Goal: Task Accomplishment & Management: Manage account settings

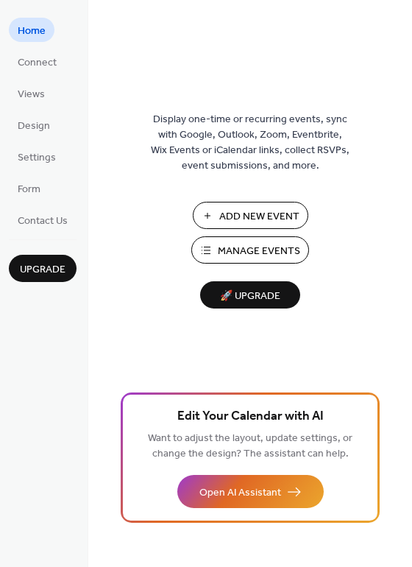
click at [264, 239] on button "Manage Events" at bounding box center [250, 249] width 118 height 27
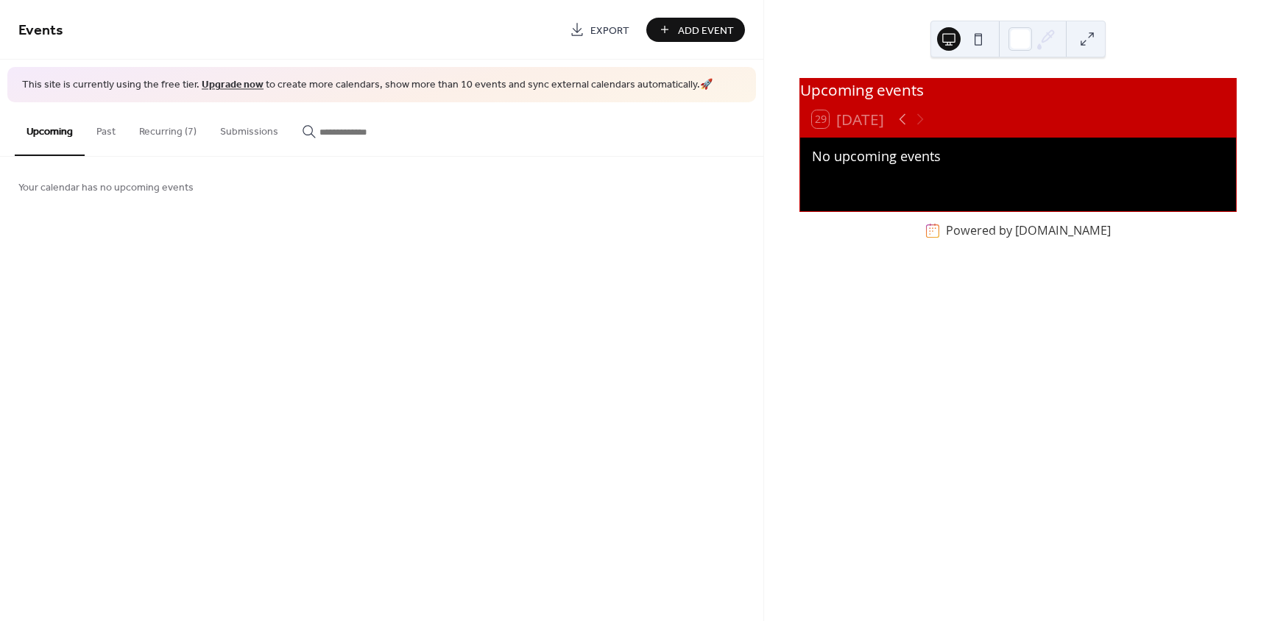
click at [165, 134] on button "Recurring (7)" at bounding box center [167, 128] width 81 height 52
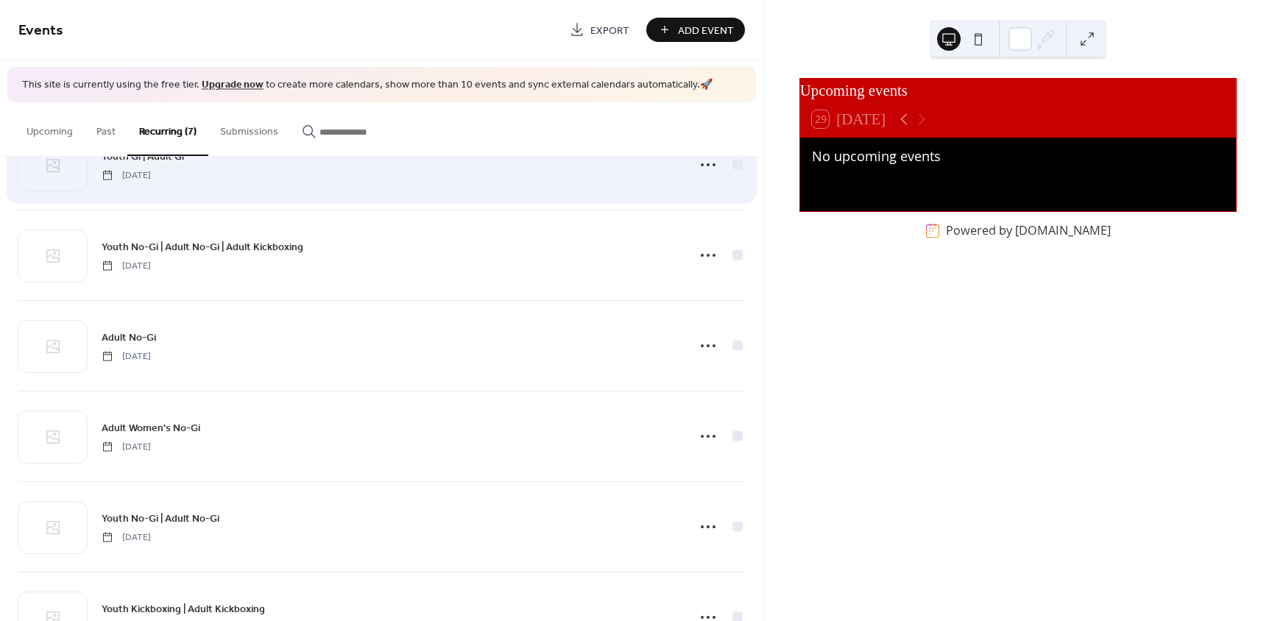
scroll to position [139, 0]
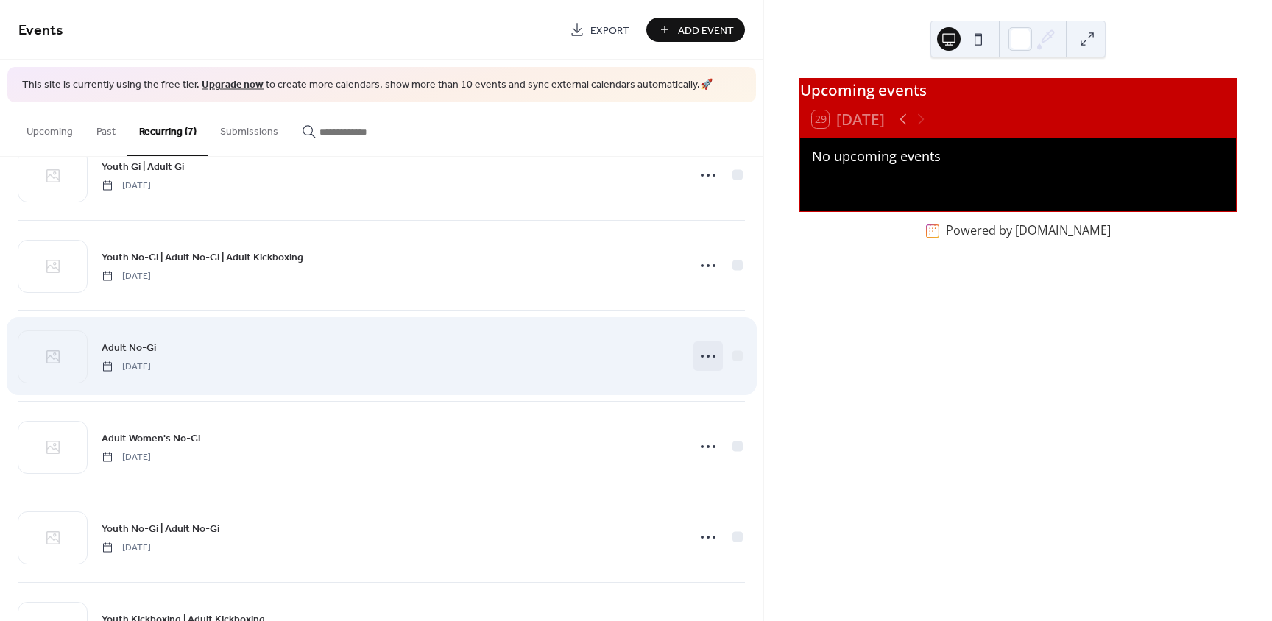
click at [708, 354] on icon at bounding box center [709, 357] width 24 height 24
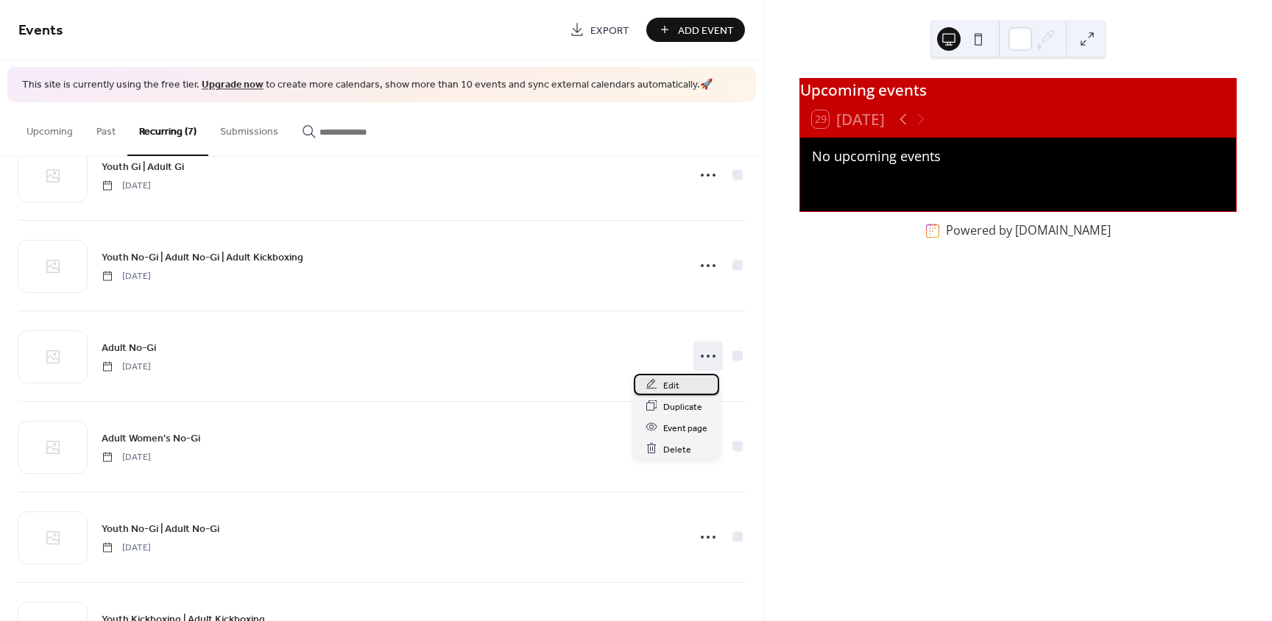
click at [673, 385] on span "Edit" at bounding box center [671, 385] width 16 height 15
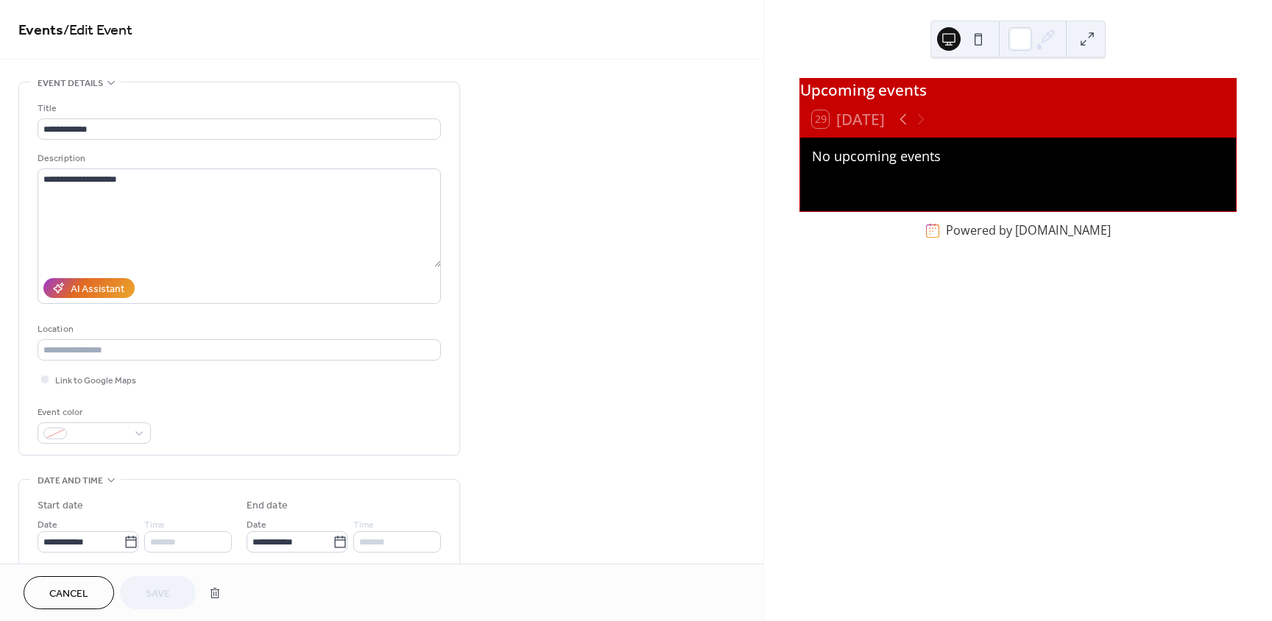
click at [112, 78] on icon at bounding box center [111, 83] width 12 height 12
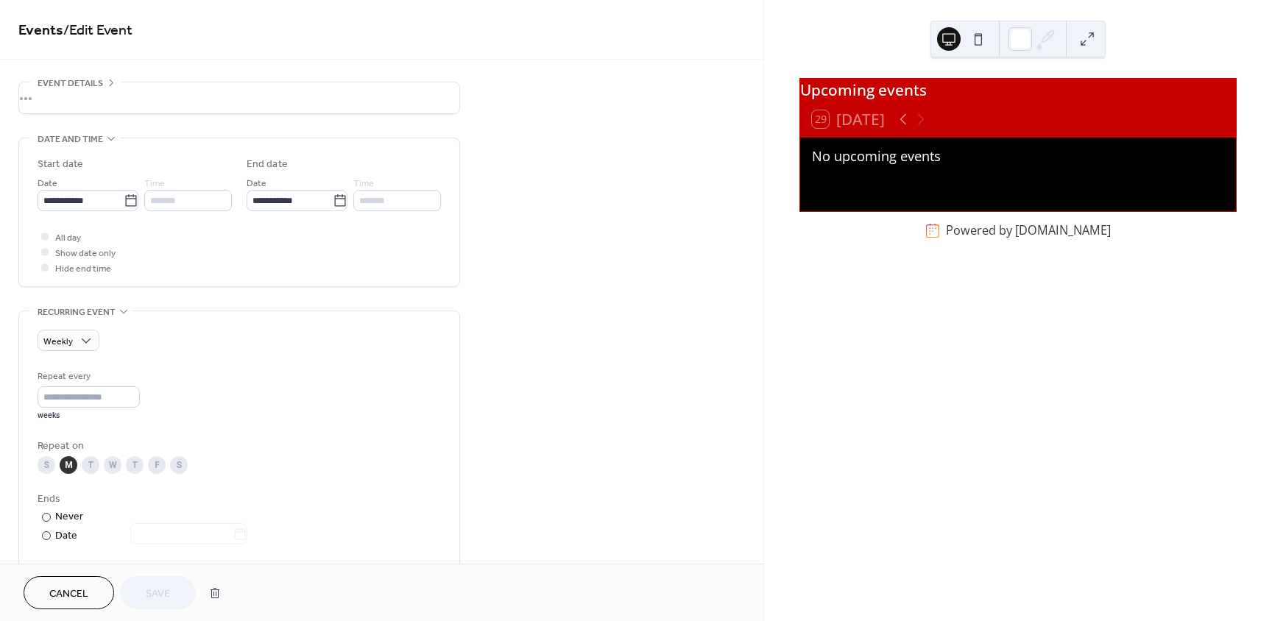
click at [111, 81] on icon at bounding box center [111, 82] width 4 height 7
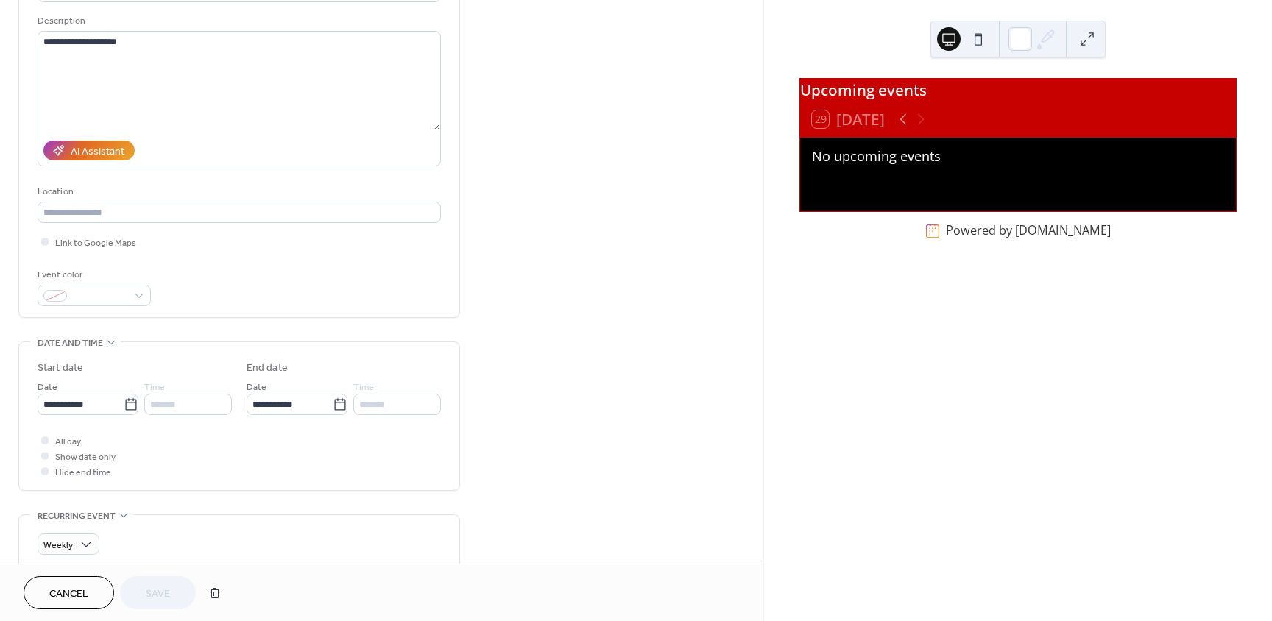
scroll to position [147, 0]
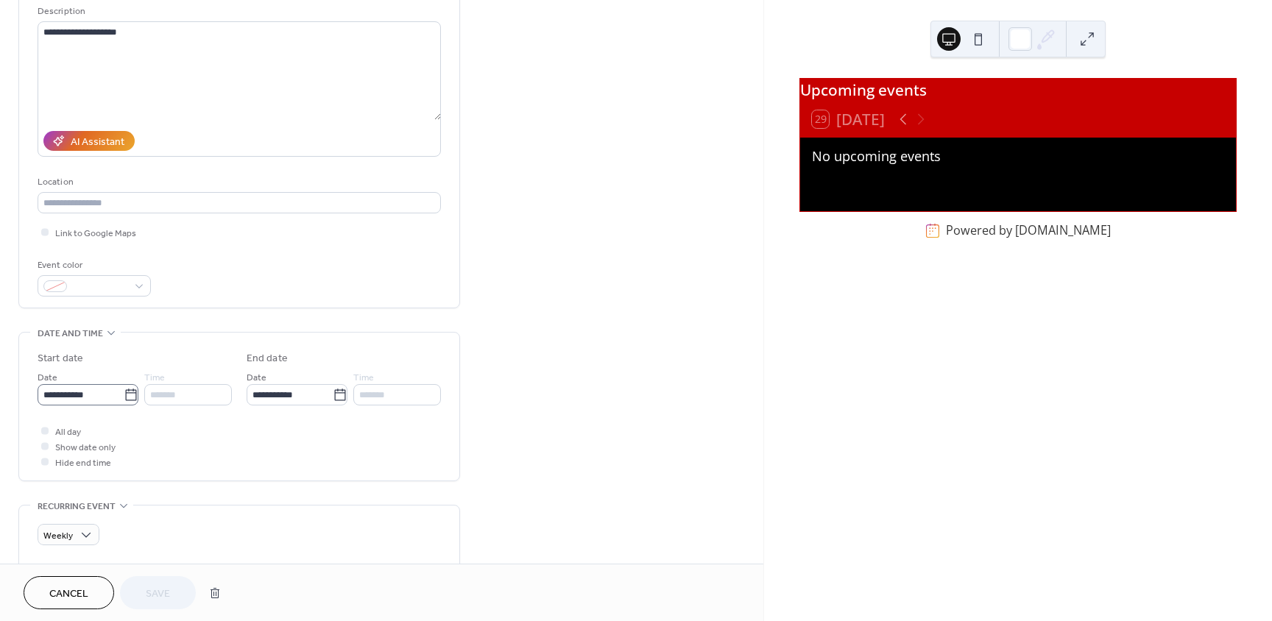
click at [125, 395] on icon at bounding box center [131, 395] width 15 height 15
click at [124, 395] on input "**********" at bounding box center [81, 394] width 86 height 21
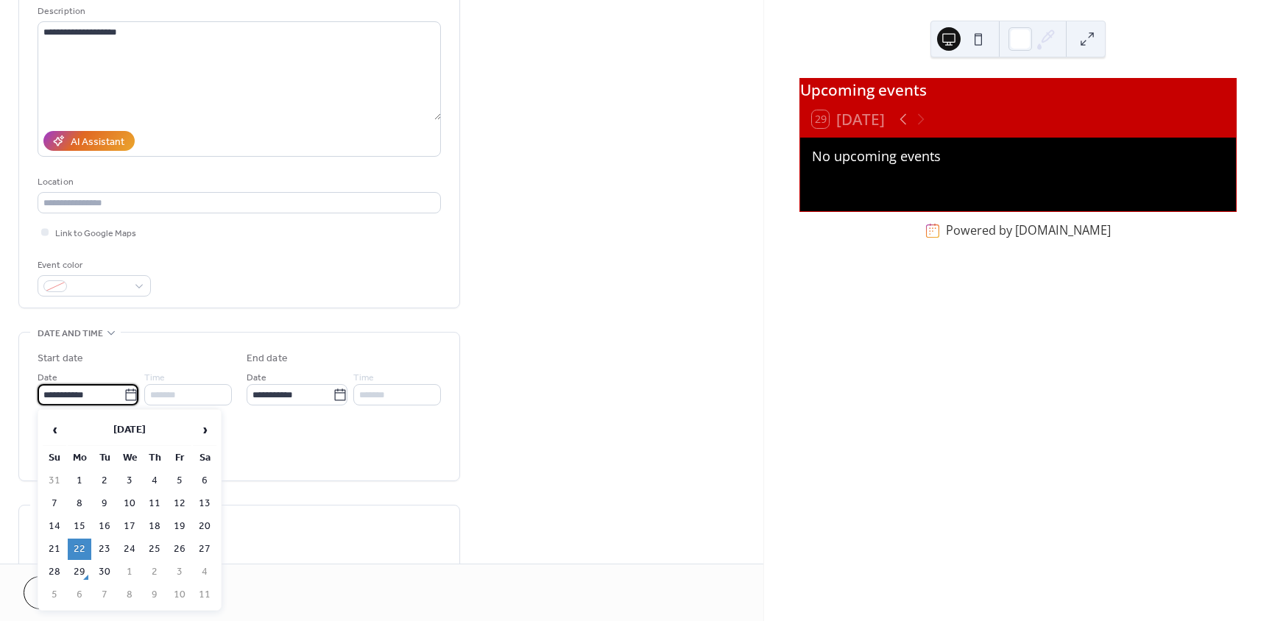
click at [125, 395] on icon at bounding box center [131, 395] width 15 height 15
click at [124, 395] on input "**********" at bounding box center [81, 394] width 86 height 21
click at [339, 395] on icon at bounding box center [340, 395] width 15 height 15
click at [333, 395] on input "**********" at bounding box center [290, 394] width 86 height 21
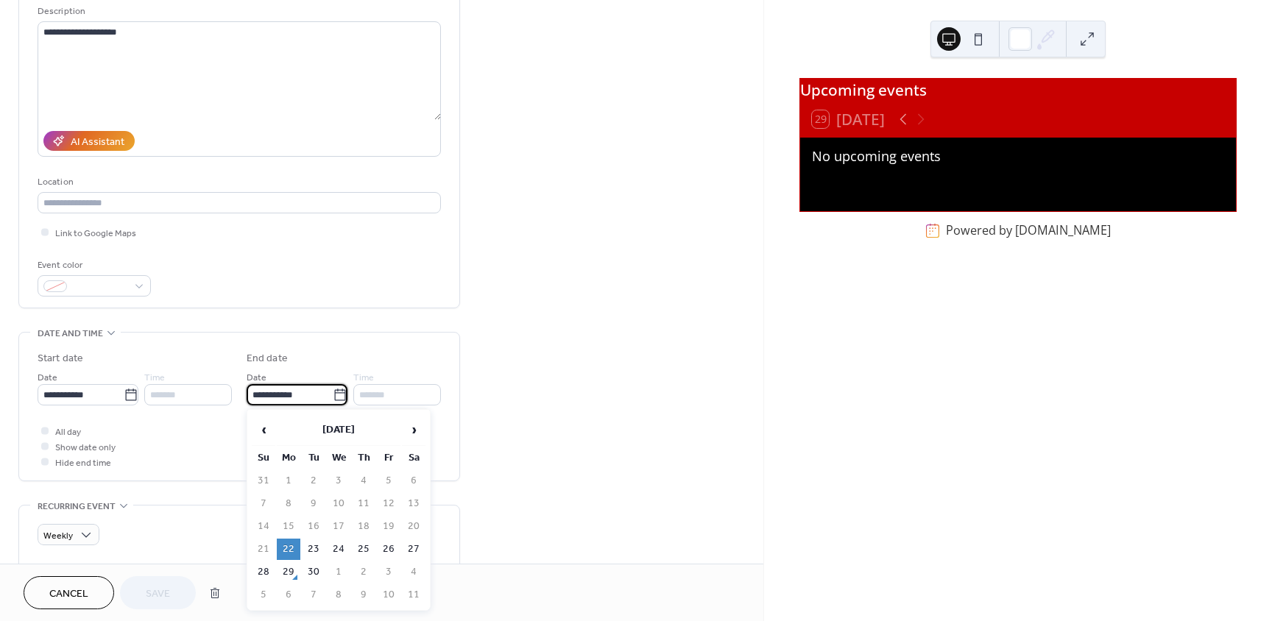
click at [339, 395] on icon at bounding box center [340, 395] width 15 height 15
click at [333, 395] on input "**********" at bounding box center [290, 394] width 86 height 21
click at [511, 350] on div "**********" at bounding box center [382, 513] width 764 height 1158
click at [46, 462] on div at bounding box center [44, 461] width 7 height 7
click at [46, 444] on icon at bounding box center [45, 446] width 4 height 4
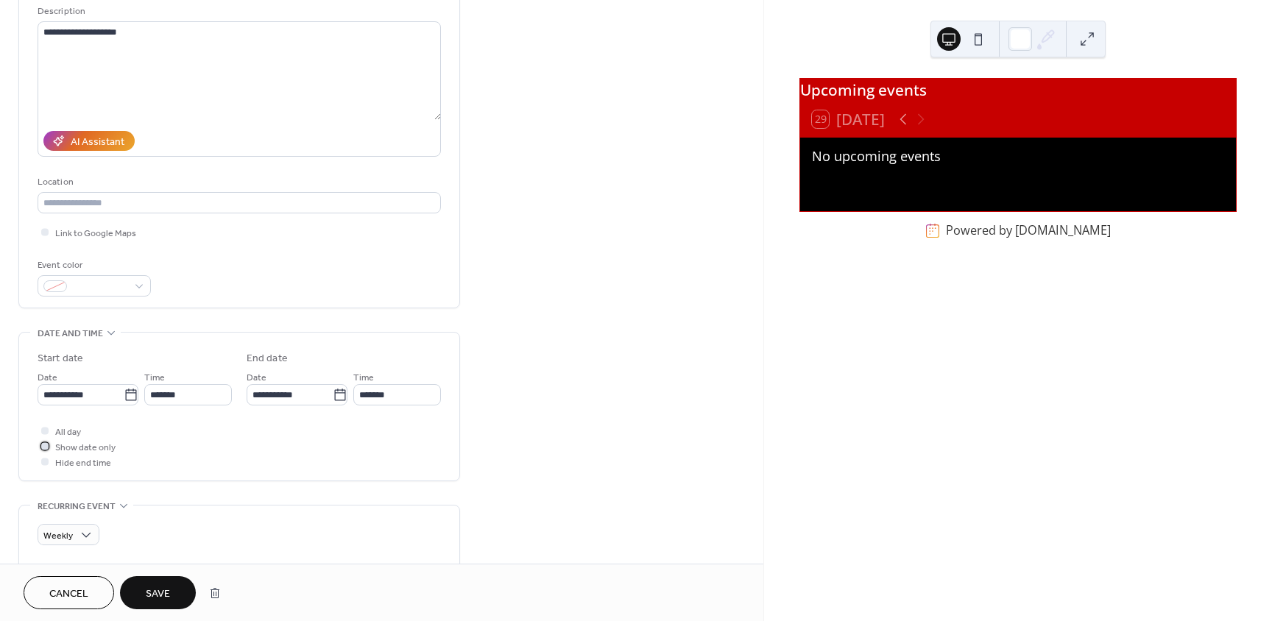
click at [46, 447] on div at bounding box center [44, 446] width 7 height 7
click at [43, 459] on div at bounding box center [44, 461] width 7 height 7
click at [43, 446] on icon at bounding box center [45, 446] width 4 height 3
click at [43, 462] on div at bounding box center [44, 461] width 7 height 7
click at [43, 462] on icon at bounding box center [45, 461] width 4 height 3
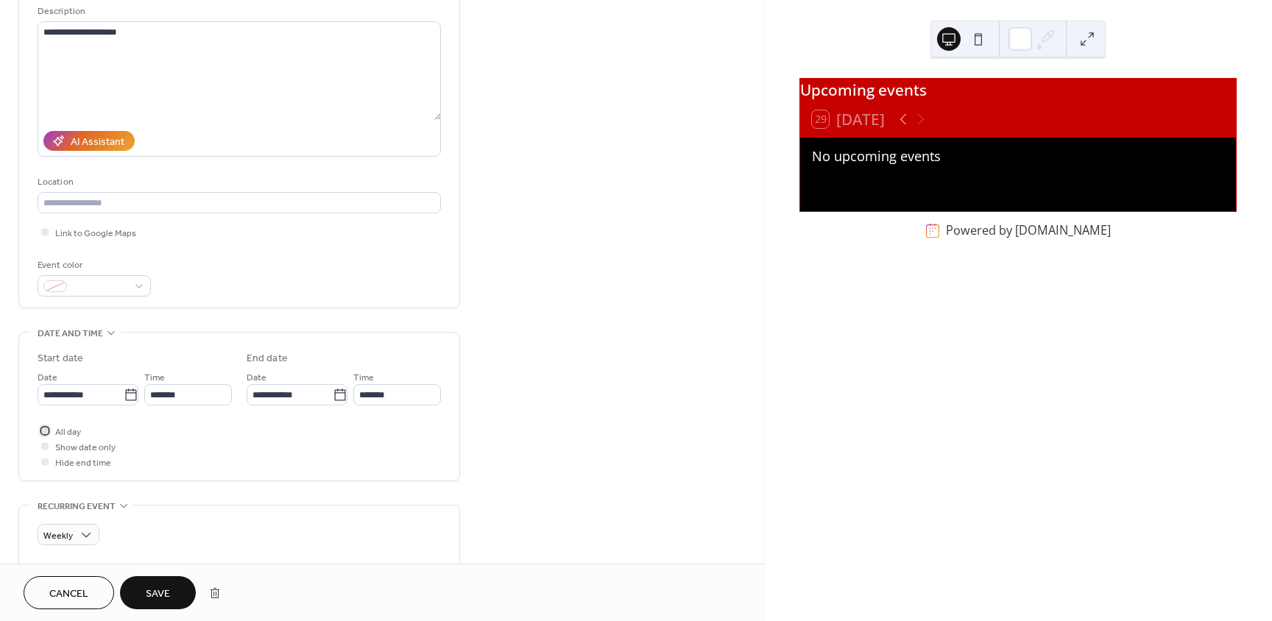
click at [48, 433] on div at bounding box center [44, 430] width 7 height 7
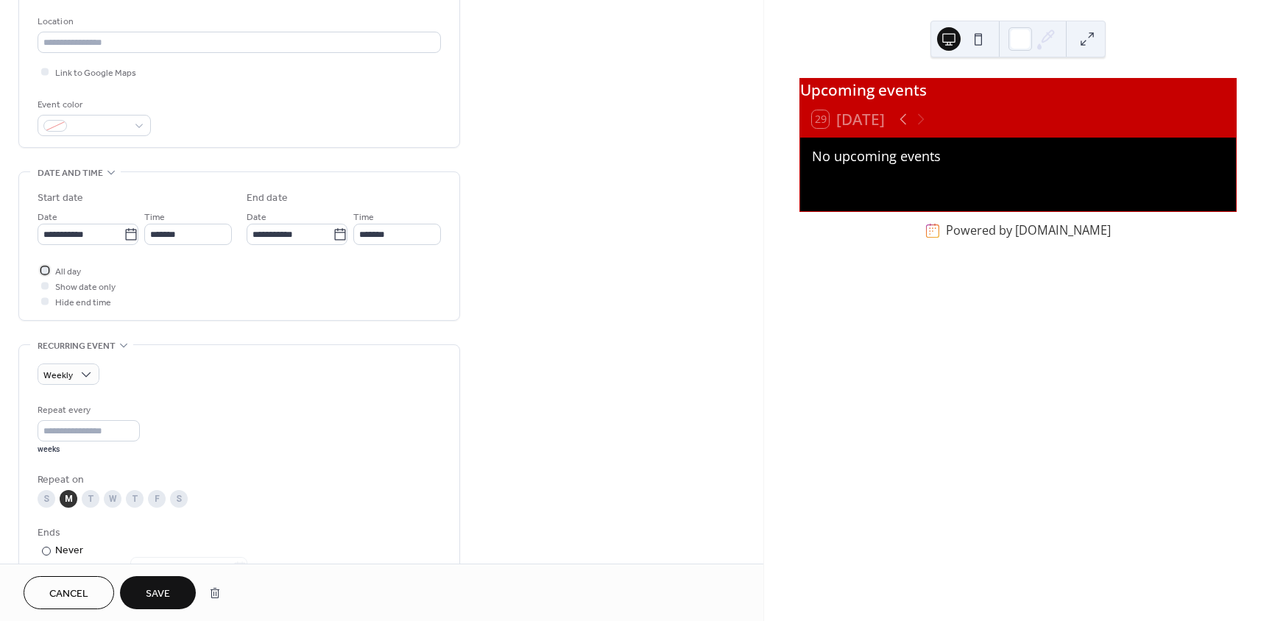
scroll to position [234, 0]
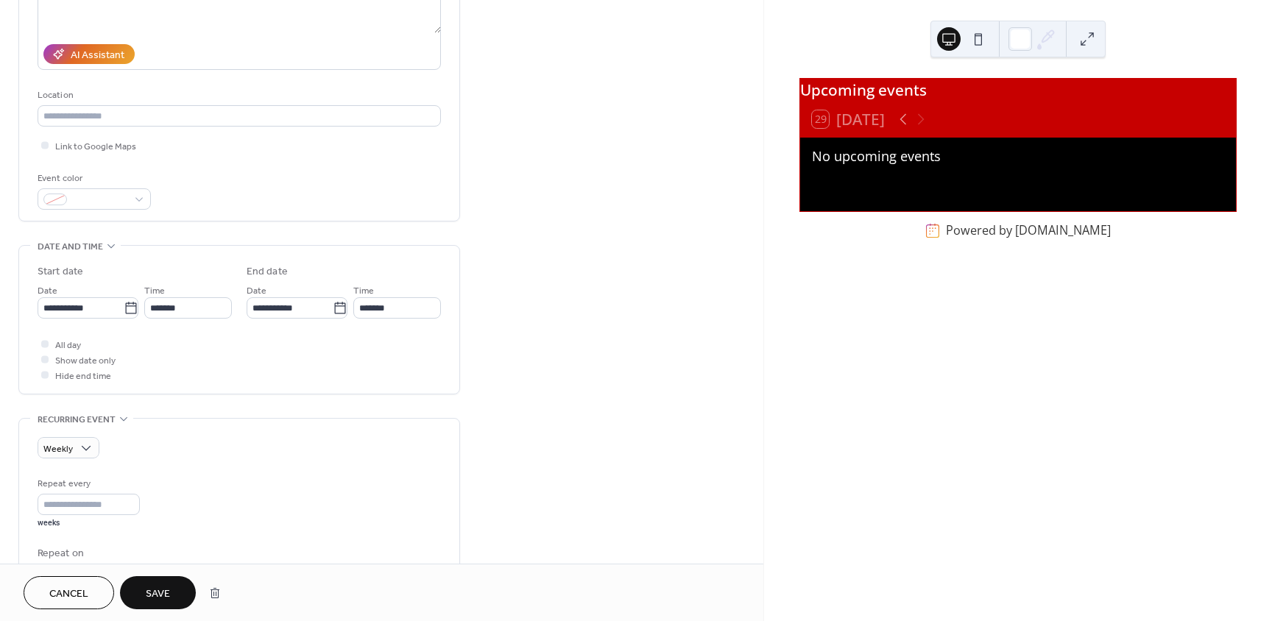
click at [159, 590] on span "Save" at bounding box center [158, 594] width 24 height 15
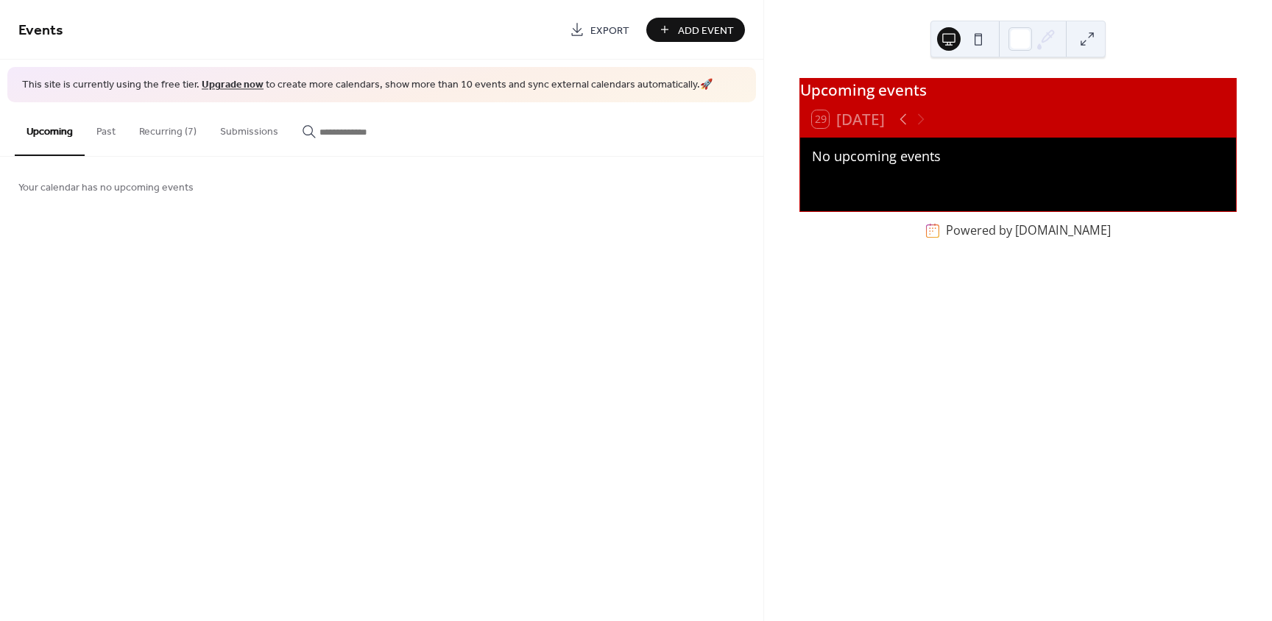
click at [169, 132] on button "Recurring (7)" at bounding box center [167, 128] width 81 height 52
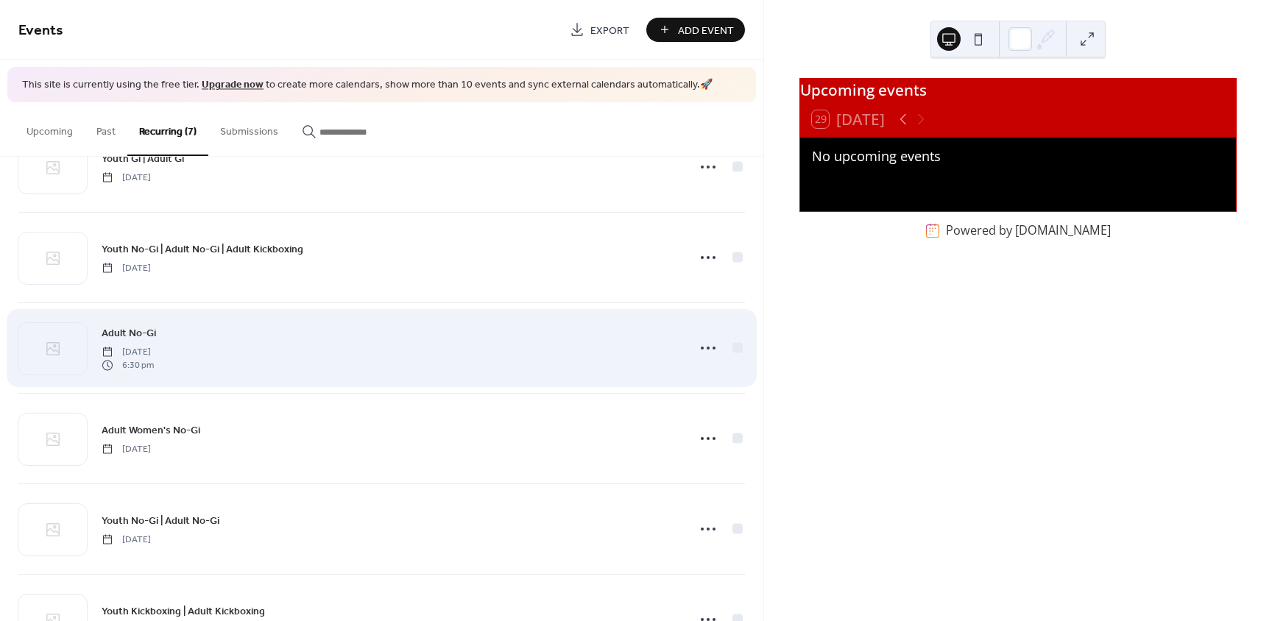
scroll to position [213, 0]
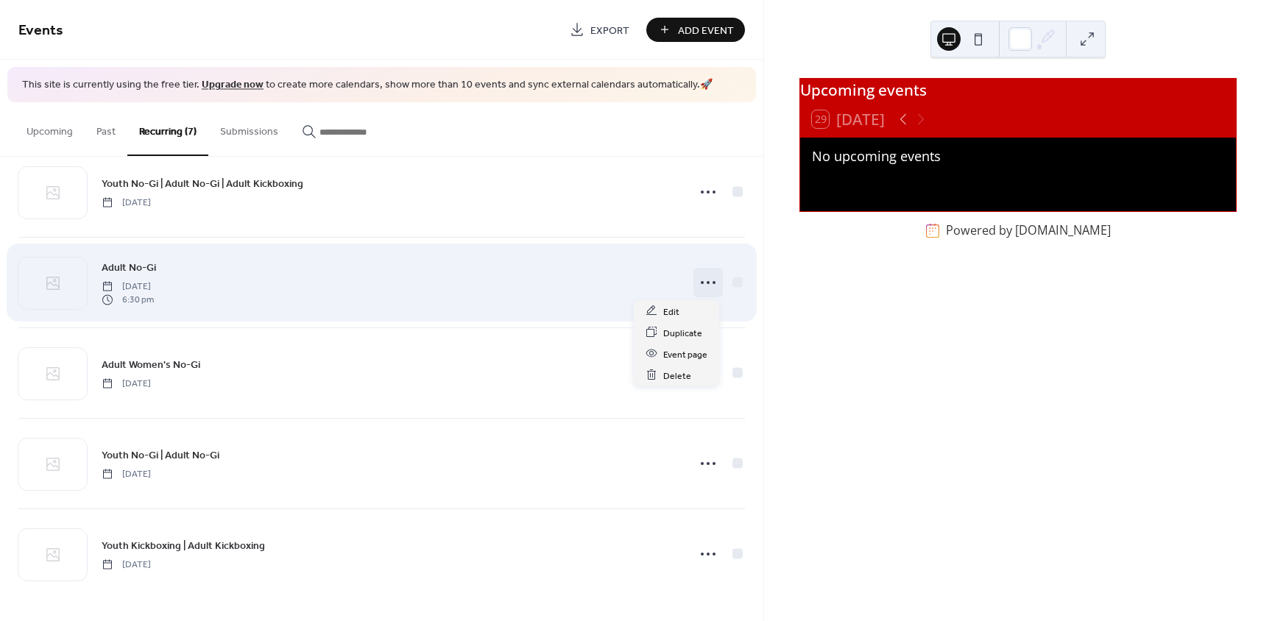
click at [702, 278] on icon at bounding box center [709, 283] width 24 height 24
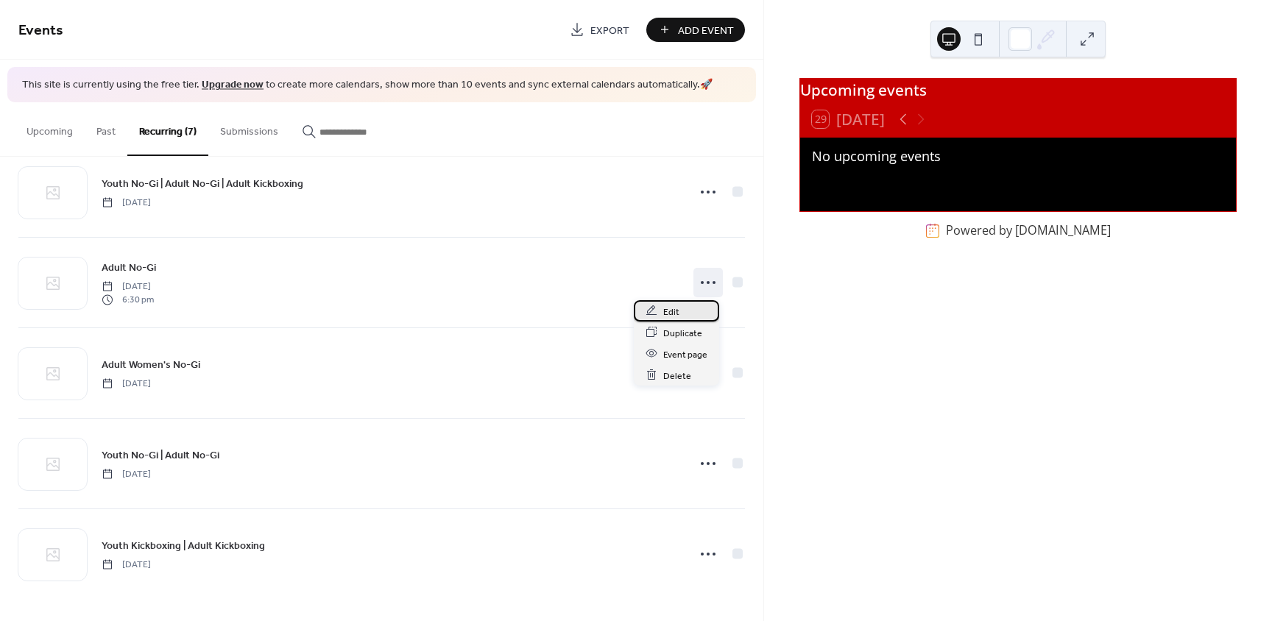
click at [675, 310] on span "Edit" at bounding box center [671, 311] width 16 height 15
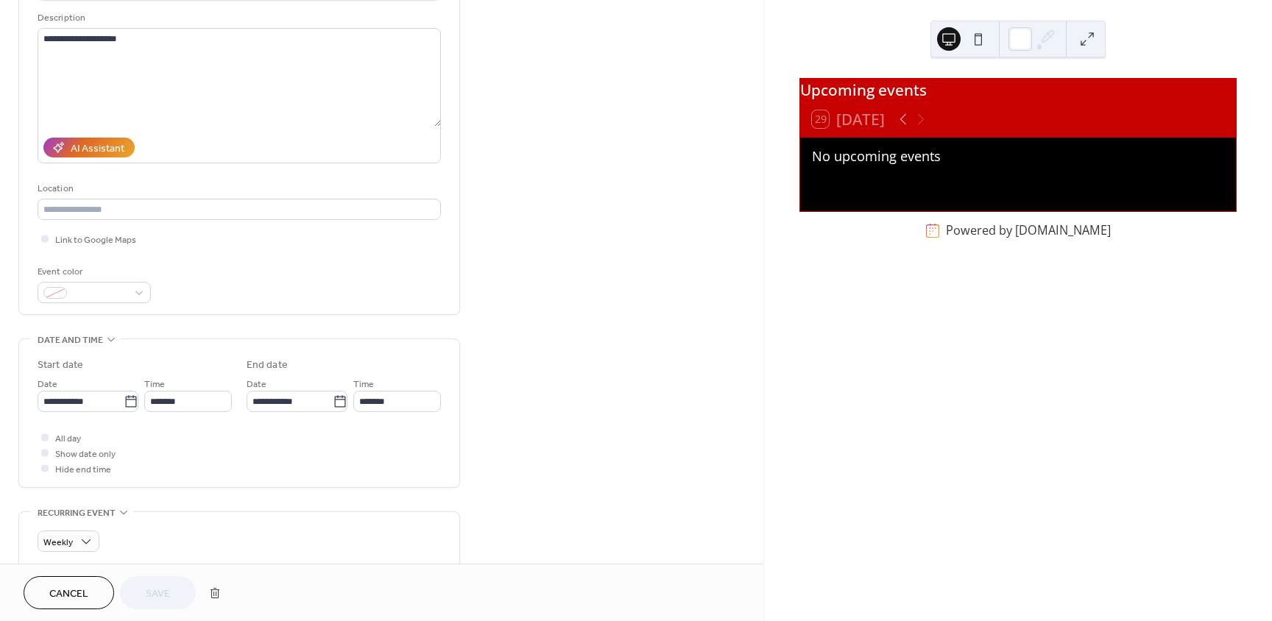
scroll to position [147, 0]
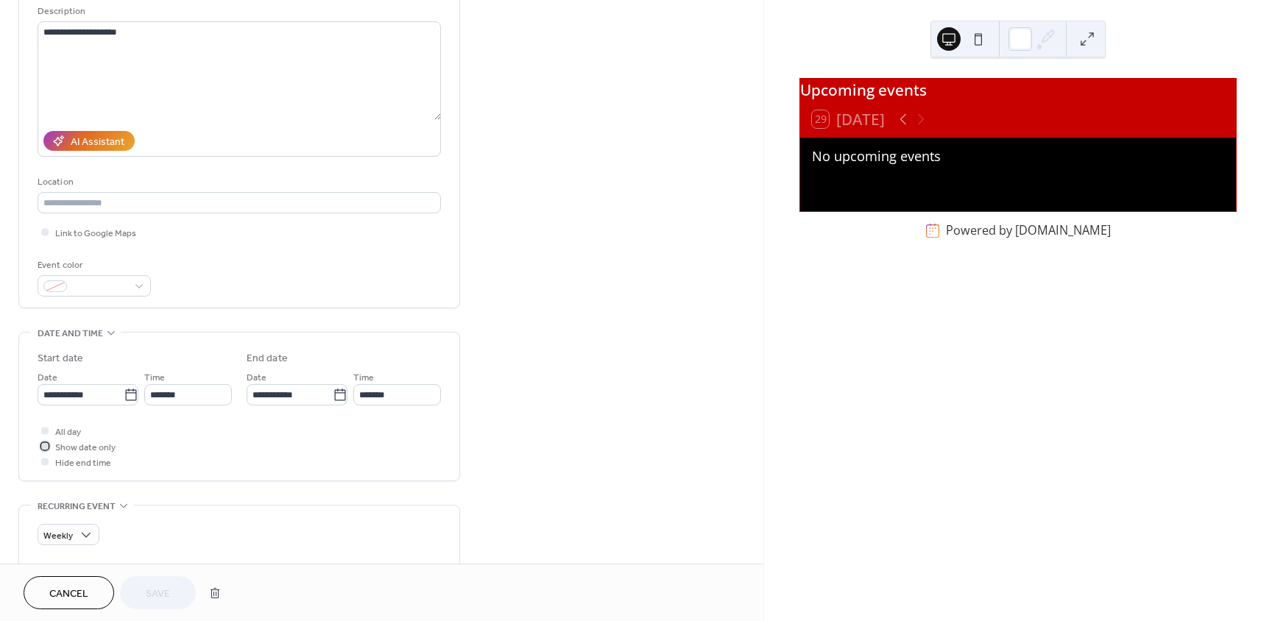
click at [48, 446] on div at bounding box center [44, 446] width 7 height 7
click at [335, 395] on icon at bounding box center [340, 395] width 15 height 15
click at [333, 395] on input "**********" at bounding box center [290, 394] width 86 height 21
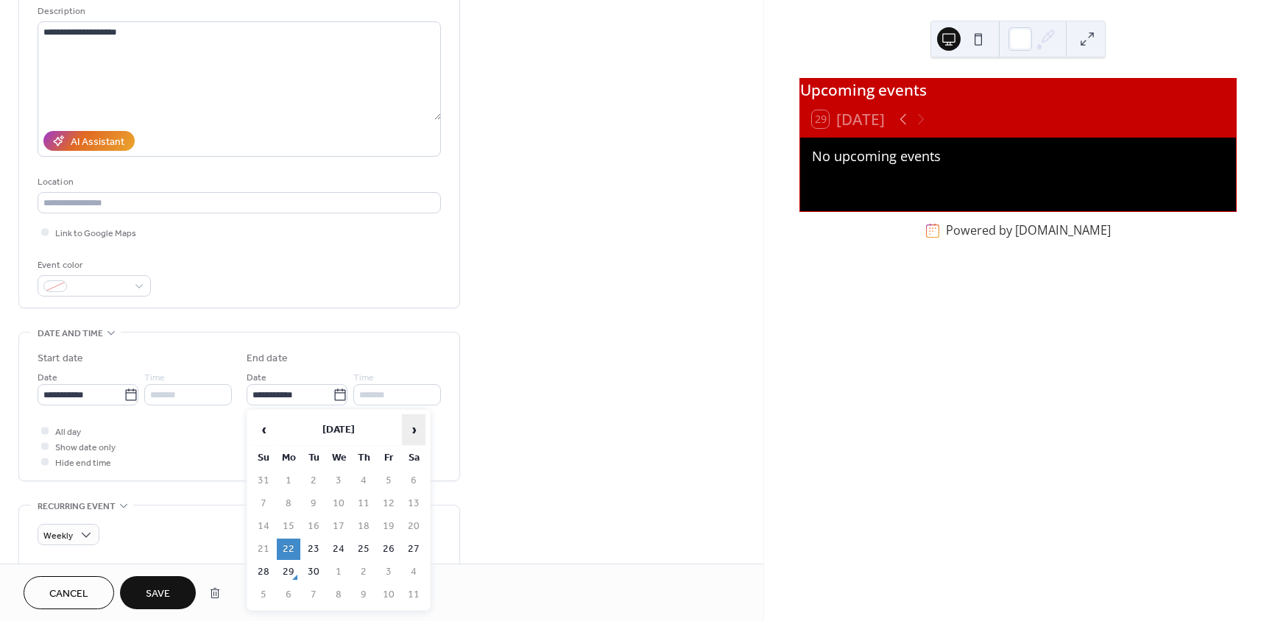
click at [411, 431] on span "›" at bounding box center [414, 429] width 22 height 29
click at [413, 430] on span "›" at bounding box center [414, 429] width 22 height 29
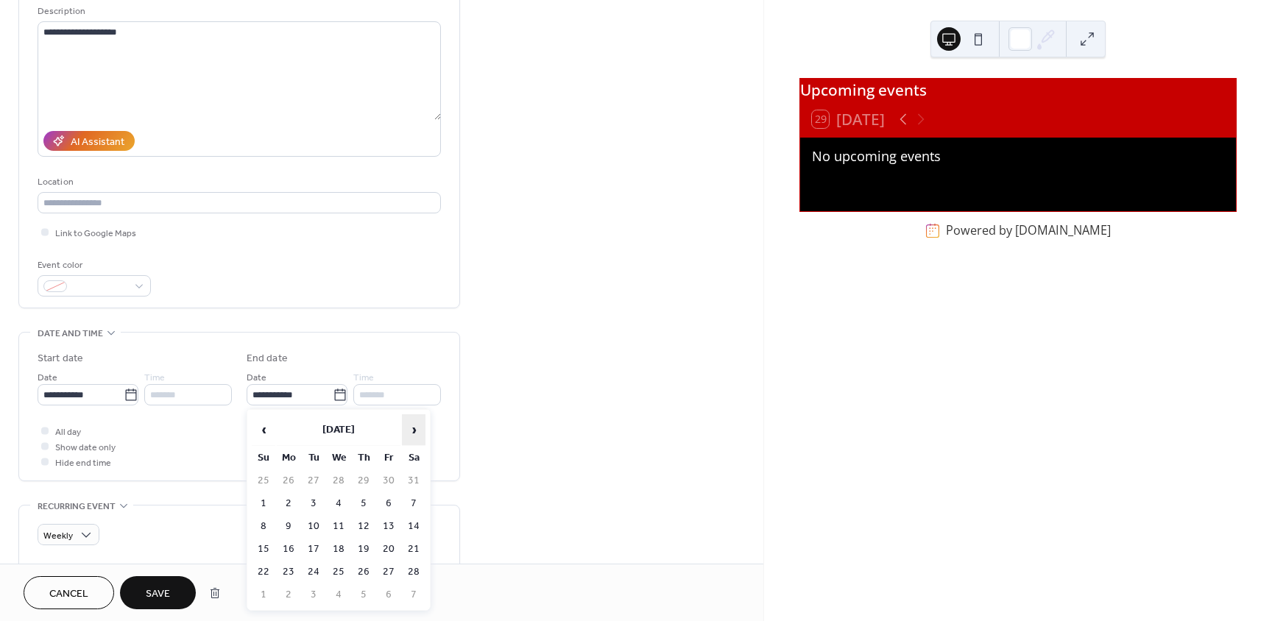
click at [413, 430] on span "›" at bounding box center [414, 429] width 22 height 29
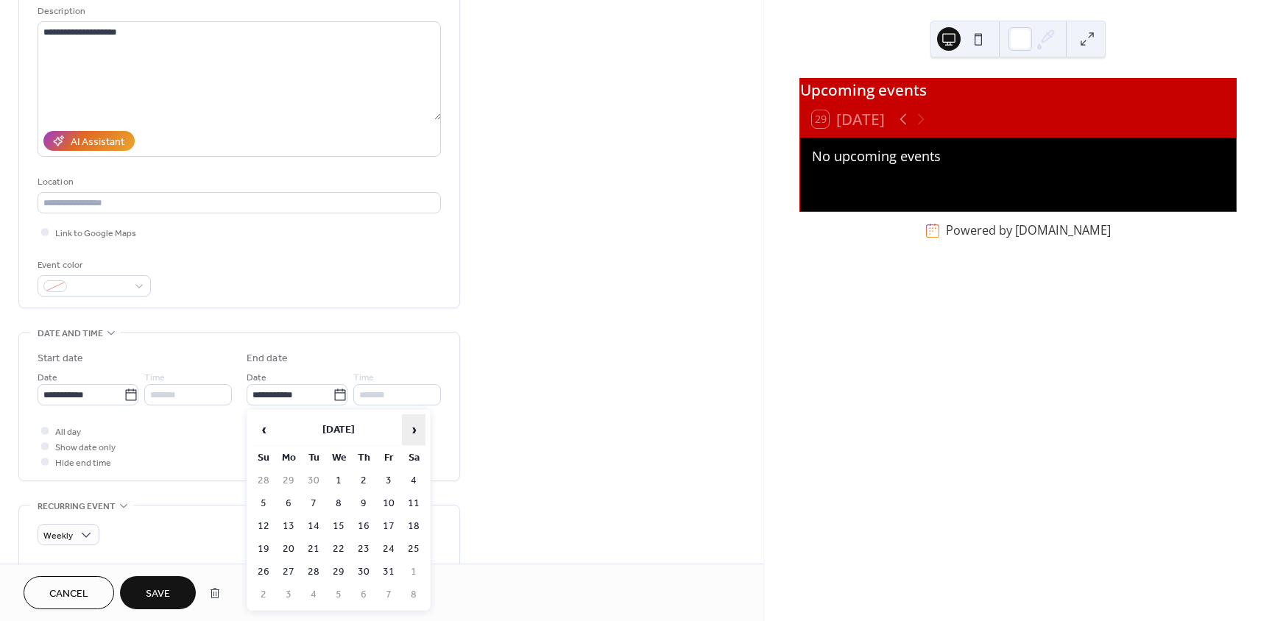
click at [413, 430] on span "›" at bounding box center [414, 429] width 22 height 29
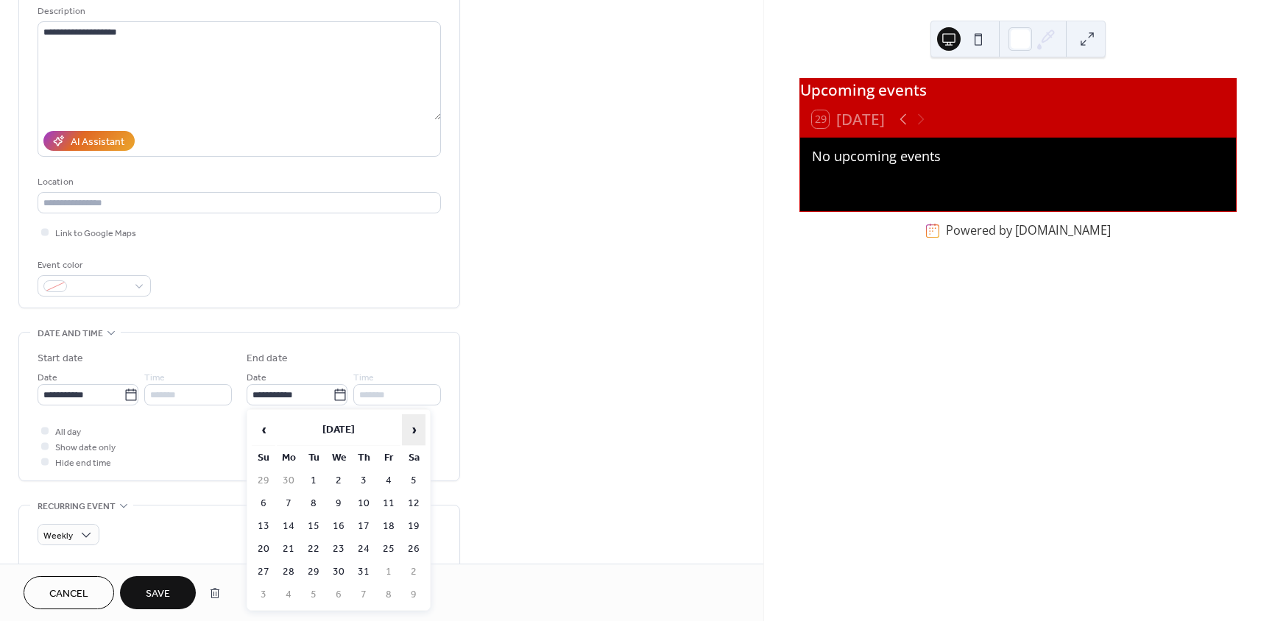
click at [413, 430] on span "›" at bounding box center [414, 429] width 22 height 29
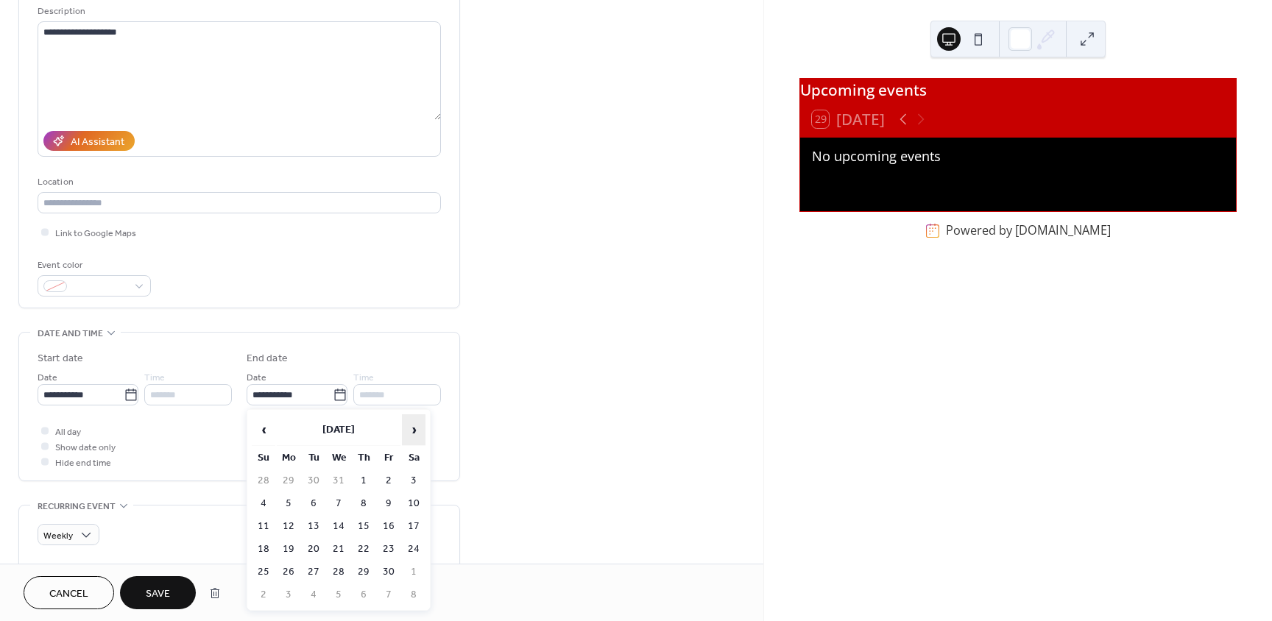
click at [413, 430] on span "›" at bounding box center [414, 429] width 22 height 29
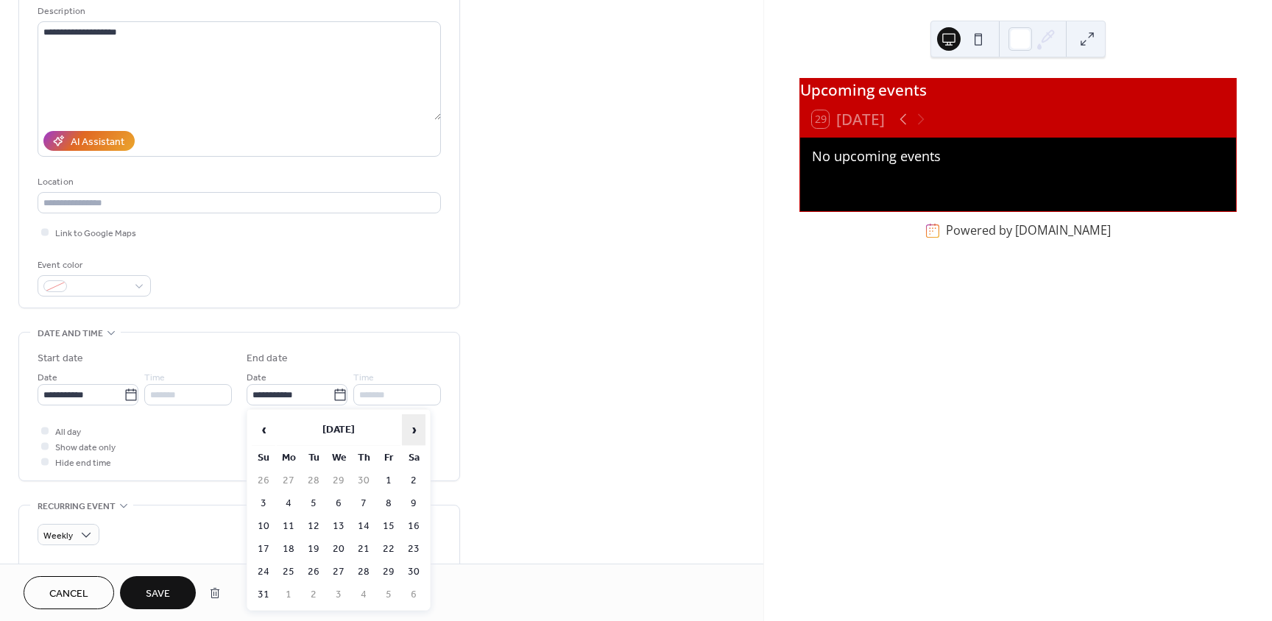
click at [413, 430] on span "›" at bounding box center [414, 429] width 22 height 29
click at [77, 591] on span "Cancel" at bounding box center [68, 594] width 39 height 15
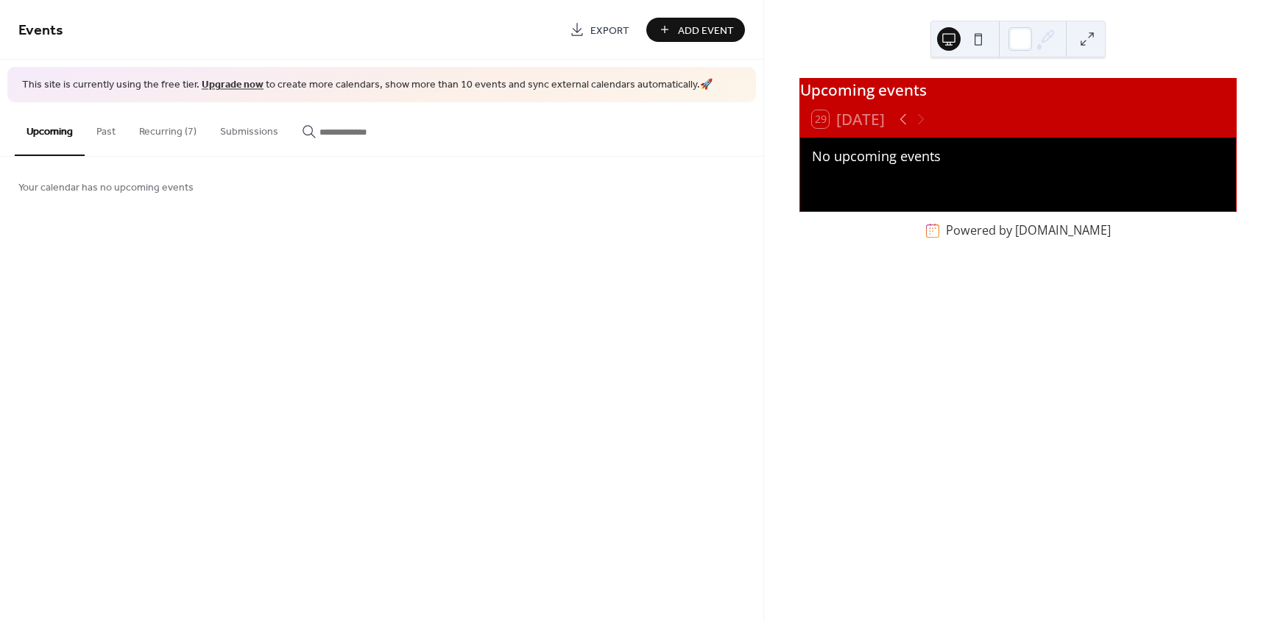
click at [177, 127] on button "Recurring (7)" at bounding box center [167, 128] width 81 height 52
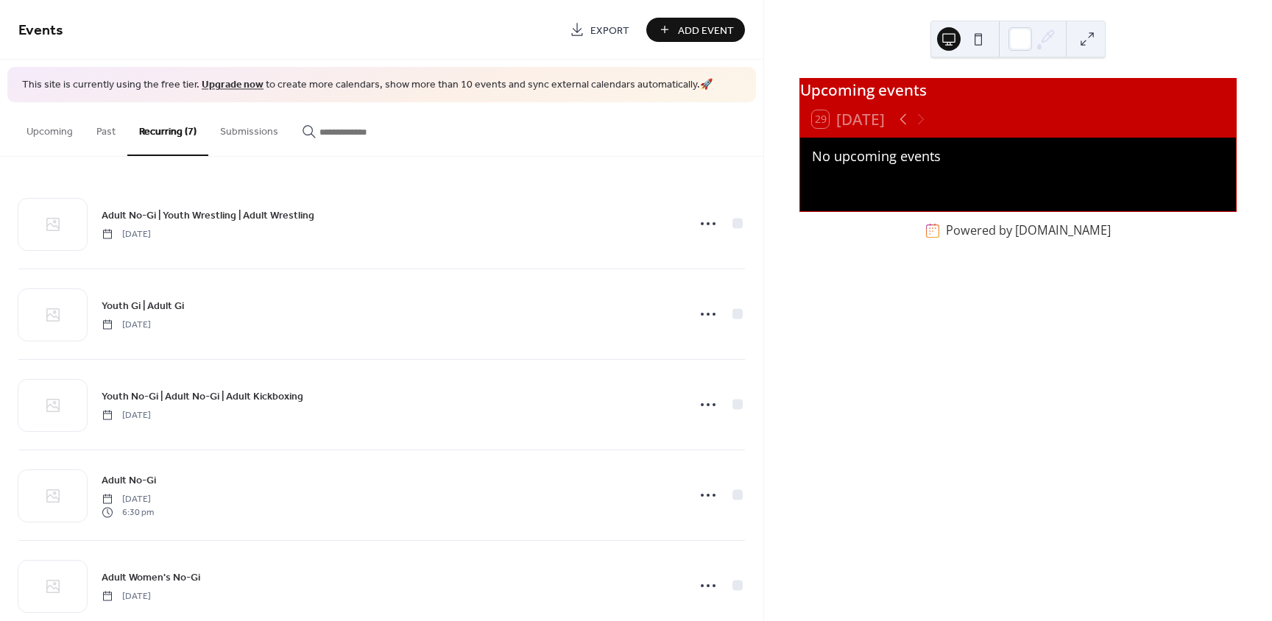
click at [108, 132] on button "Past" at bounding box center [106, 128] width 43 height 52
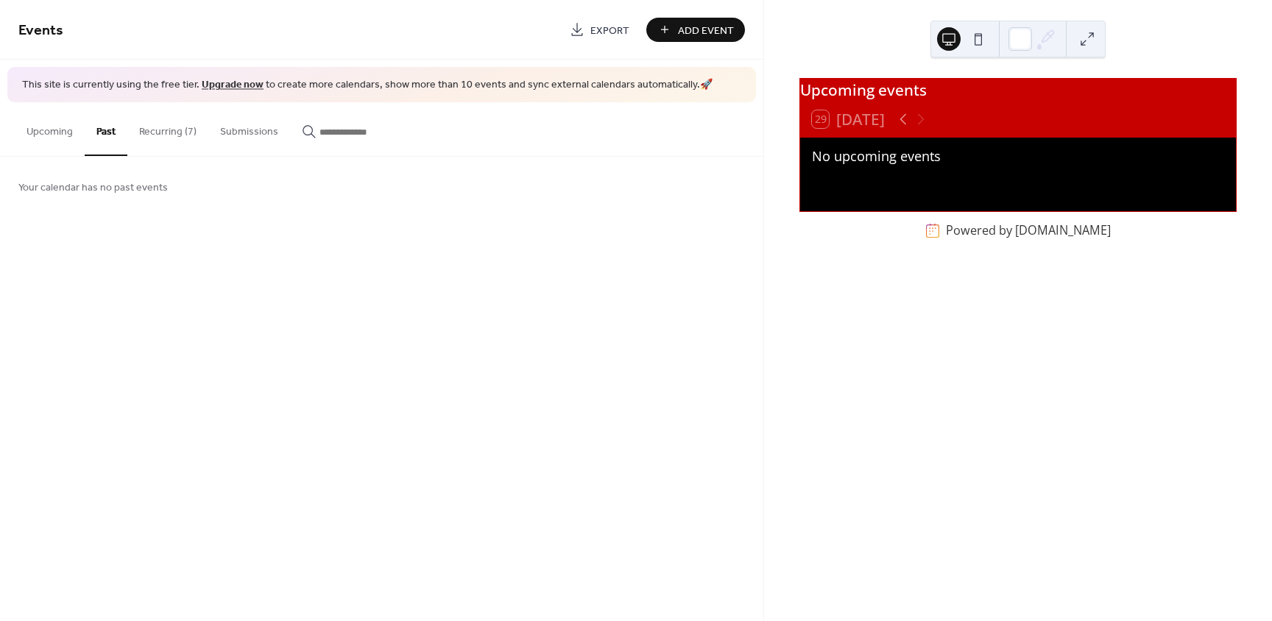
click at [161, 129] on button "Recurring (7)" at bounding box center [167, 128] width 81 height 52
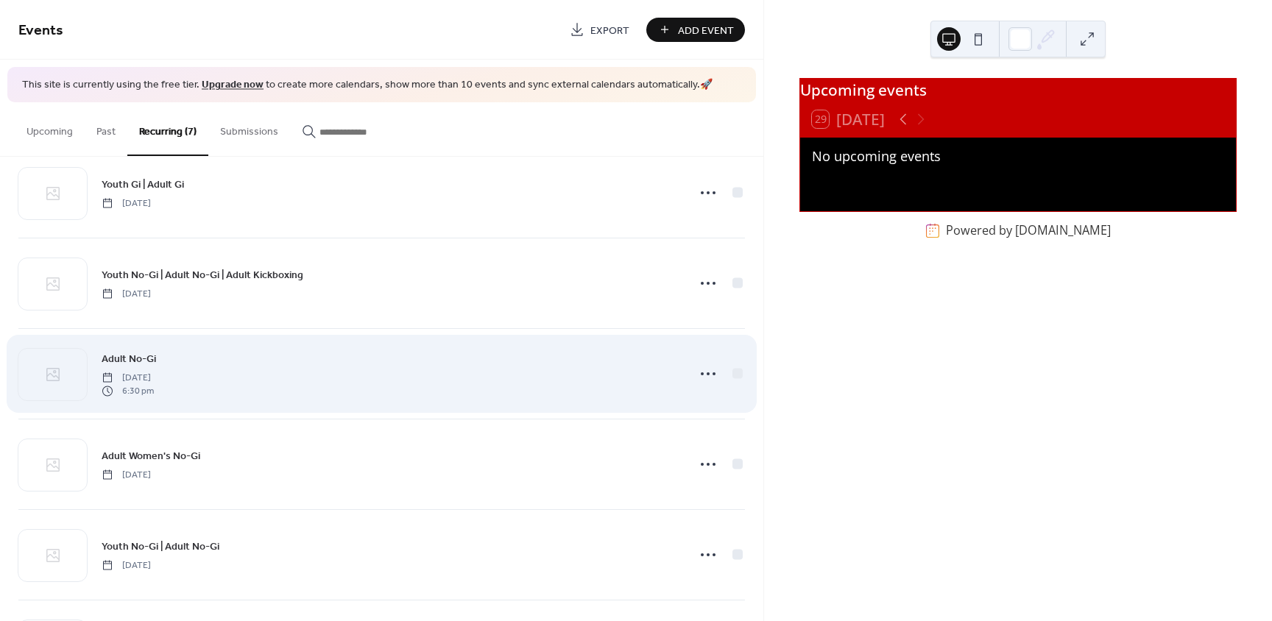
scroll to position [147, 0]
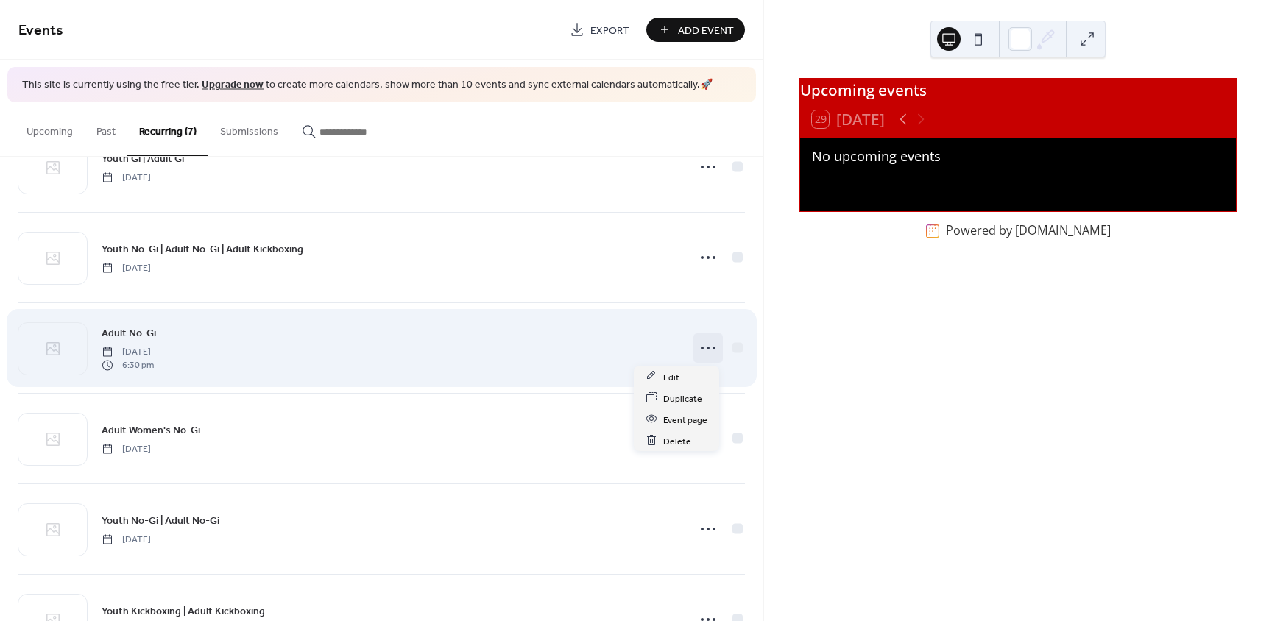
click at [700, 342] on icon at bounding box center [709, 349] width 24 height 24
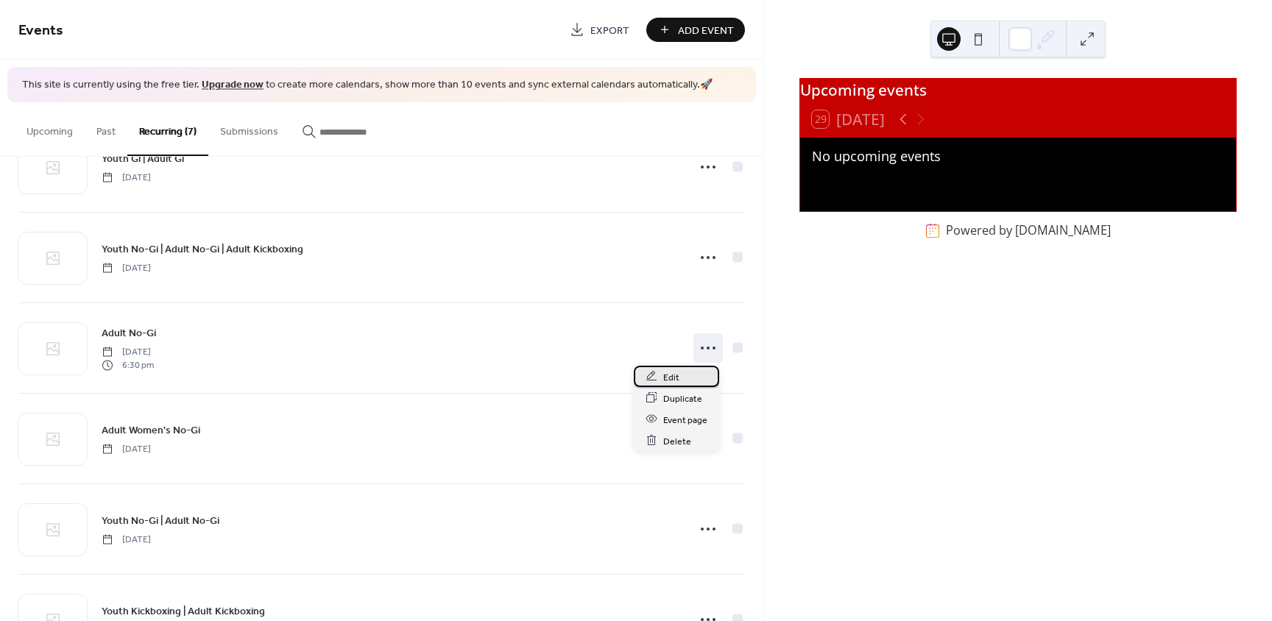
click at [682, 366] on div "Edit" at bounding box center [676, 376] width 85 height 21
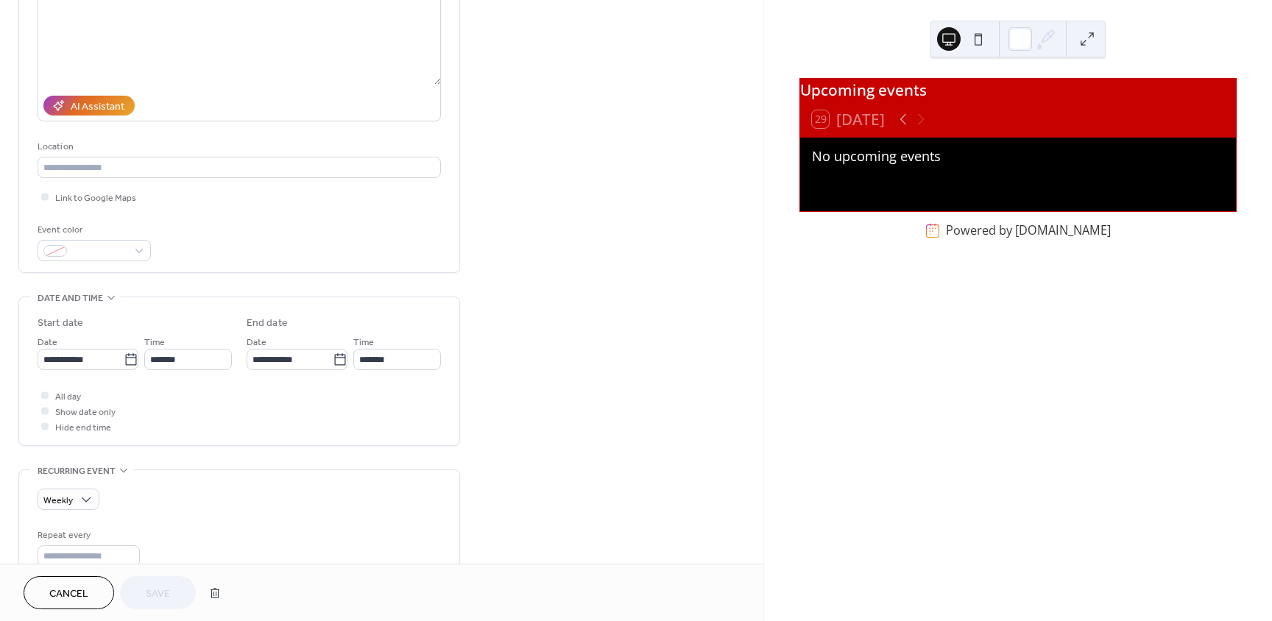
scroll to position [221, 0]
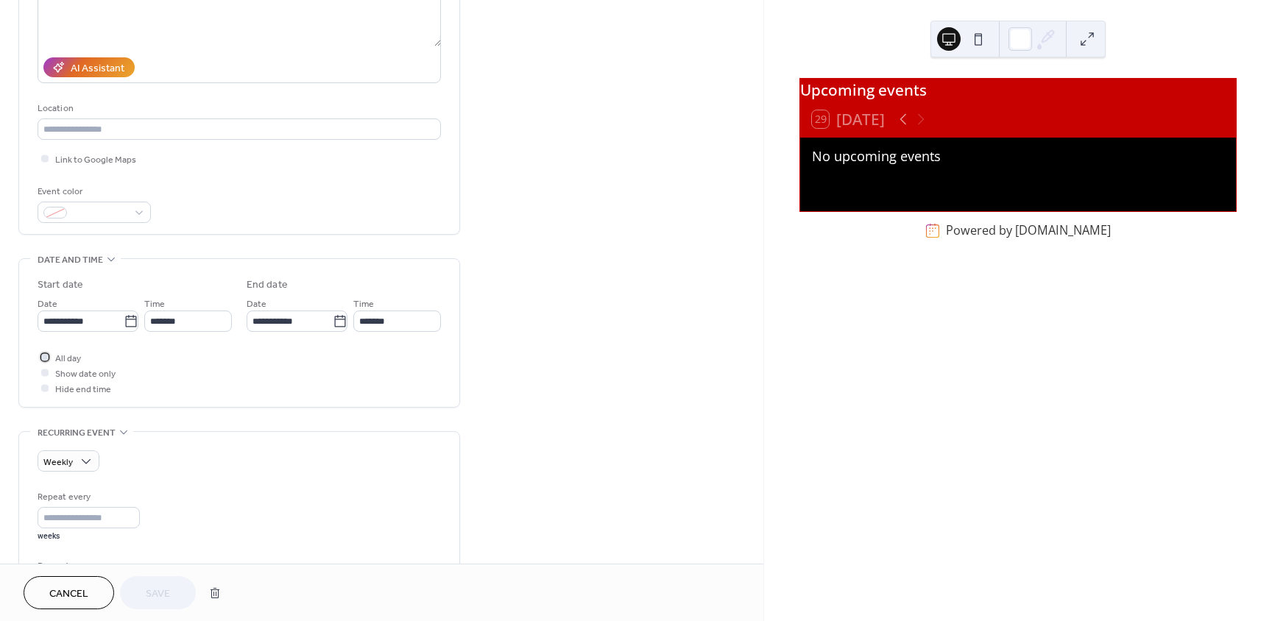
click at [47, 359] on div at bounding box center [44, 356] width 7 height 7
click at [166, 591] on span "Save" at bounding box center [158, 594] width 24 height 15
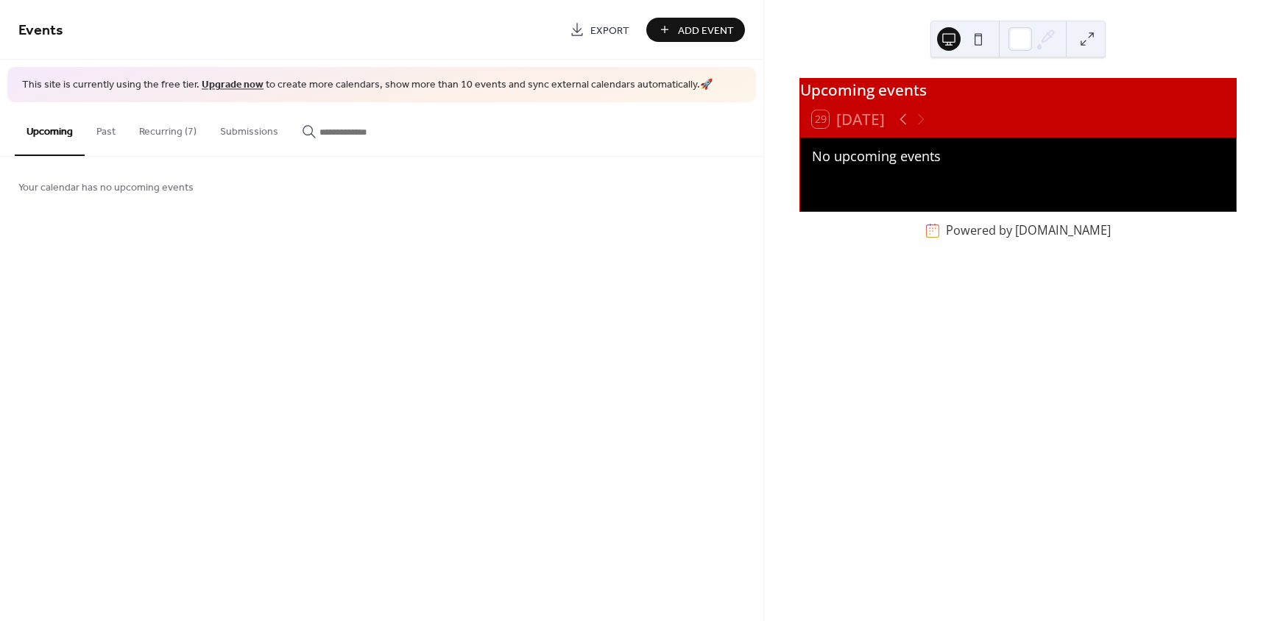
click at [168, 136] on button "Recurring (7)" at bounding box center [167, 128] width 81 height 52
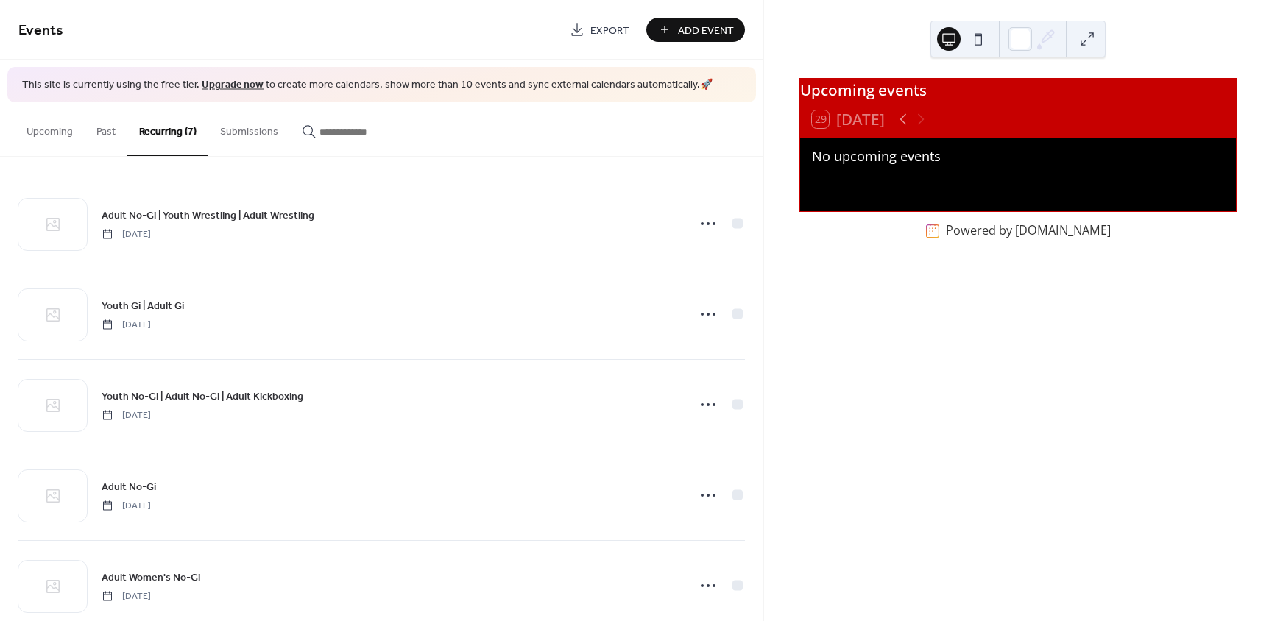
click at [599, 29] on span "Export" at bounding box center [610, 30] width 39 height 15
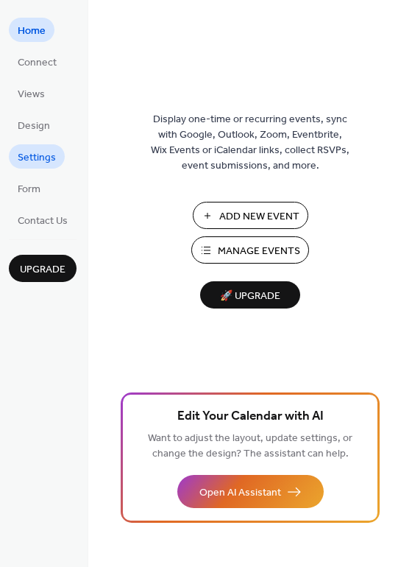
click at [32, 157] on span "Settings" at bounding box center [37, 157] width 38 height 15
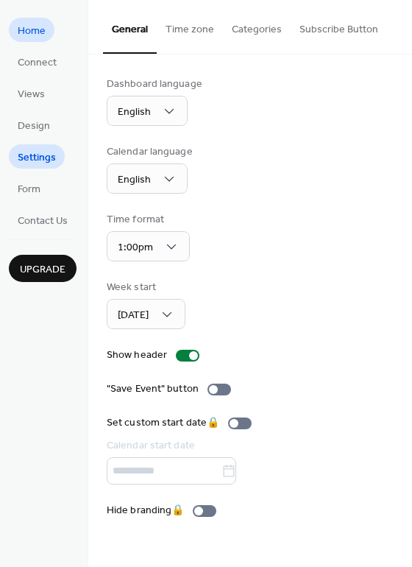
click at [32, 30] on span "Home" at bounding box center [32, 31] width 28 height 15
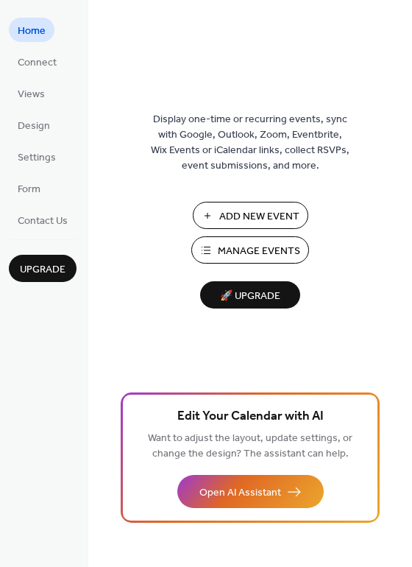
click at [246, 251] on span "Manage Events" at bounding box center [259, 251] width 82 height 15
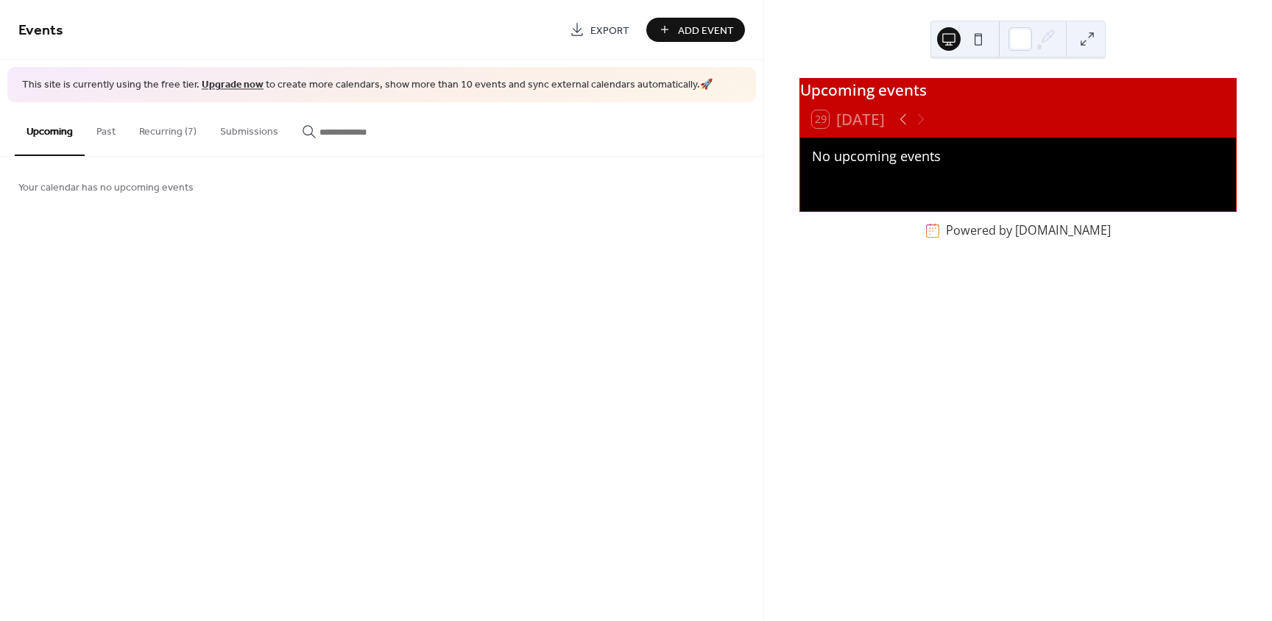
click at [177, 130] on button "Recurring (7)" at bounding box center [167, 128] width 81 height 52
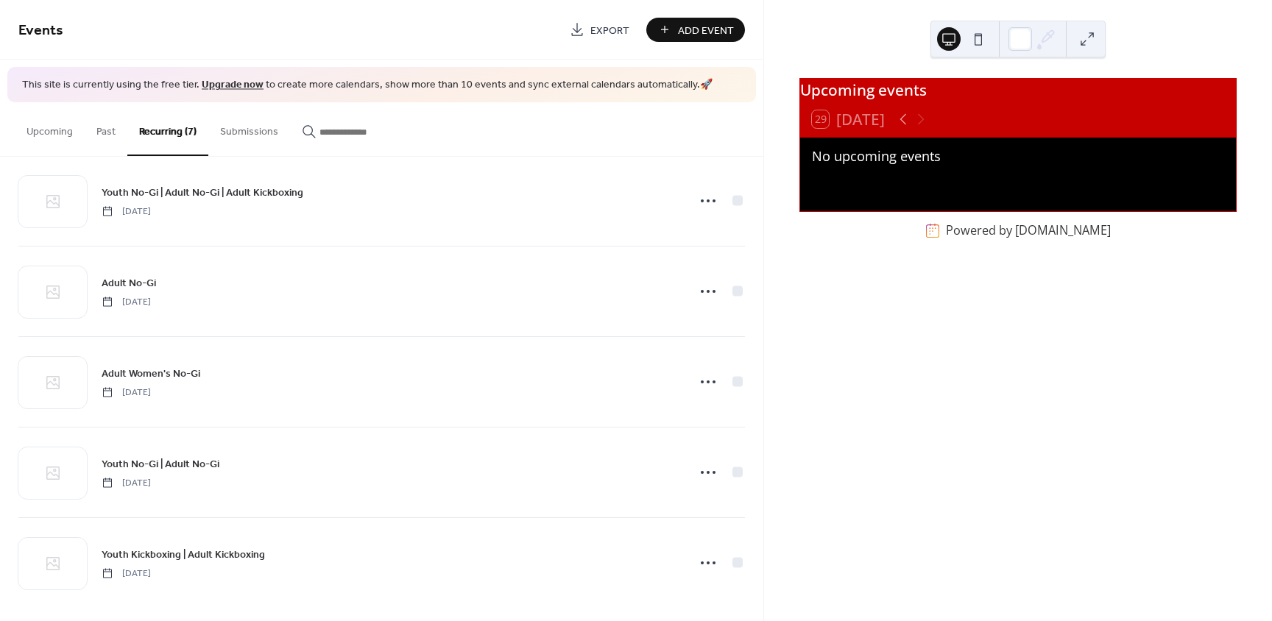
scroll to position [213, 0]
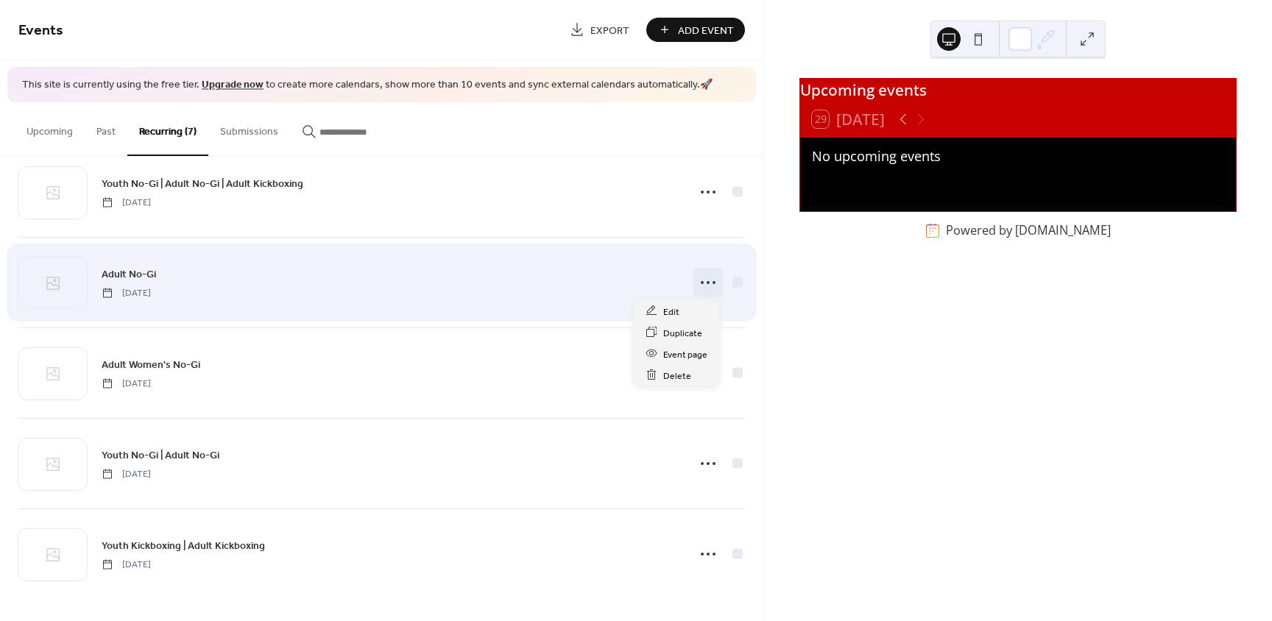
click at [700, 285] on icon at bounding box center [709, 283] width 24 height 24
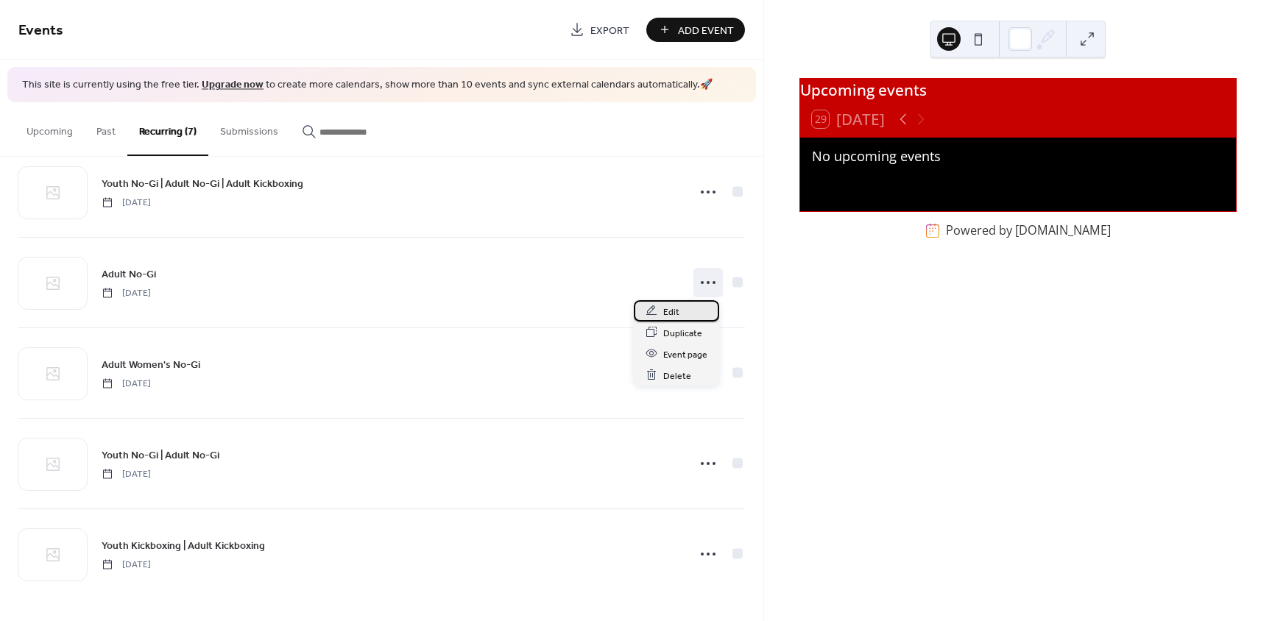
click at [679, 311] on div "Edit" at bounding box center [676, 310] width 85 height 21
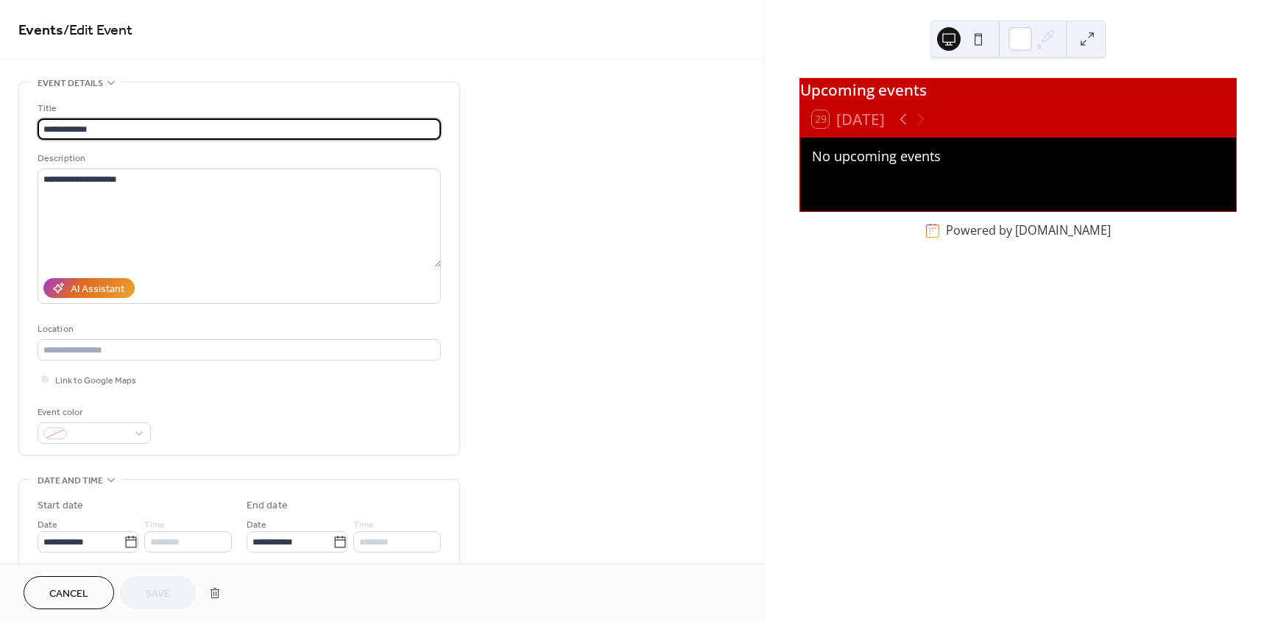
scroll to position [74, 0]
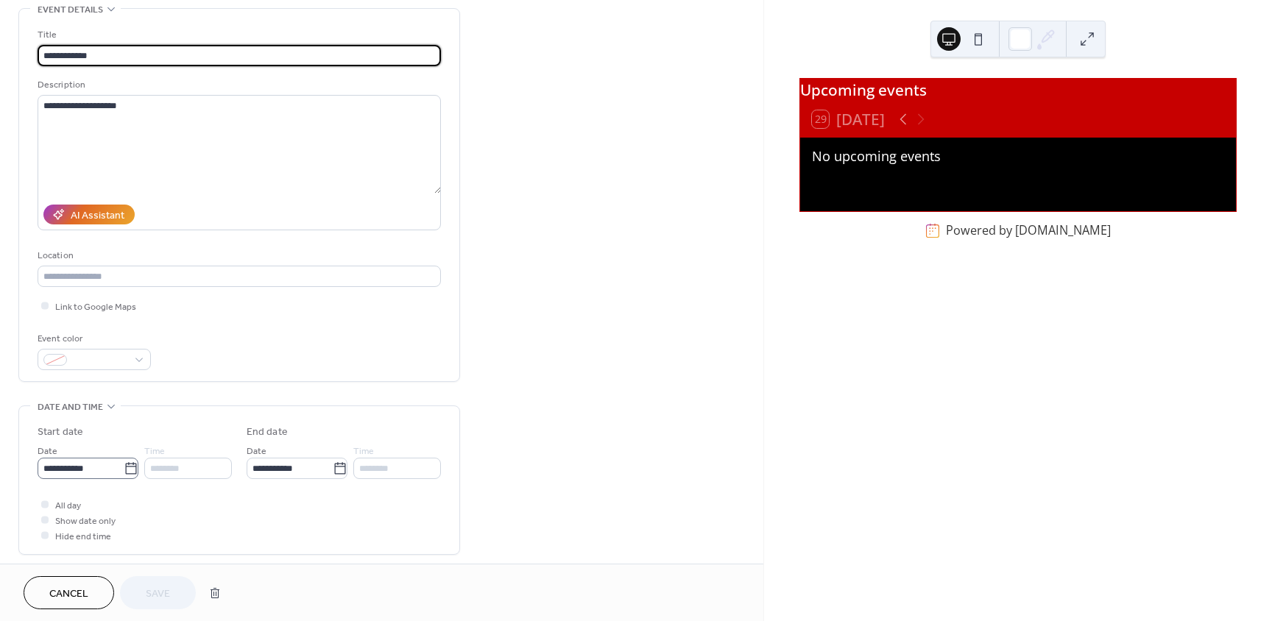
click at [130, 471] on icon at bounding box center [131, 469] width 15 height 15
click at [124, 471] on input "**********" at bounding box center [81, 468] width 86 height 21
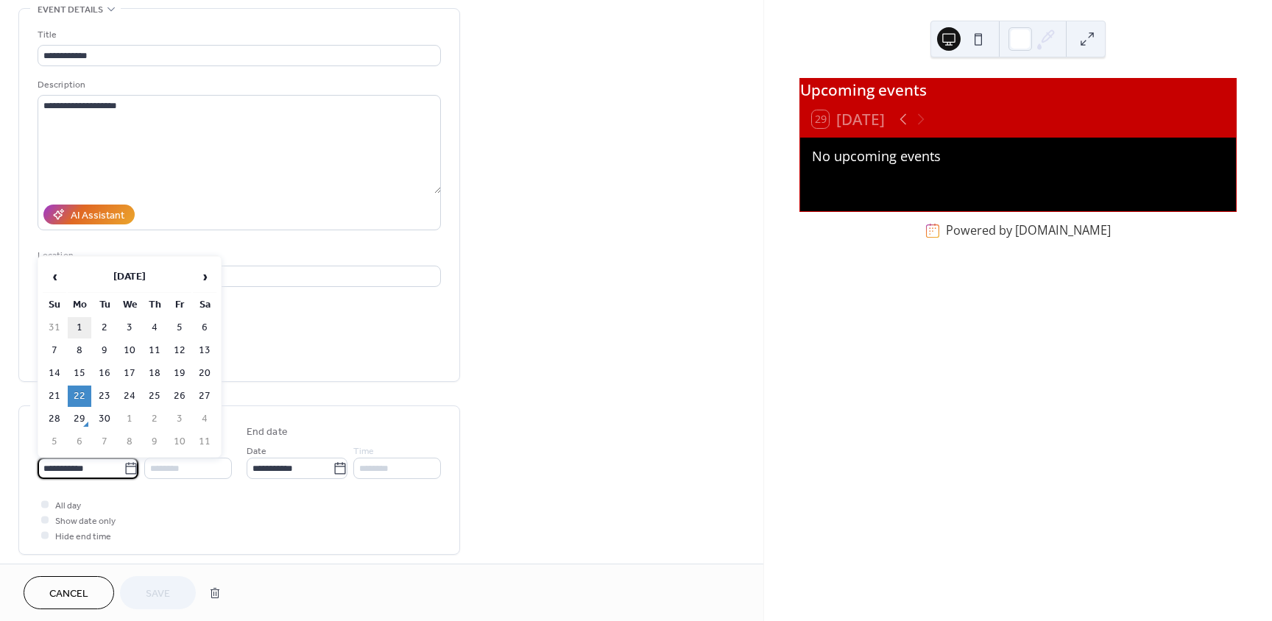
click at [79, 327] on td "1" at bounding box center [80, 327] width 24 height 21
type input "**********"
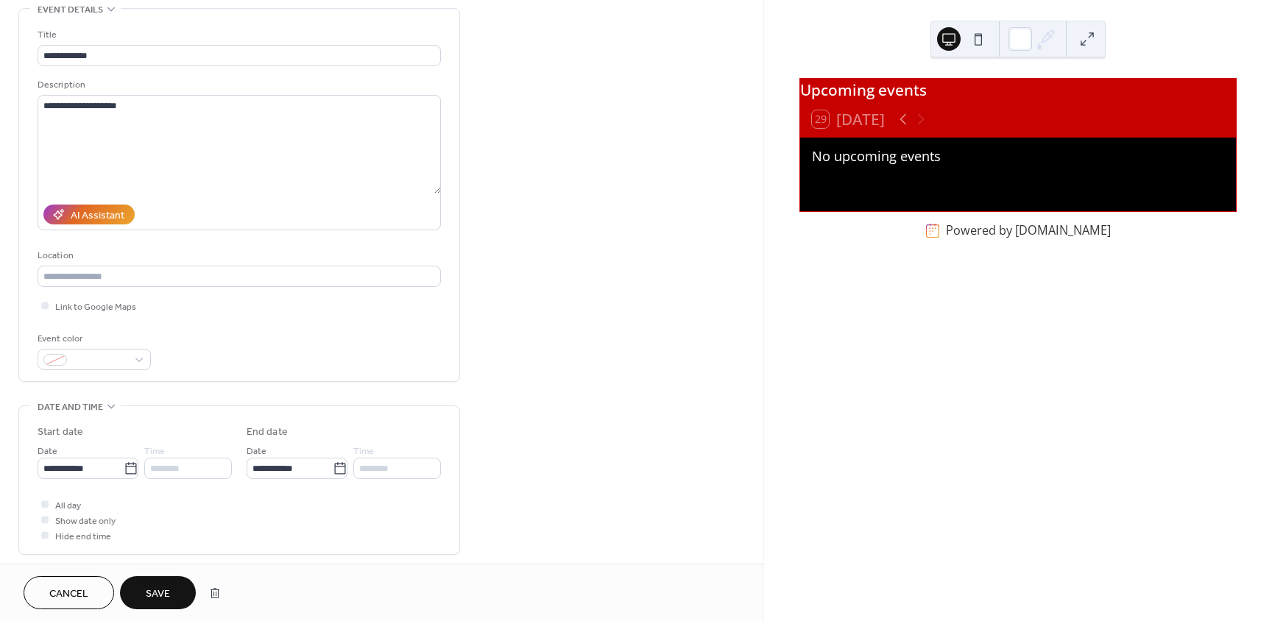
click at [158, 592] on span "Save" at bounding box center [158, 594] width 24 height 15
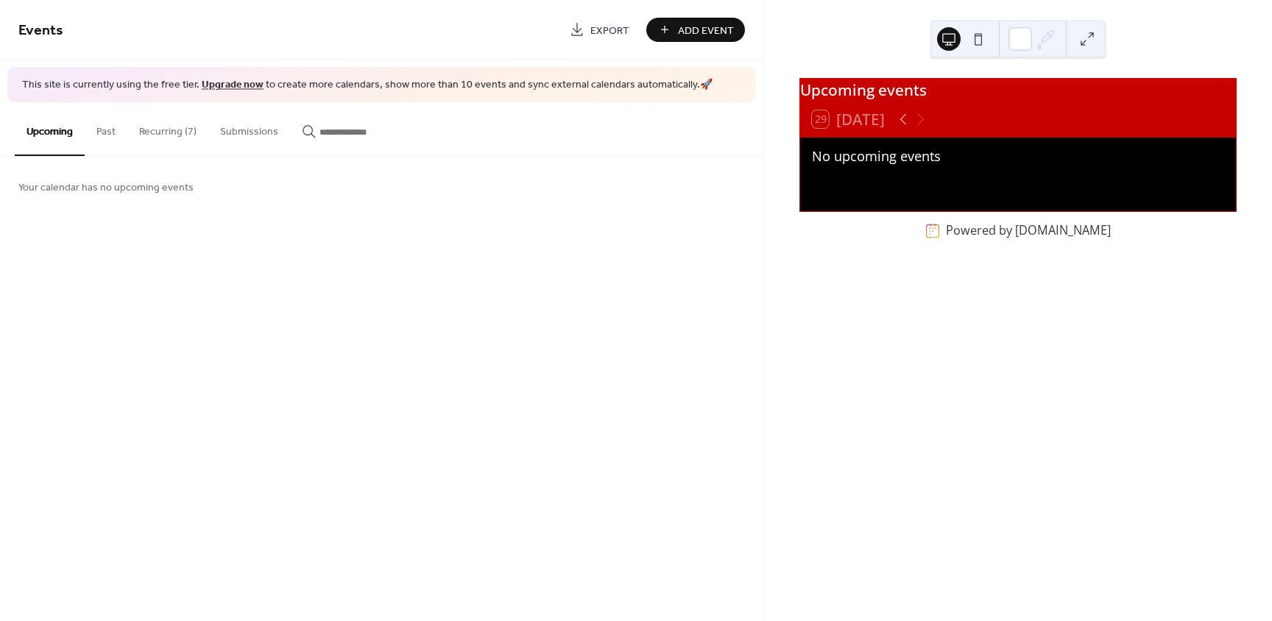
click at [182, 124] on button "Recurring (7)" at bounding box center [167, 128] width 81 height 52
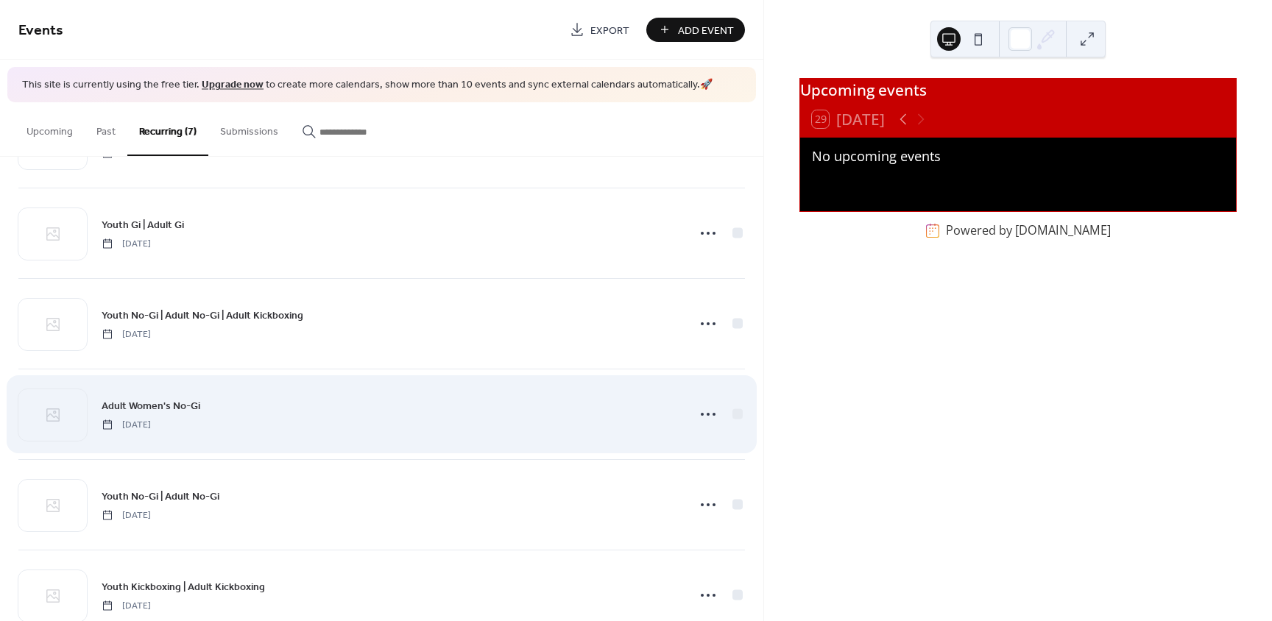
scroll to position [213, 0]
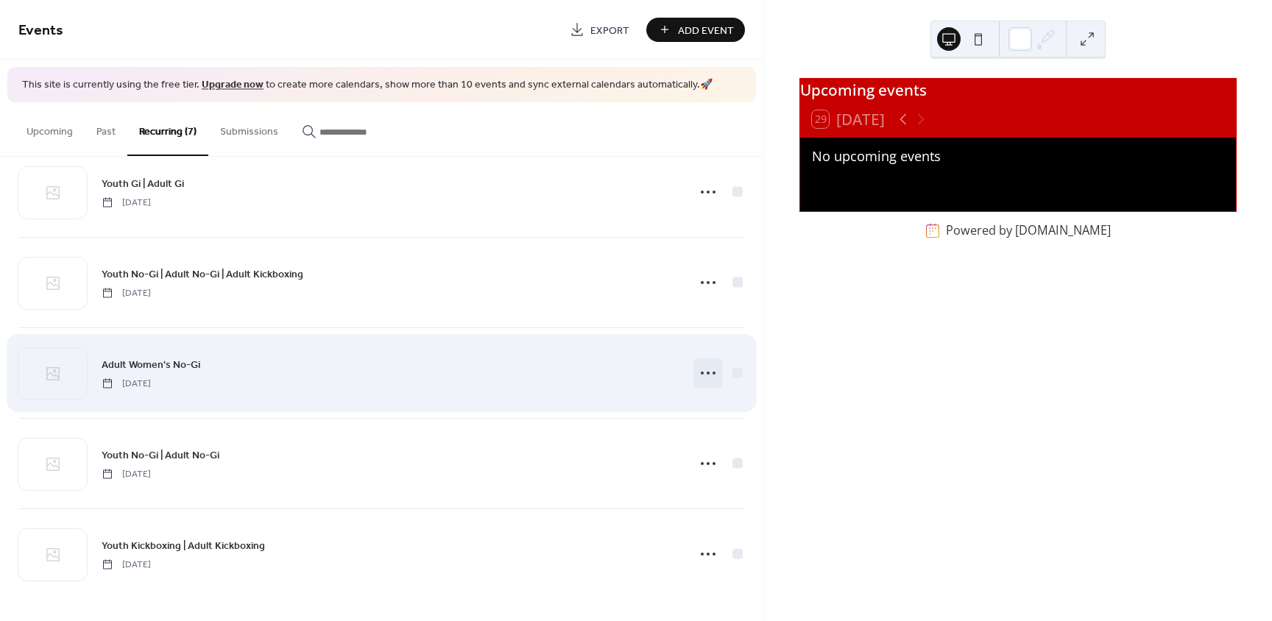
click at [702, 376] on icon at bounding box center [709, 374] width 24 height 24
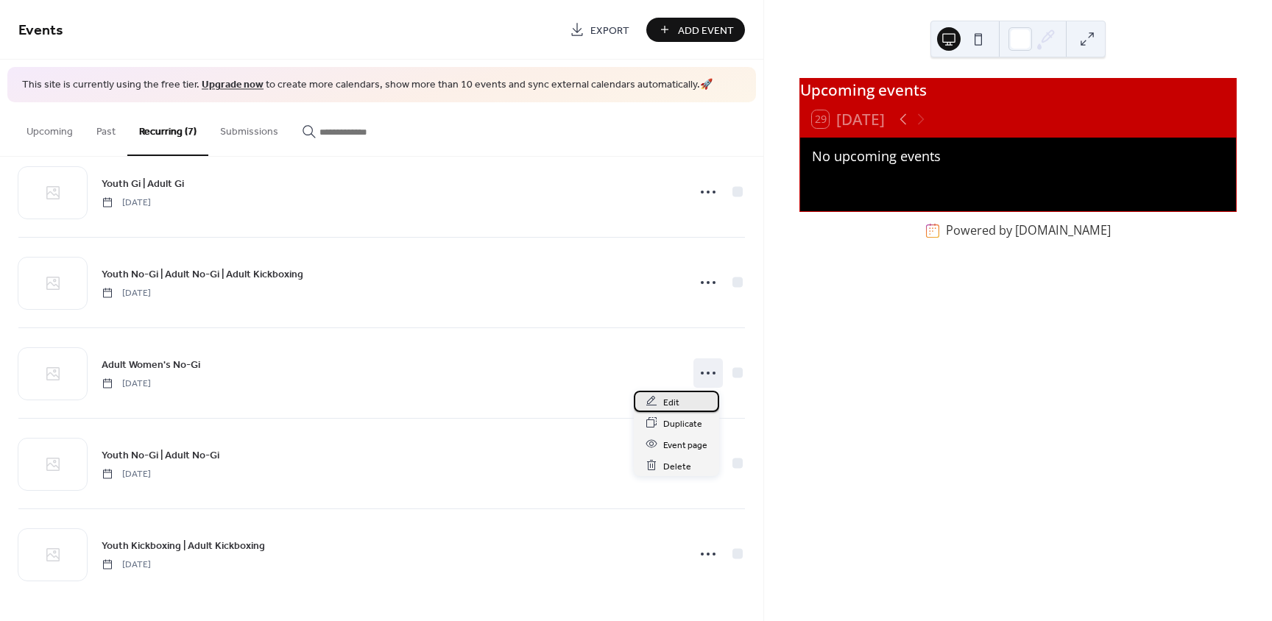
click at [660, 404] on div "Edit" at bounding box center [676, 401] width 85 height 21
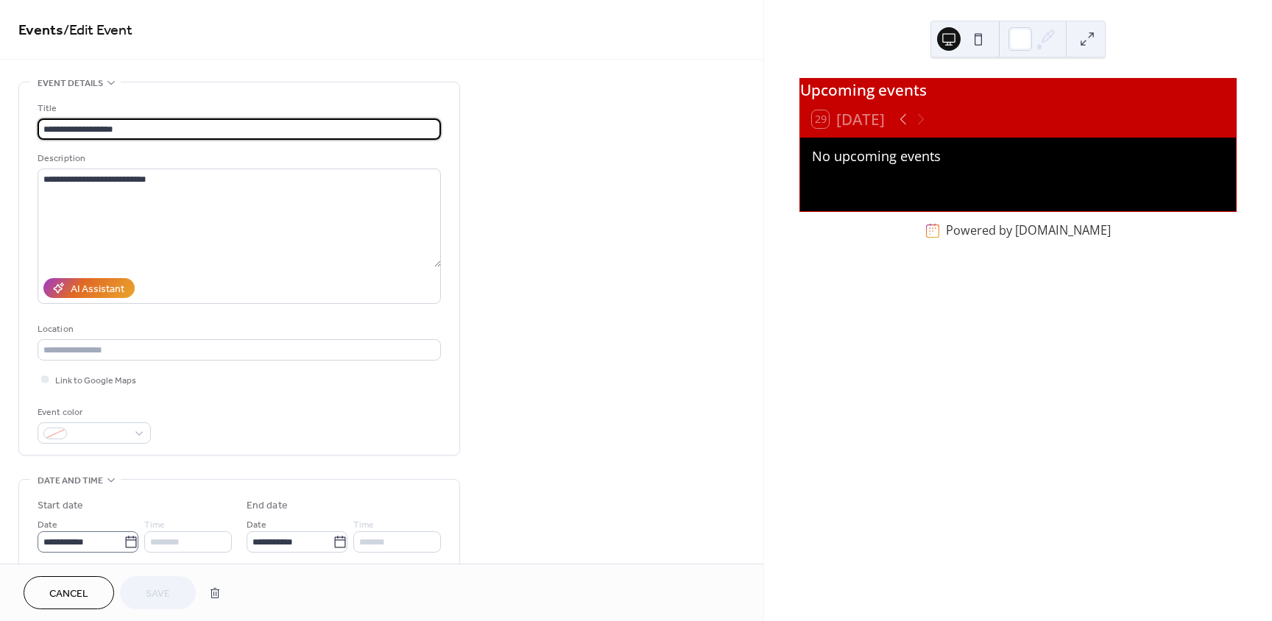
click at [128, 543] on icon at bounding box center [131, 542] width 15 height 15
click at [124, 543] on input "**********" at bounding box center [81, 542] width 86 height 21
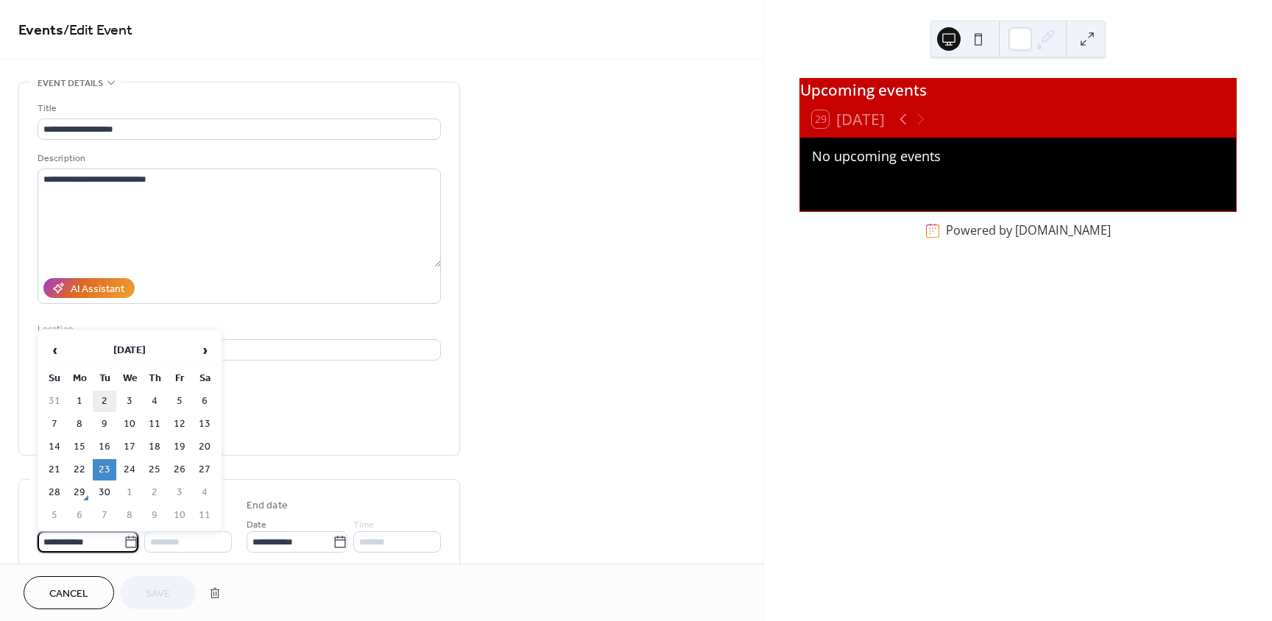
click at [107, 402] on td "2" at bounding box center [105, 401] width 24 height 21
type input "**********"
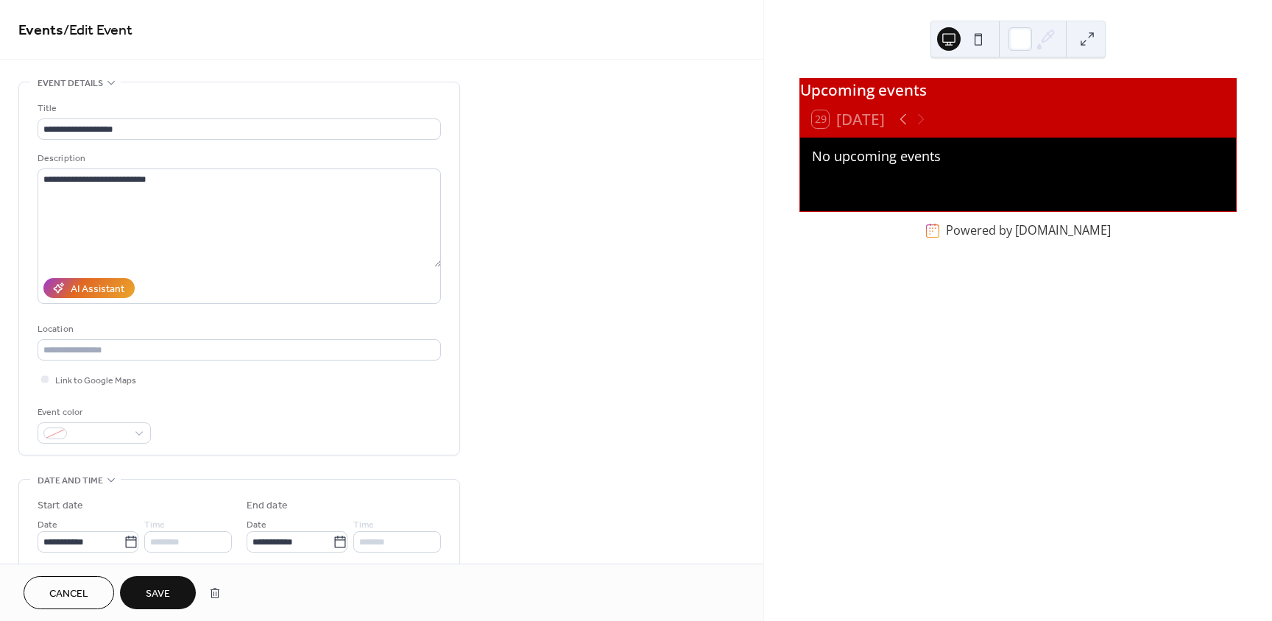
scroll to position [74, 0]
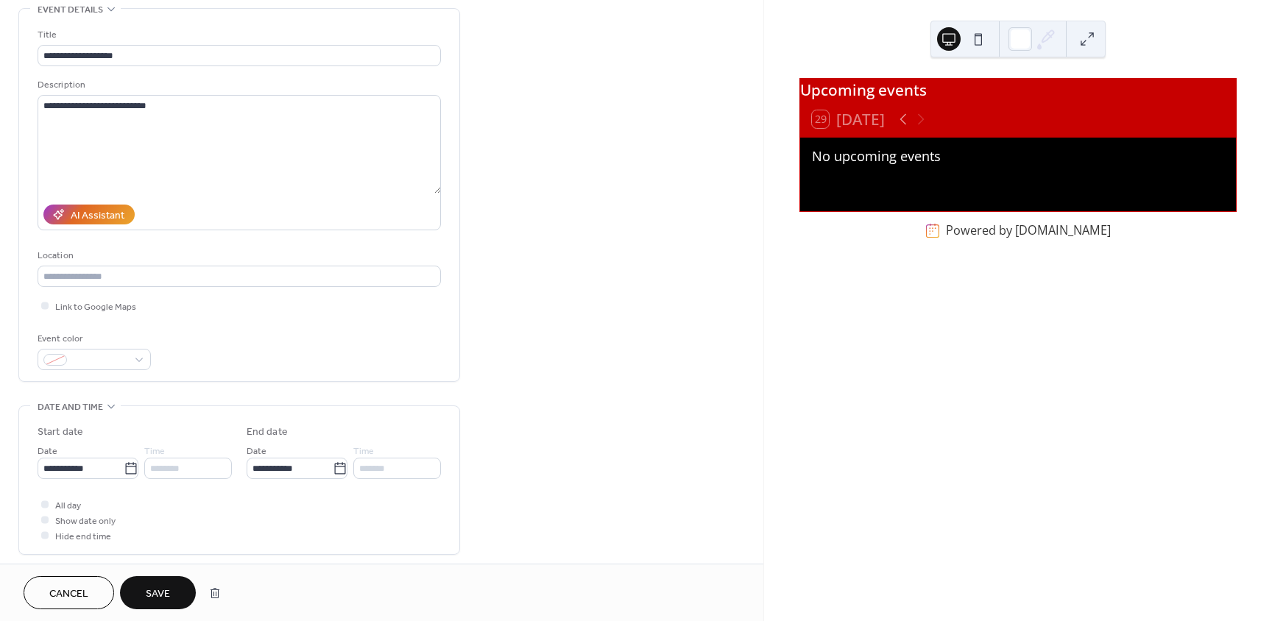
click at [148, 587] on span "Save" at bounding box center [158, 594] width 24 height 15
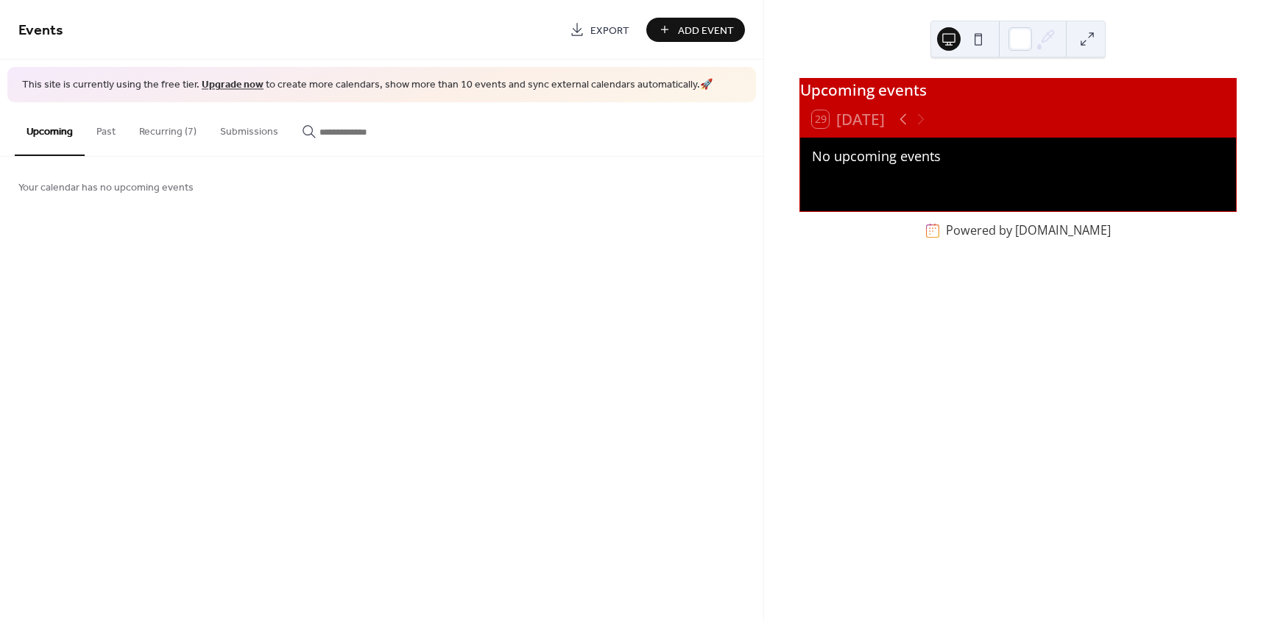
click at [172, 127] on button "Recurring (7)" at bounding box center [167, 128] width 81 height 52
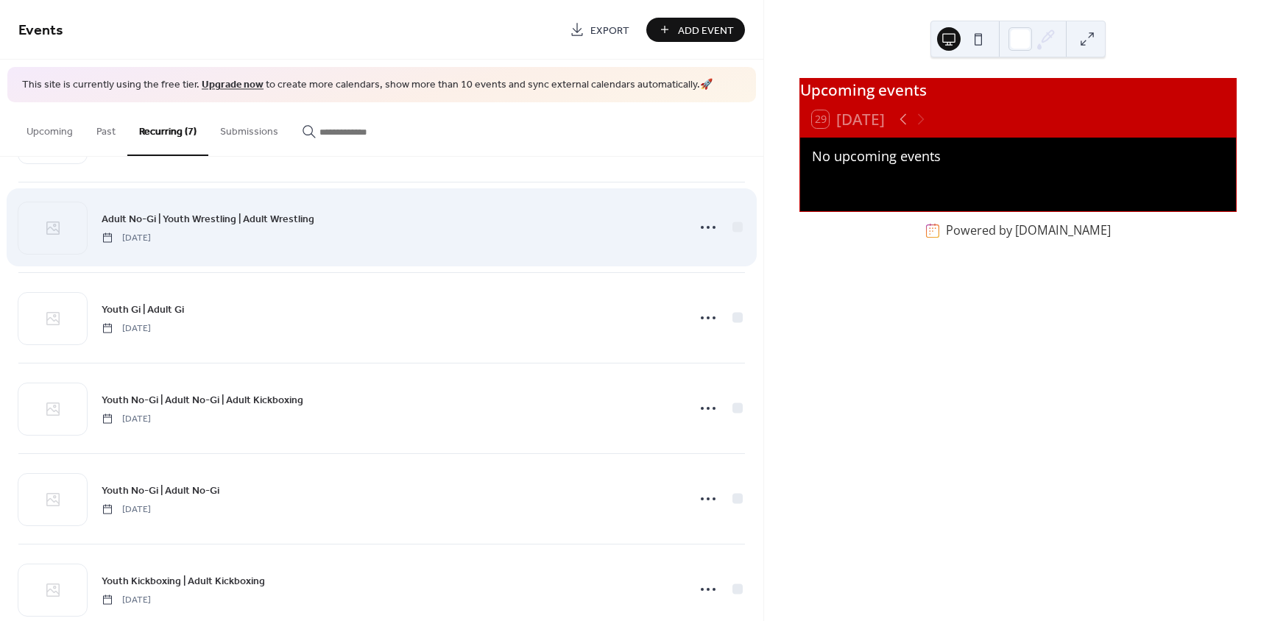
scroll to position [213, 0]
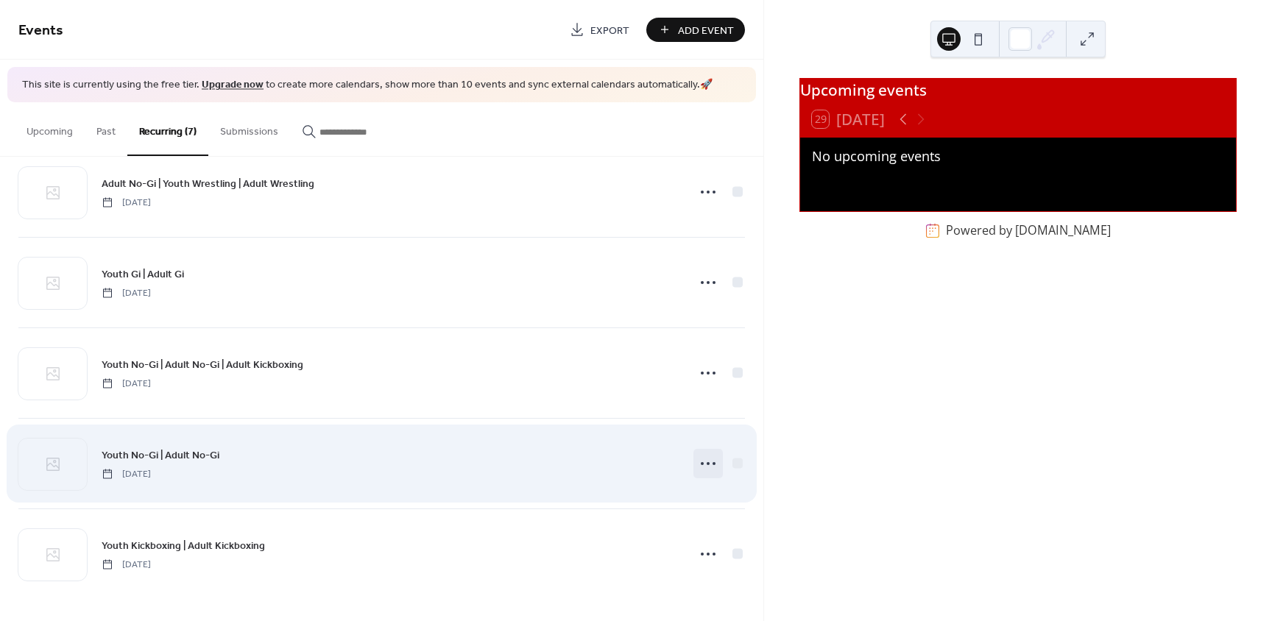
click at [708, 465] on icon at bounding box center [709, 464] width 24 height 24
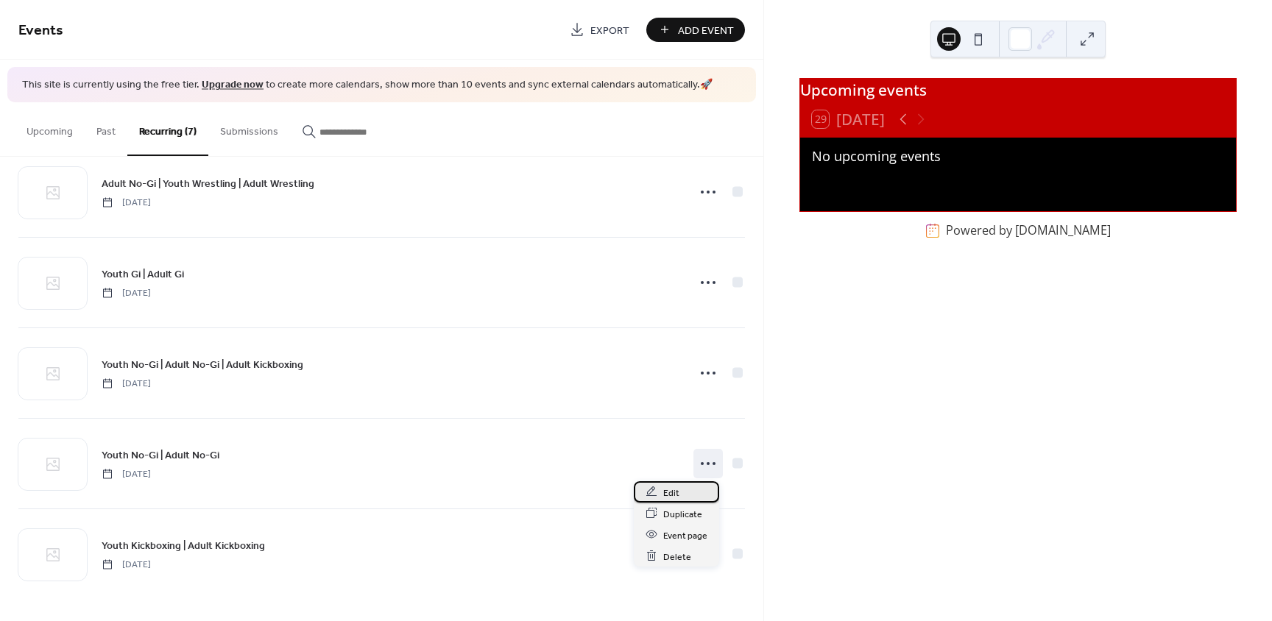
click at [671, 487] on span "Edit" at bounding box center [671, 492] width 16 height 15
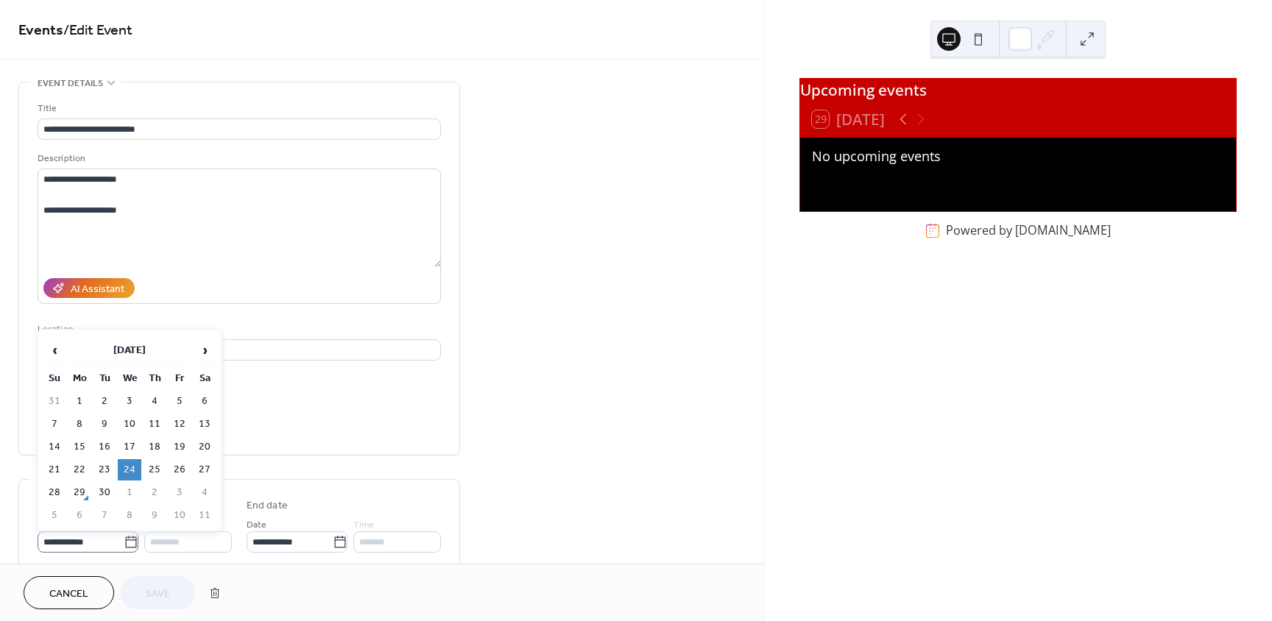
click at [125, 540] on icon at bounding box center [131, 542] width 15 height 15
click at [124, 540] on input "**********" at bounding box center [81, 542] width 86 height 21
click at [127, 403] on td "3" at bounding box center [130, 401] width 24 height 21
type input "**********"
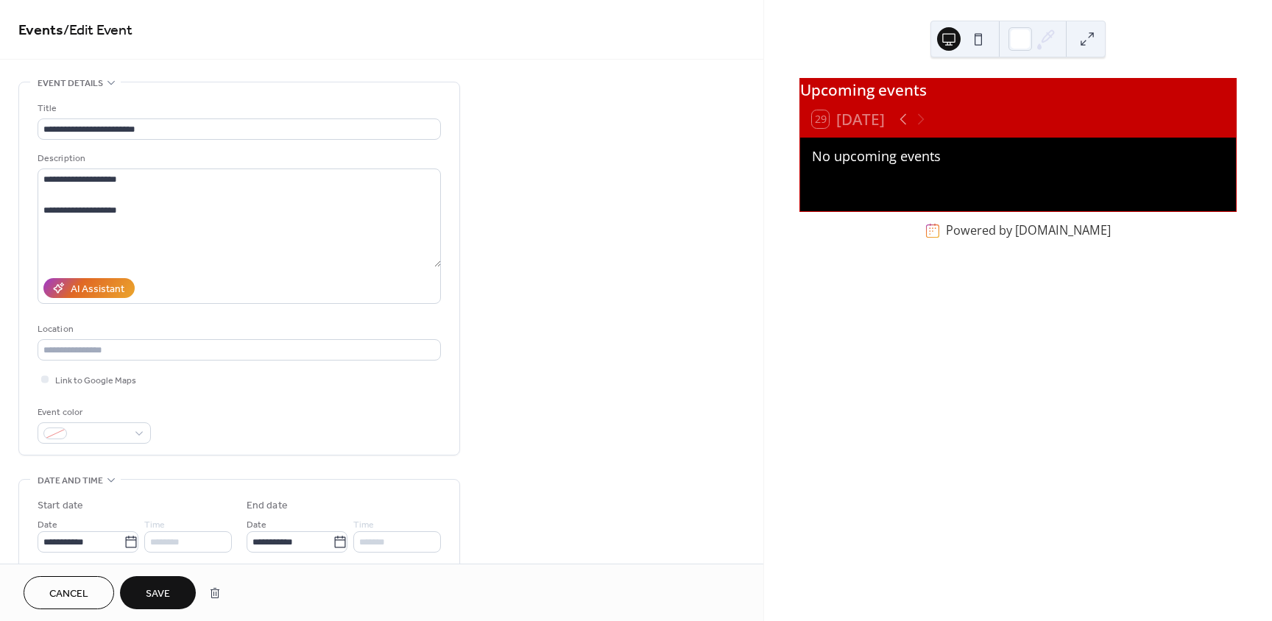
click at [156, 591] on span "Save" at bounding box center [158, 594] width 24 height 15
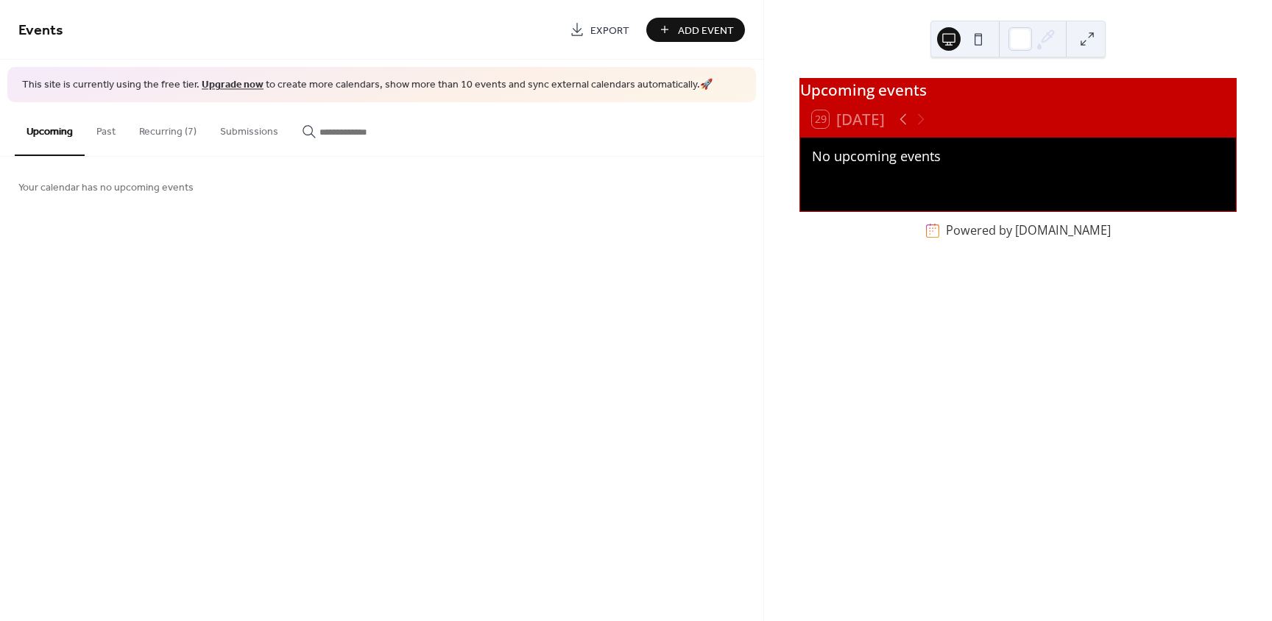
click at [167, 122] on button "Recurring (7)" at bounding box center [167, 128] width 81 height 52
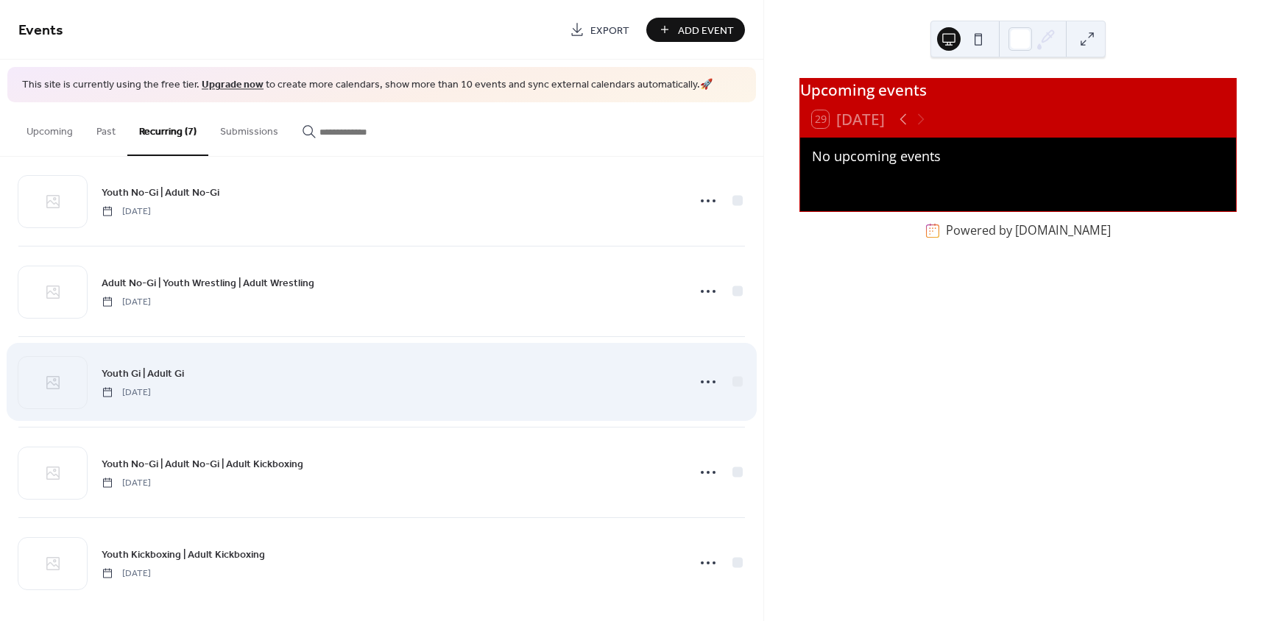
scroll to position [213, 0]
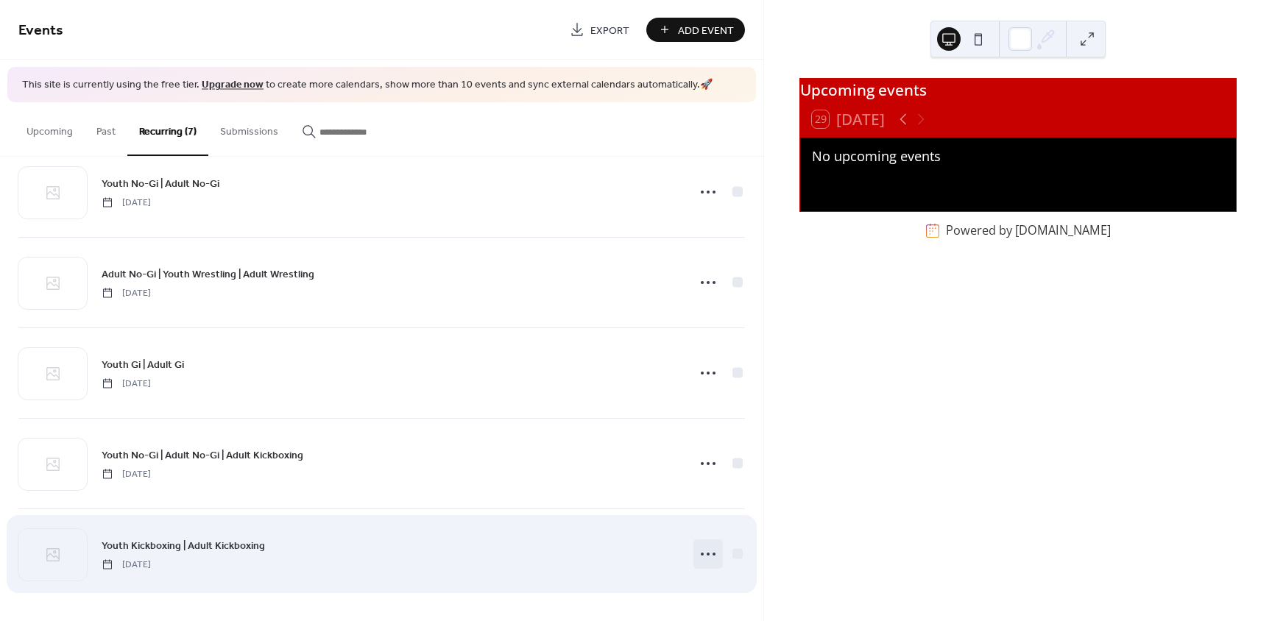
click at [701, 561] on icon at bounding box center [709, 555] width 24 height 24
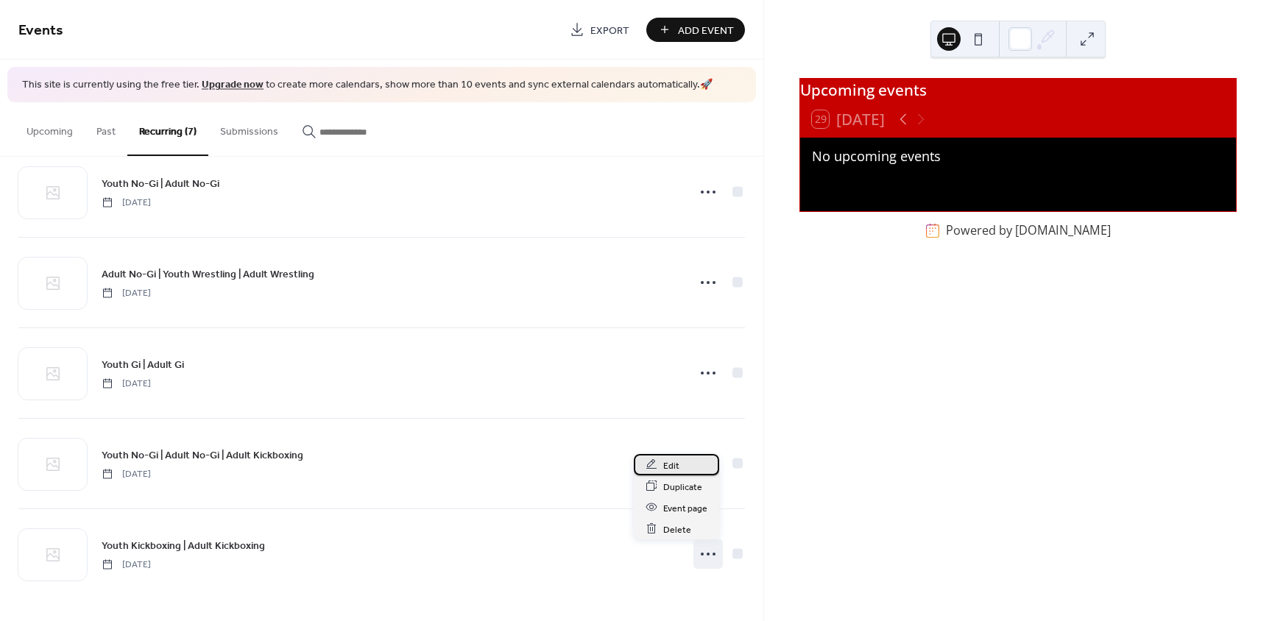
click at [671, 467] on span "Edit" at bounding box center [671, 465] width 16 height 15
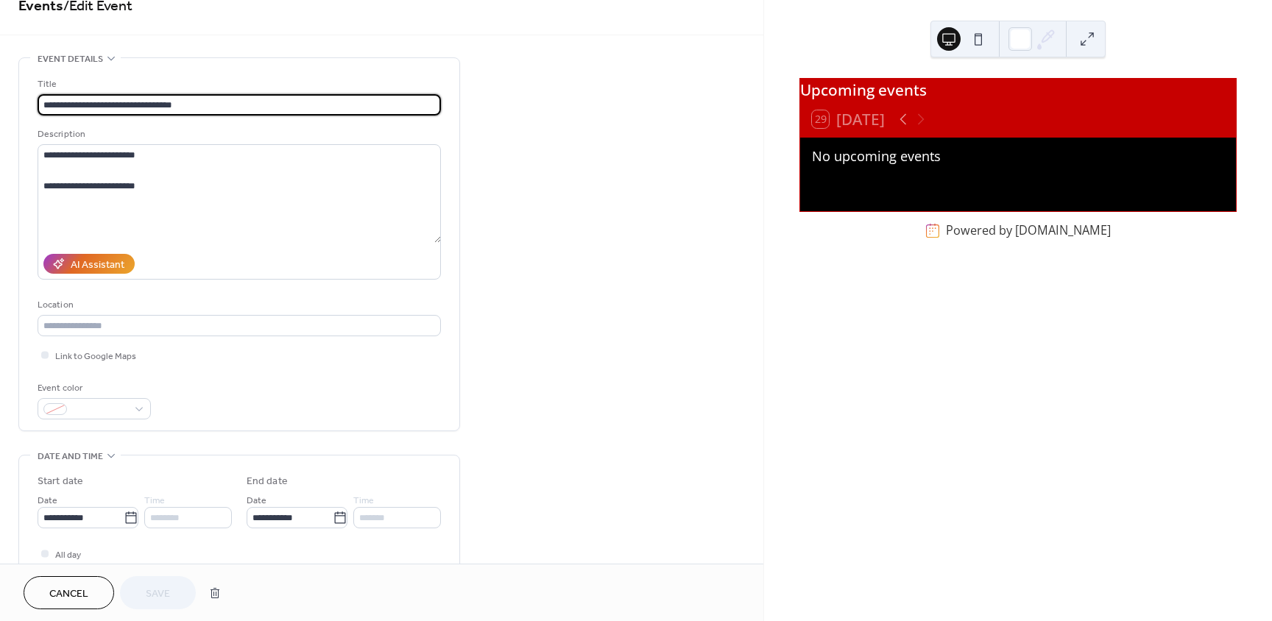
scroll to position [74, 0]
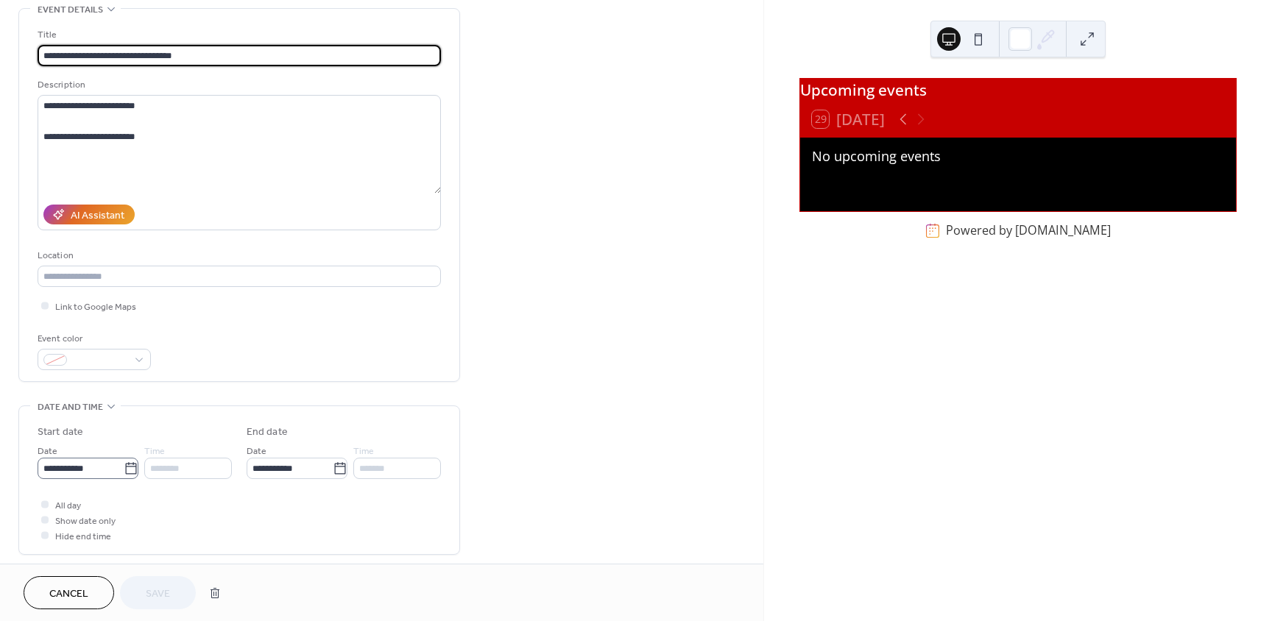
click at [130, 468] on icon at bounding box center [131, 469] width 15 height 15
click at [124, 468] on input "**********" at bounding box center [81, 468] width 86 height 21
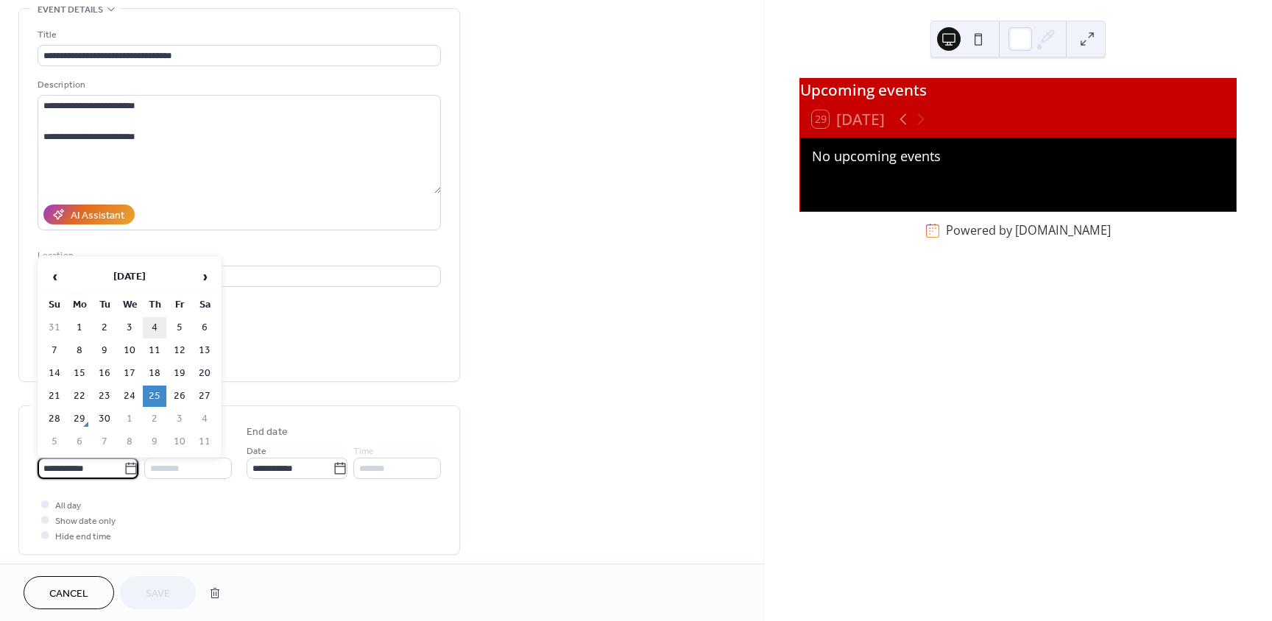
click at [158, 331] on td "4" at bounding box center [155, 327] width 24 height 21
type input "**********"
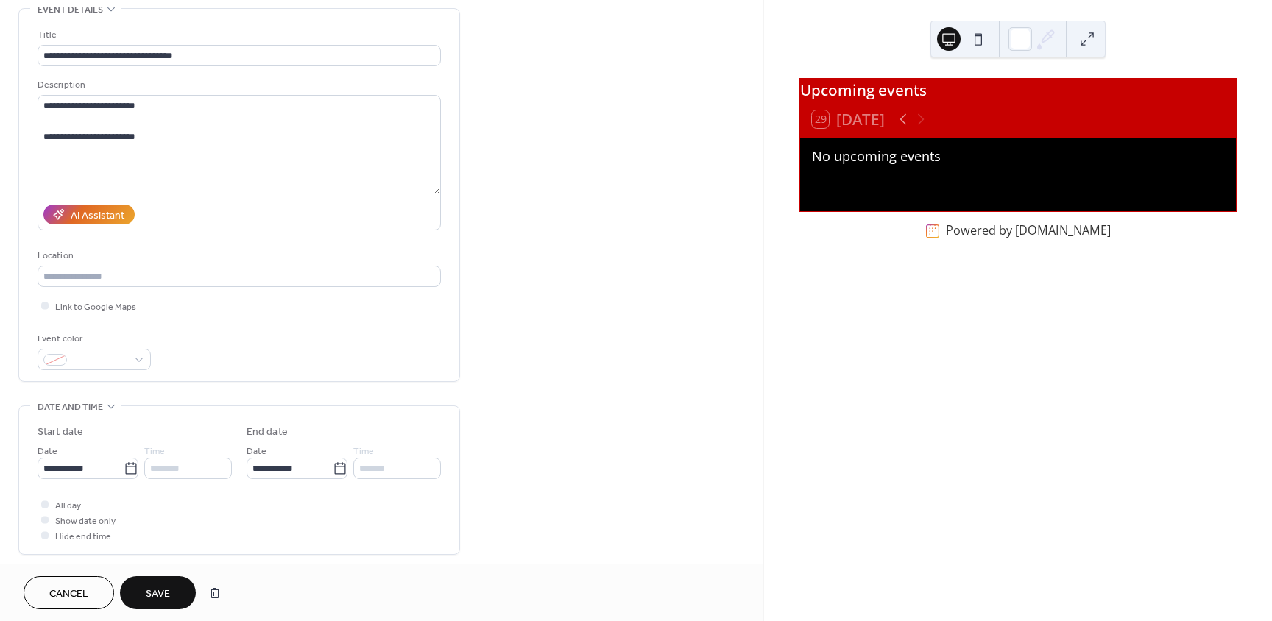
click at [152, 591] on span "Save" at bounding box center [158, 594] width 24 height 15
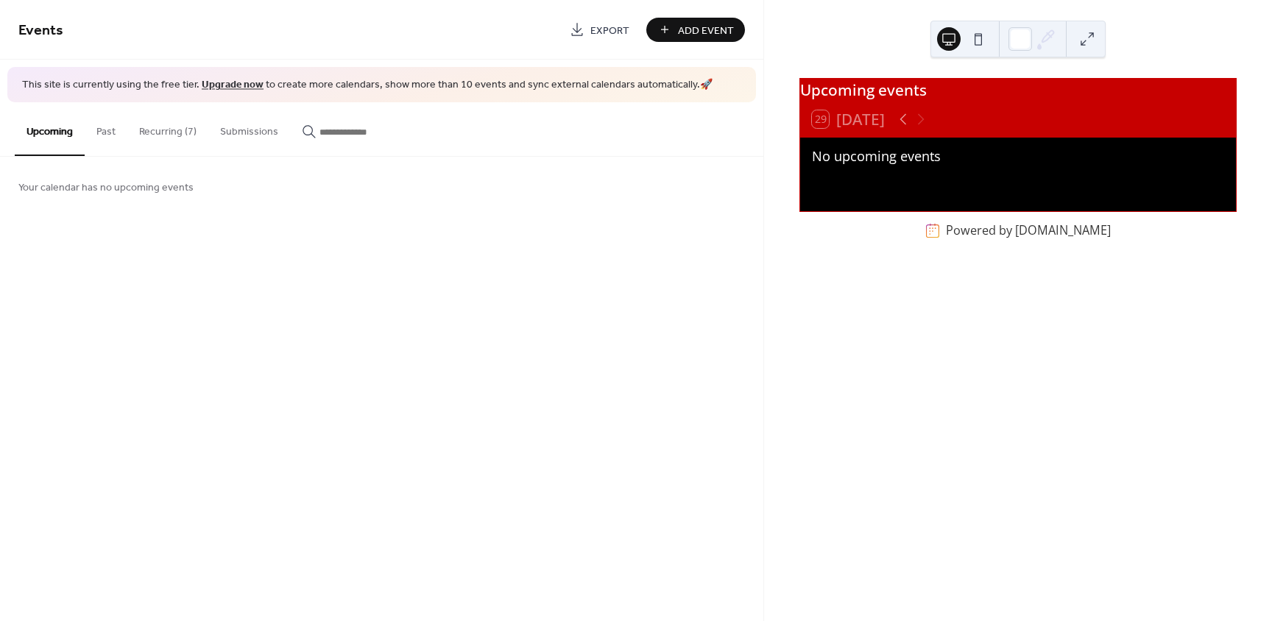
click at [178, 132] on button "Recurring (7)" at bounding box center [167, 128] width 81 height 52
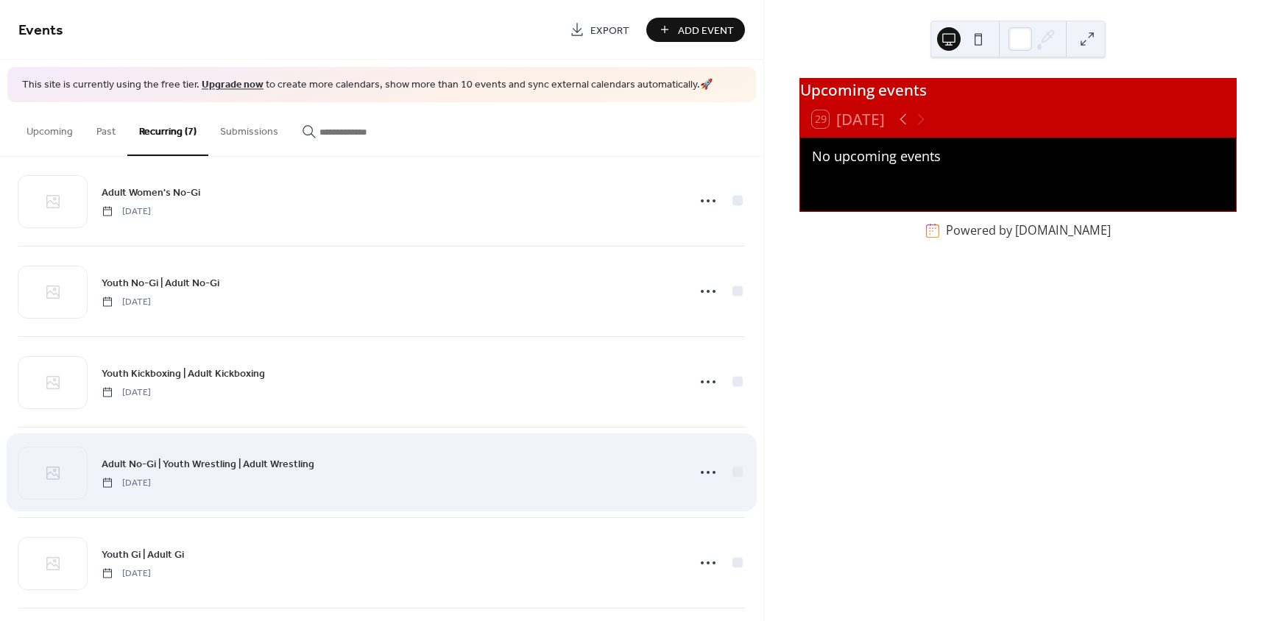
scroll to position [147, 0]
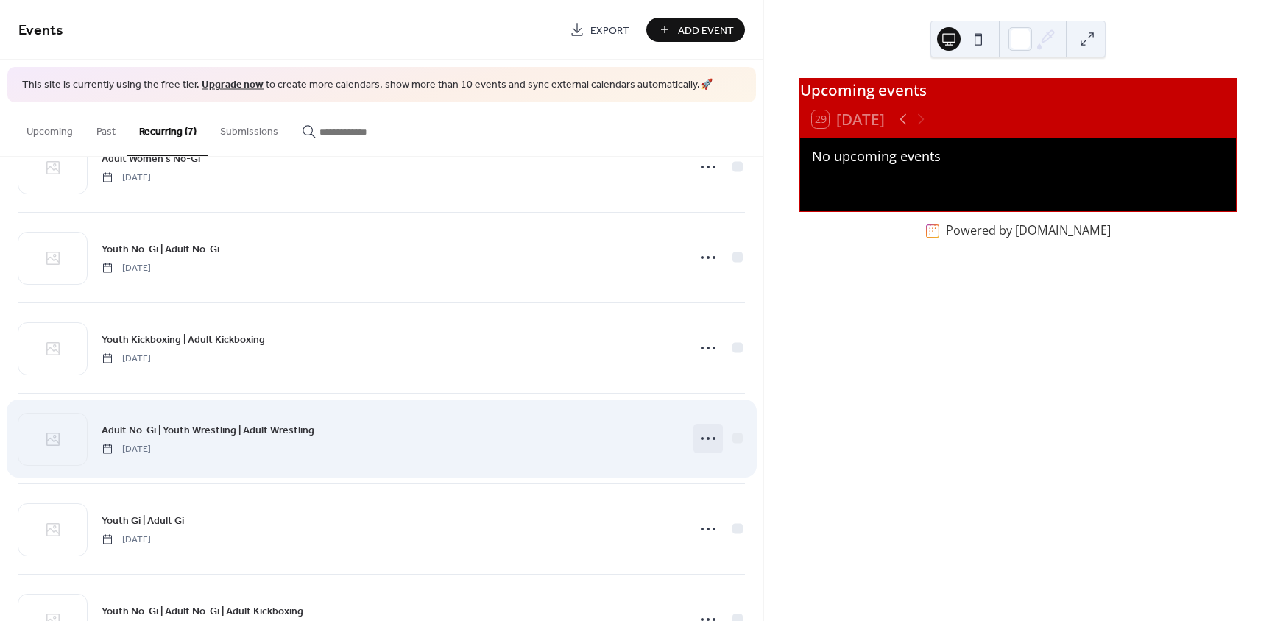
click at [713, 440] on icon at bounding box center [709, 439] width 24 height 24
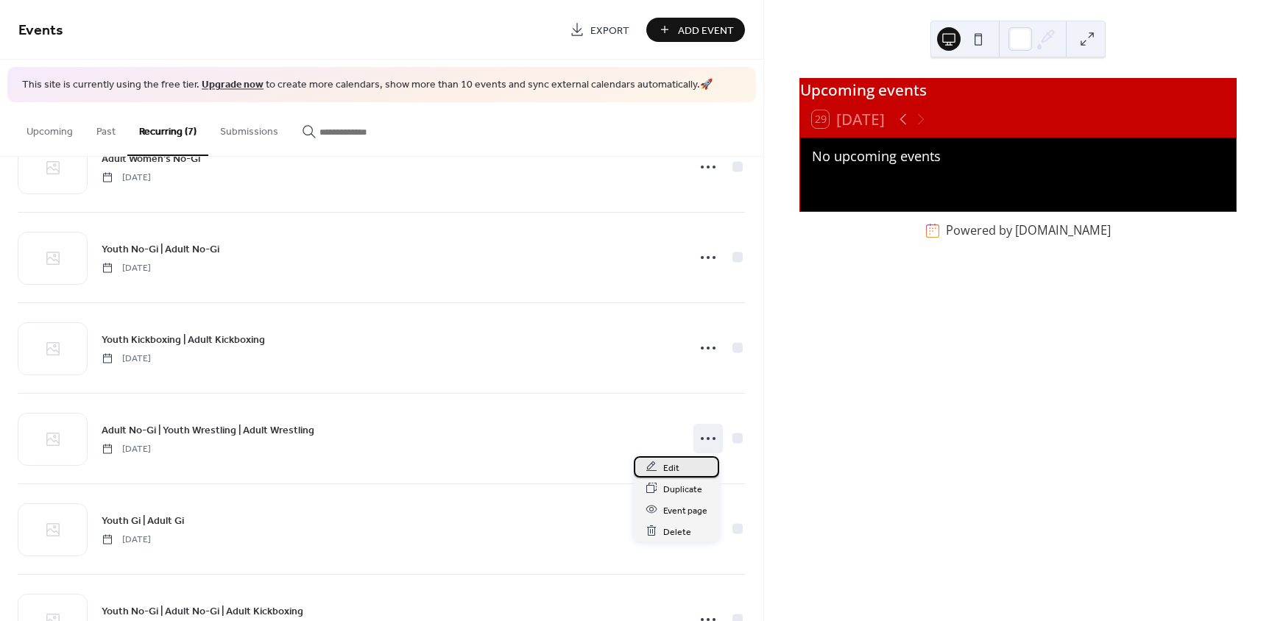
click at [673, 464] on span "Edit" at bounding box center [671, 467] width 16 height 15
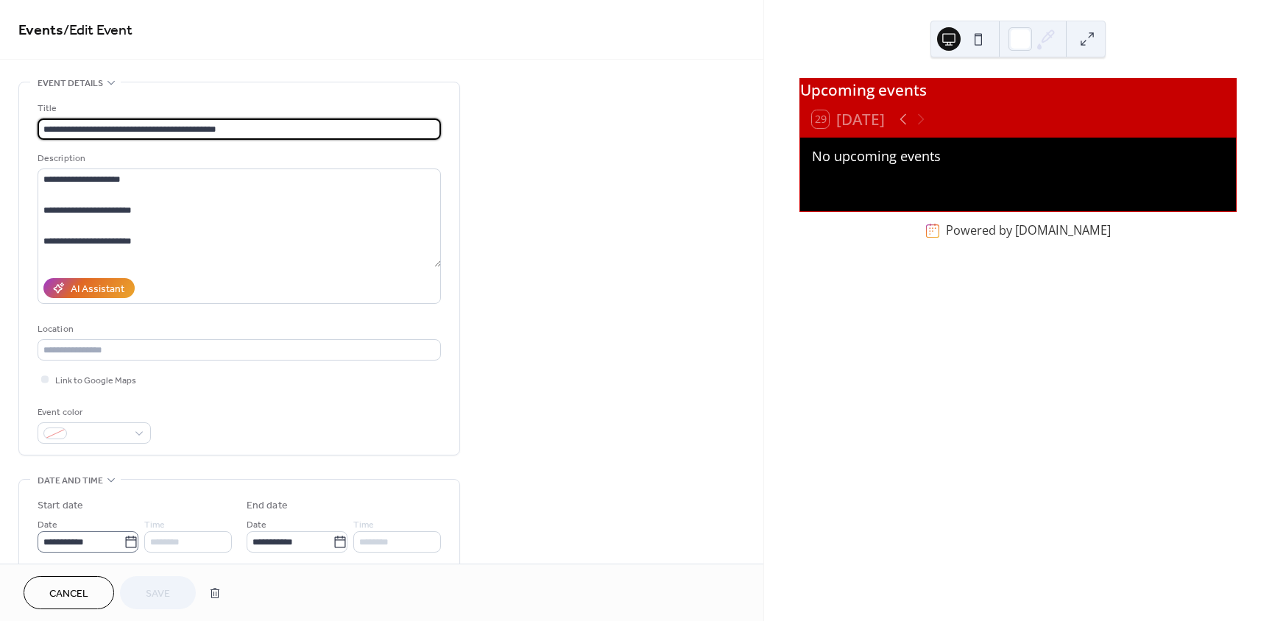
click at [131, 540] on icon at bounding box center [130, 542] width 11 height 12
click at [124, 540] on input "**********" at bounding box center [81, 542] width 86 height 21
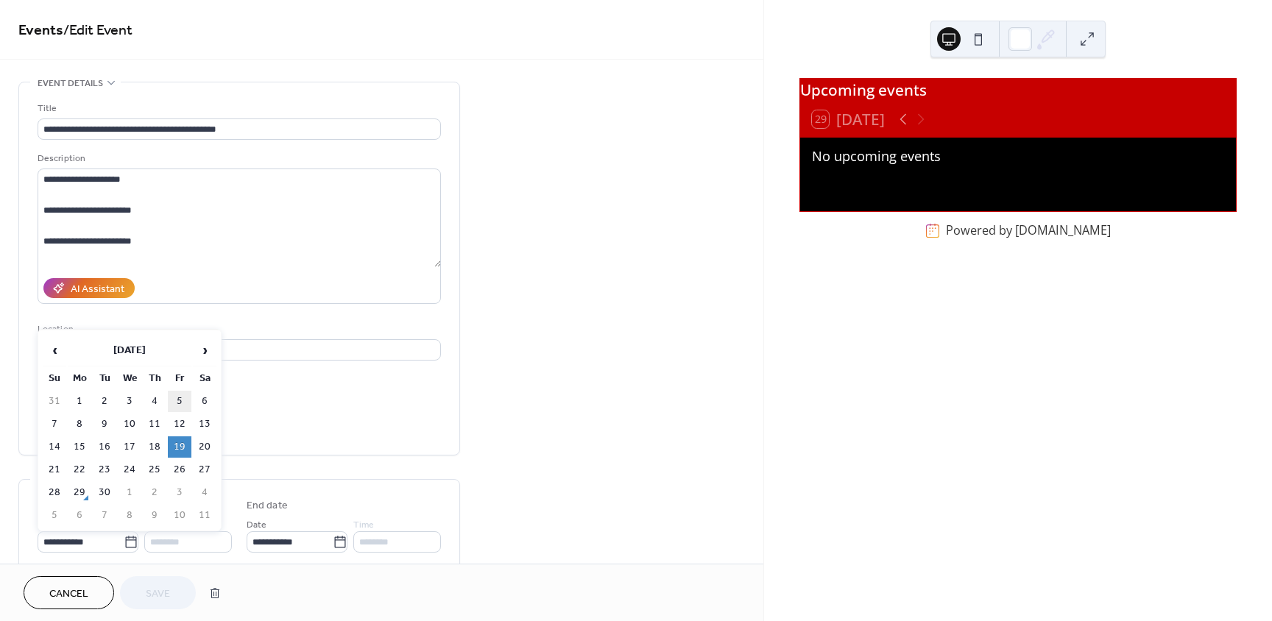
click at [180, 400] on td "5" at bounding box center [180, 401] width 24 height 21
type input "**********"
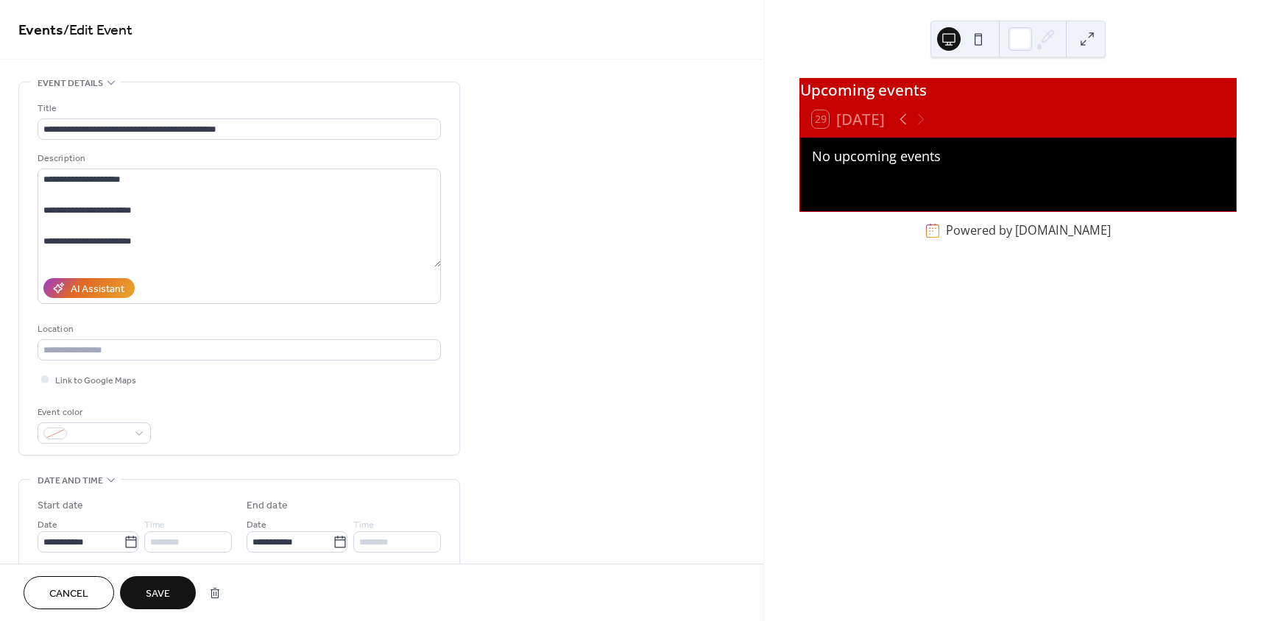
click at [162, 588] on span "Save" at bounding box center [158, 594] width 24 height 15
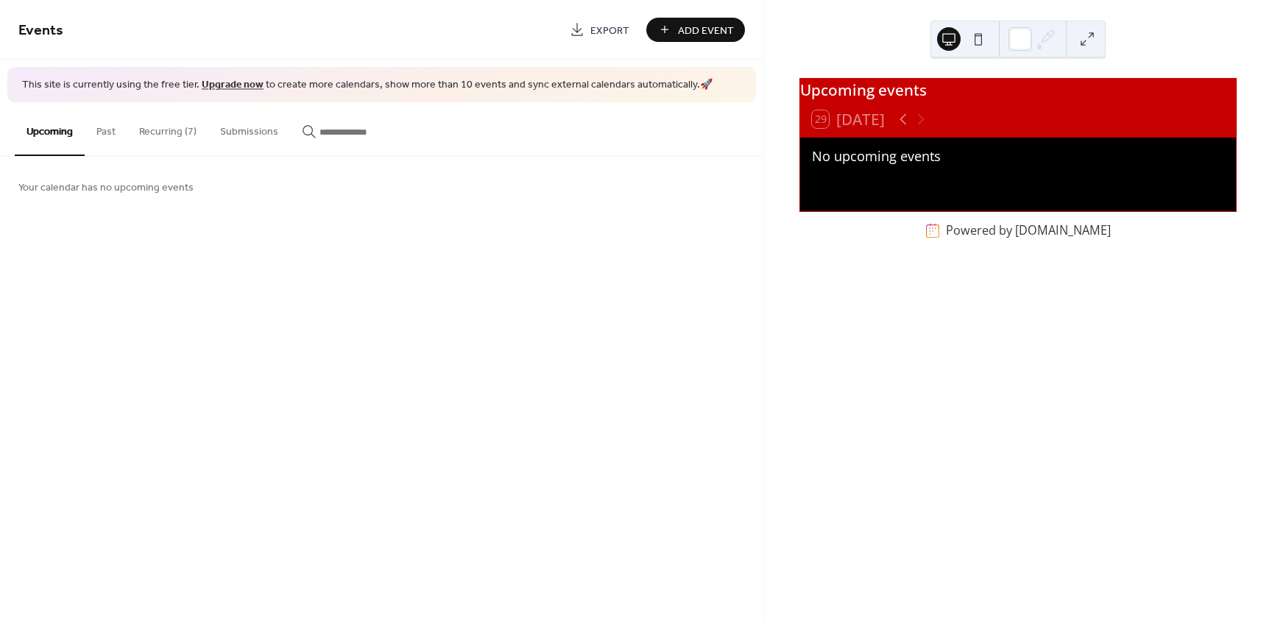
click at [187, 121] on button "Recurring (7)" at bounding box center [167, 128] width 81 height 52
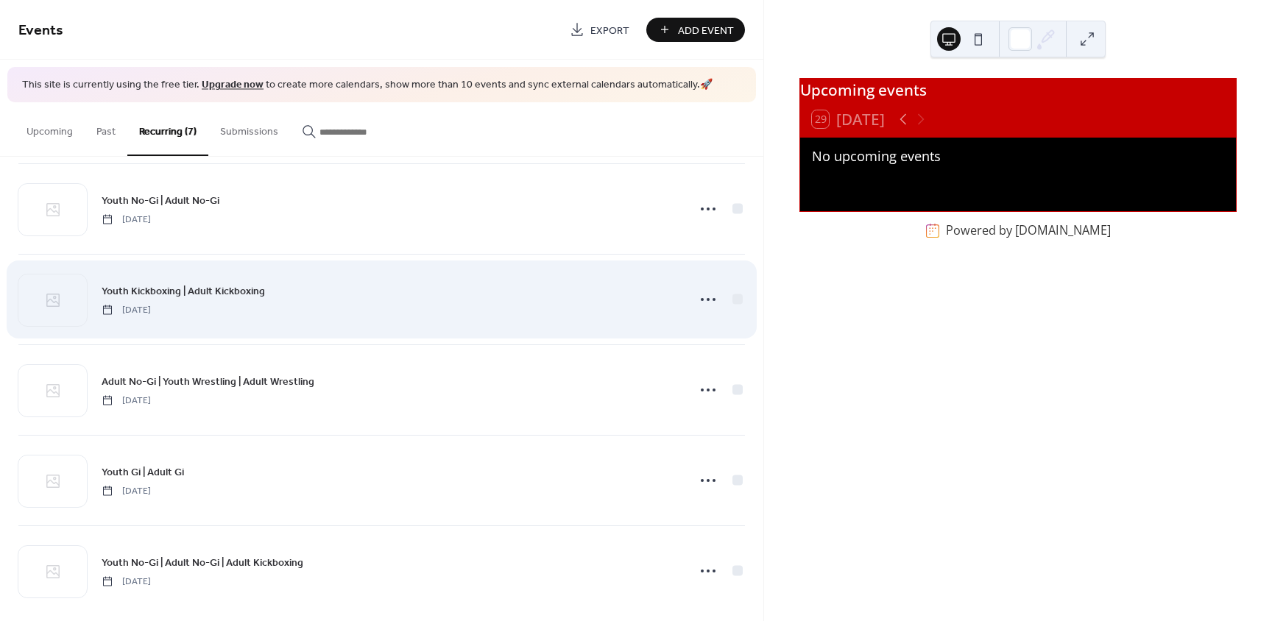
scroll to position [213, 0]
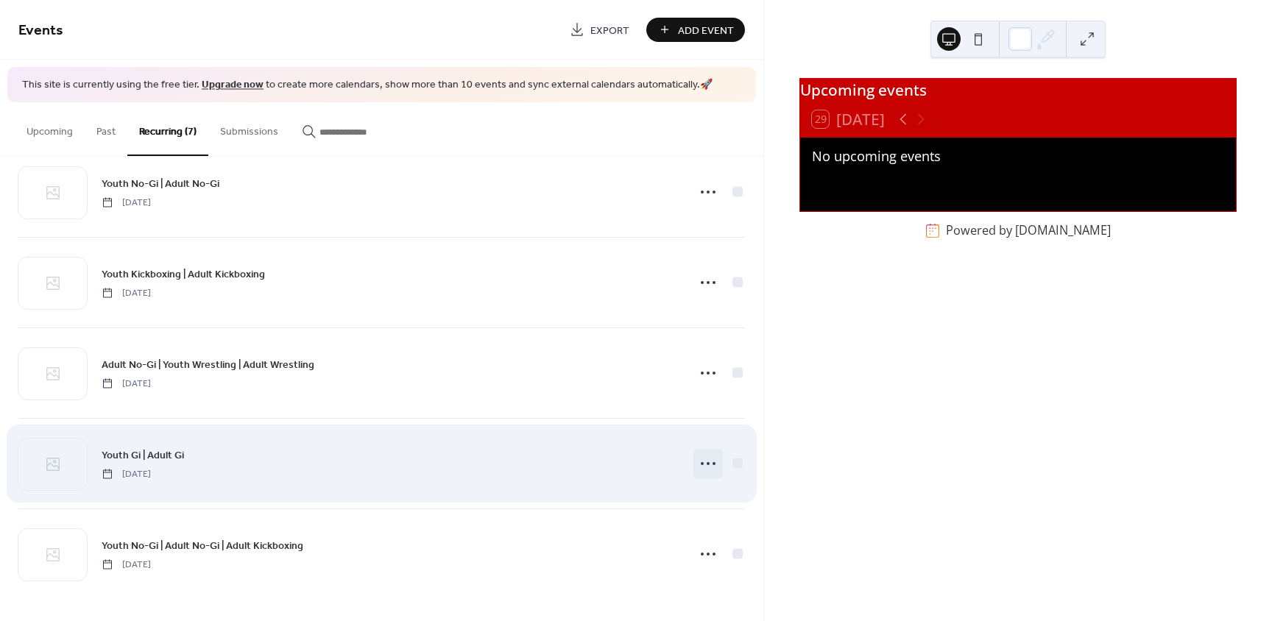
click at [697, 465] on icon at bounding box center [709, 464] width 24 height 24
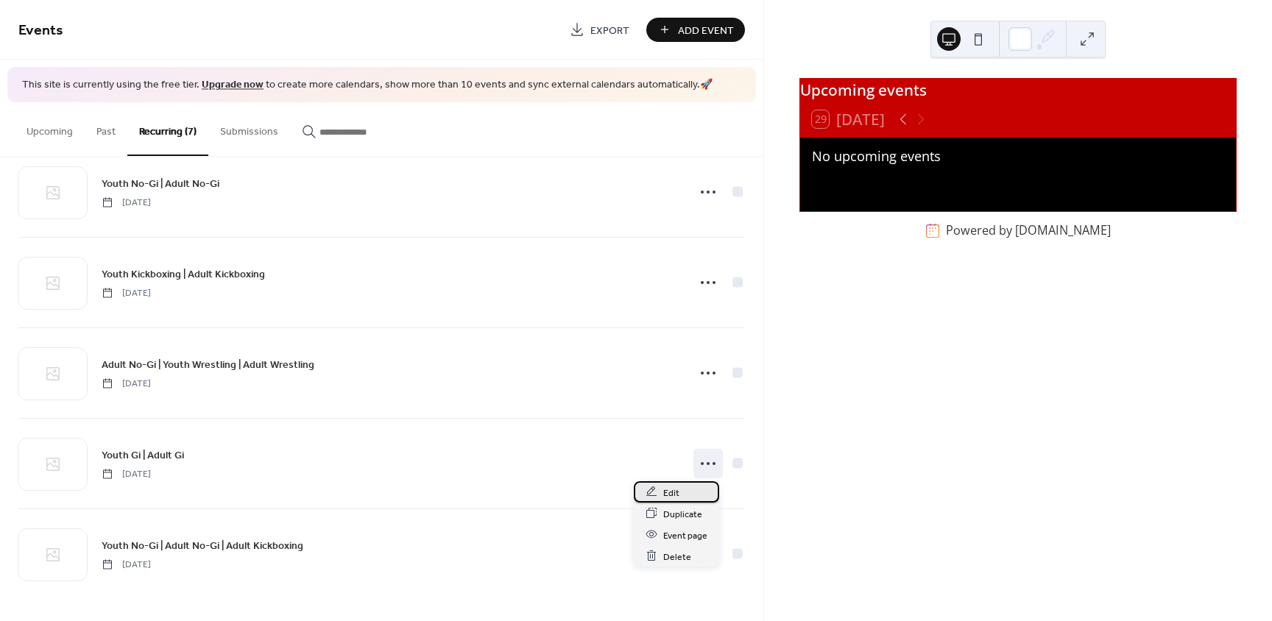
click at [671, 490] on span "Edit" at bounding box center [671, 492] width 16 height 15
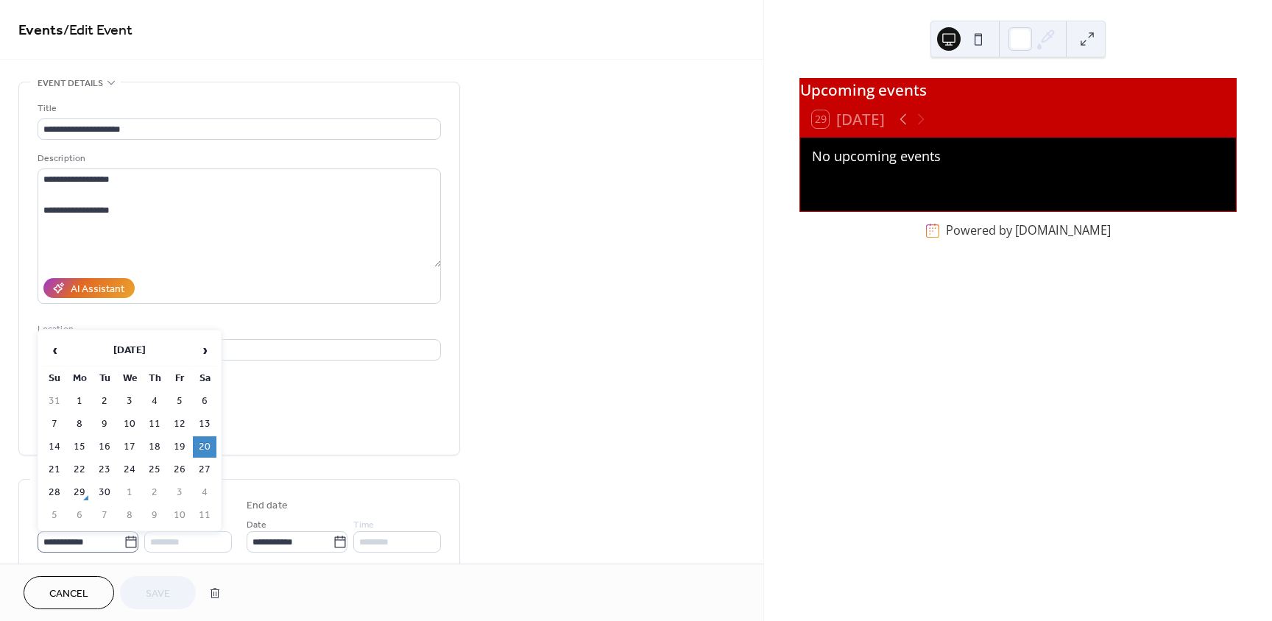
click at [127, 541] on icon at bounding box center [131, 542] width 15 height 15
click at [124, 541] on input "**********" at bounding box center [81, 542] width 86 height 21
click at [199, 400] on td "6" at bounding box center [205, 401] width 24 height 21
type input "**********"
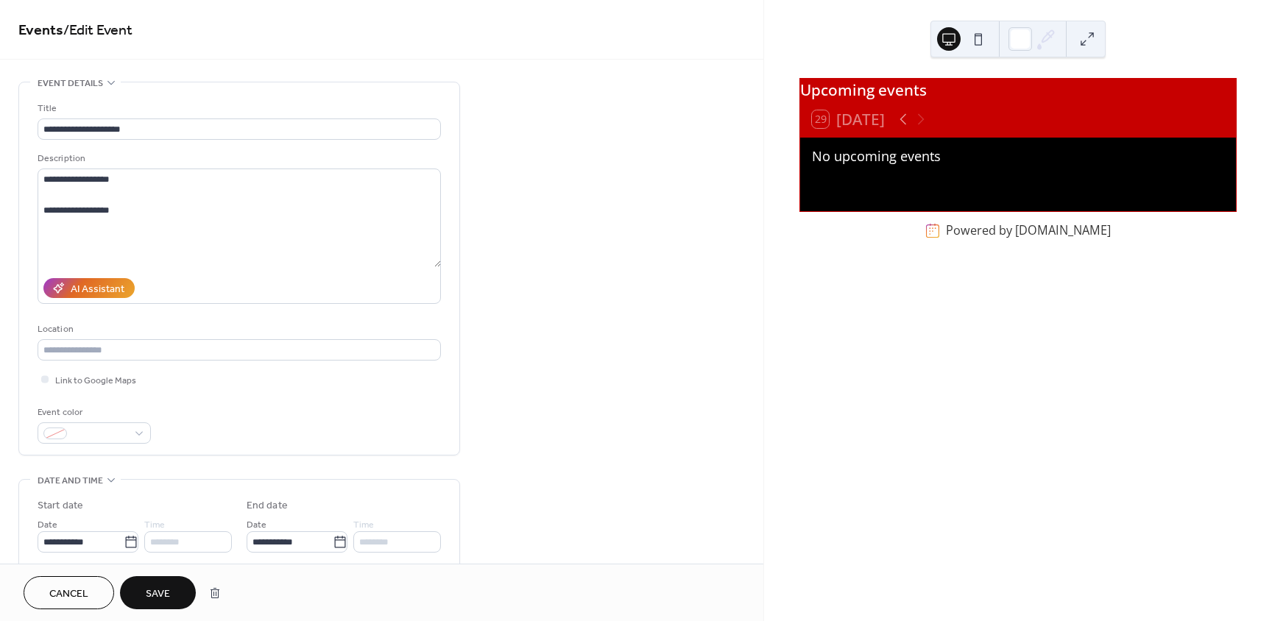
click at [147, 591] on button "Save" at bounding box center [158, 593] width 76 height 33
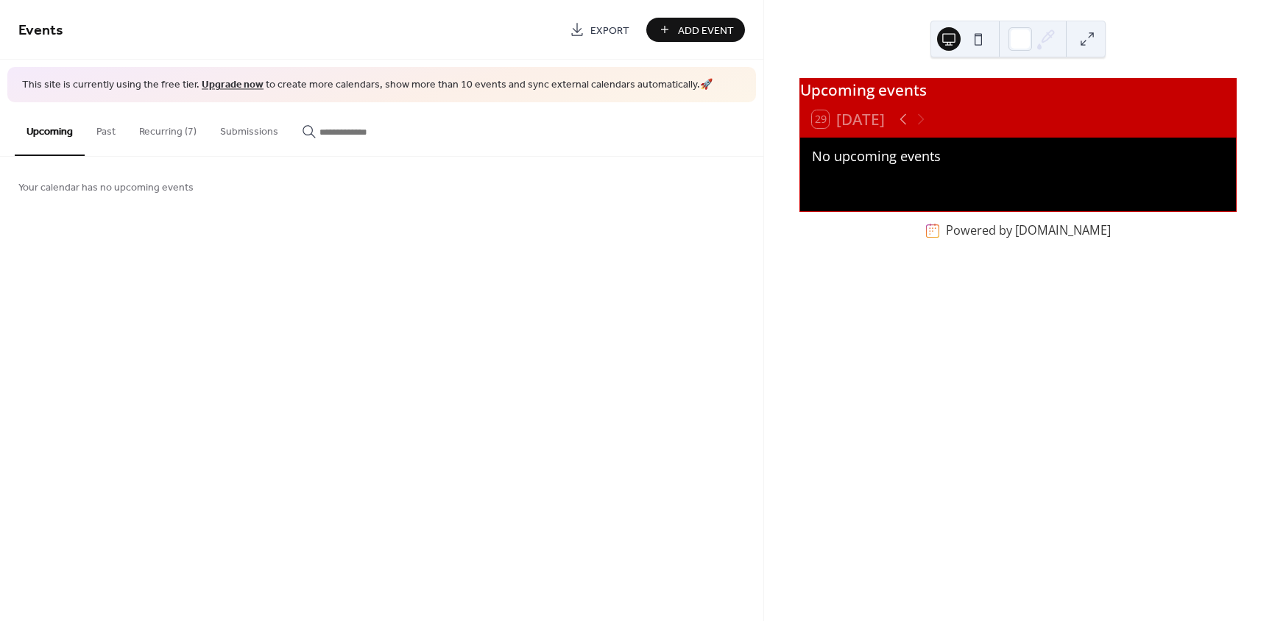
click at [174, 135] on button "Recurring (7)" at bounding box center [167, 128] width 81 height 52
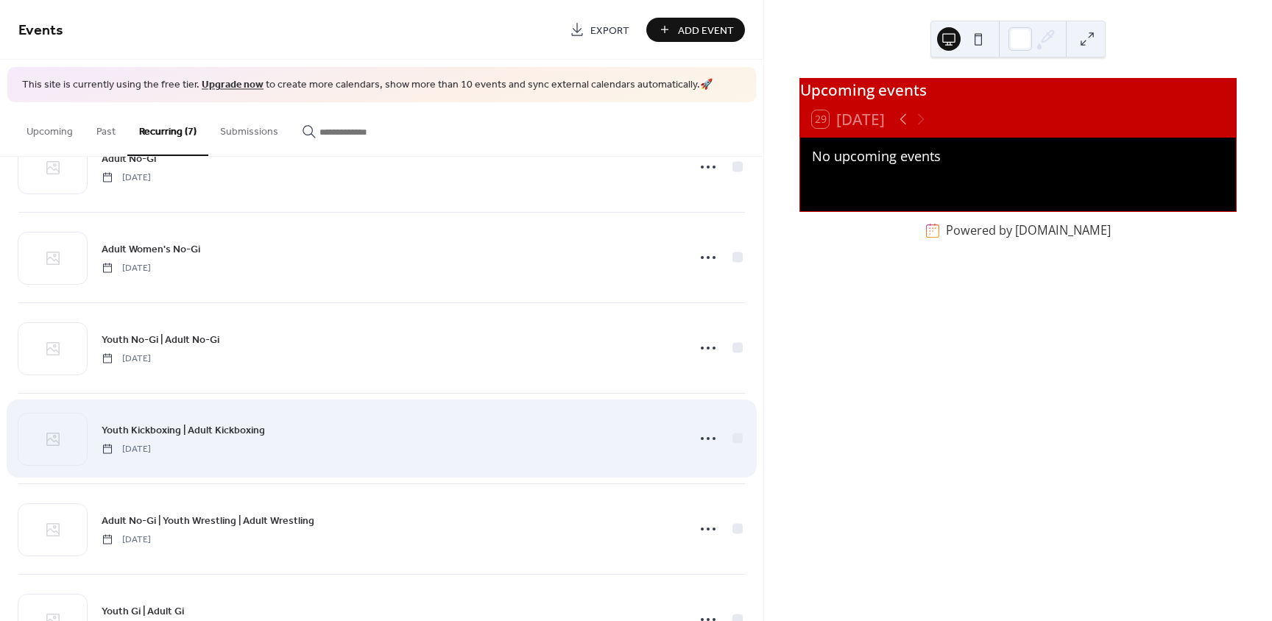
scroll to position [213, 0]
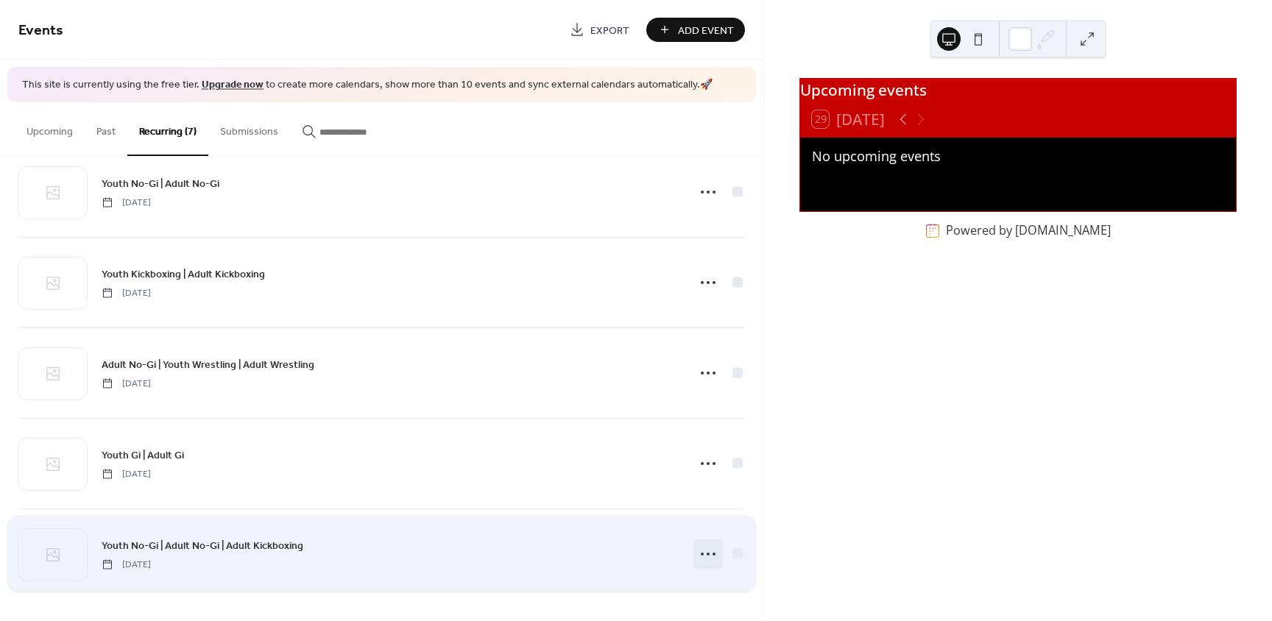
click at [708, 559] on icon at bounding box center [709, 555] width 24 height 24
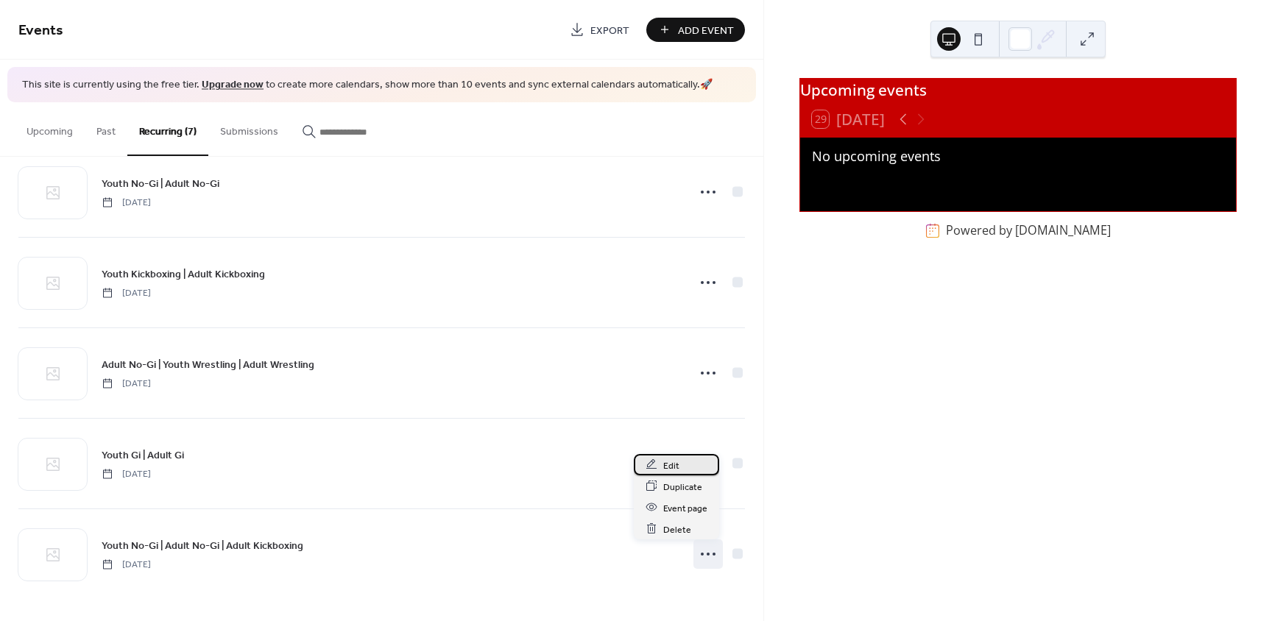
click at [673, 467] on span "Edit" at bounding box center [671, 465] width 16 height 15
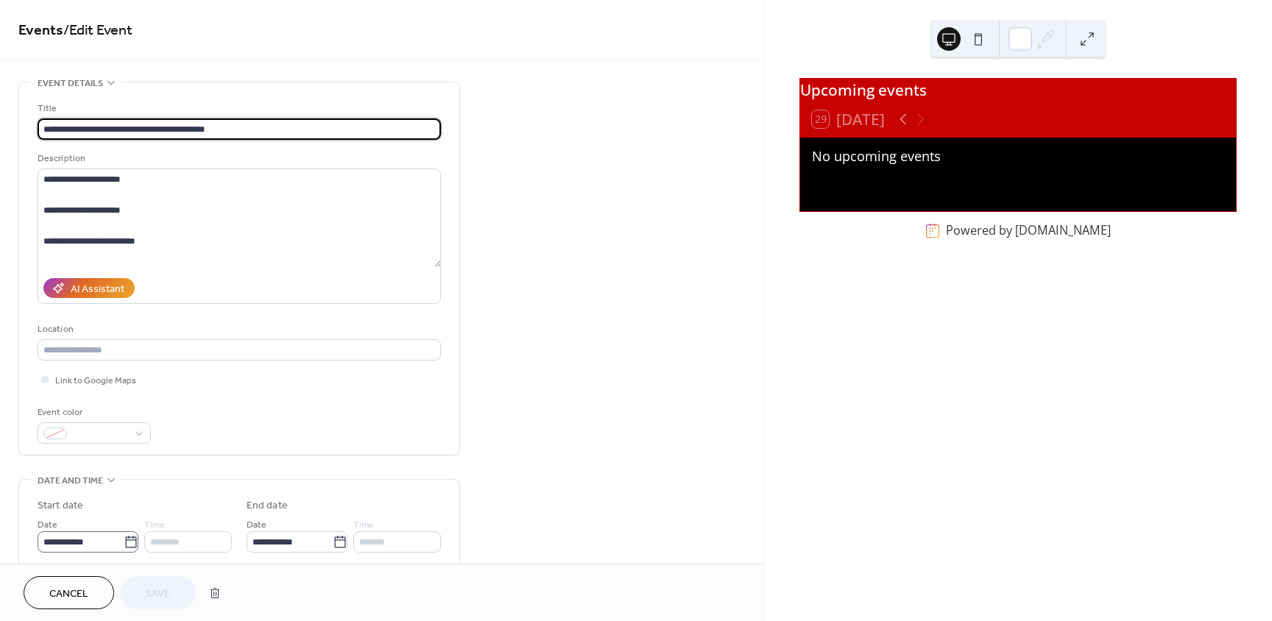
click at [124, 545] on icon at bounding box center [131, 542] width 15 height 15
click at [123, 545] on input "**********" at bounding box center [81, 542] width 86 height 21
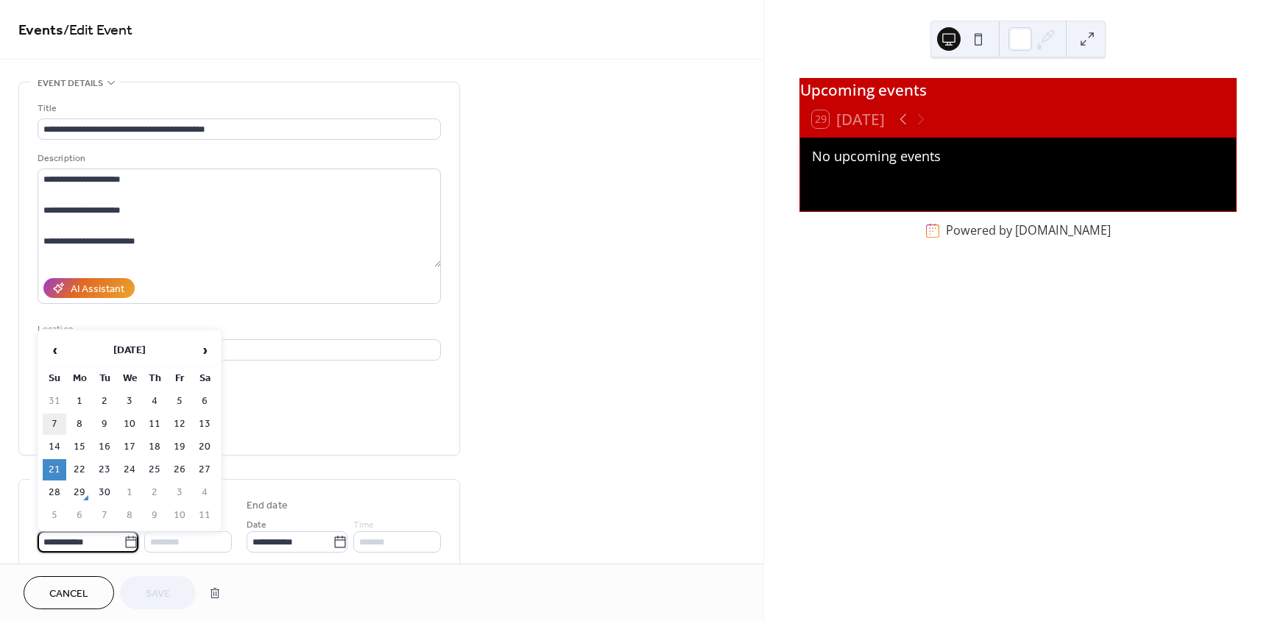
click at [53, 424] on td "7" at bounding box center [55, 424] width 24 height 21
type input "**********"
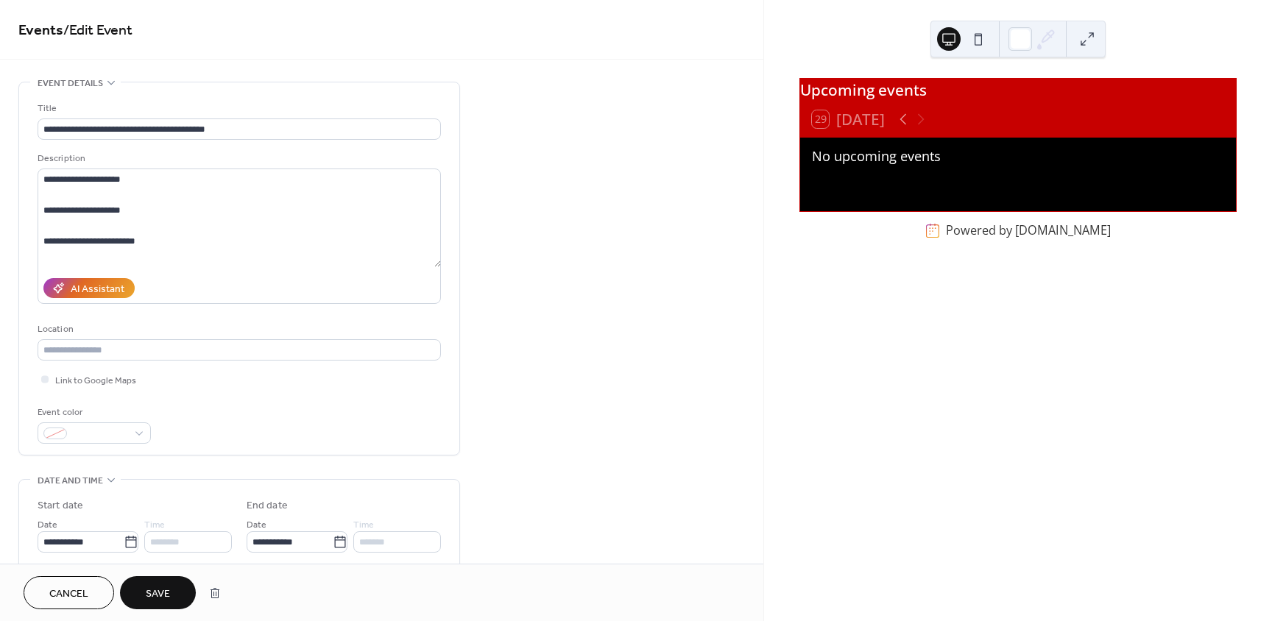
click at [157, 588] on span "Save" at bounding box center [158, 594] width 24 height 15
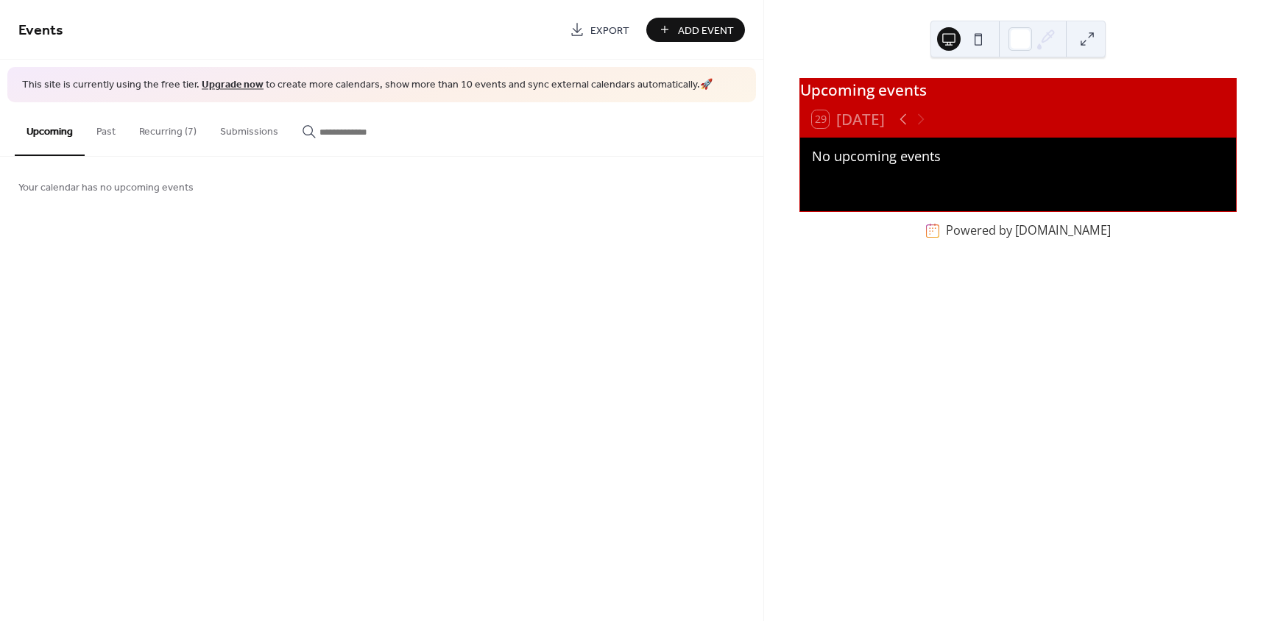
click at [176, 130] on button "Recurring (7)" at bounding box center [167, 128] width 81 height 52
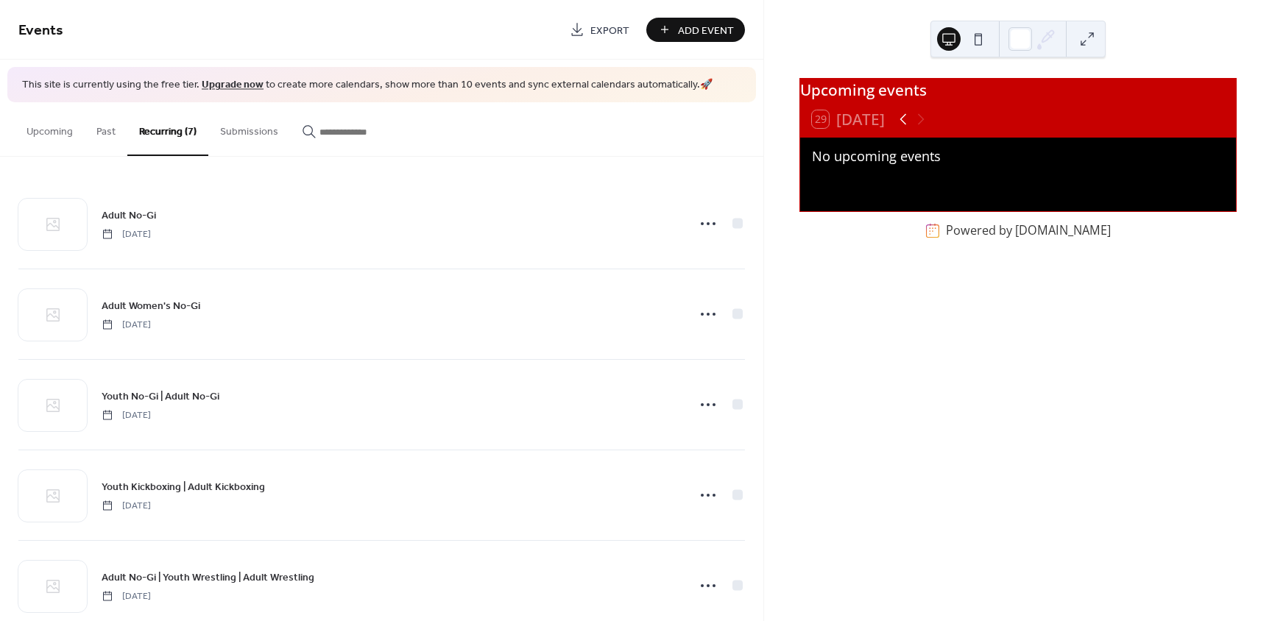
click at [904, 125] on icon at bounding box center [904, 119] width 7 height 11
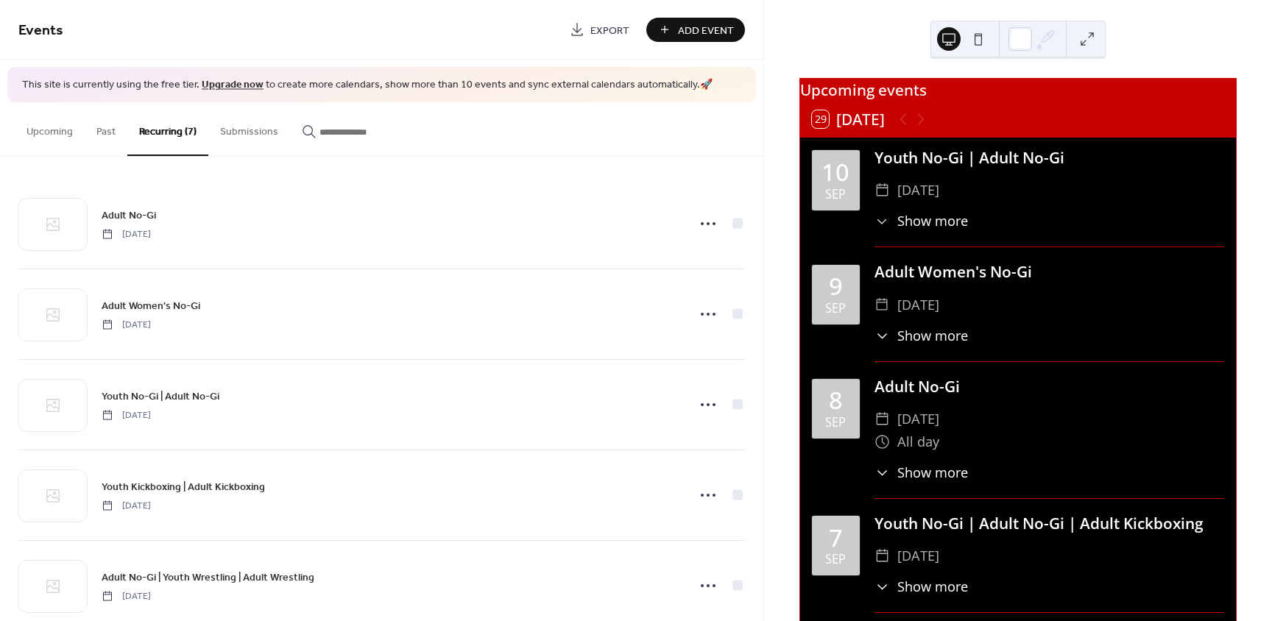
click at [854, 131] on button "29 Today" at bounding box center [848, 119] width 83 height 24
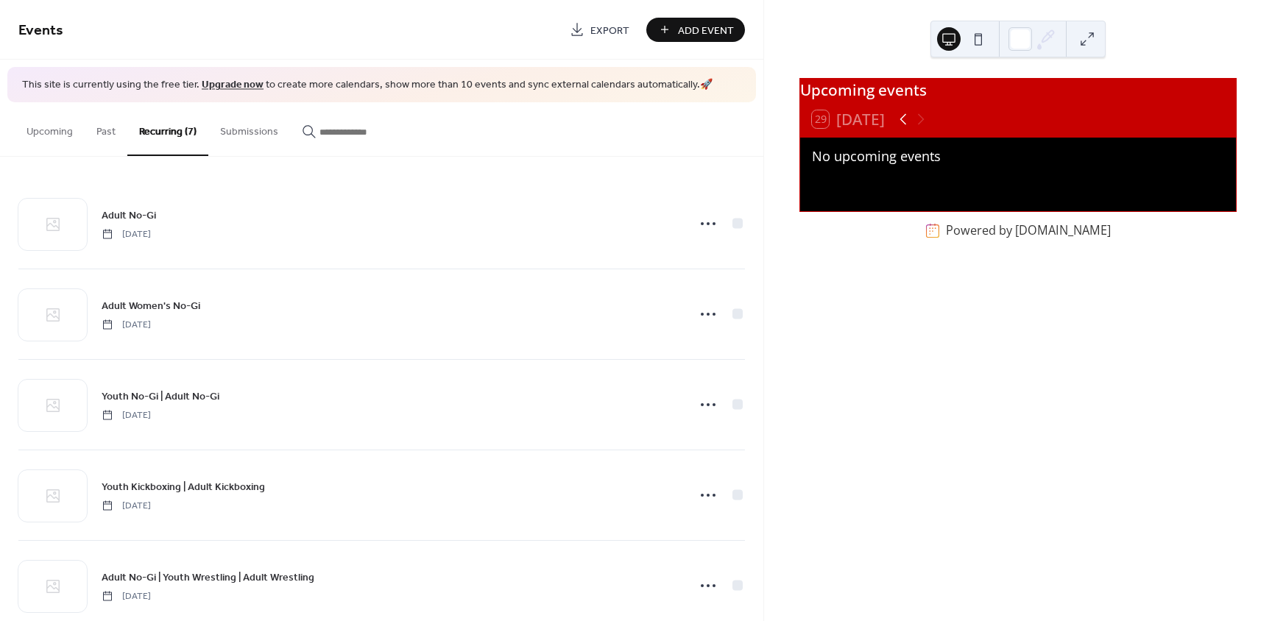
click at [907, 126] on icon at bounding box center [904, 119] width 18 height 18
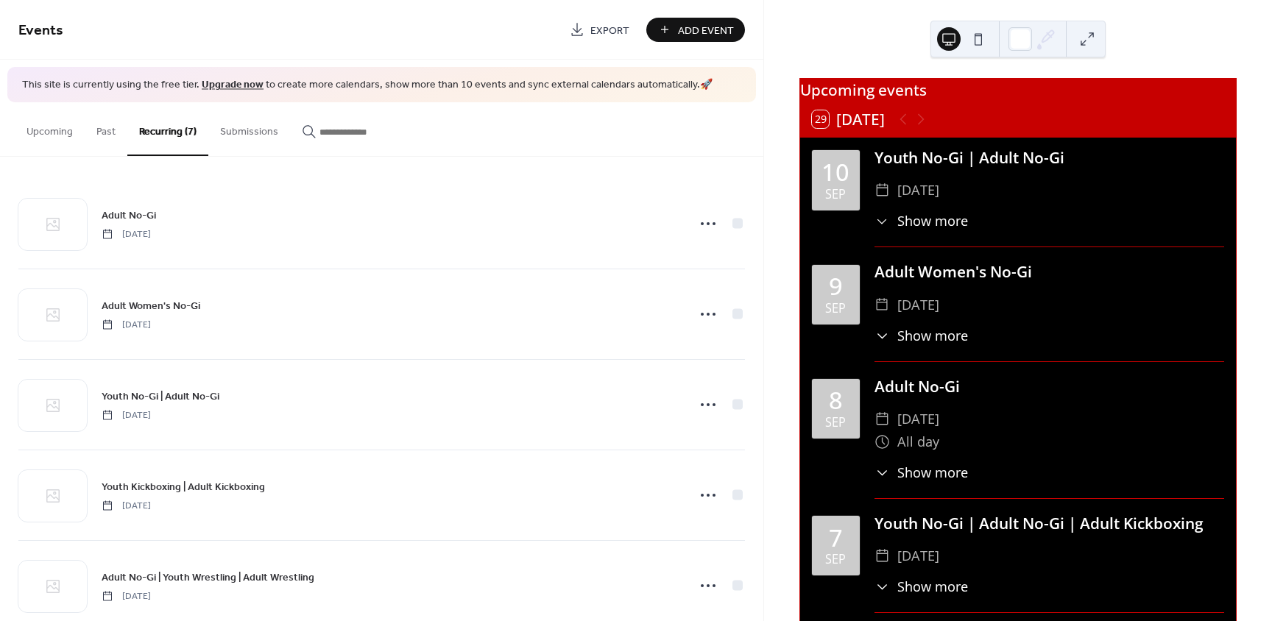
click at [838, 131] on button "29 Today" at bounding box center [848, 119] width 83 height 24
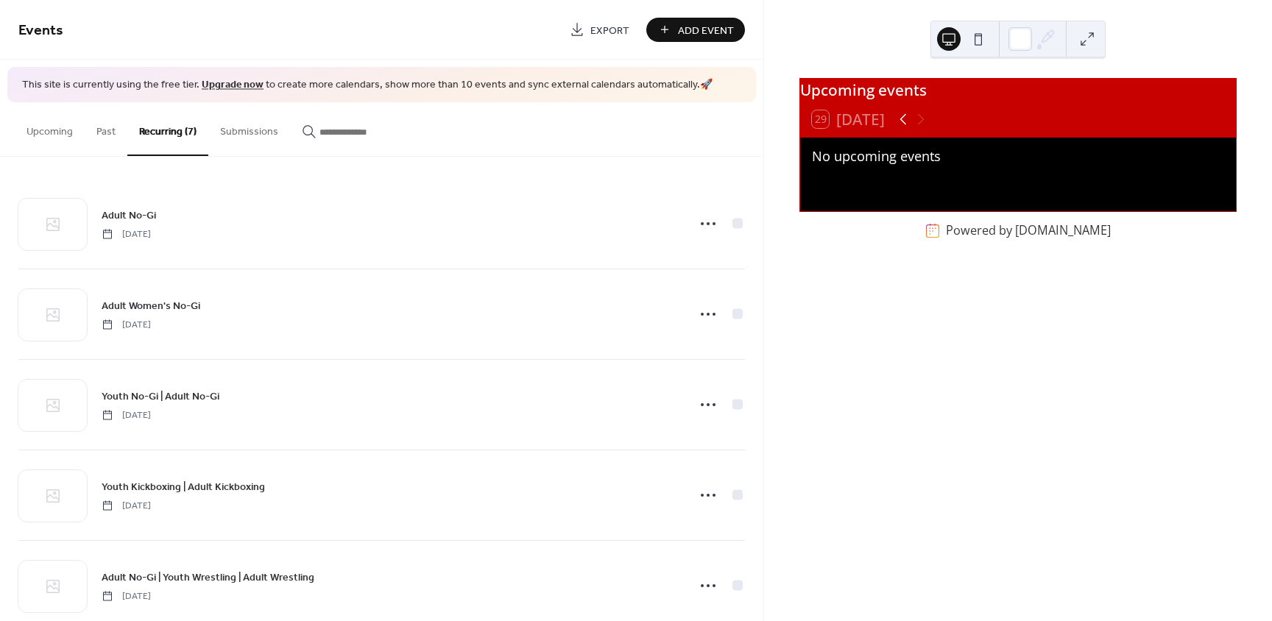
click at [901, 128] on icon at bounding box center [904, 119] width 18 height 18
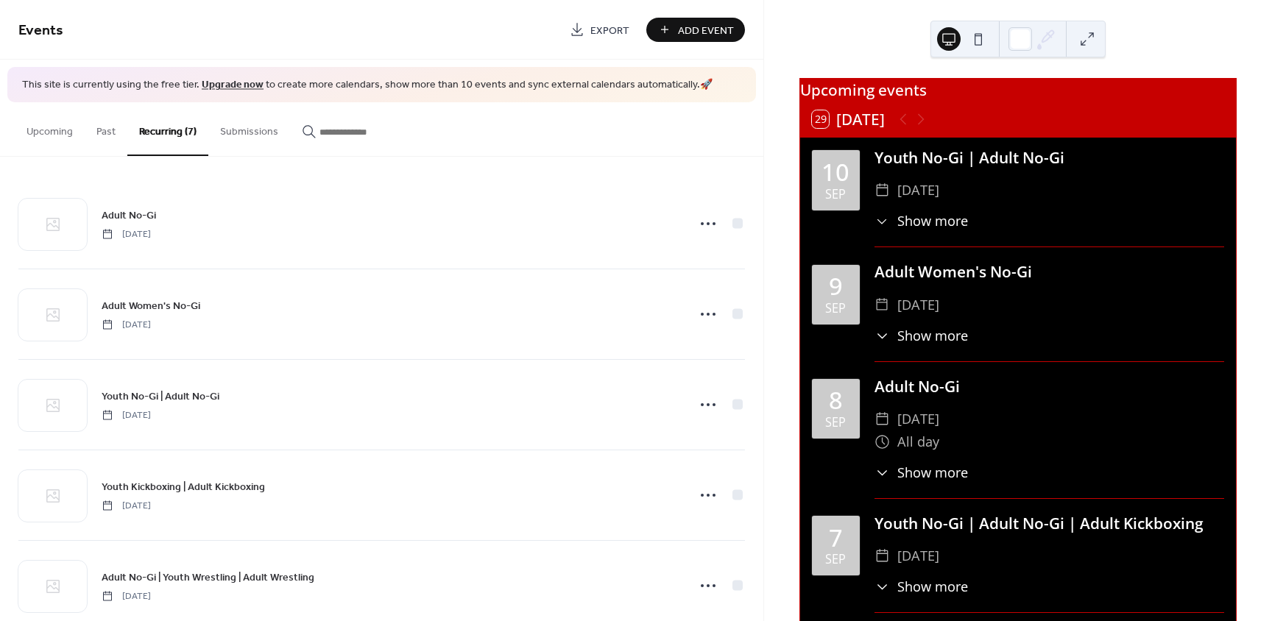
click at [857, 130] on button "29 Today" at bounding box center [848, 119] width 83 height 24
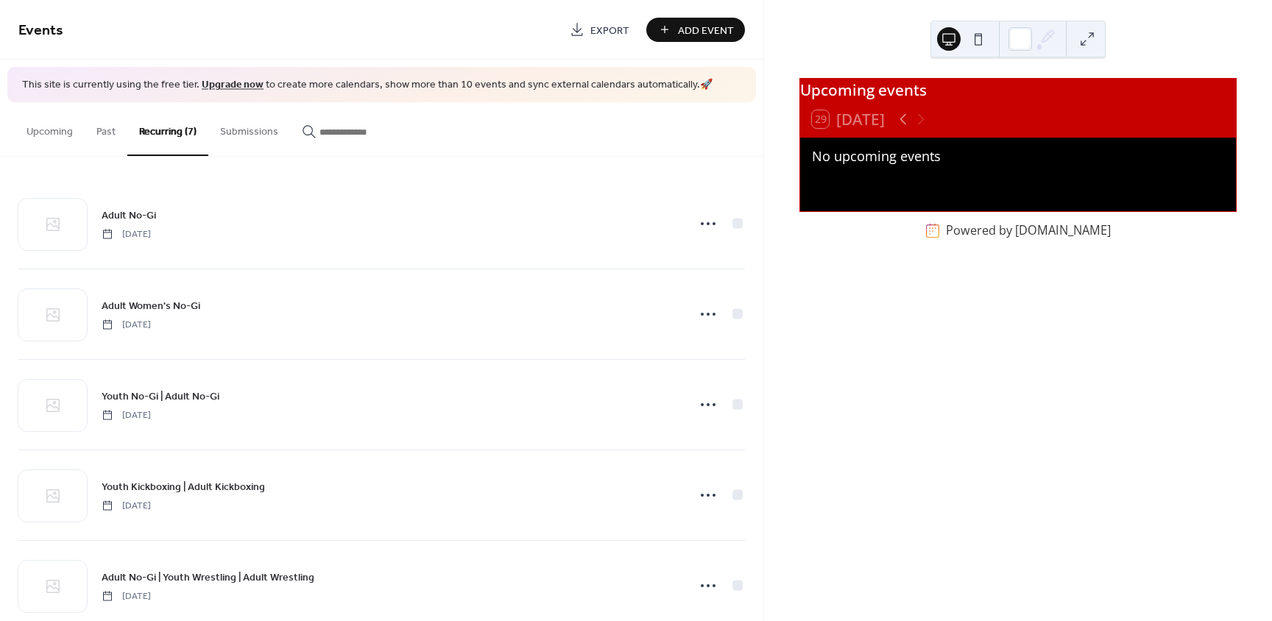
click at [978, 42] on button at bounding box center [979, 39] width 24 height 24
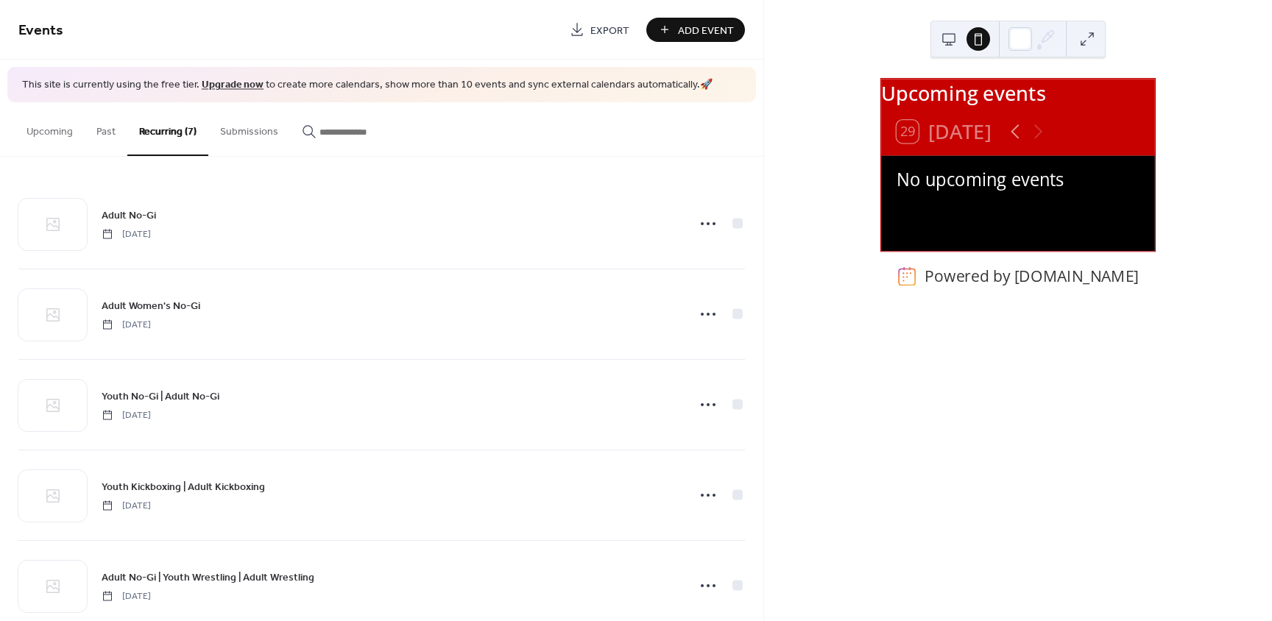
click at [951, 42] on button at bounding box center [949, 39] width 24 height 24
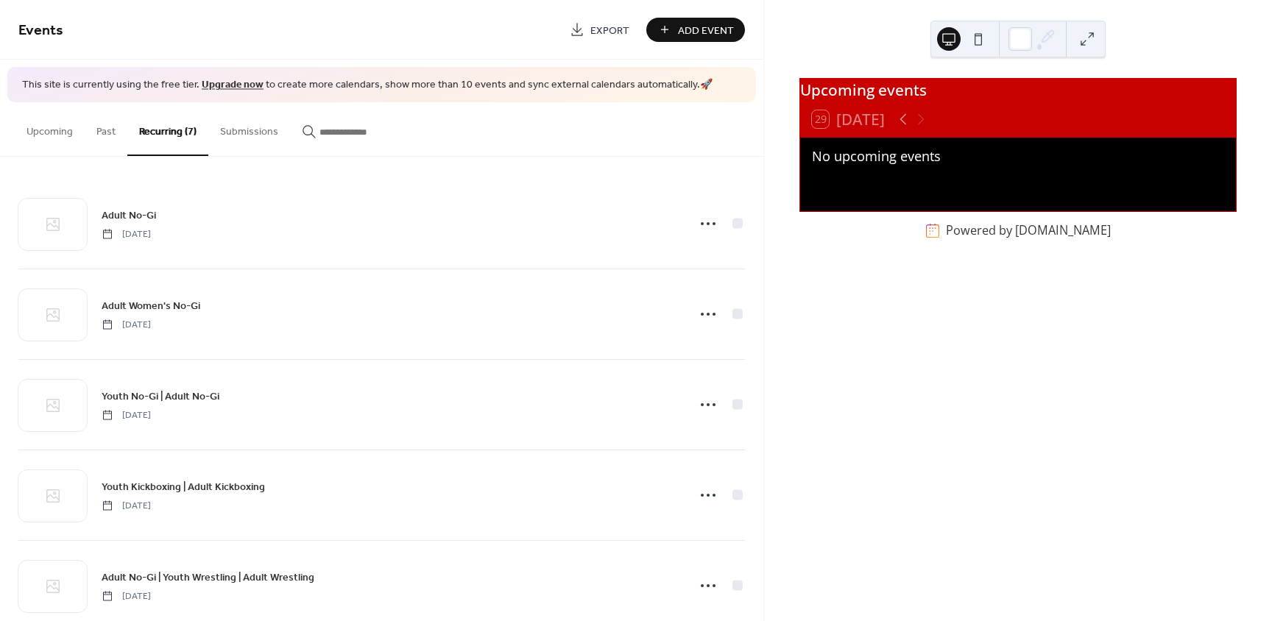
click at [867, 120] on div "29 Today" at bounding box center [848, 118] width 73 height 17
click at [898, 124] on icon at bounding box center [904, 119] width 18 height 18
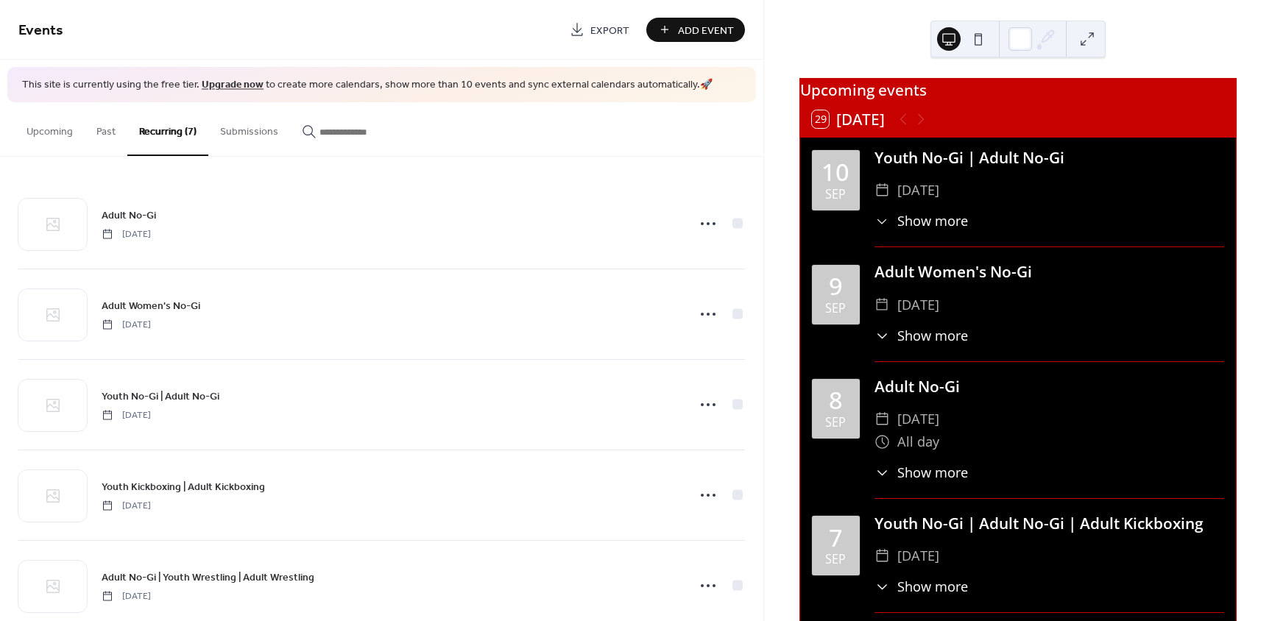
click at [844, 129] on button "29 Today" at bounding box center [848, 119] width 83 height 24
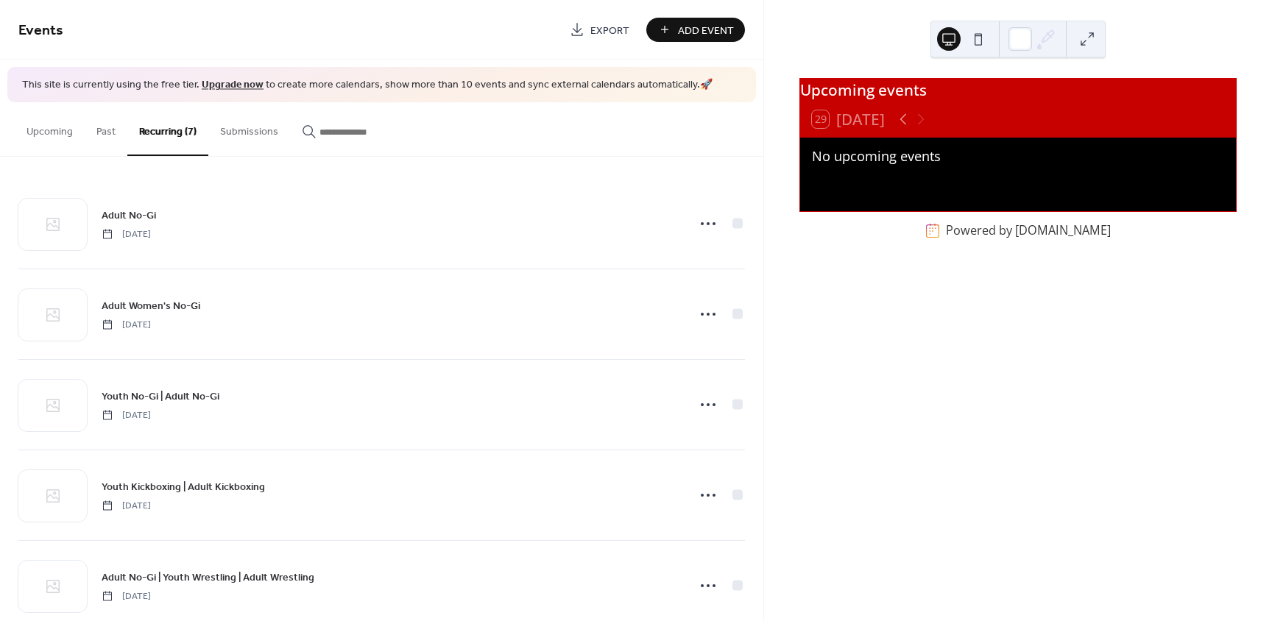
click at [875, 127] on div "29 Today" at bounding box center [848, 118] width 73 height 17
click at [912, 127] on icon at bounding box center [904, 119] width 18 height 18
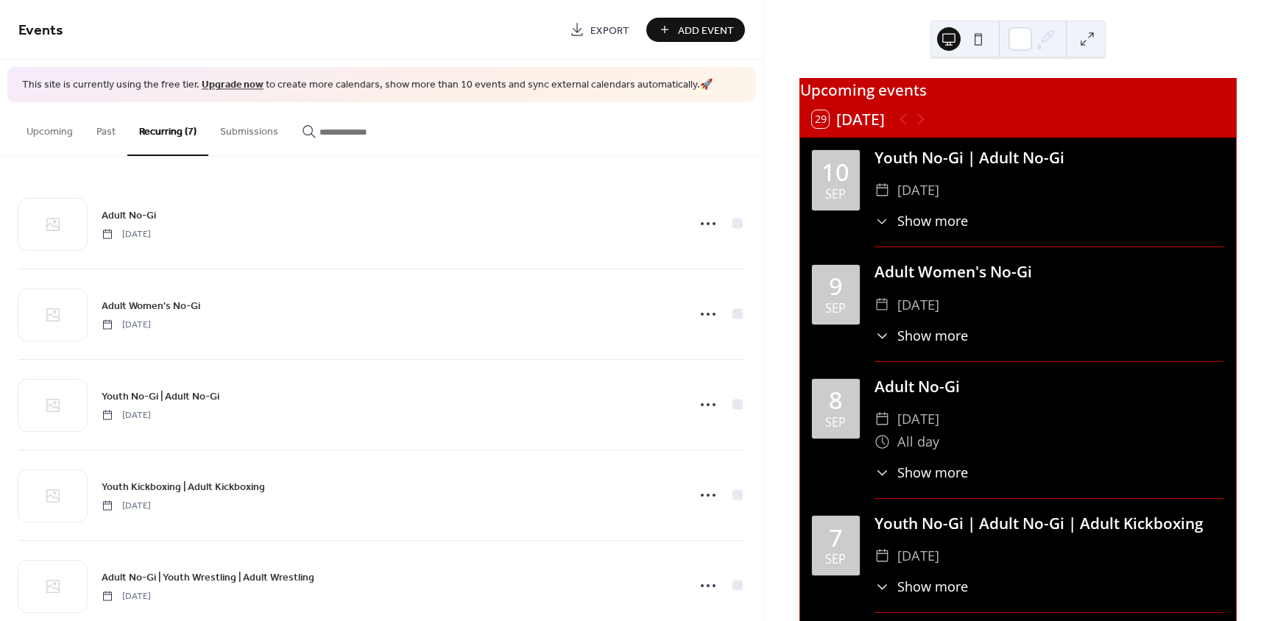
click at [892, 225] on div "​ Show more" at bounding box center [922, 221] width 94 height 20
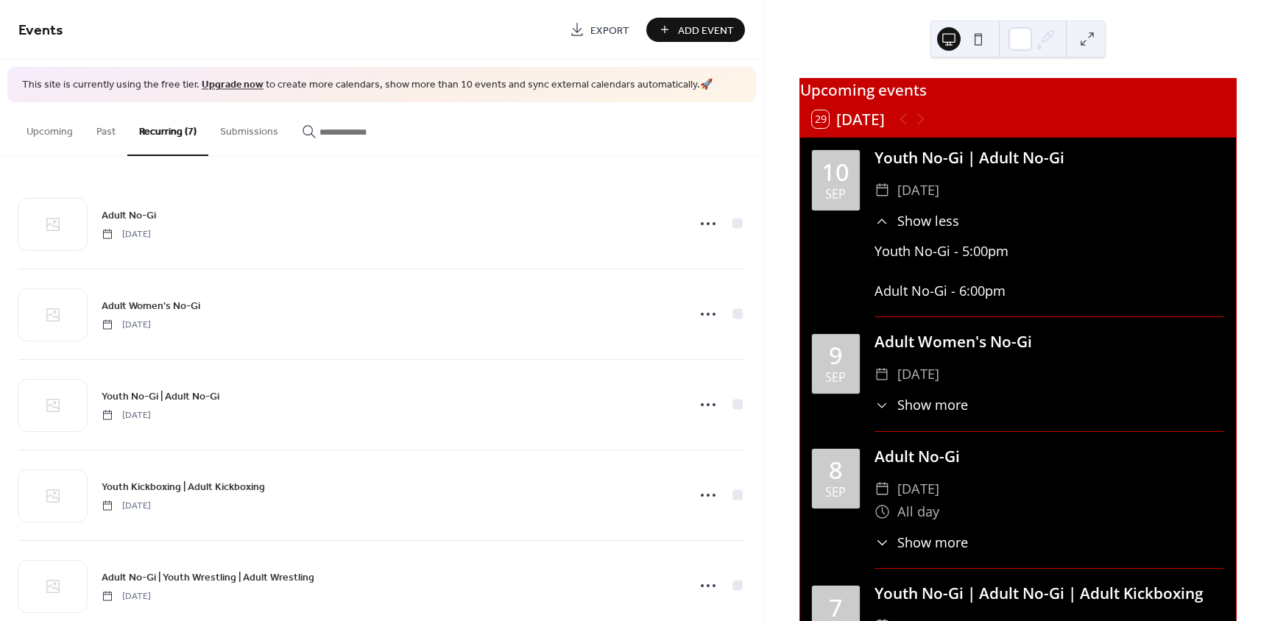
click at [898, 230] on div "​ Show less" at bounding box center [917, 221] width 85 height 20
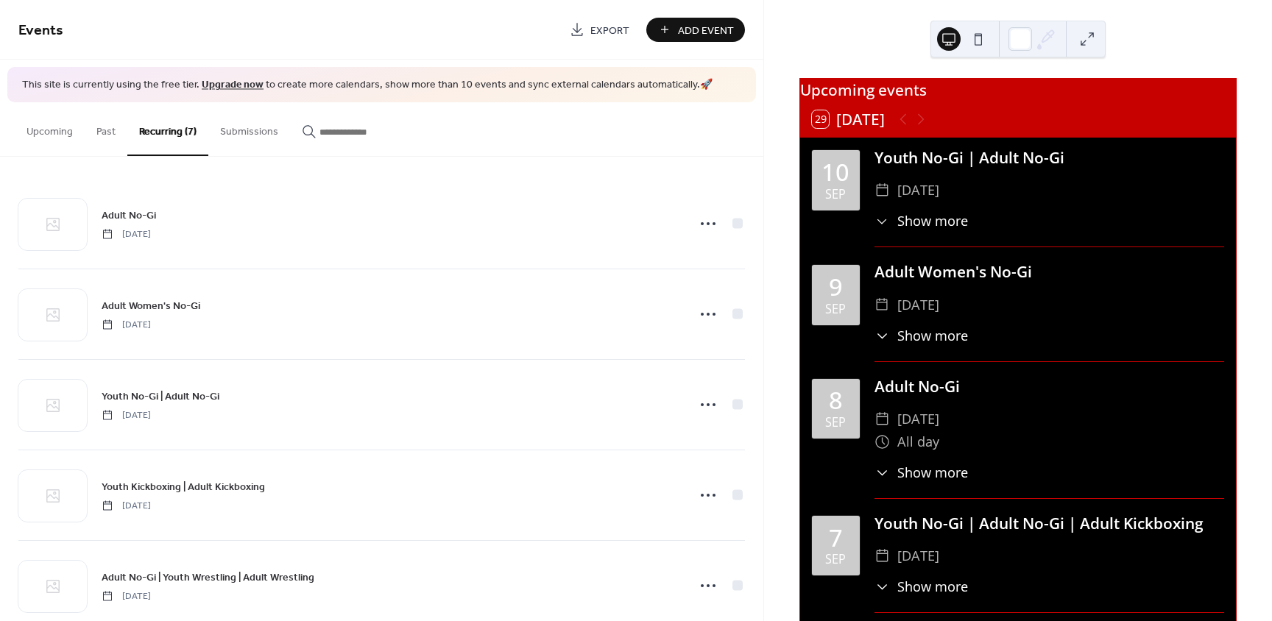
click at [883, 130] on button "29 Today" at bounding box center [848, 119] width 83 height 24
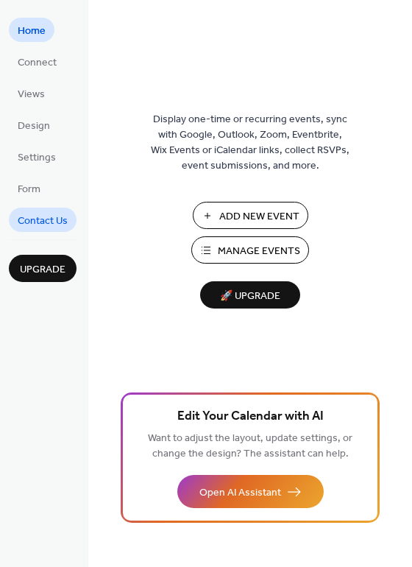
click at [40, 224] on span "Contact Us" at bounding box center [43, 221] width 50 height 15
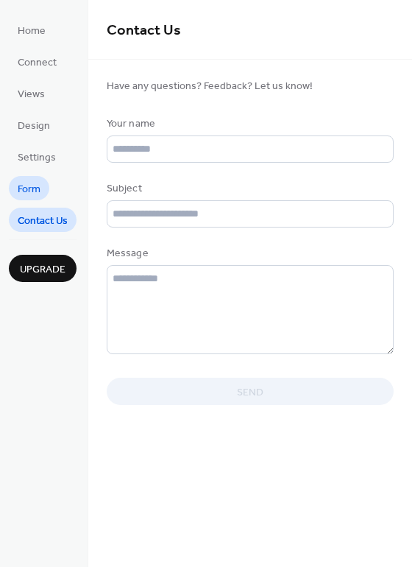
click at [32, 186] on span "Form" at bounding box center [29, 189] width 23 height 15
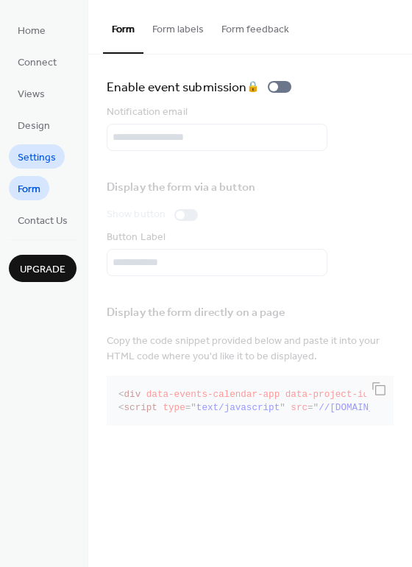
click at [38, 154] on span "Settings" at bounding box center [37, 157] width 38 height 15
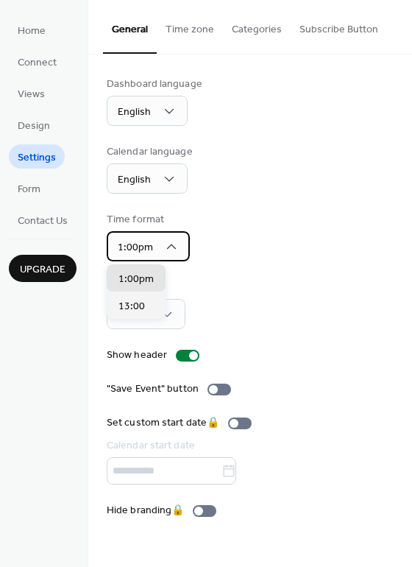
click at [170, 245] on icon at bounding box center [171, 246] width 15 height 15
click at [169, 245] on icon at bounding box center [172, 246] width 10 height 5
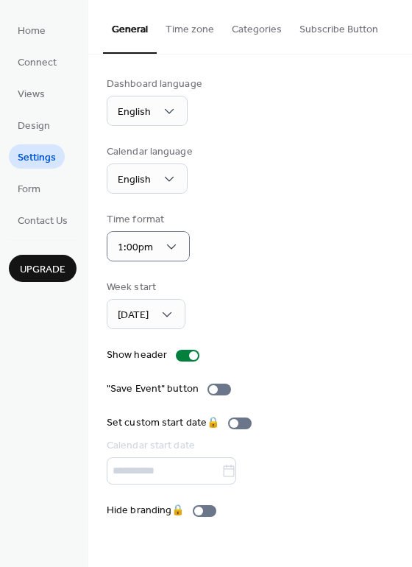
click at [287, 261] on div "Time format 1:00pm" at bounding box center [250, 236] width 287 height 49
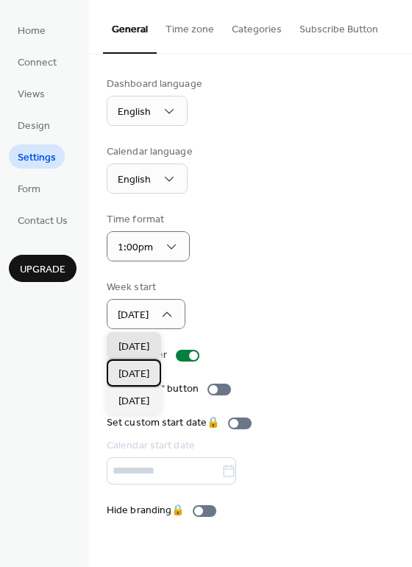
click at [140, 378] on span "Monday" at bounding box center [134, 374] width 31 height 15
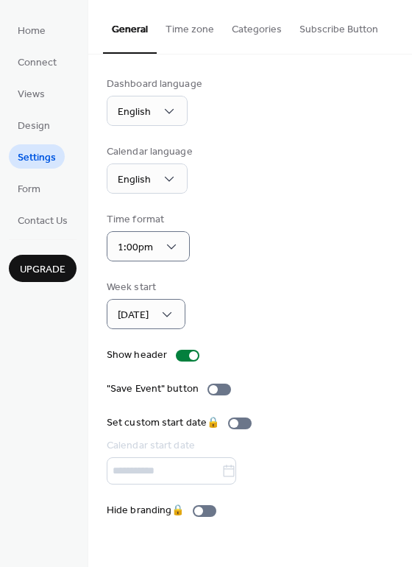
click at [189, 32] on button "Time zone" at bounding box center [190, 26] width 66 height 52
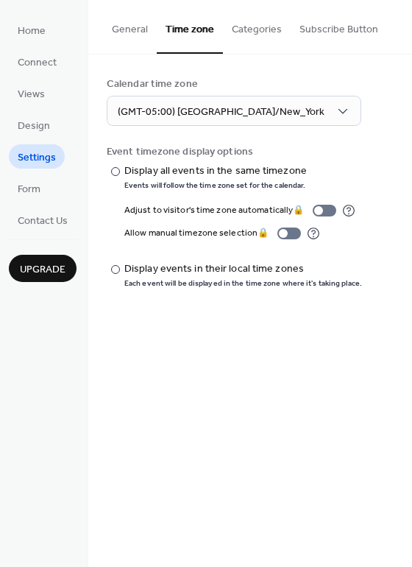
click at [236, 38] on button "Categories" at bounding box center [257, 26] width 68 height 52
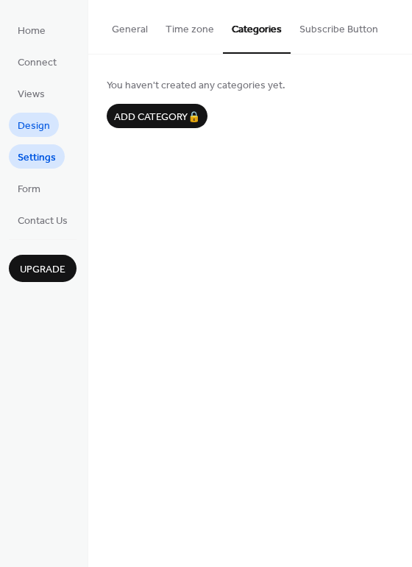
click at [44, 127] on span "Design" at bounding box center [34, 126] width 32 height 15
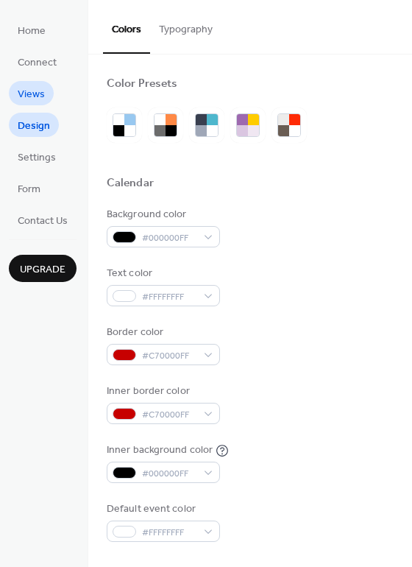
click at [46, 91] on link "Views" at bounding box center [31, 93] width 45 height 24
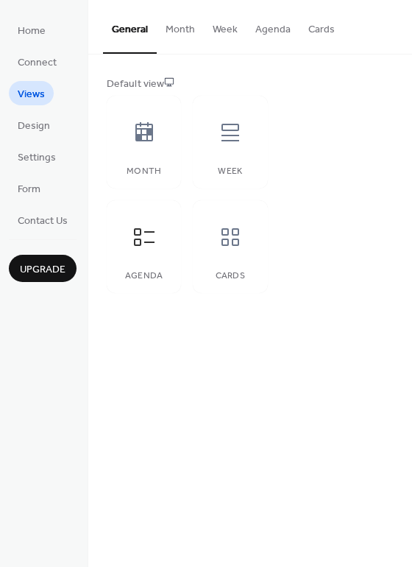
click at [183, 31] on button "Month" at bounding box center [180, 26] width 47 height 52
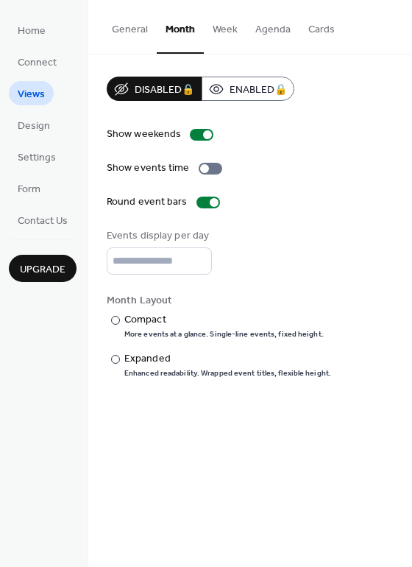
click at [222, 27] on button "Week" at bounding box center [225, 26] width 43 height 52
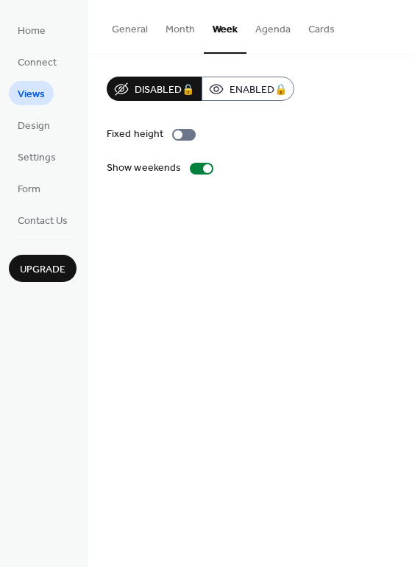
click at [265, 31] on button "Agenda" at bounding box center [273, 26] width 53 height 52
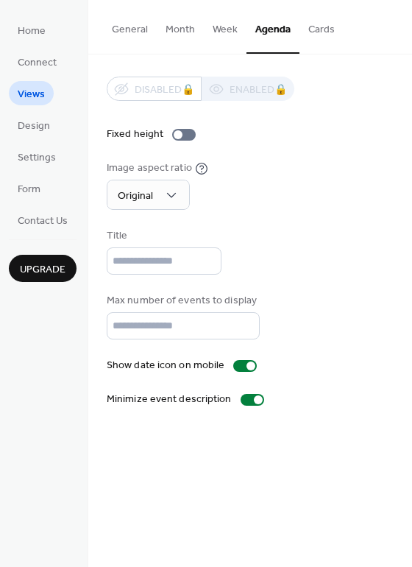
click at [311, 29] on button "Cards" at bounding box center [322, 26] width 44 height 52
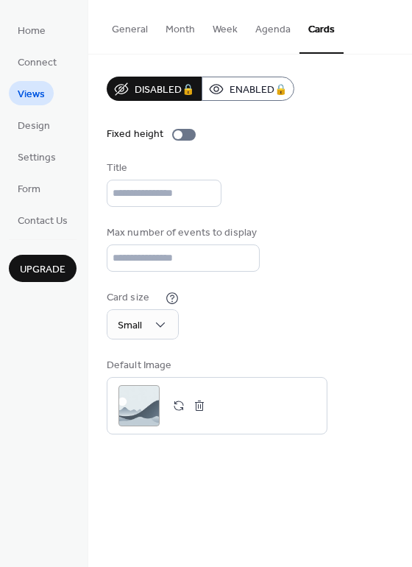
click at [276, 30] on button "Agenda" at bounding box center [273, 26] width 53 height 52
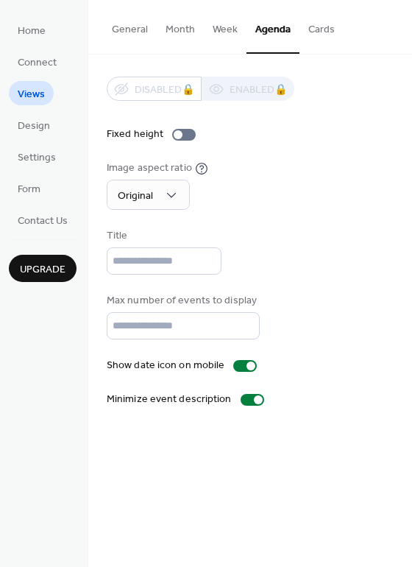
click at [221, 33] on button "Week" at bounding box center [225, 26] width 43 height 52
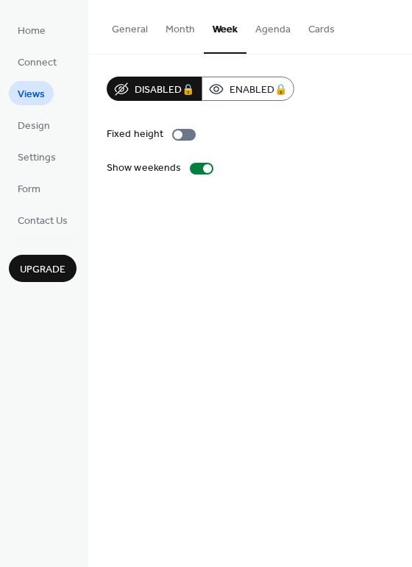
click at [178, 32] on button "Month" at bounding box center [180, 26] width 47 height 52
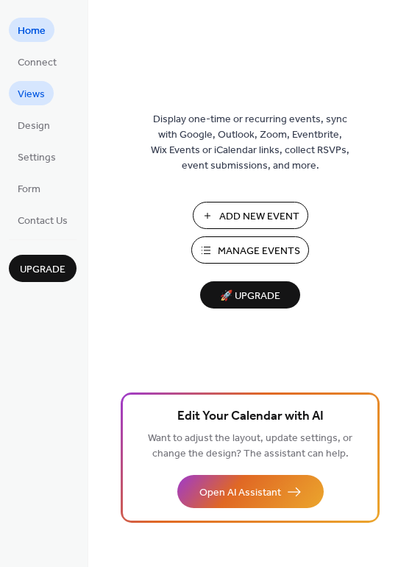
click at [39, 94] on span "Views" at bounding box center [31, 94] width 27 height 15
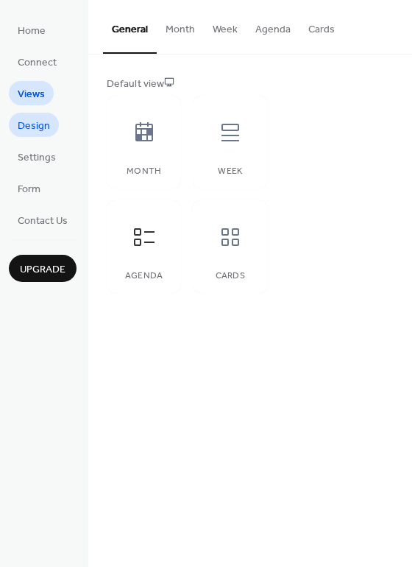
click at [38, 133] on span "Design" at bounding box center [34, 126] width 32 height 15
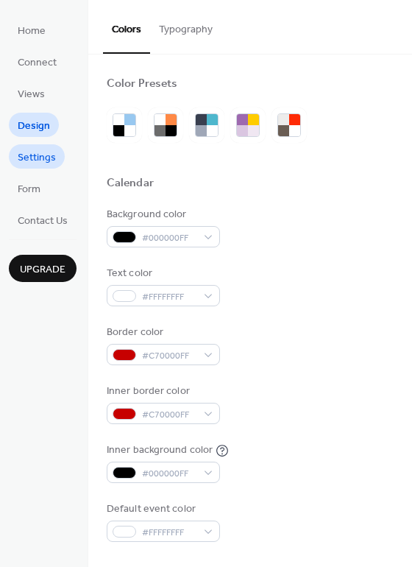
click at [33, 154] on span "Settings" at bounding box center [37, 157] width 38 height 15
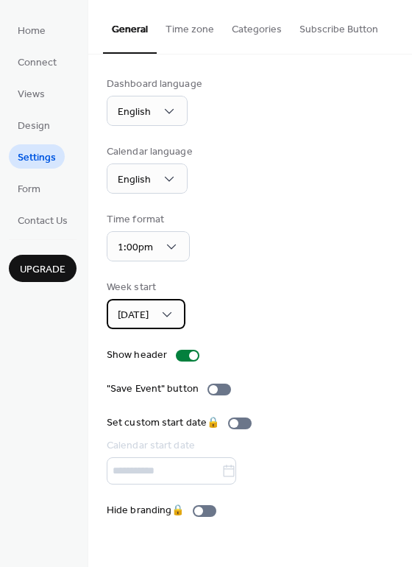
click at [163, 327] on div "[DATE]" at bounding box center [146, 314] width 79 height 30
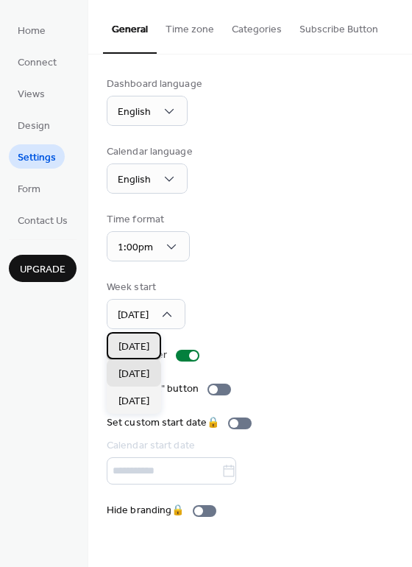
click at [157, 343] on div "[DATE]" at bounding box center [134, 345] width 54 height 27
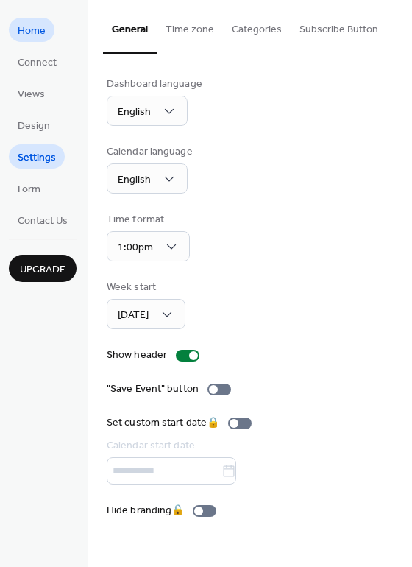
click at [27, 36] on span "Home" at bounding box center [32, 31] width 28 height 15
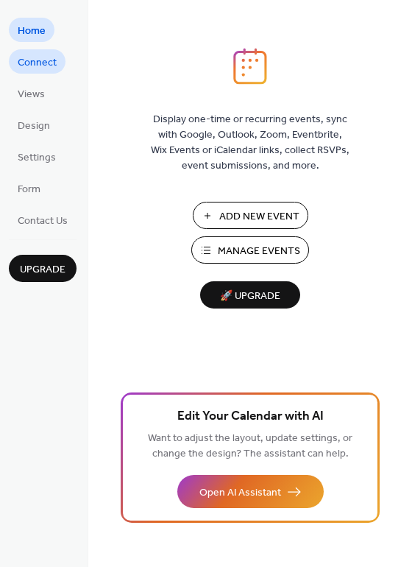
click at [36, 62] on span "Connect" at bounding box center [37, 62] width 39 height 15
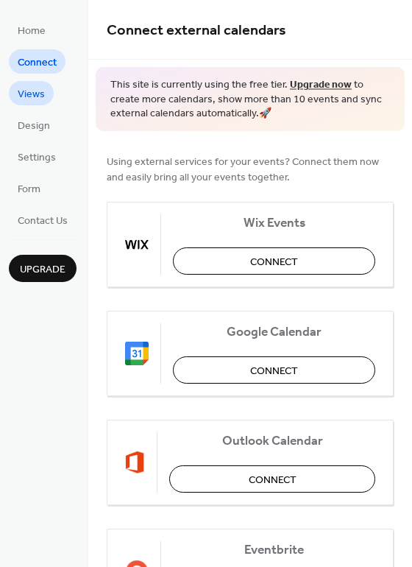
click at [38, 91] on span "Views" at bounding box center [31, 94] width 27 height 15
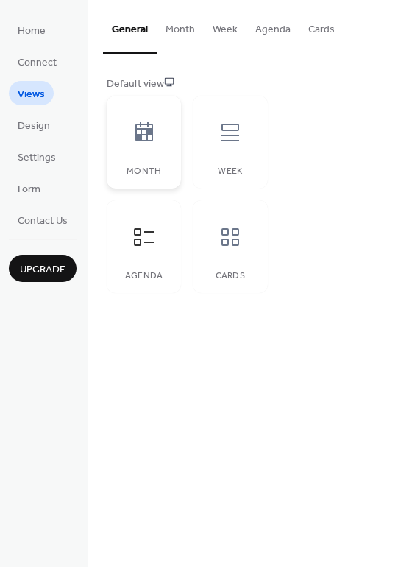
click at [147, 139] on icon at bounding box center [144, 131] width 18 height 19
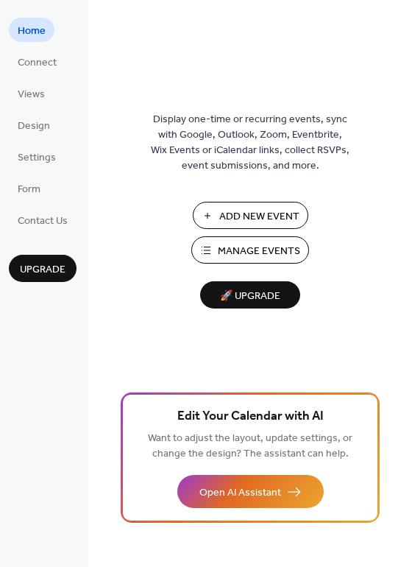
click at [256, 256] on span "Manage Events" at bounding box center [259, 251] width 82 height 15
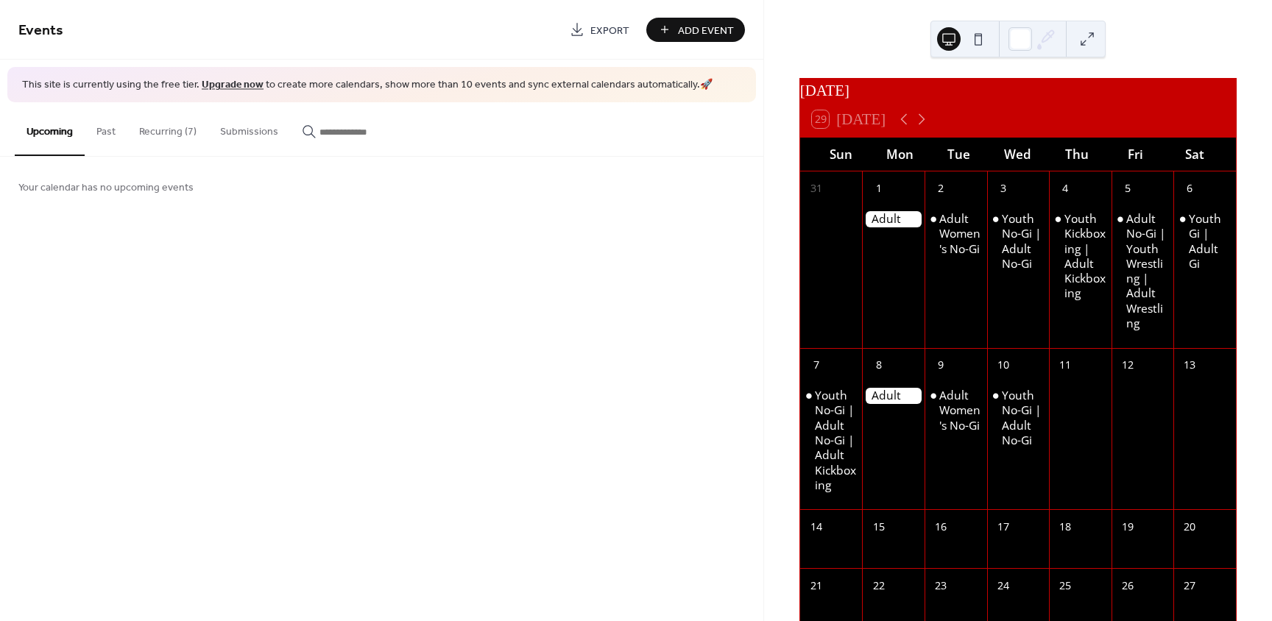
click at [157, 132] on button "Recurring (7)" at bounding box center [167, 128] width 81 height 52
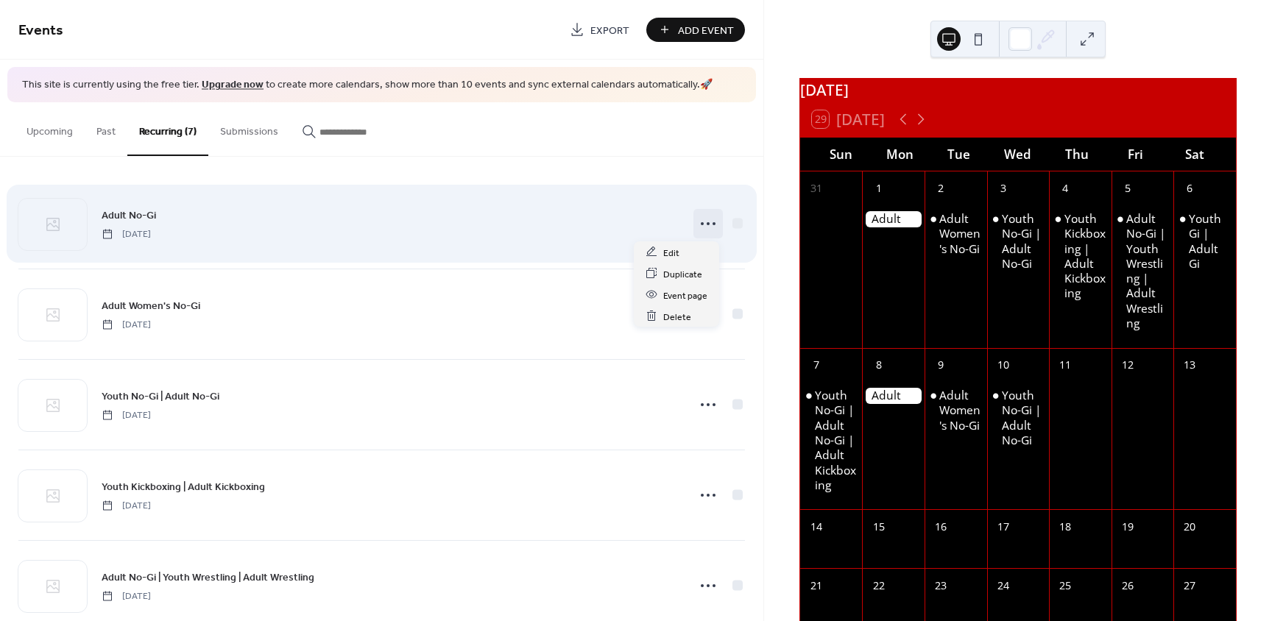
click at [697, 225] on icon at bounding box center [709, 224] width 24 height 24
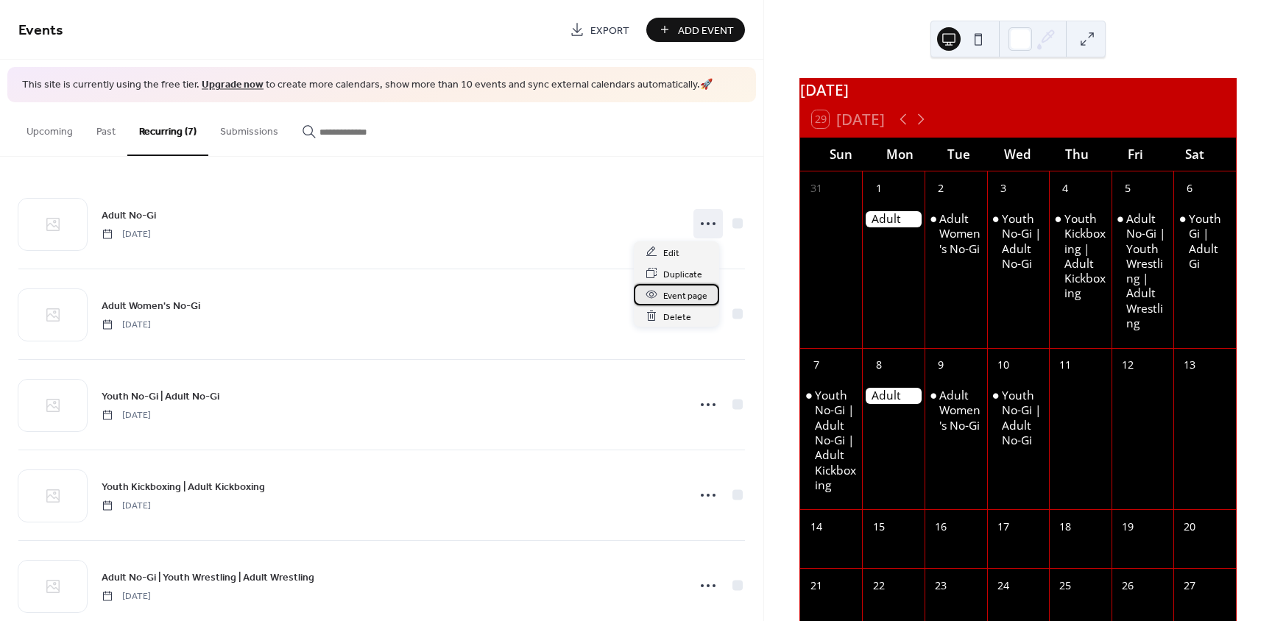
click at [680, 293] on span "Event page" at bounding box center [685, 295] width 44 height 15
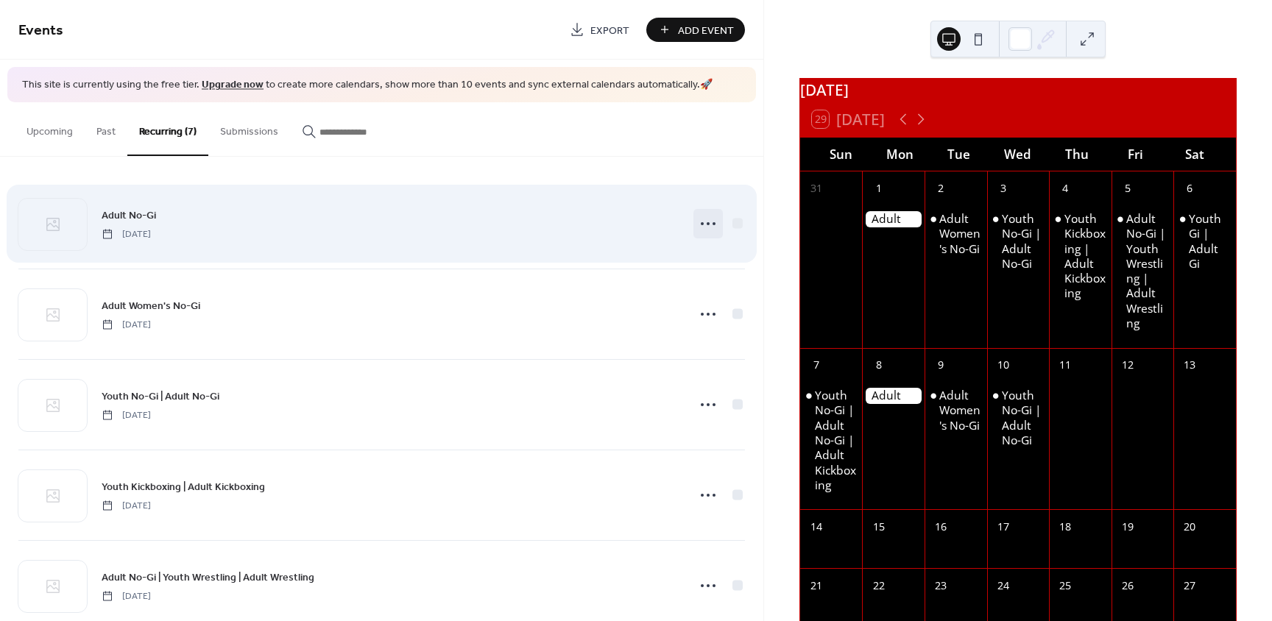
click at [704, 227] on icon at bounding box center [709, 224] width 24 height 24
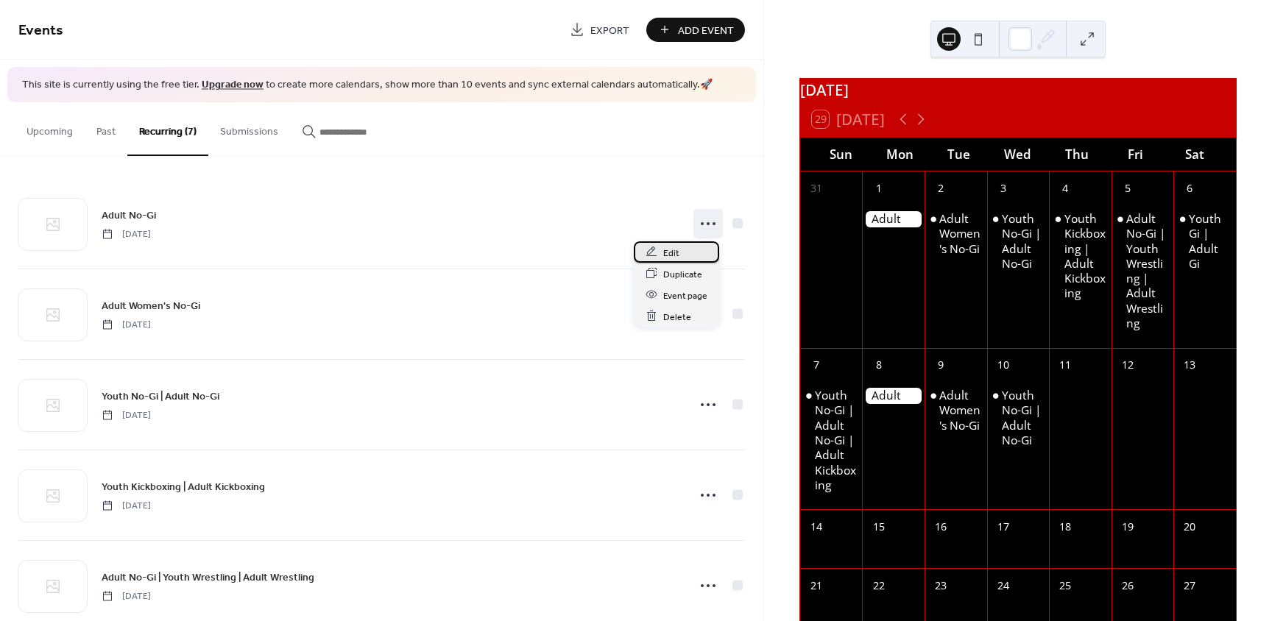
click at [672, 251] on span "Edit" at bounding box center [671, 252] width 16 height 15
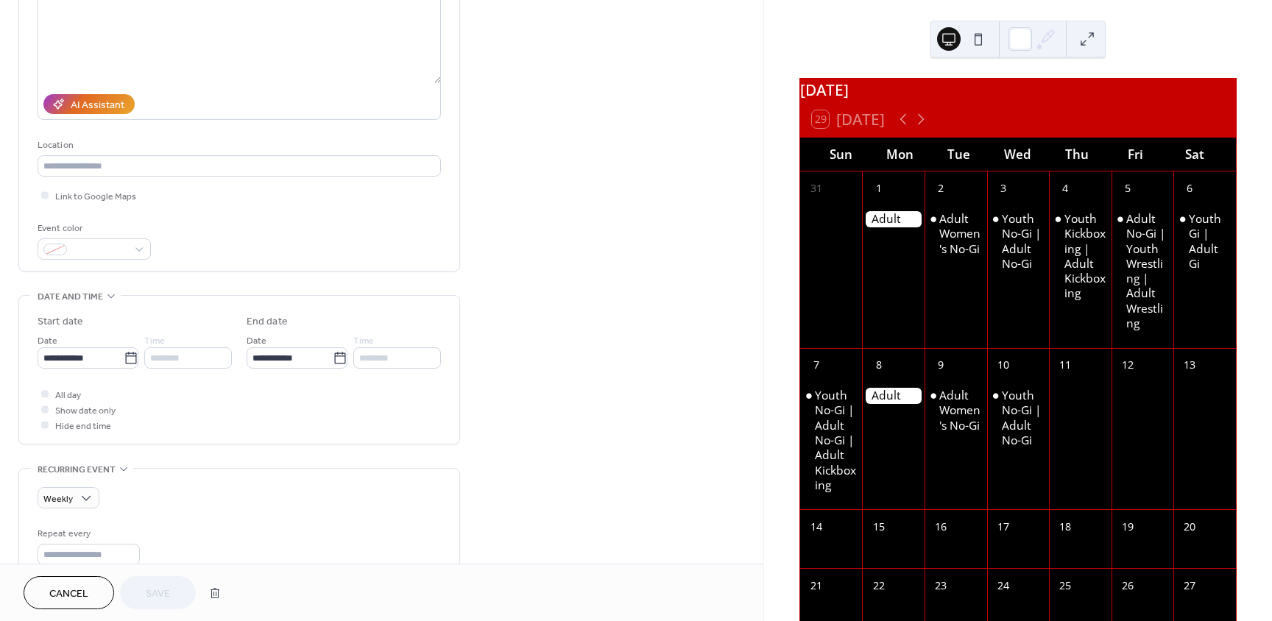
scroll to position [161, 0]
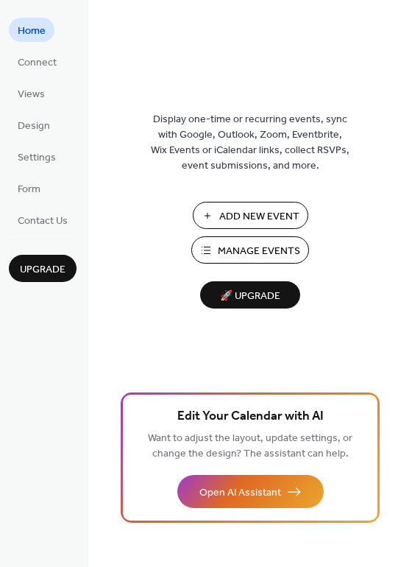
click at [38, 169] on ul "Home Connect Views Design Settings Form Contact Us" at bounding box center [43, 125] width 68 height 214
click at [38, 163] on span "Settings" at bounding box center [37, 157] width 38 height 15
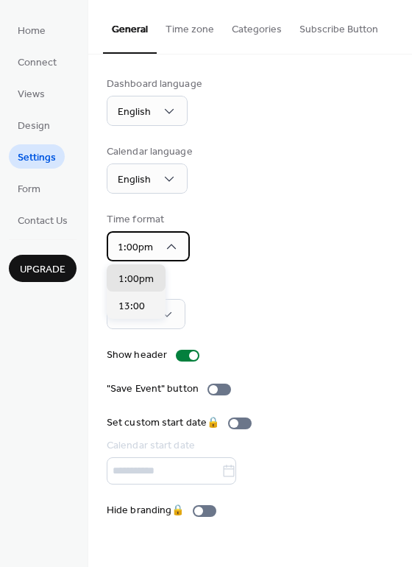
click at [170, 245] on icon at bounding box center [171, 246] width 15 height 15
click at [193, 34] on button "Time zone" at bounding box center [190, 26] width 66 height 52
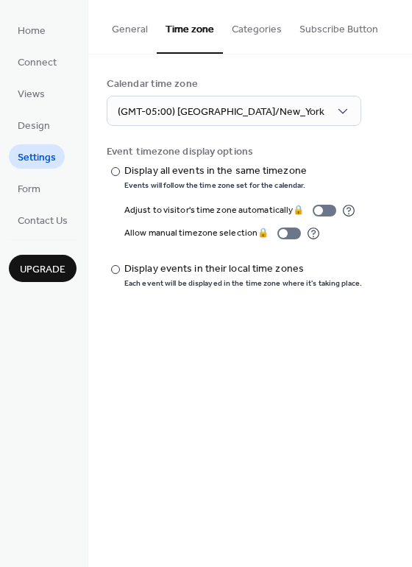
click at [261, 30] on button "Categories" at bounding box center [257, 26] width 68 height 52
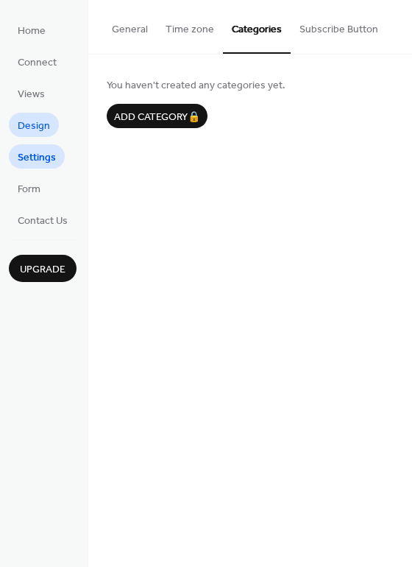
click at [43, 129] on span "Design" at bounding box center [34, 126] width 32 height 15
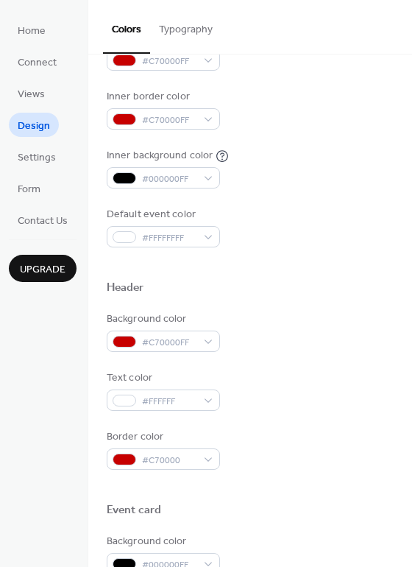
scroll to position [630, 0]
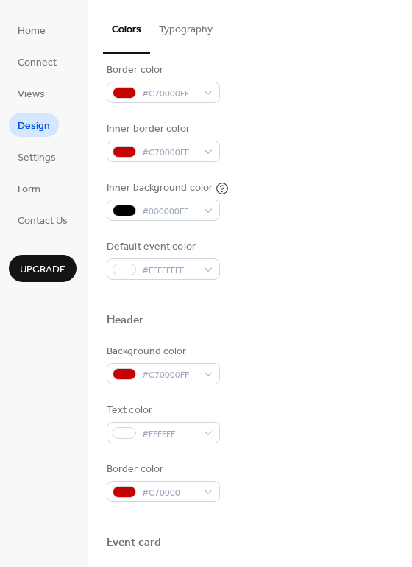
click at [178, 29] on button "Typography" at bounding box center [185, 26] width 71 height 52
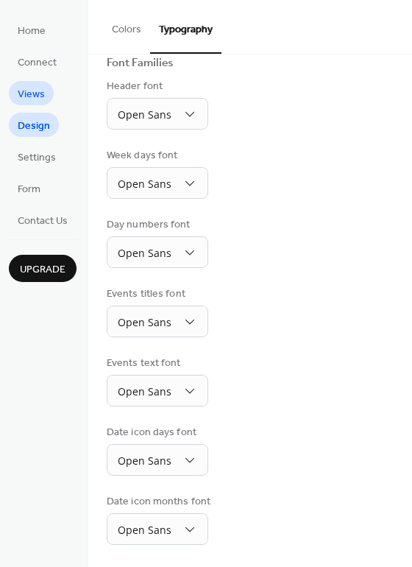
click at [39, 91] on span "Views" at bounding box center [31, 94] width 27 height 15
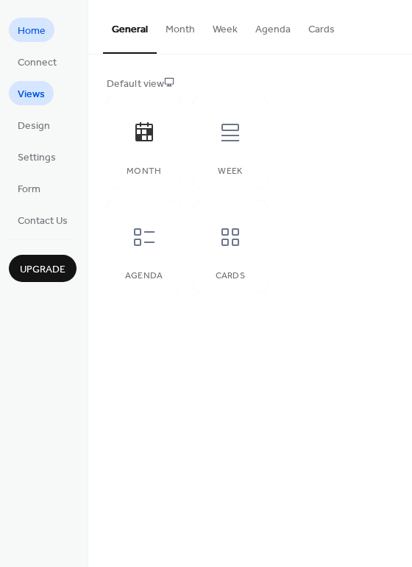
click at [35, 32] on span "Home" at bounding box center [32, 31] width 28 height 15
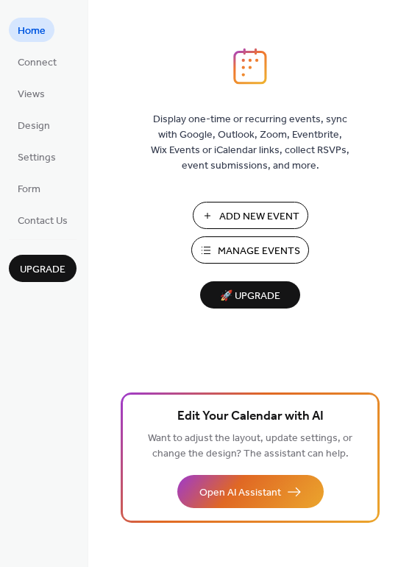
click at [253, 253] on span "Manage Events" at bounding box center [259, 251] width 82 height 15
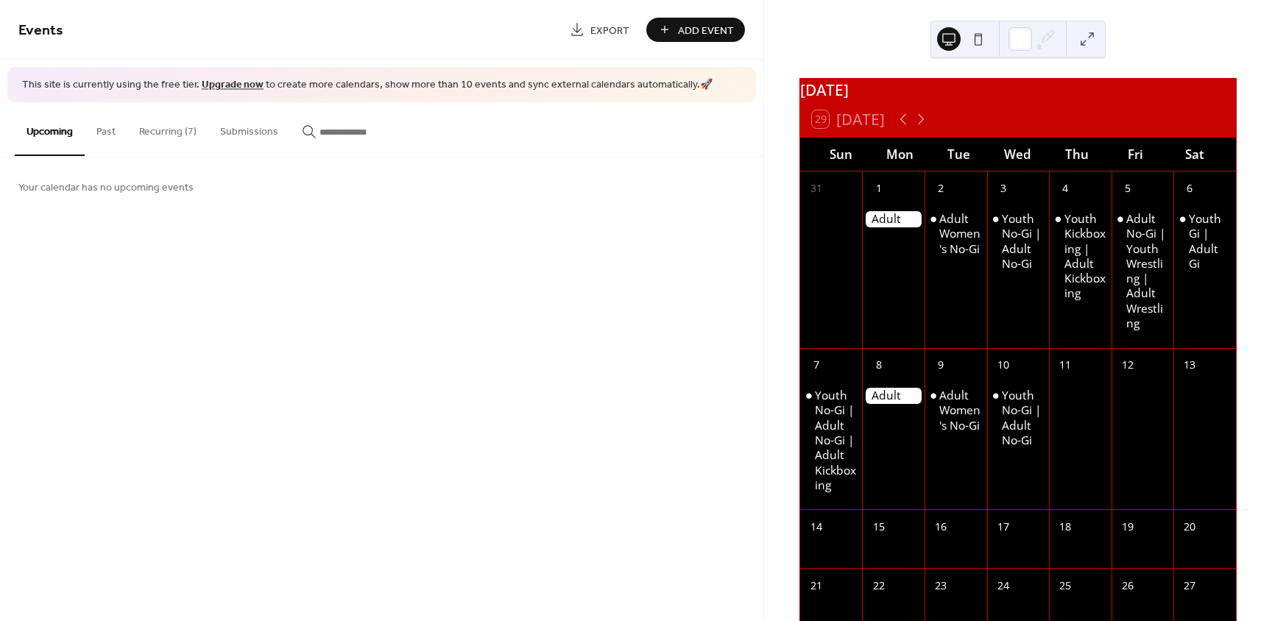
click at [99, 132] on button "Past" at bounding box center [106, 128] width 43 height 52
click at [60, 141] on button "Upcoming" at bounding box center [50, 128] width 70 height 52
click at [99, 130] on button "Past" at bounding box center [106, 128] width 43 height 52
click at [166, 128] on button "Recurring (7)" at bounding box center [167, 128] width 81 height 52
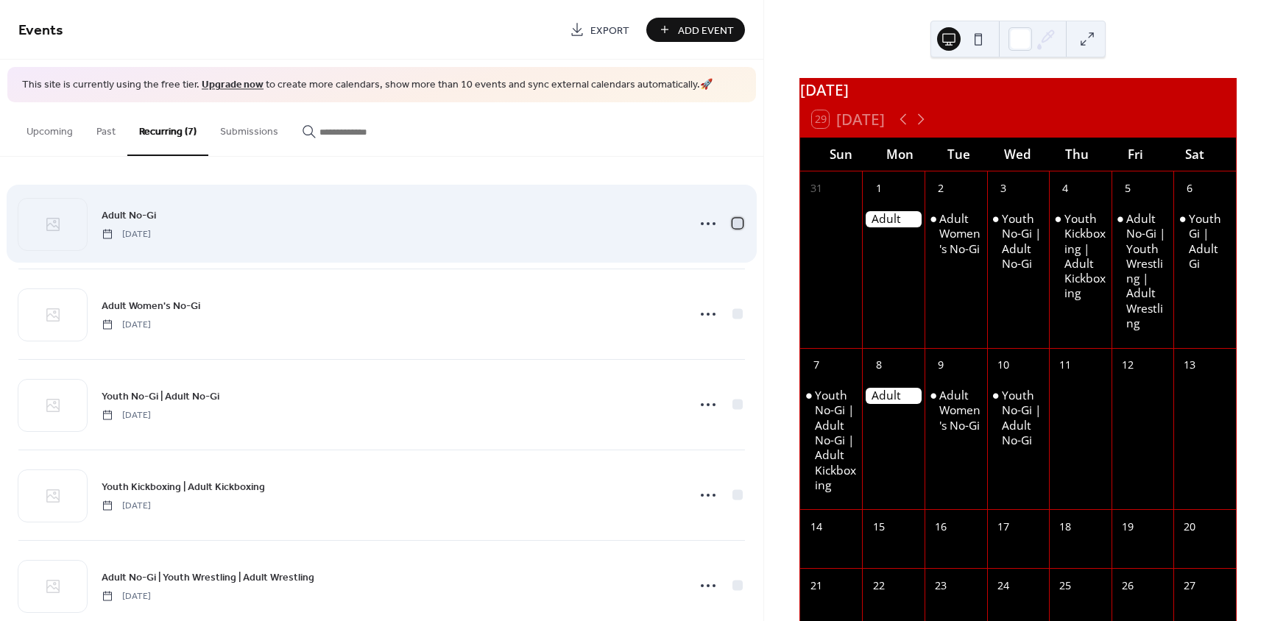
click at [733, 224] on div at bounding box center [738, 223] width 10 height 10
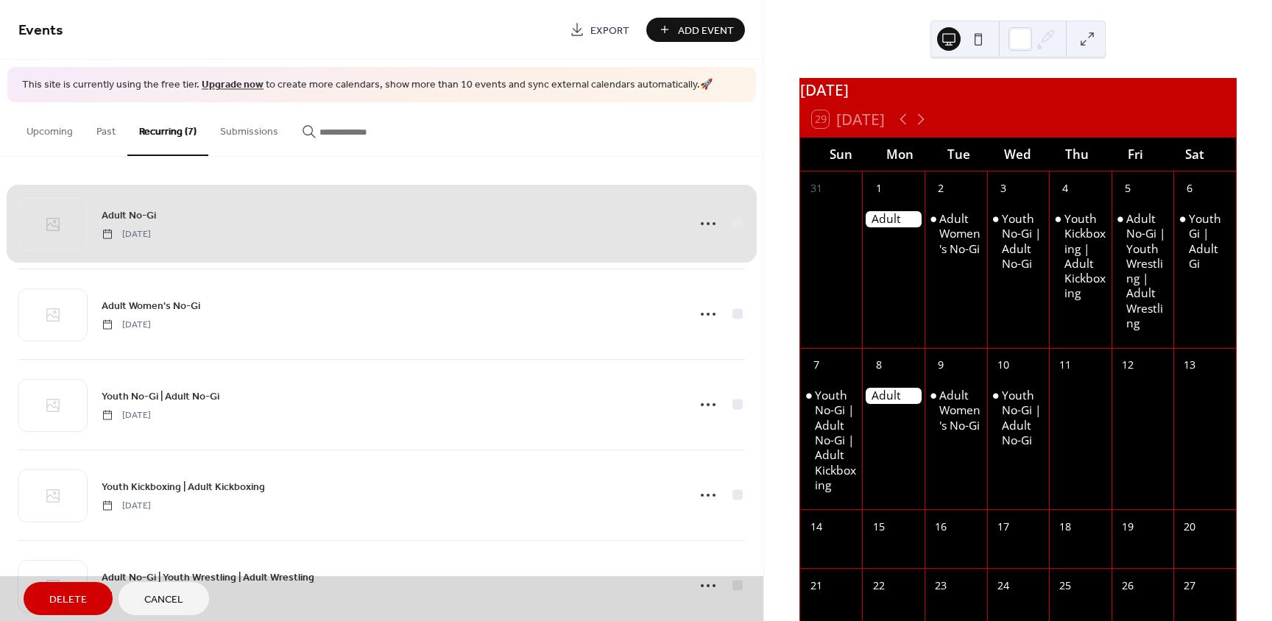
click at [733, 225] on div "Adult No-Gi Monday, September 1, 2025" at bounding box center [381, 224] width 727 height 90
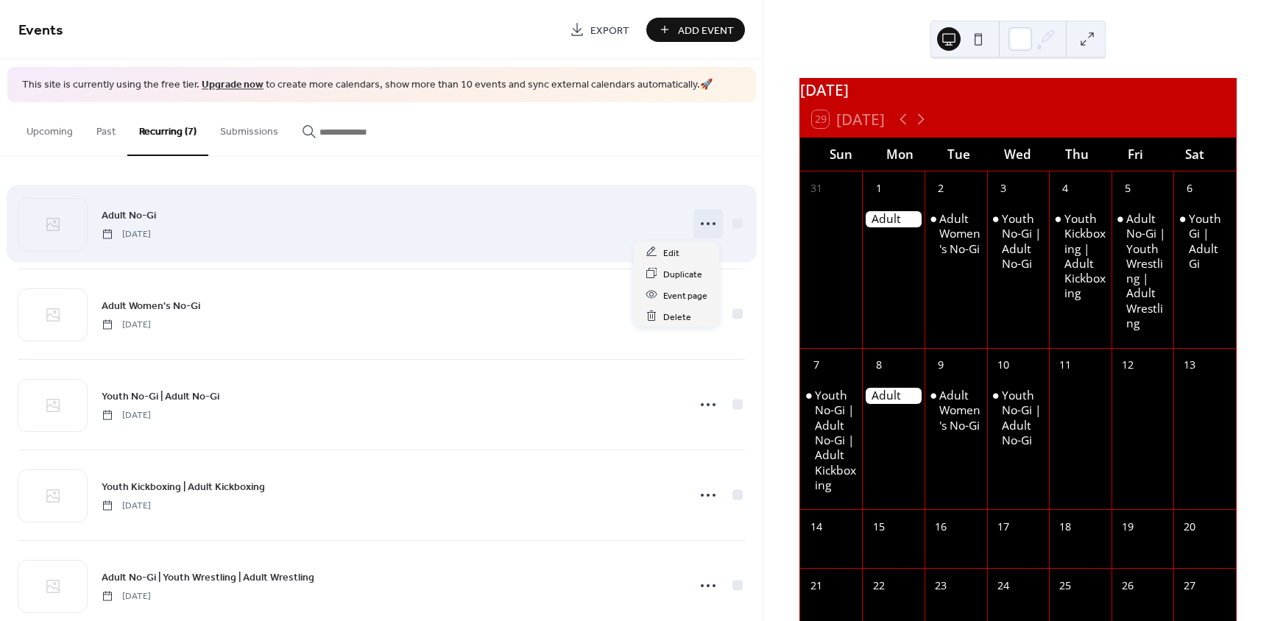
click at [702, 222] on icon at bounding box center [709, 224] width 24 height 24
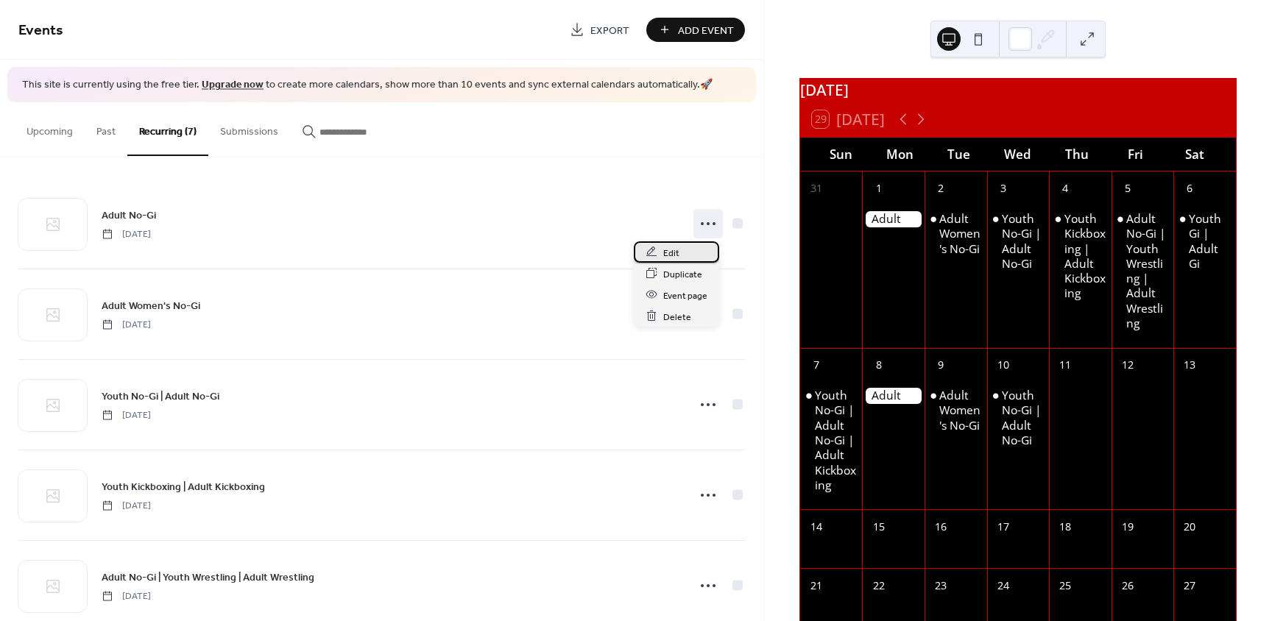
click at [669, 251] on span "Edit" at bounding box center [671, 252] width 16 height 15
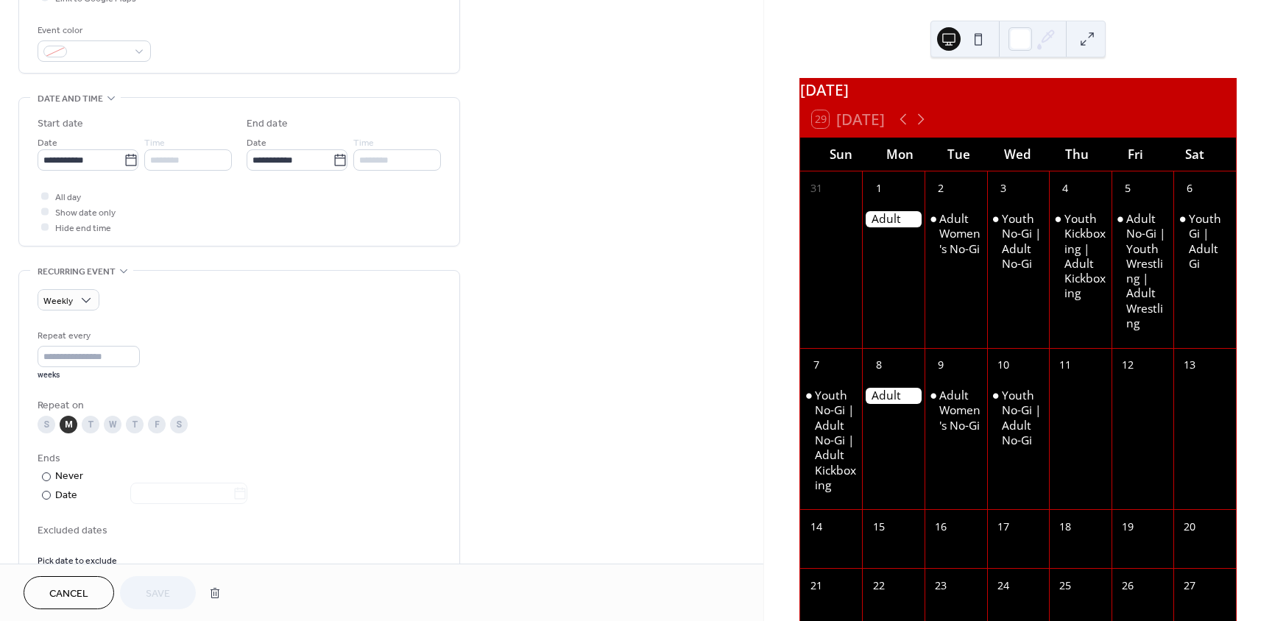
scroll to position [368, 0]
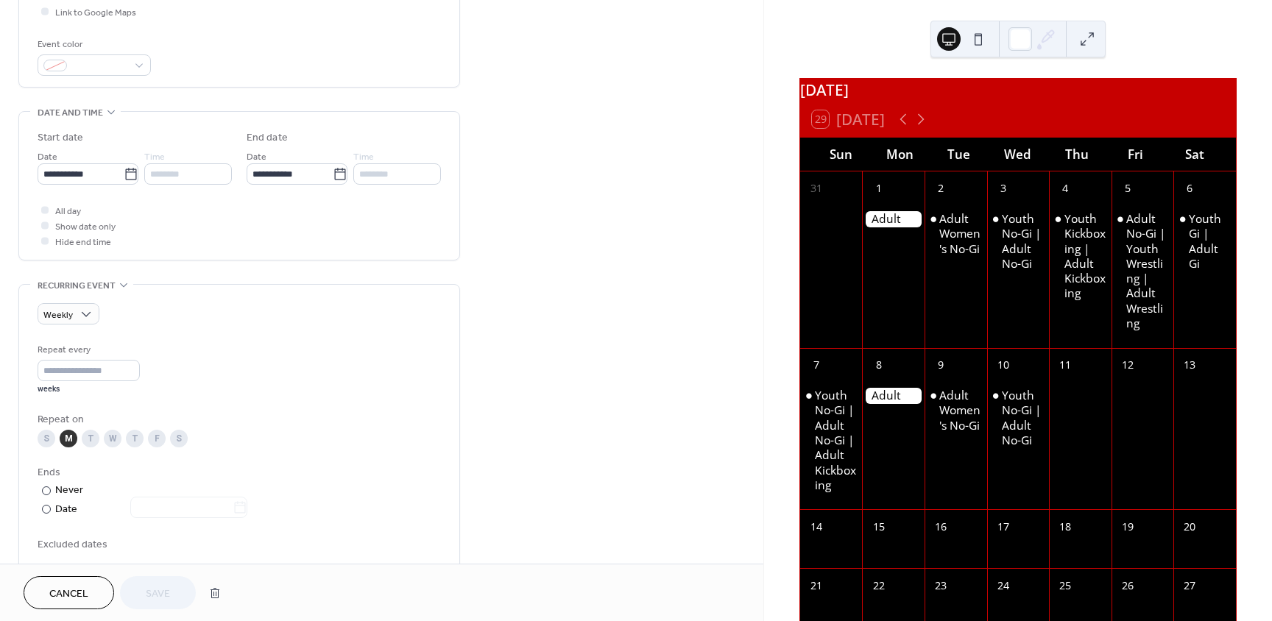
click at [116, 283] on div "Recurring event" at bounding box center [81, 285] width 103 height 15
click at [84, 311] on icon at bounding box center [86, 314] width 15 height 15
click at [86, 314] on icon at bounding box center [86, 314] width 15 height 15
click at [359, 328] on div "Weekly Repeat every * weeks Repeat on S M T W T F S Ends ​ Never ​ Date Exclude…" at bounding box center [240, 442] width 404 height 278
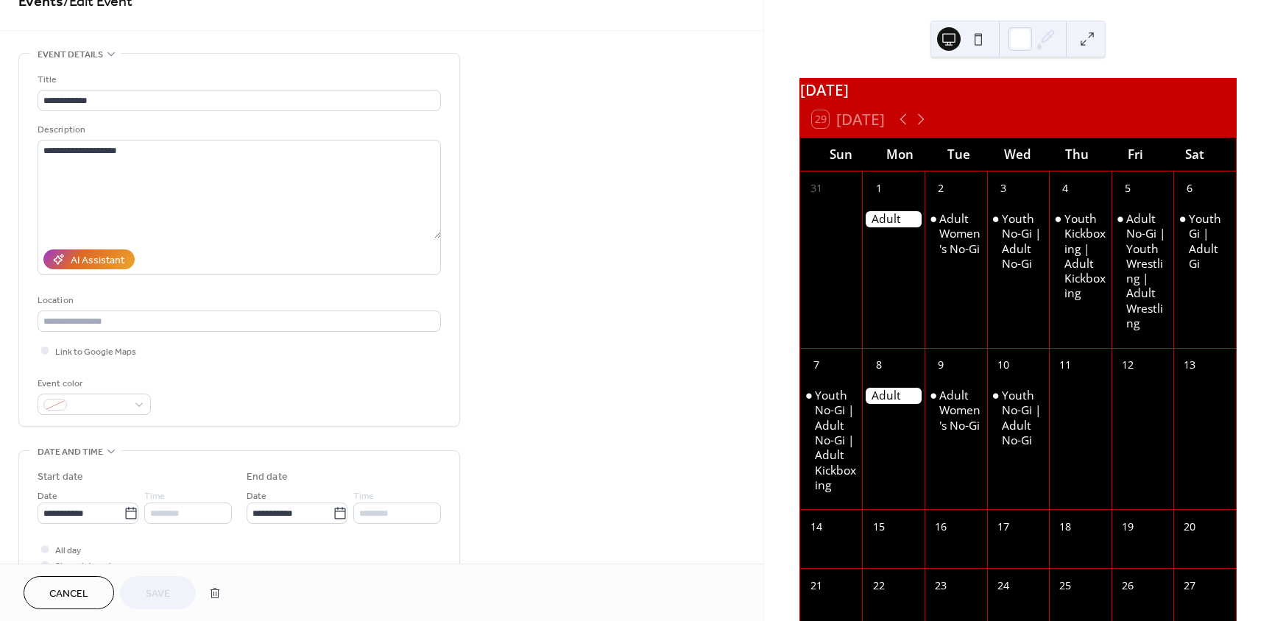
scroll to position [0, 0]
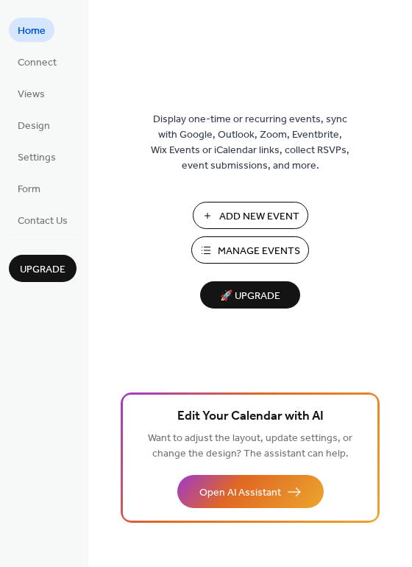
click at [256, 254] on span "Manage Events" at bounding box center [259, 251] width 82 height 15
click at [43, 87] on span "Views" at bounding box center [31, 94] width 27 height 15
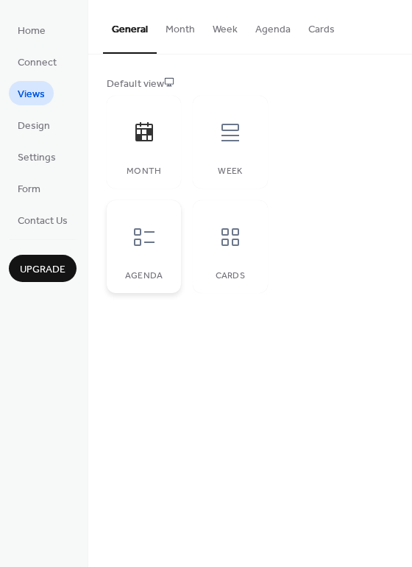
click at [136, 245] on icon at bounding box center [144, 237] width 21 height 18
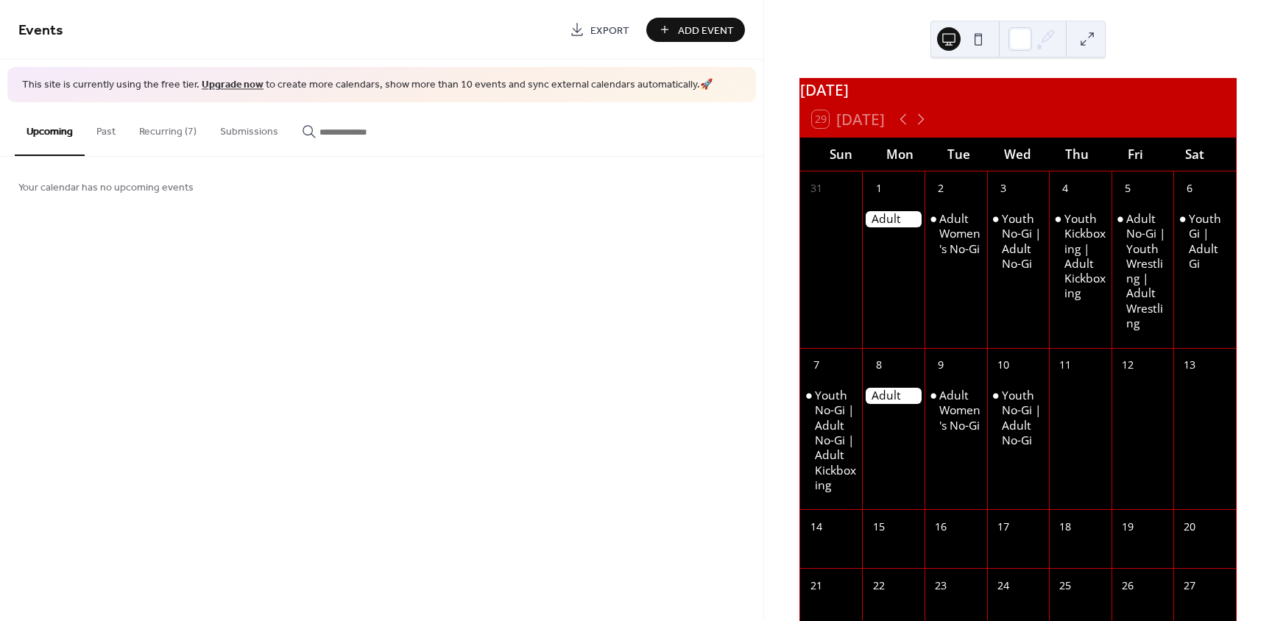
click at [145, 132] on button "Recurring (7)" at bounding box center [167, 128] width 81 height 52
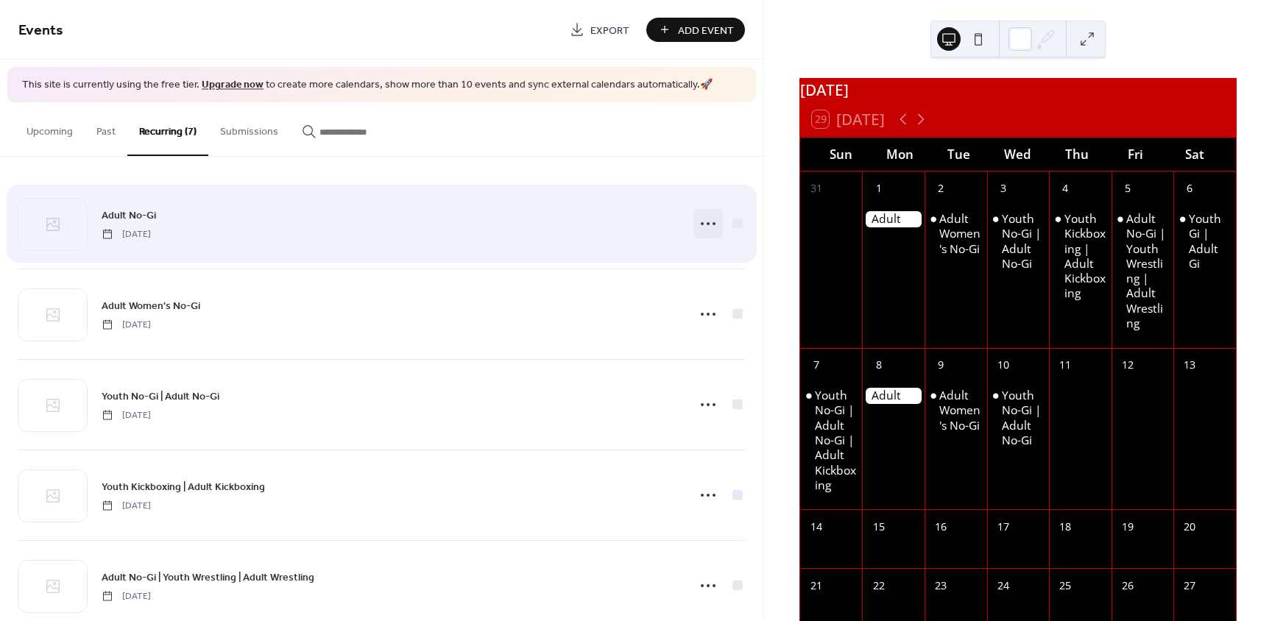
click at [702, 220] on icon at bounding box center [709, 224] width 24 height 24
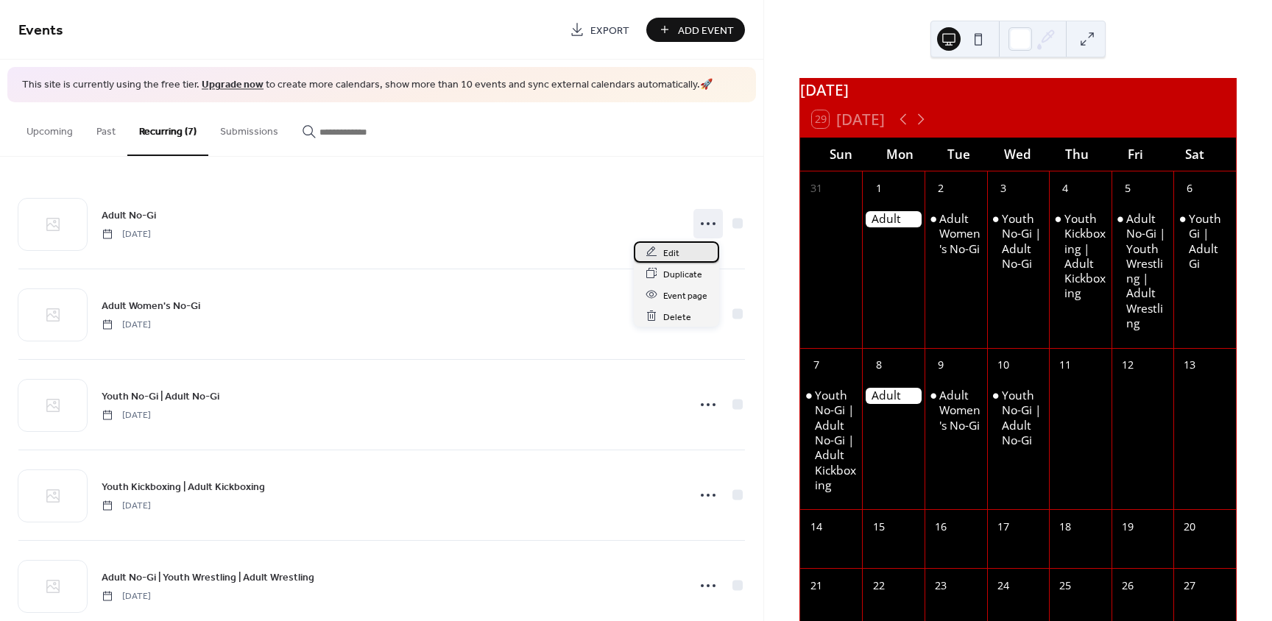
click at [678, 249] on span "Edit" at bounding box center [671, 252] width 16 height 15
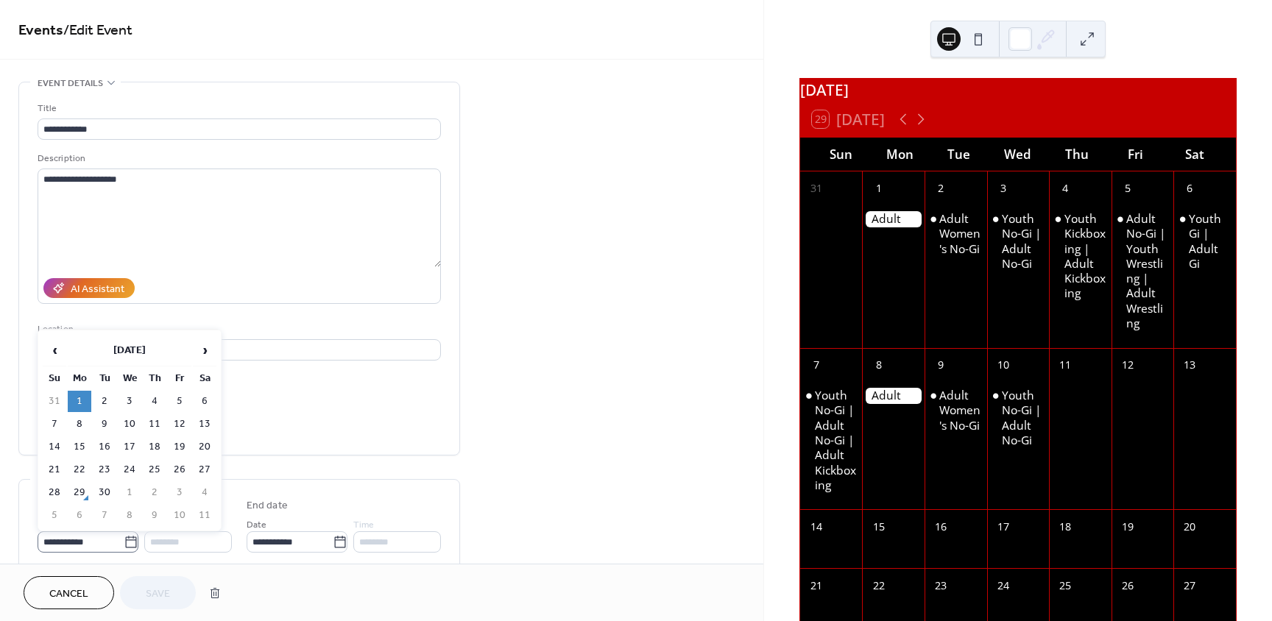
click at [124, 543] on icon at bounding box center [131, 542] width 15 height 15
click at [123, 543] on input "**********" at bounding box center [81, 542] width 86 height 21
click at [78, 492] on td "29" at bounding box center [80, 492] width 24 height 21
type input "**********"
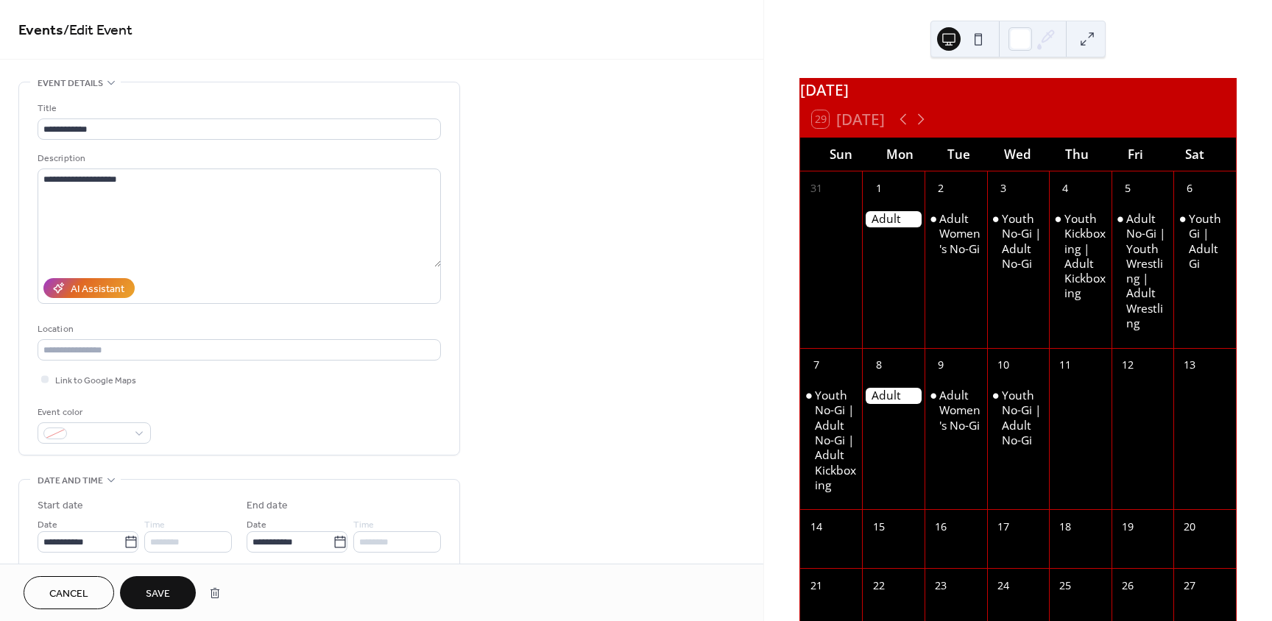
click at [159, 593] on span "Save" at bounding box center [158, 594] width 24 height 15
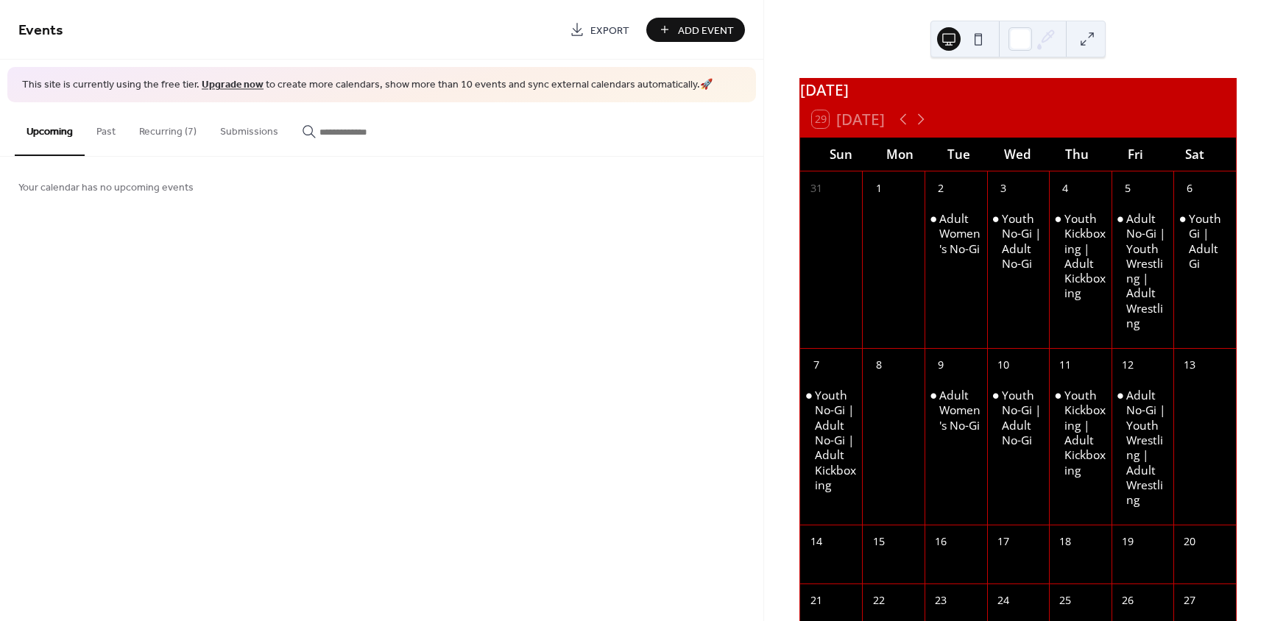
click at [161, 130] on button "Recurring (7)" at bounding box center [167, 128] width 81 height 52
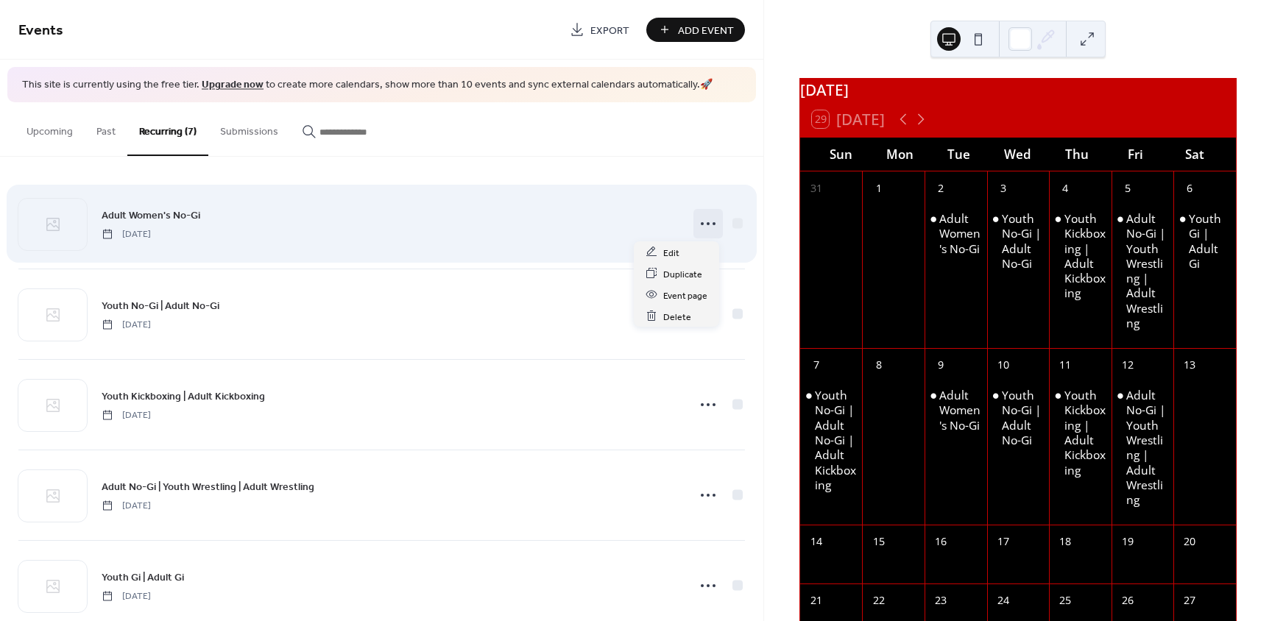
click at [708, 222] on icon at bounding box center [709, 224] width 24 height 24
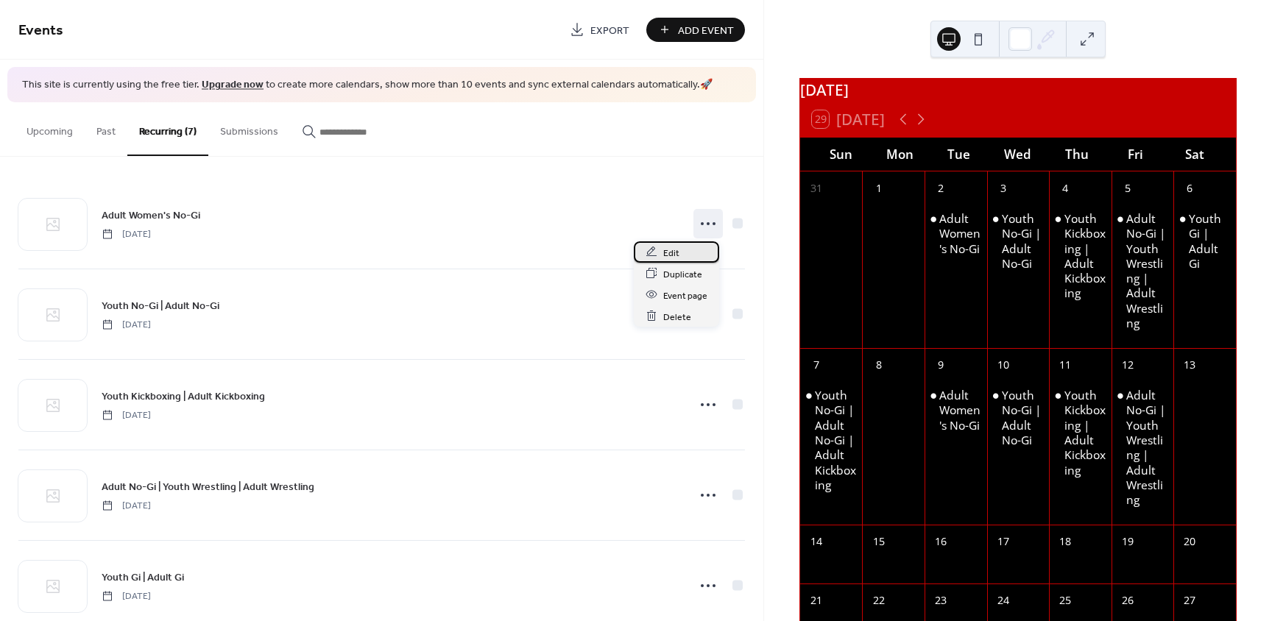
click at [686, 257] on div "Edit" at bounding box center [676, 252] width 85 height 21
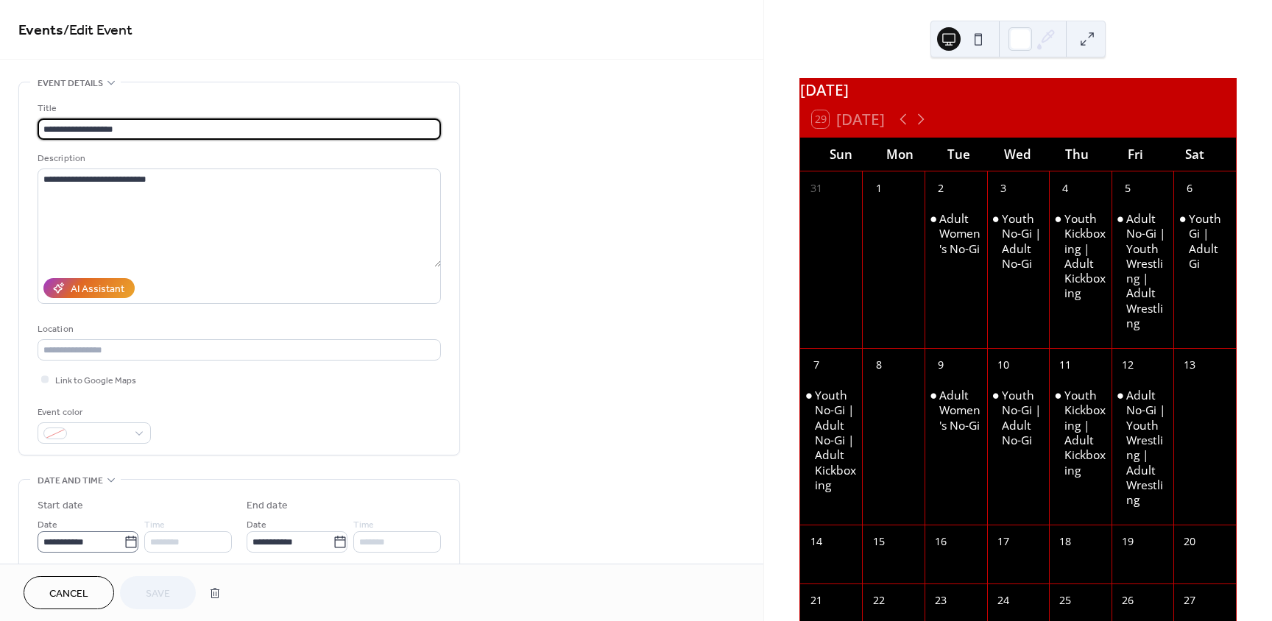
click at [130, 543] on icon at bounding box center [131, 542] width 15 height 15
click at [124, 543] on input "**********" at bounding box center [81, 542] width 86 height 21
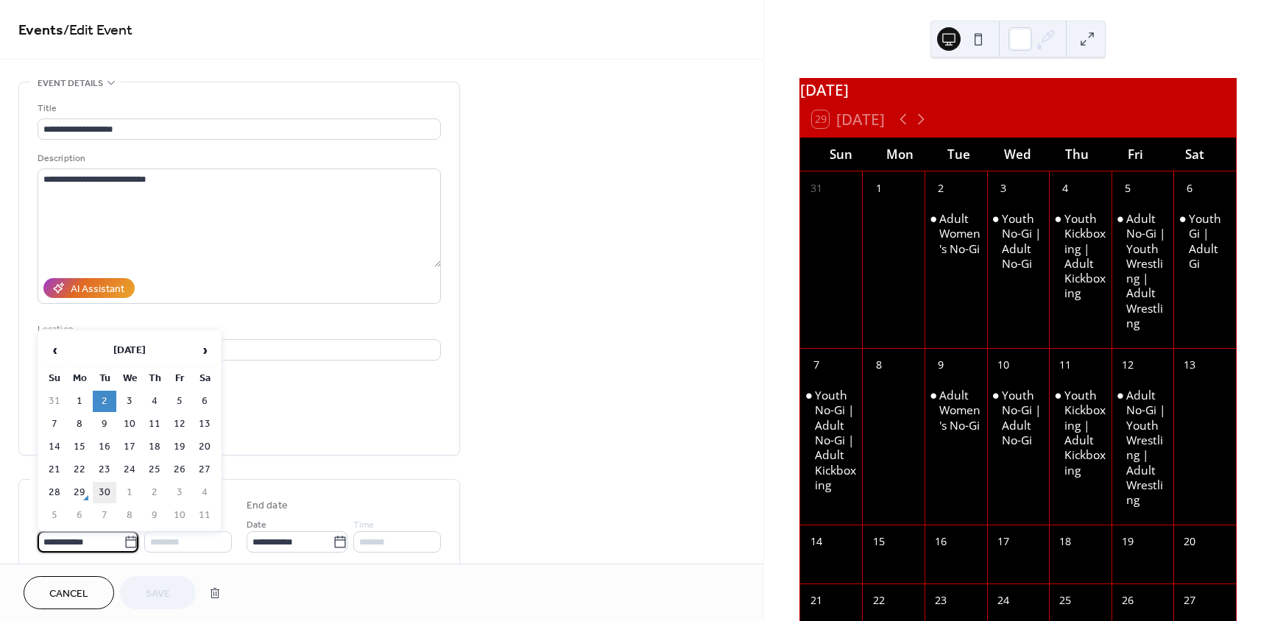
click at [108, 489] on td "30" at bounding box center [105, 492] width 24 height 21
type input "**********"
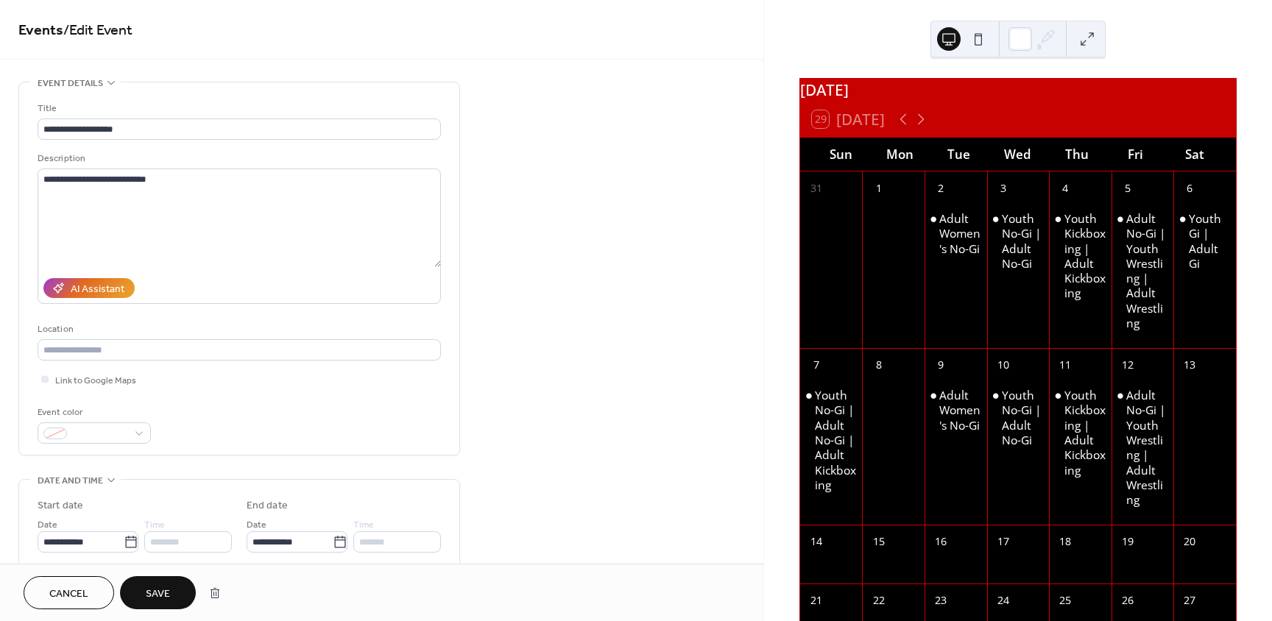
click at [163, 593] on span "Save" at bounding box center [158, 594] width 24 height 15
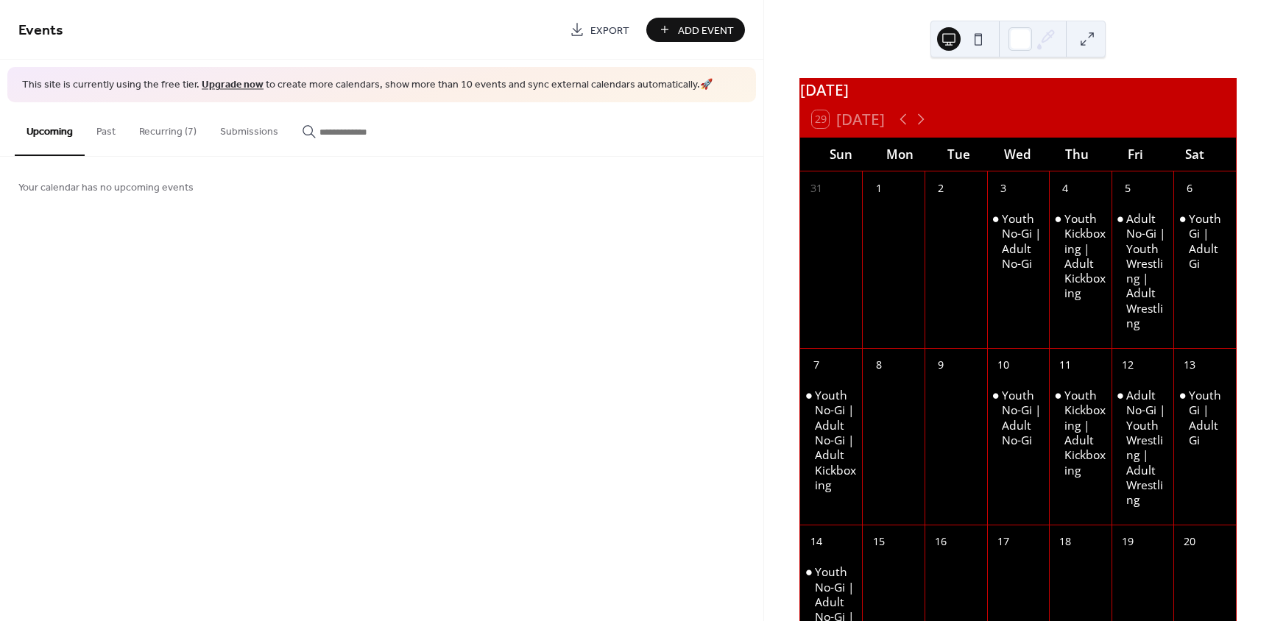
click at [157, 133] on button "Recurring (7)" at bounding box center [167, 128] width 81 height 52
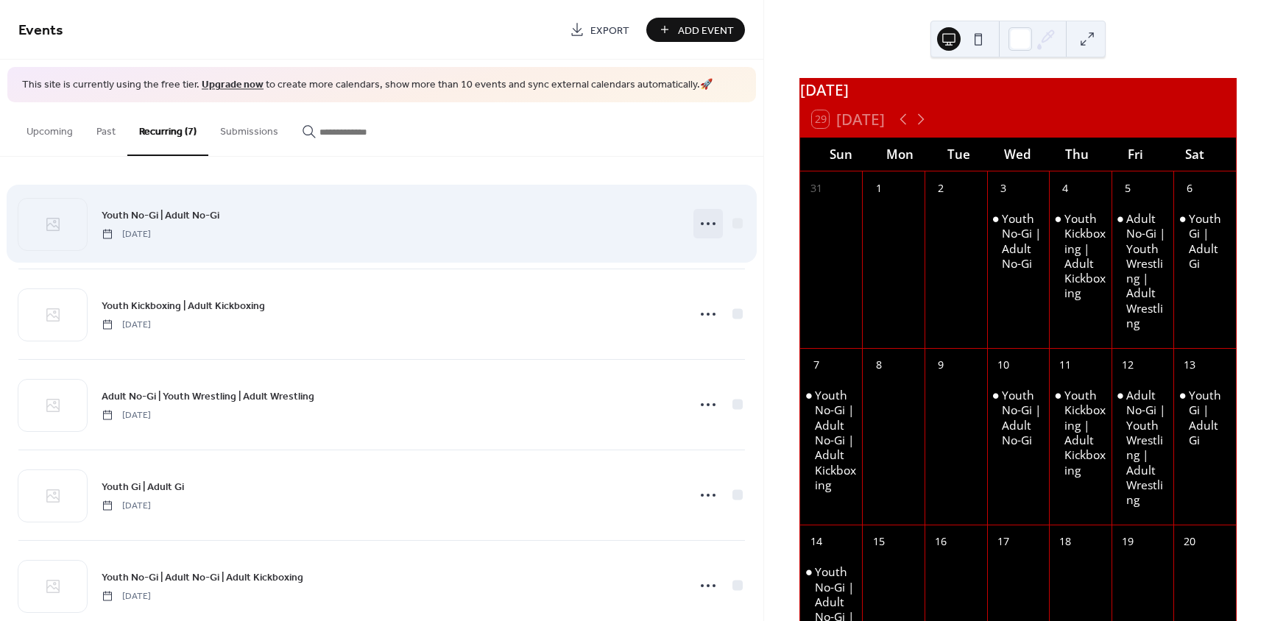
click at [697, 230] on icon at bounding box center [709, 224] width 24 height 24
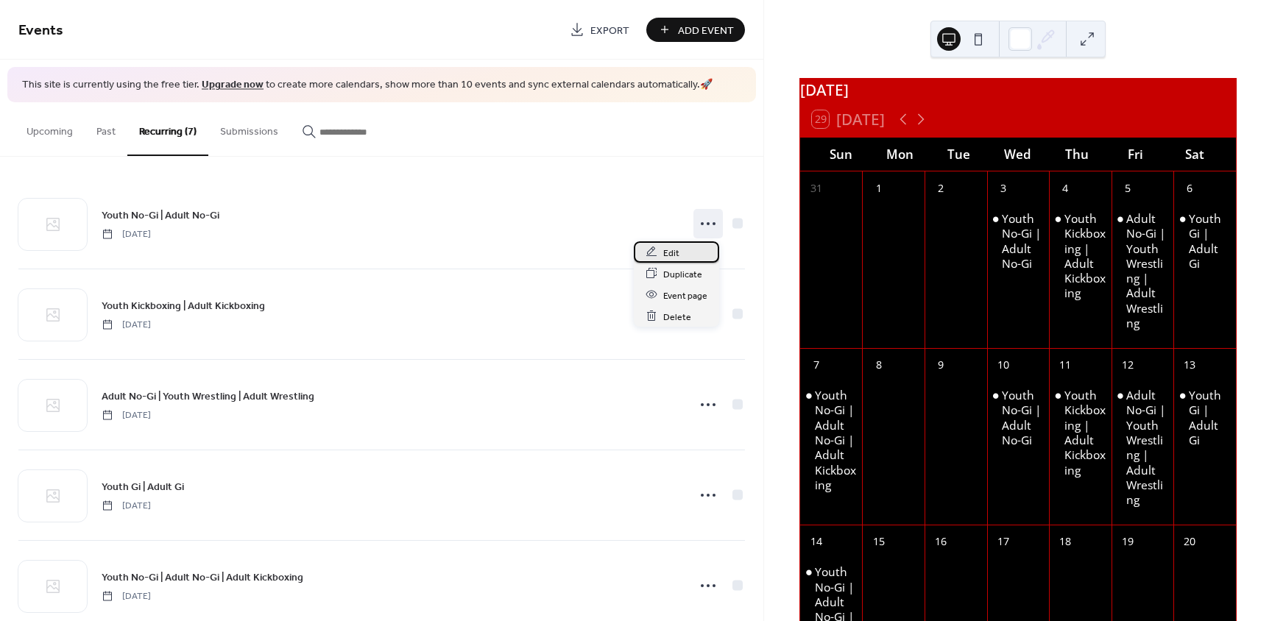
click at [667, 253] on span "Edit" at bounding box center [671, 252] width 16 height 15
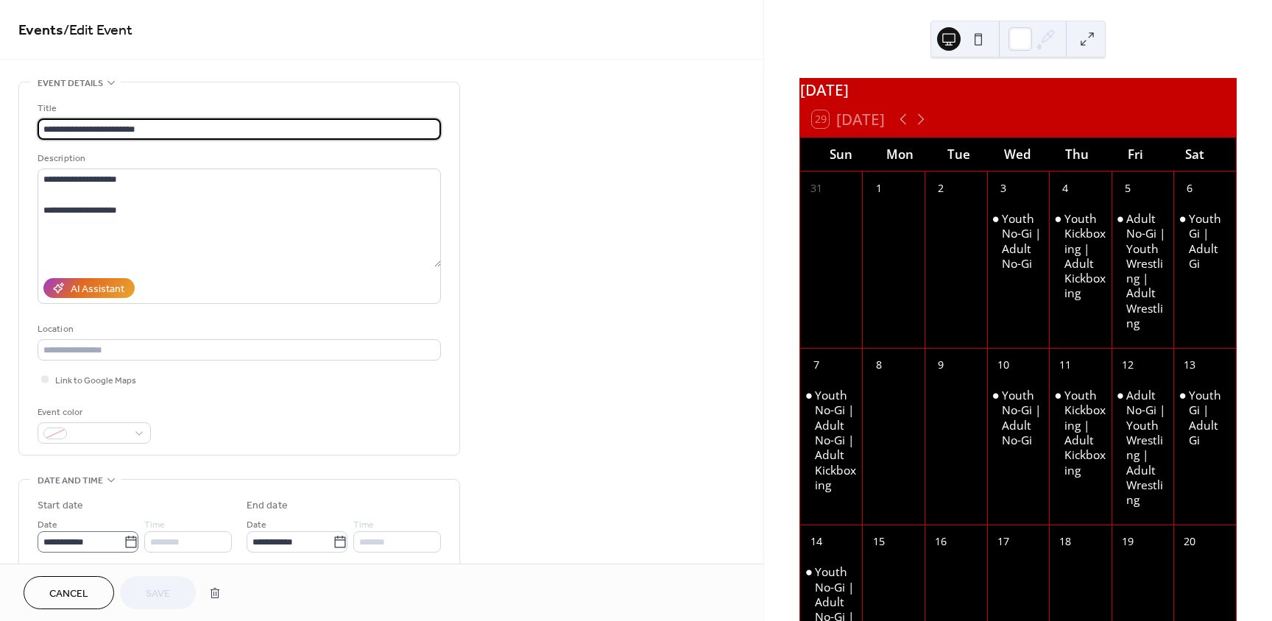
click at [130, 545] on icon at bounding box center [131, 542] width 15 height 15
click at [124, 545] on input "**********" at bounding box center [81, 542] width 86 height 21
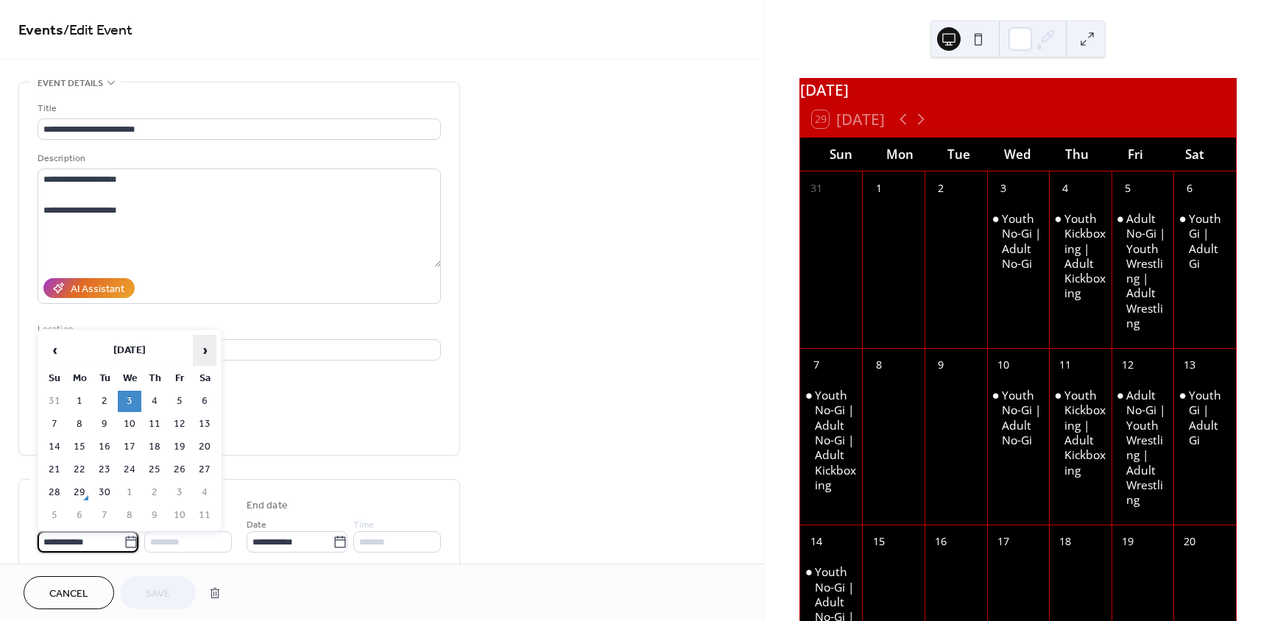
click at [205, 350] on span "›" at bounding box center [205, 350] width 22 height 29
click at [135, 403] on td "1" at bounding box center [130, 401] width 24 height 21
type input "**********"
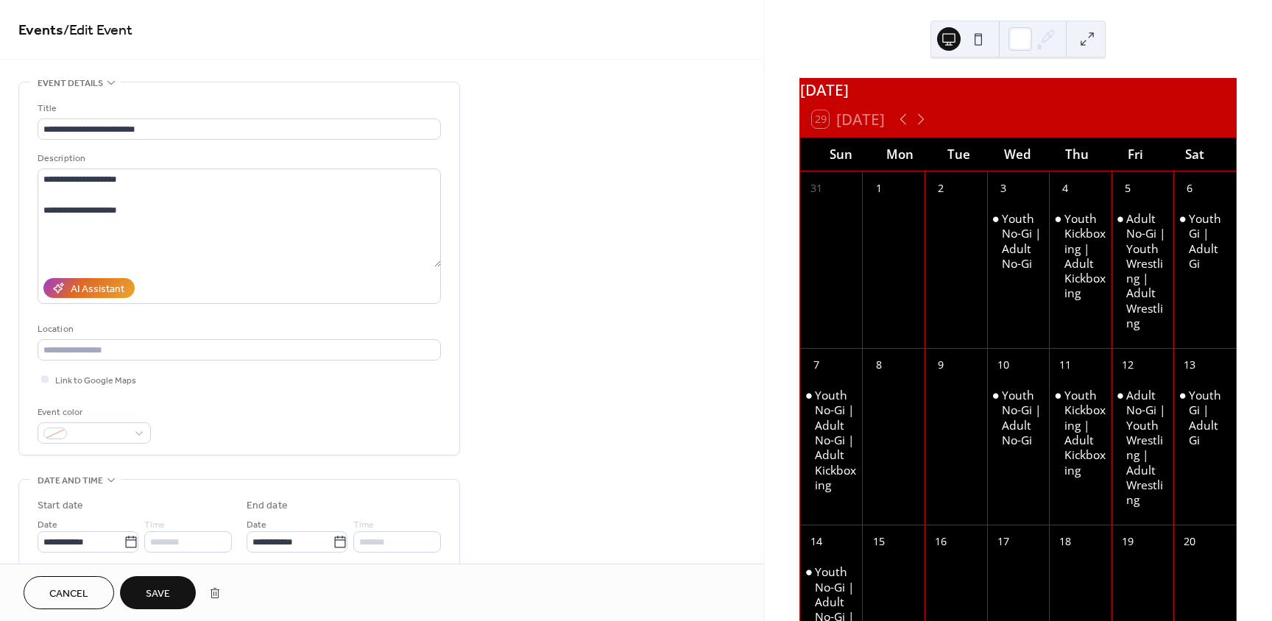
click at [162, 596] on span "Save" at bounding box center [158, 594] width 24 height 15
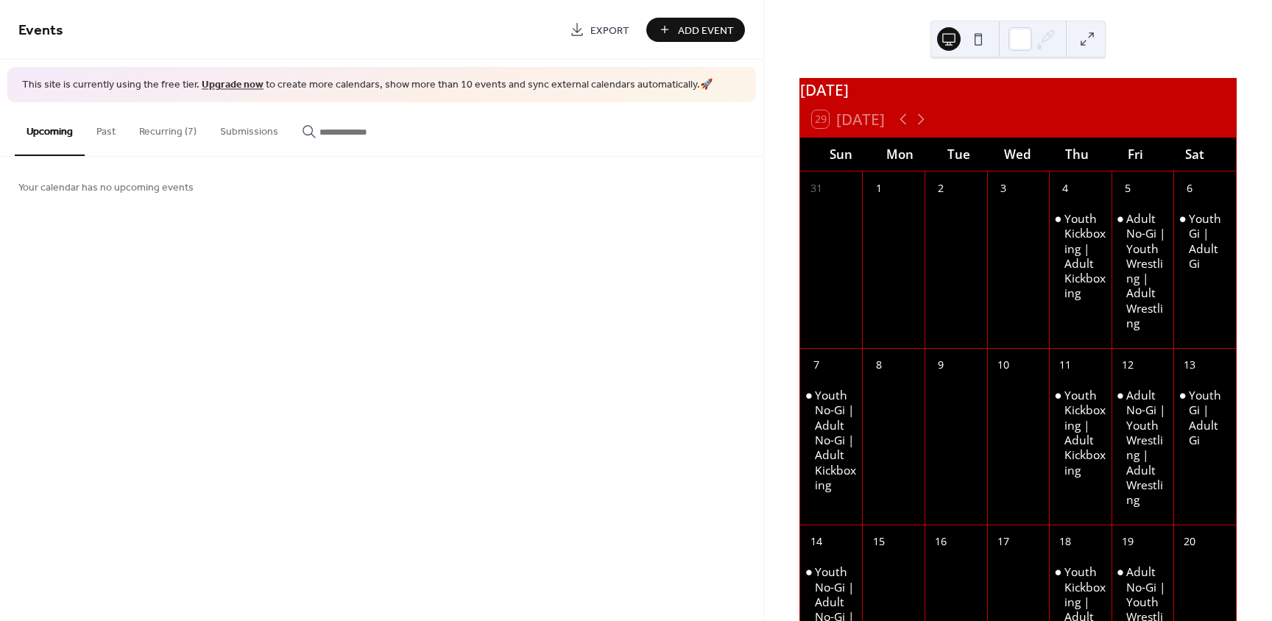
click at [161, 125] on button "Recurring (7)" at bounding box center [167, 128] width 81 height 52
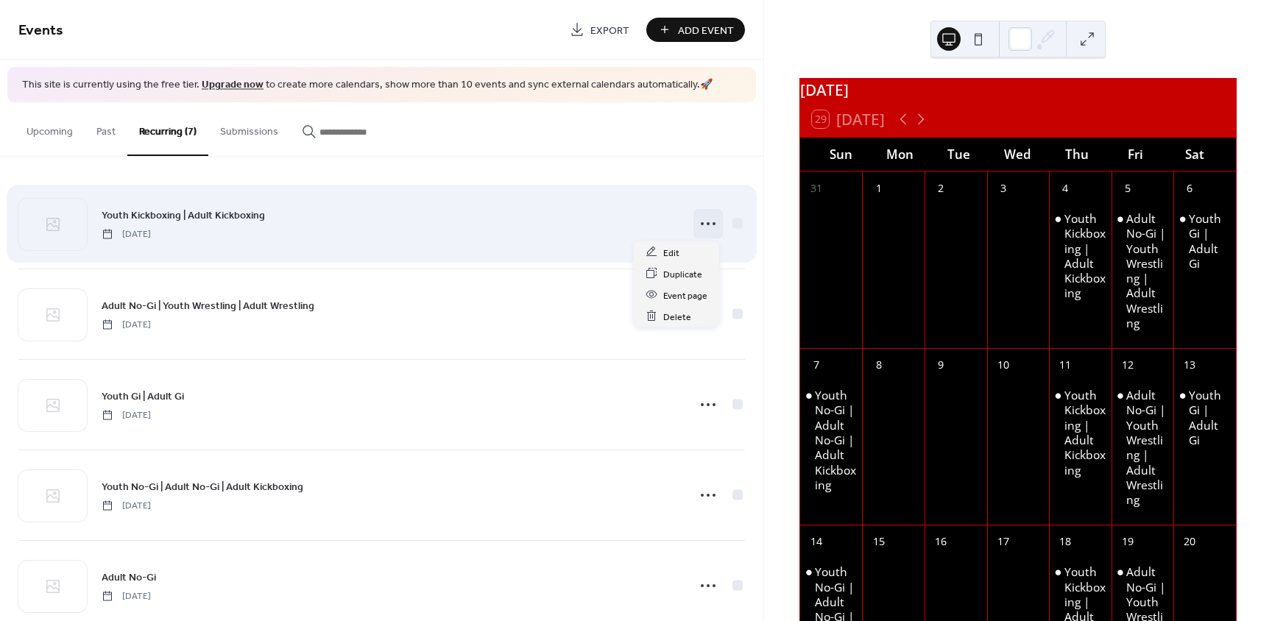
click at [707, 223] on circle at bounding box center [708, 223] width 3 height 3
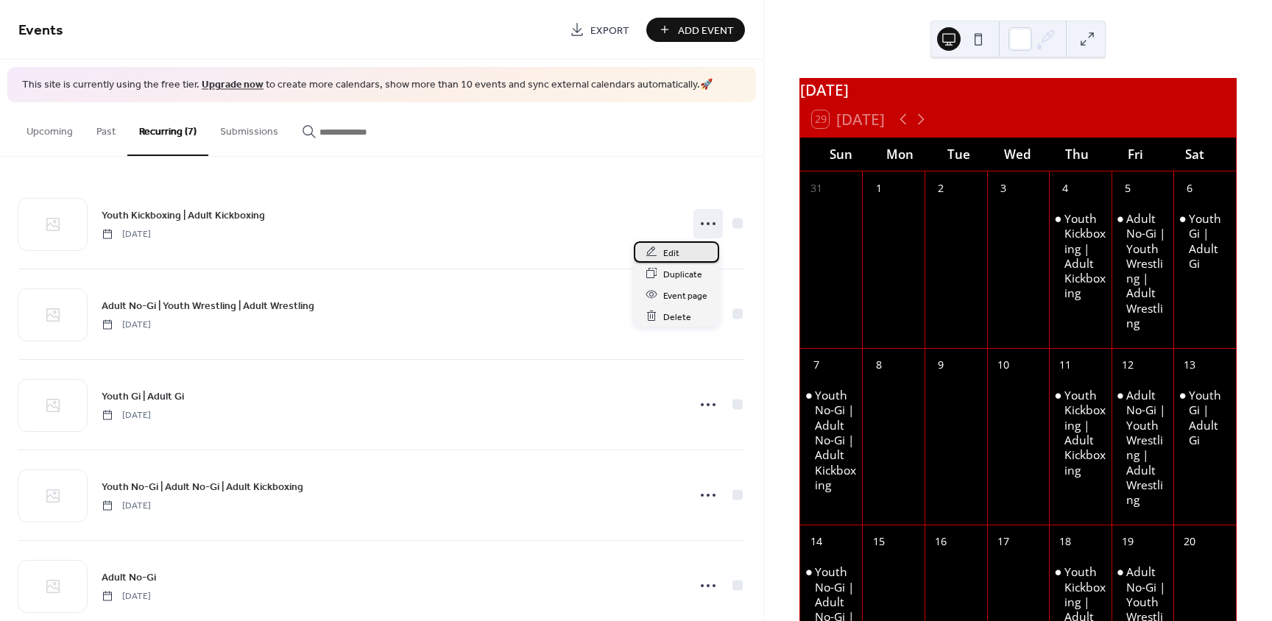
click at [659, 254] on div "Edit" at bounding box center [676, 252] width 85 height 21
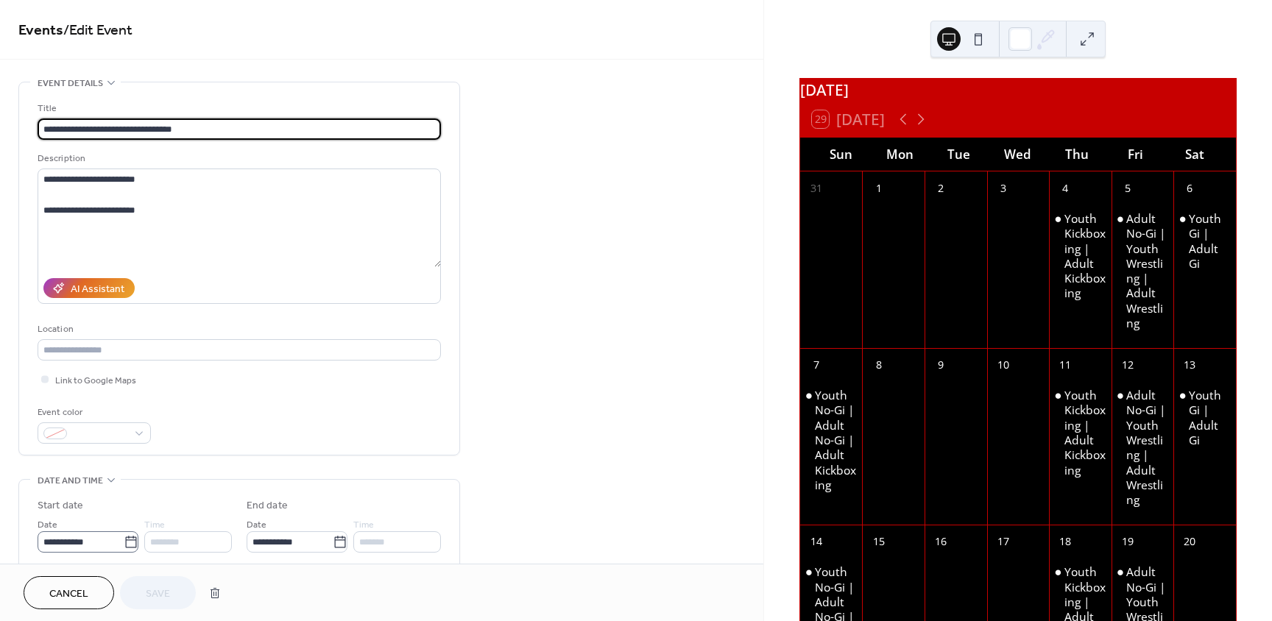
click at [124, 539] on icon at bounding box center [131, 542] width 15 height 15
click at [124, 539] on input "**********" at bounding box center [81, 542] width 86 height 21
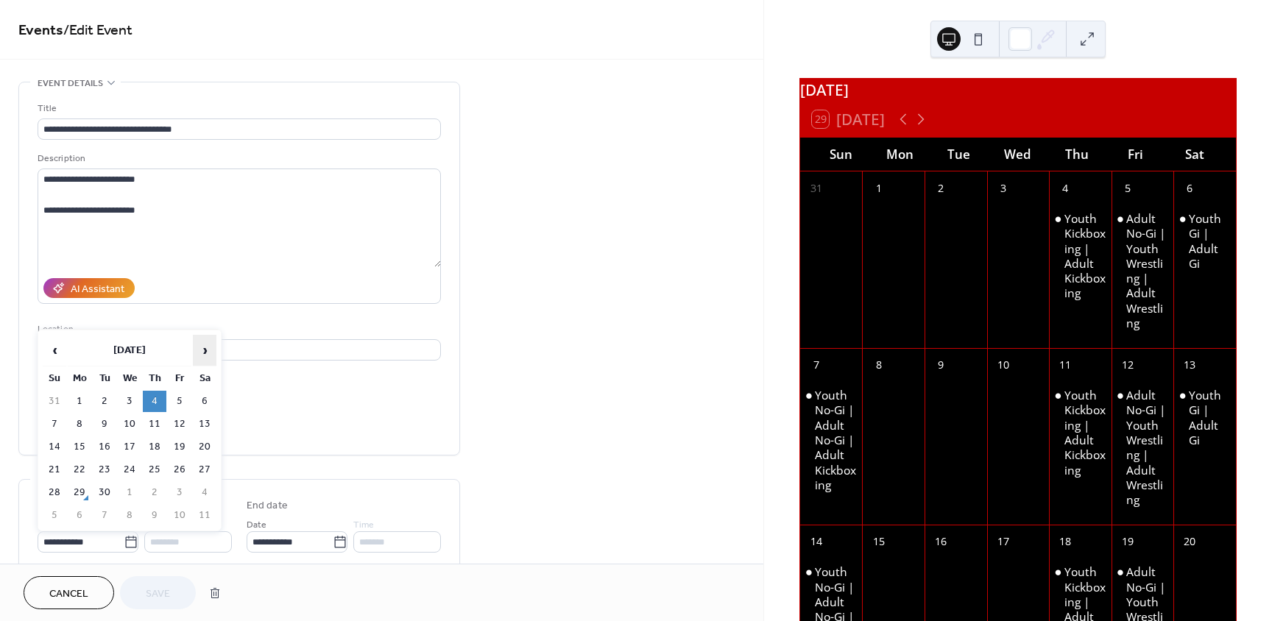
drag, startPoint x: 206, startPoint y: 348, endPoint x: 194, endPoint y: 359, distance: 16.7
click at [206, 348] on span "›" at bounding box center [205, 350] width 22 height 29
click at [155, 404] on td "2" at bounding box center [155, 401] width 24 height 21
type input "**********"
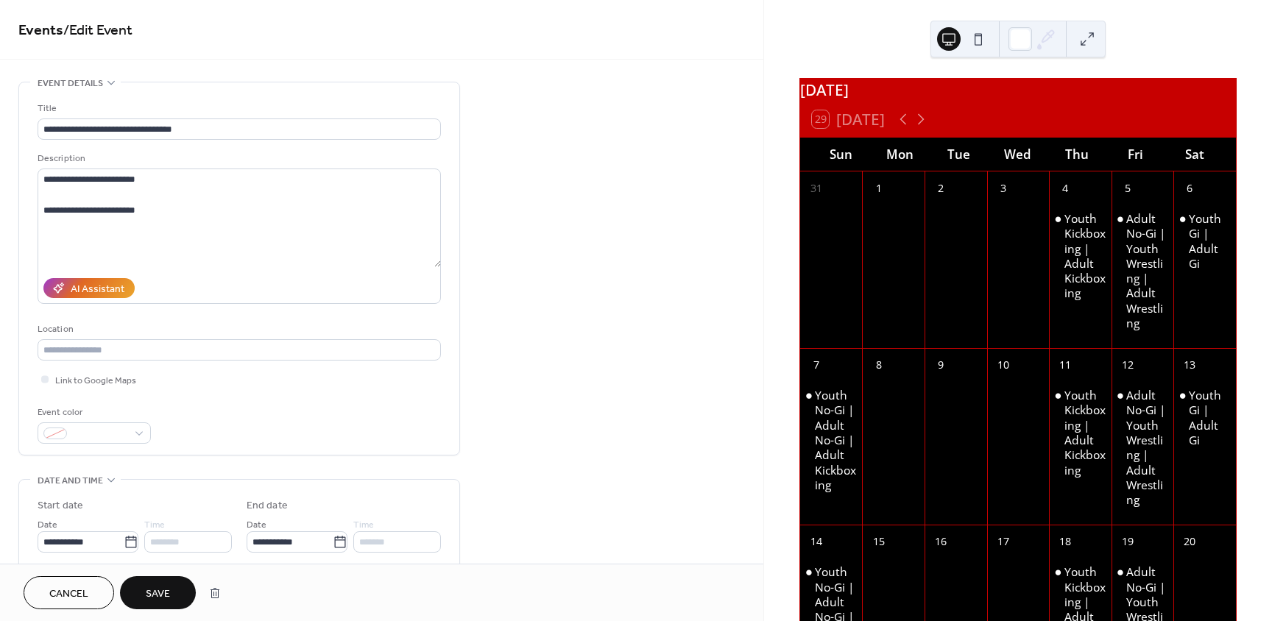
click at [173, 582] on button "Save" at bounding box center [158, 593] width 76 height 33
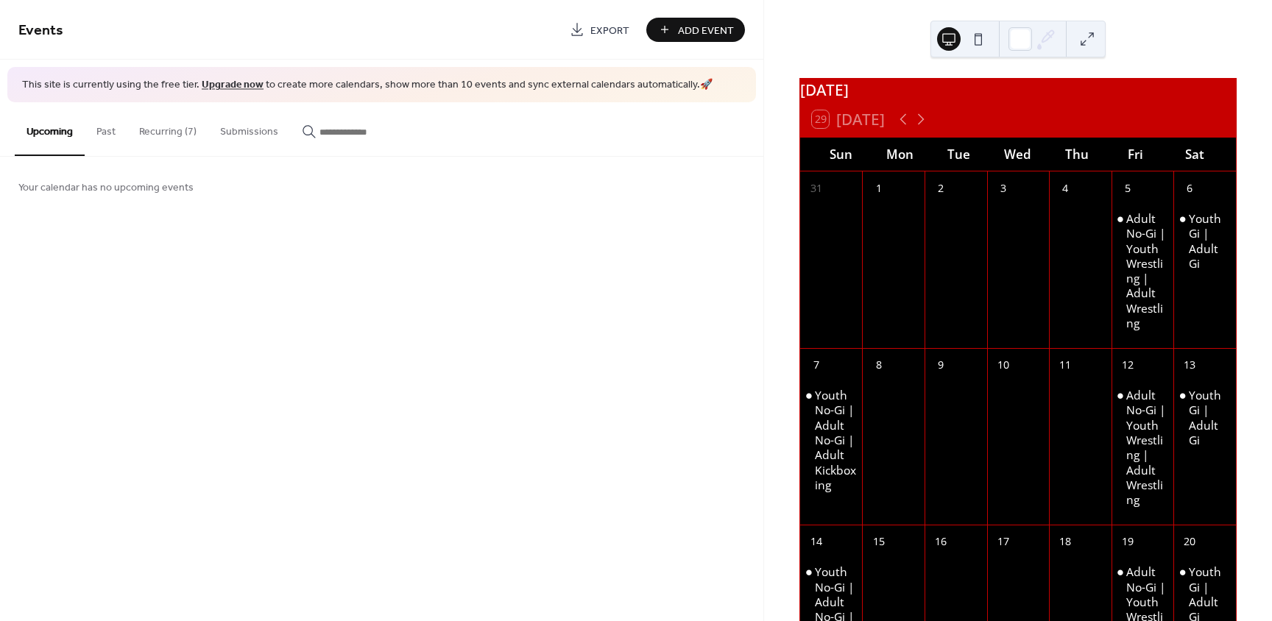
click at [161, 125] on button "Recurring (7)" at bounding box center [167, 128] width 81 height 52
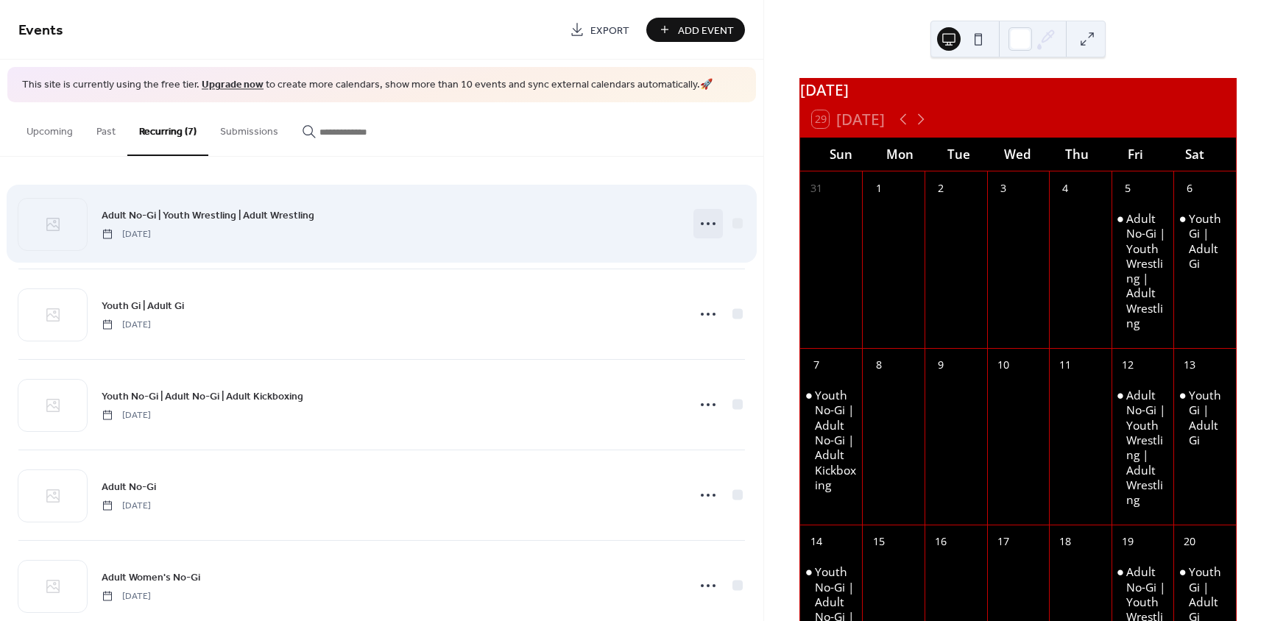
click at [700, 225] on icon at bounding box center [709, 224] width 24 height 24
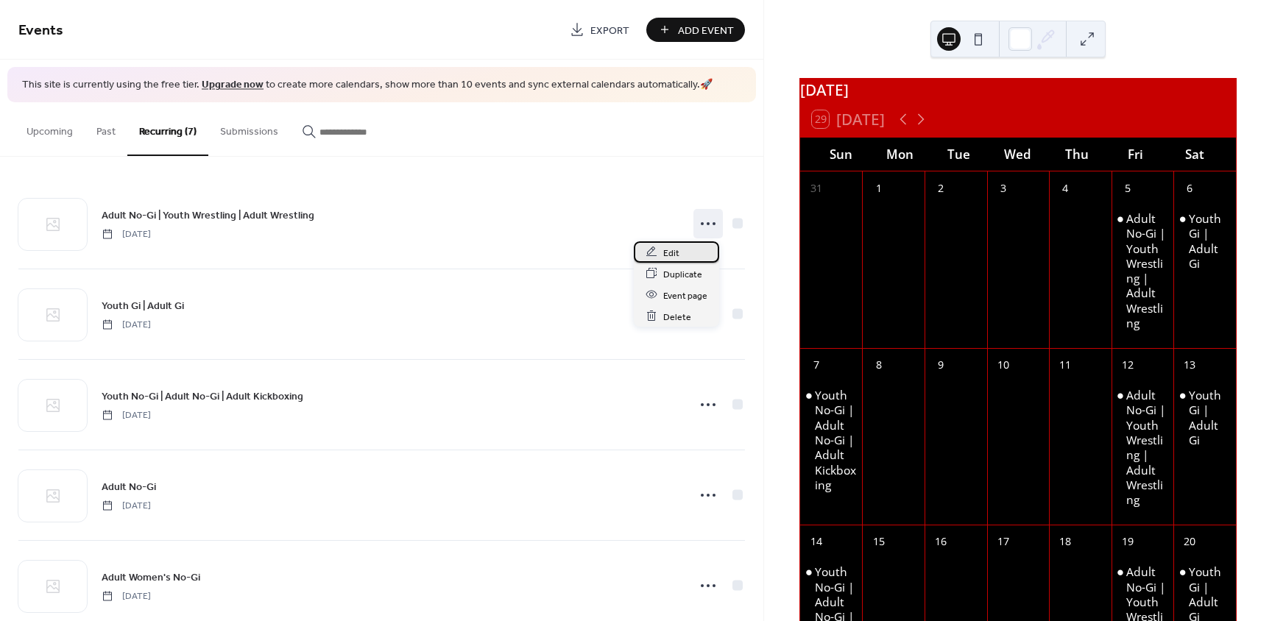
click at [656, 247] on icon at bounding box center [652, 252] width 12 height 12
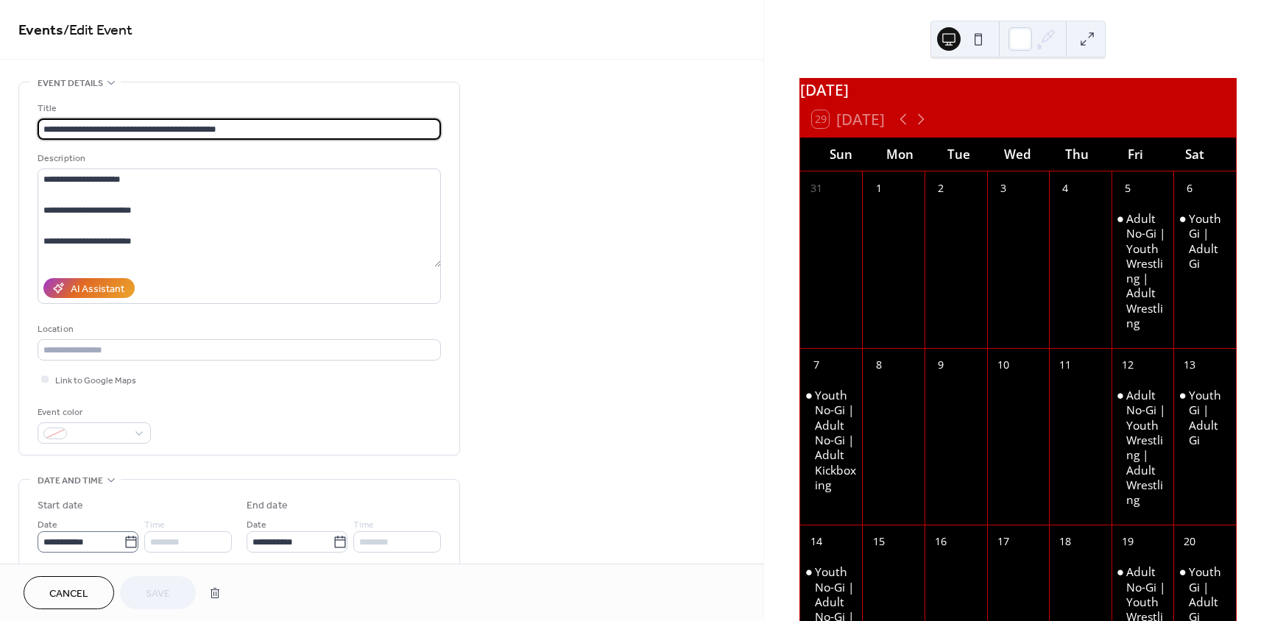
click at [127, 543] on icon at bounding box center [131, 542] width 15 height 15
click at [124, 543] on input "**********" at bounding box center [81, 542] width 86 height 21
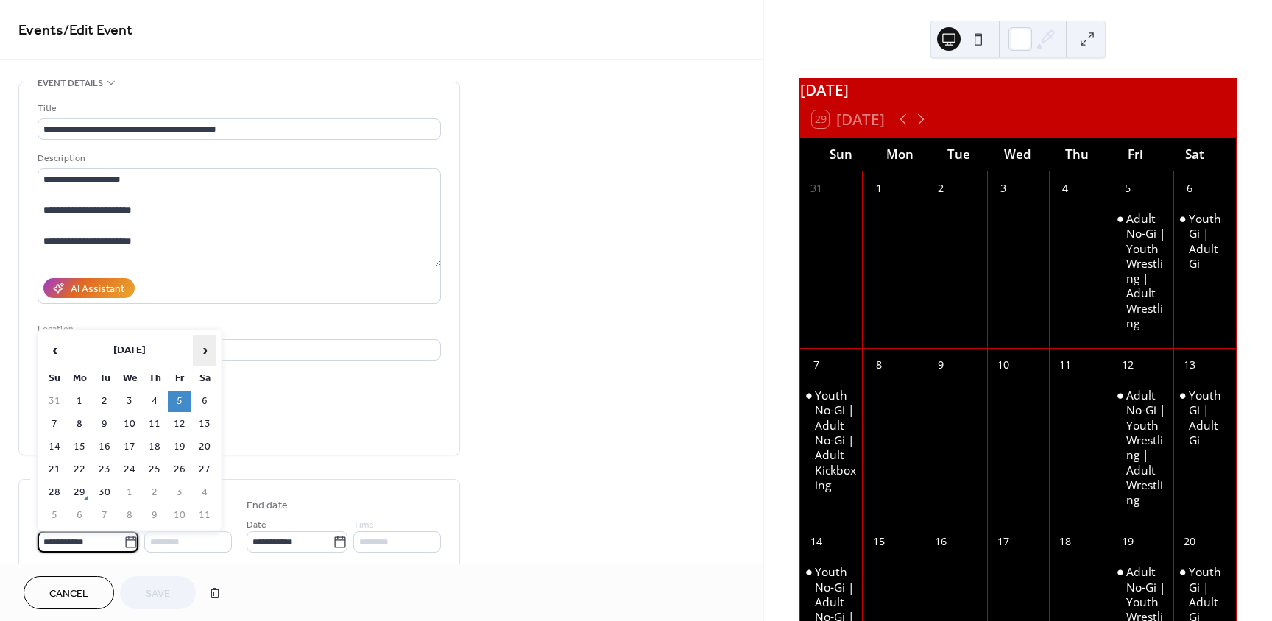
click at [208, 349] on span "›" at bounding box center [205, 350] width 22 height 29
click at [183, 398] on td "3" at bounding box center [180, 401] width 24 height 21
type input "**********"
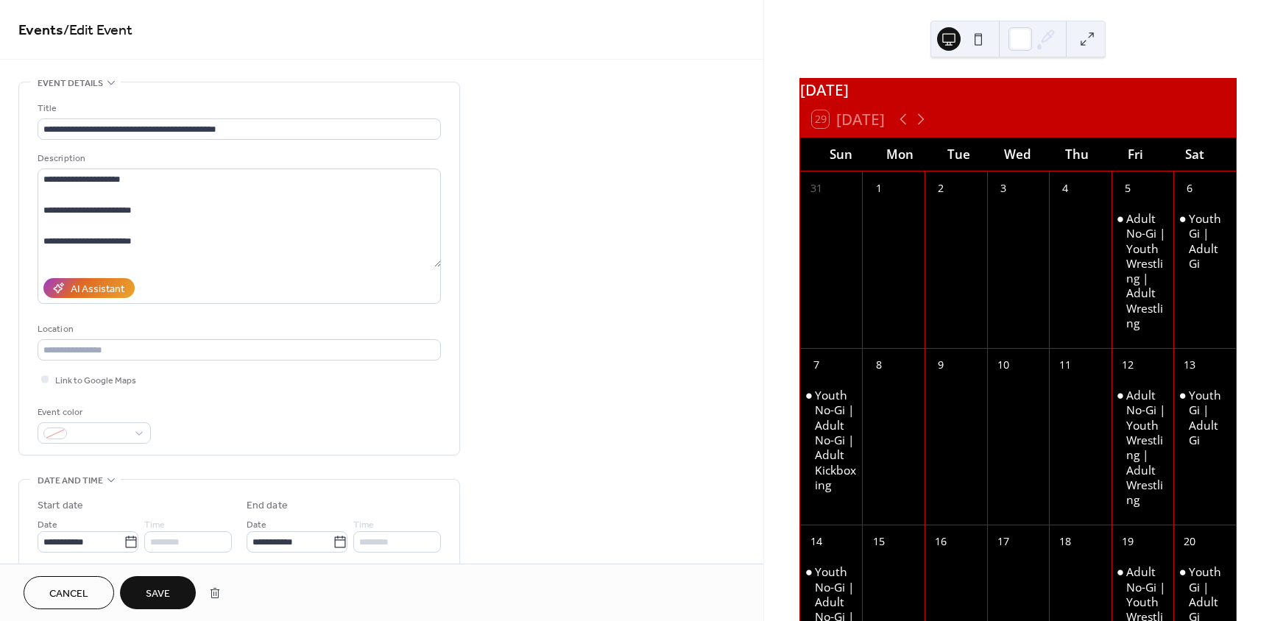
click at [158, 596] on span "Save" at bounding box center [158, 594] width 24 height 15
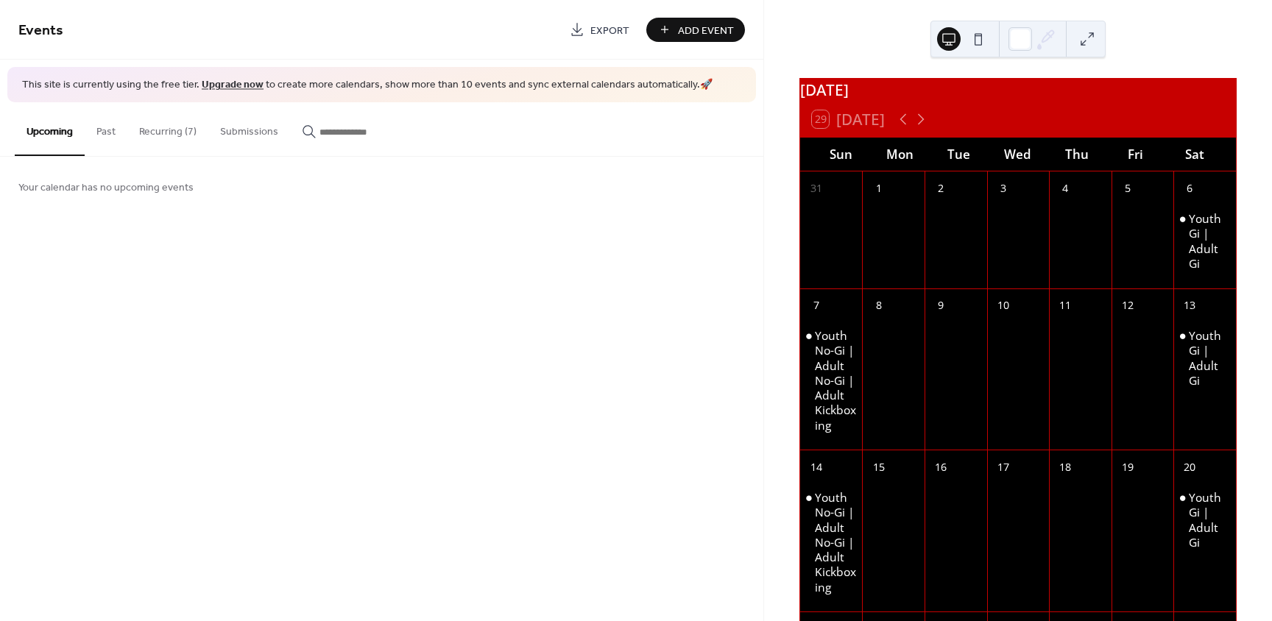
click at [175, 131] on button "Recurring (7)" at bounding box center [167, 128] width 81 height 52
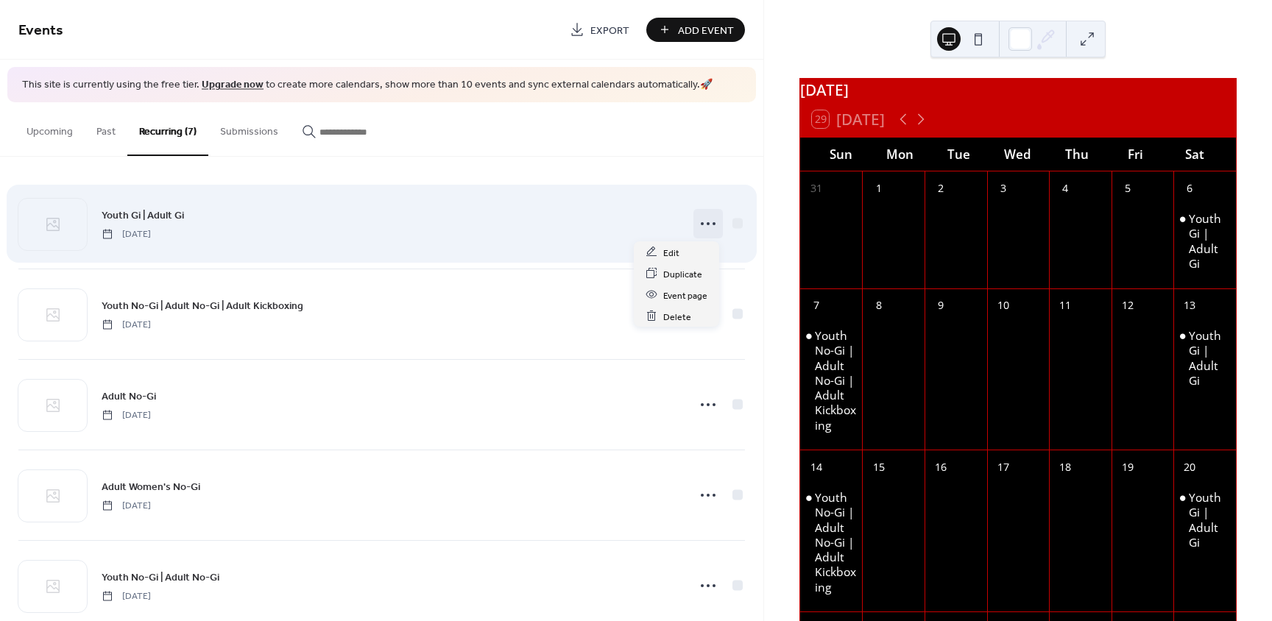
click at [701, 225] on circle at bounding box center [702, 223] width 3 height 3
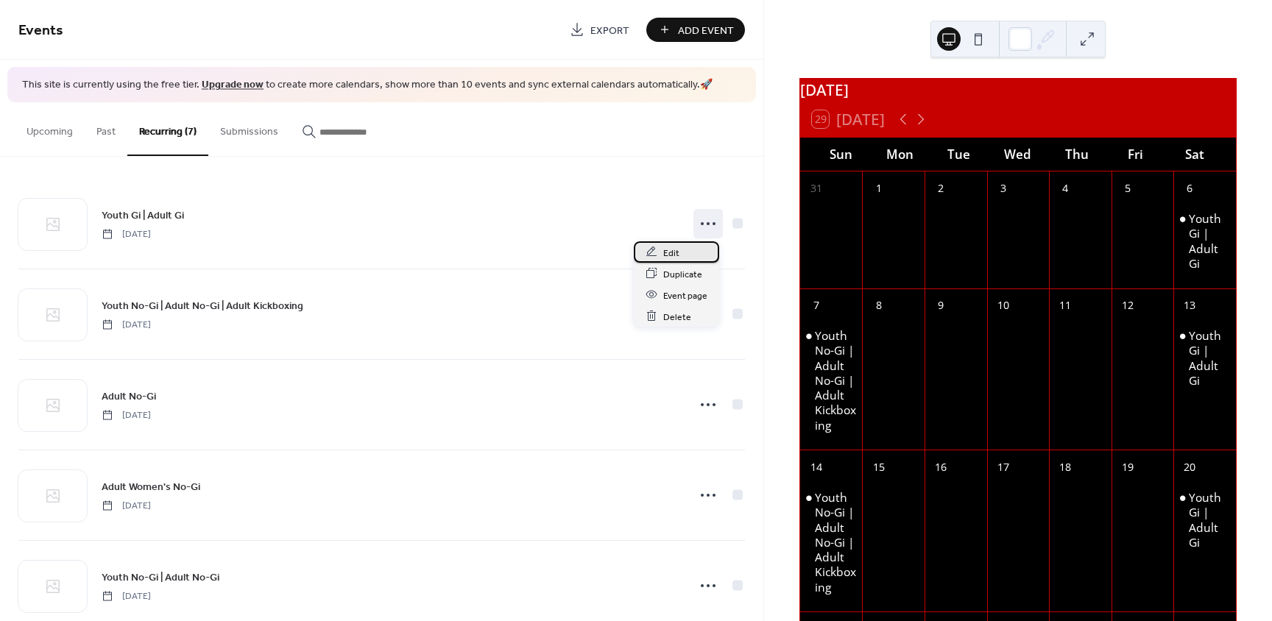
click at [666, 247] on span "Edit" at bounding box center [671, 252] width 16 height 15
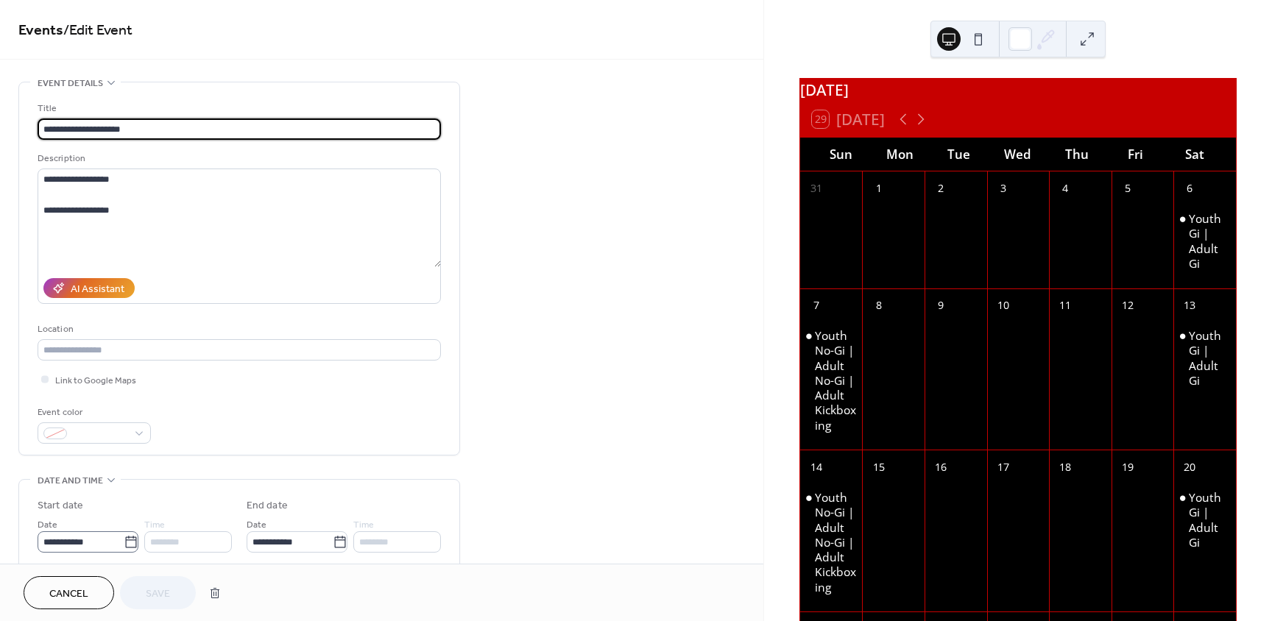
click at [124, 540] on icon at bounding box center [131, 542] width 15 height 15
click at [121, 540] on input "**********" at bounding box center [81, 542] width 86 height 21
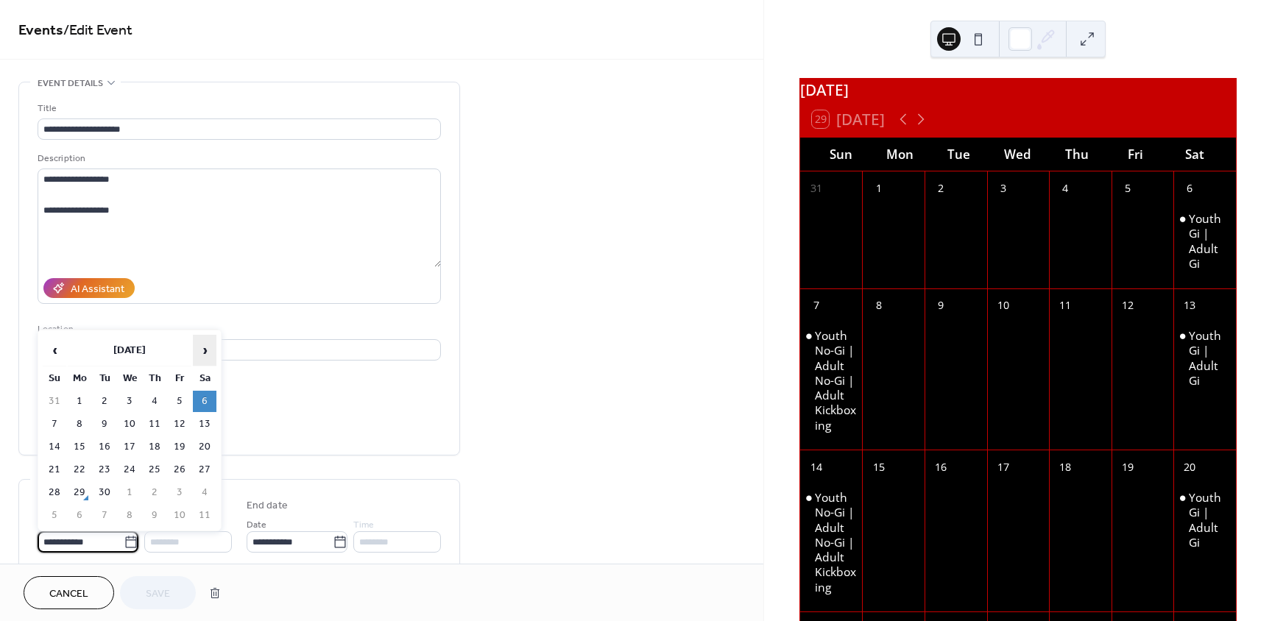
click at [208, 348] on span "›" at bounding box center [205, 350] width 22 height 29
click at [204, 401] on td "4" at bounding box center [205, 401] width 24 height 21
type input "**********"
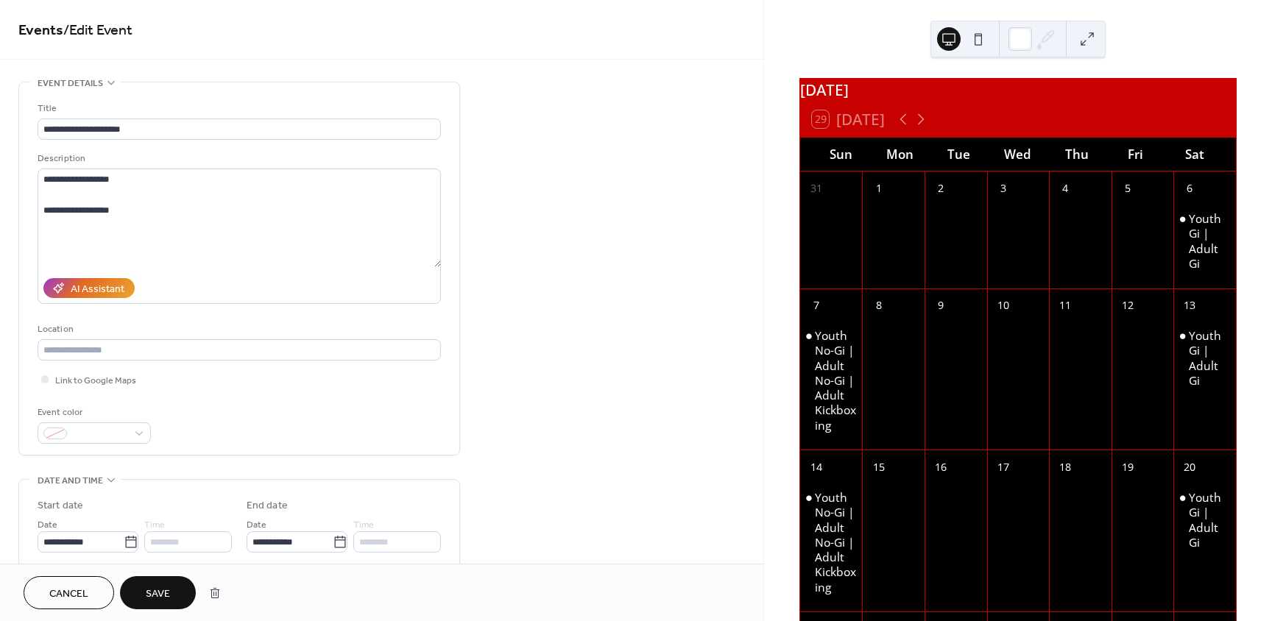
click at [155, 596] on span "Save" at bounding box center [158, 594] width 24 height 15
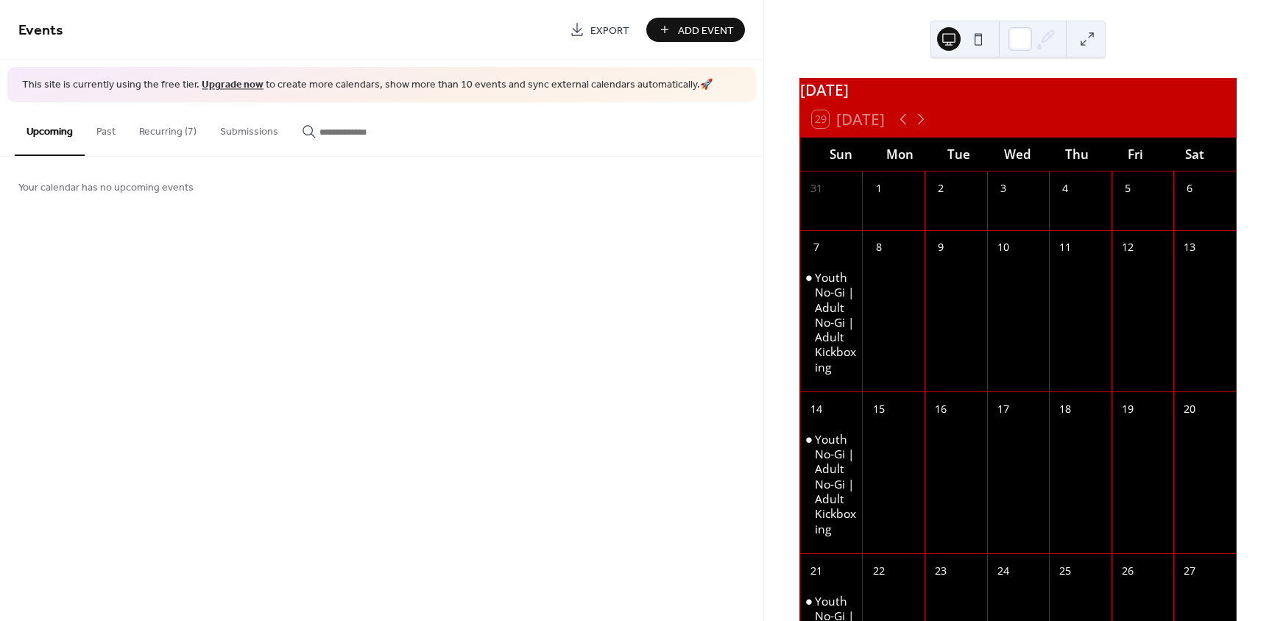
click at [177, 138] on button "Recurring (7)" at bounding box center [167, 128] width 81 height 52
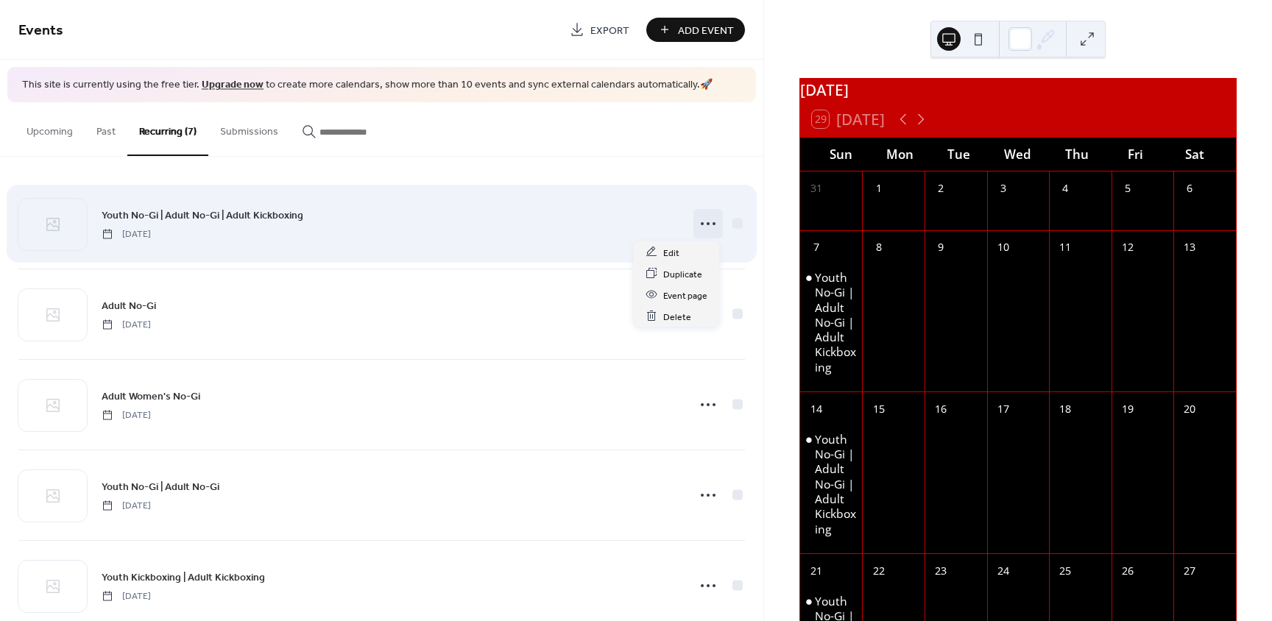
click at [707, 227] on icon at bounding box center [709, 224] width 24 height 24
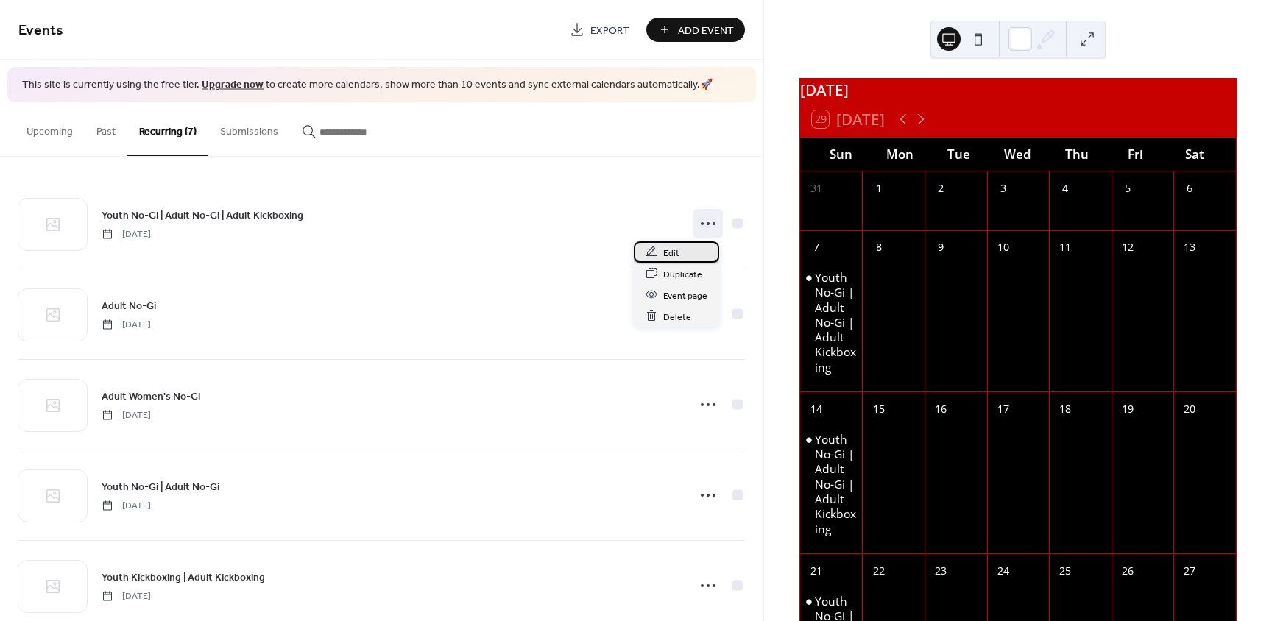
click at [669, 253] on span "Edit" at bounding box center [671, 252] width 16 height 15
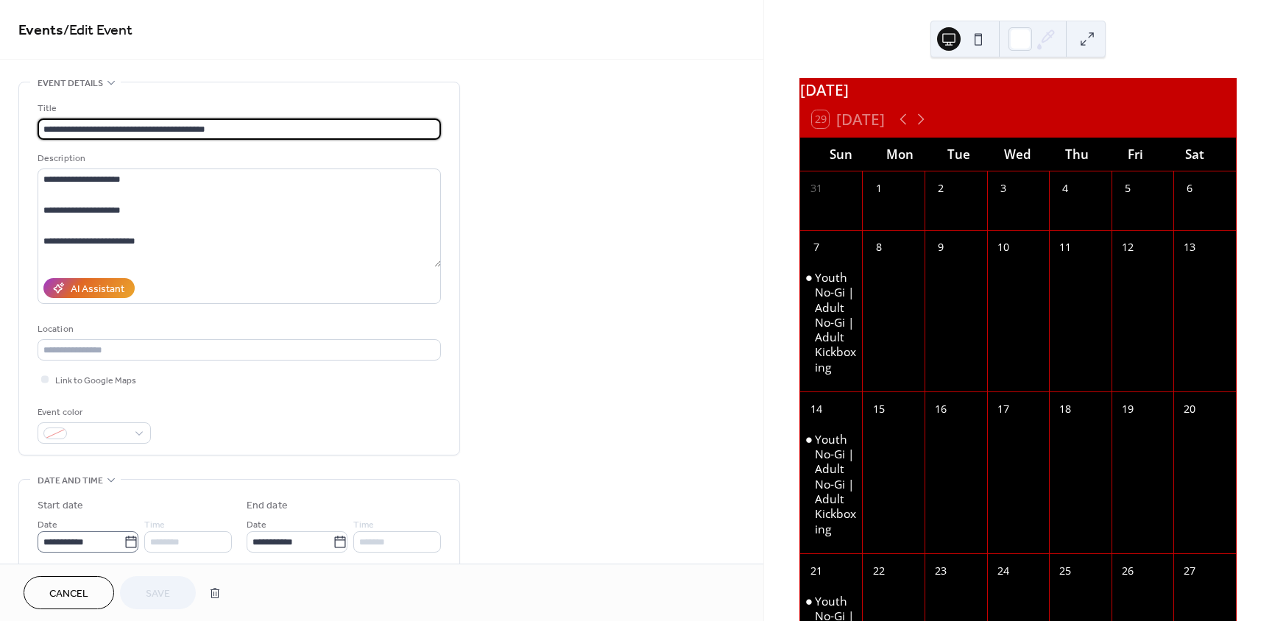
click at [126, 540] on icon at bounding box center [131, 542] width 15 height 15
click at [124, 540] on input "**********" at bounding box center [81, 542] width 86 height 21
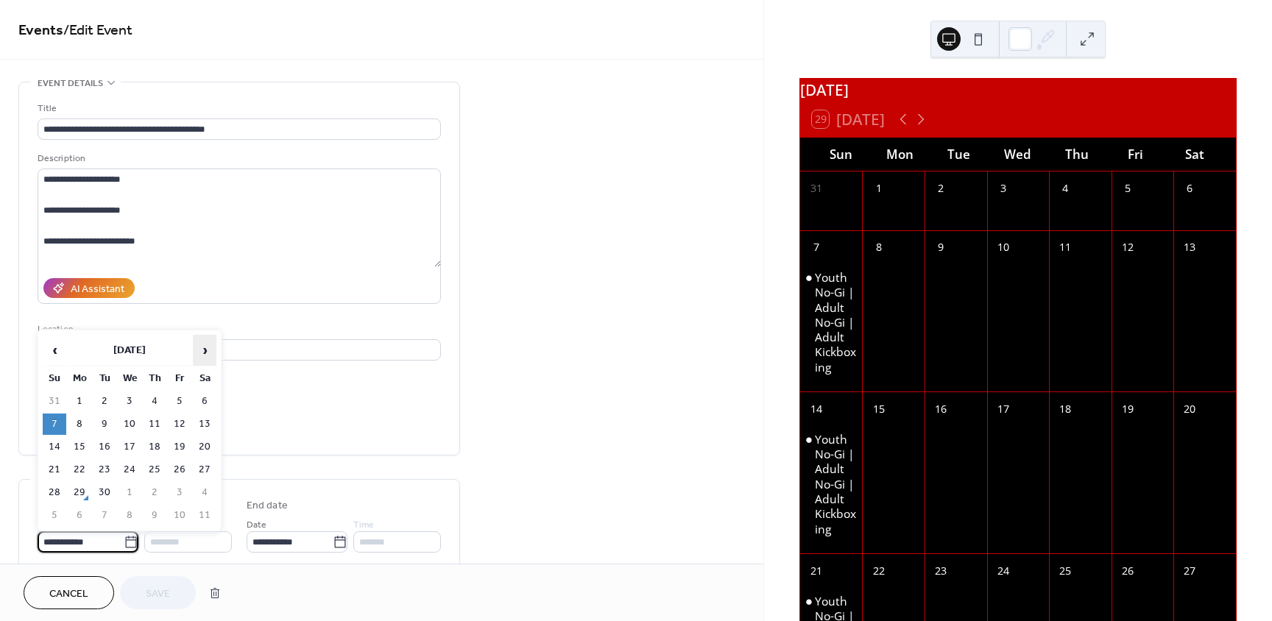
click at [210, 349] on span "›" at bounding box center [205, 350] width 22 height 29
drag, startPoint x: 57, startPoint y: 423, endPoint x: 64, endPoint y: 426, distance: 7.7
click at [57, 423] on td "5" at bounding box center [55, 424] width 24 height 21
type input "**********"
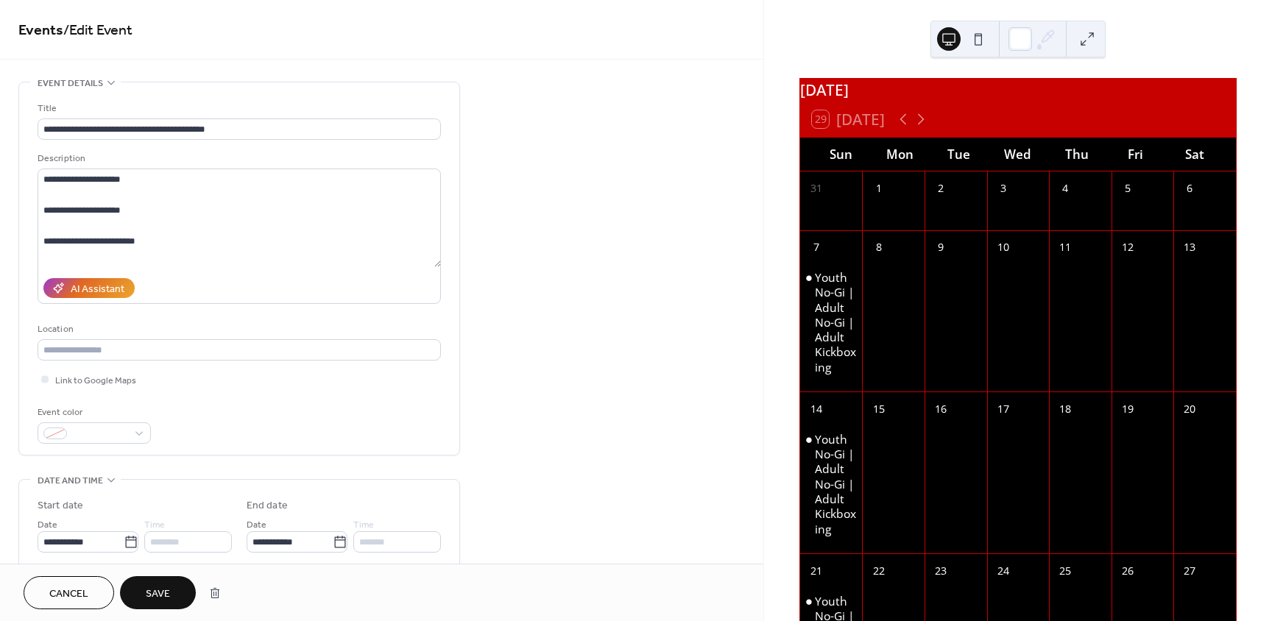
click at [151, 591] on span "Save" at bounding box center [158, 594] width 24 height 15
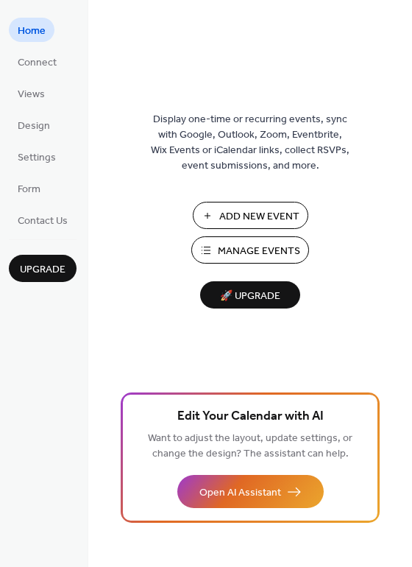
click at [256, 254] on span "Manage Events" at bounding box center [259, 251] width 82 height 15
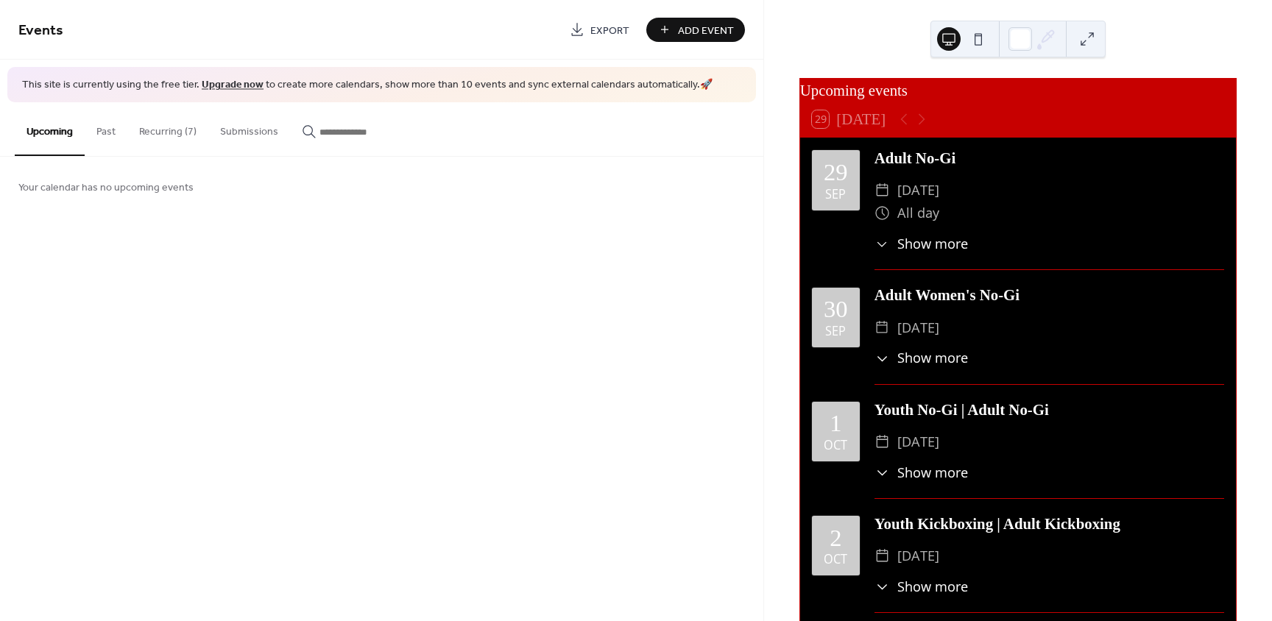
click at [168, 132] on button "Recurring (7)" at bounding box center [167, 128] width 81 height 52
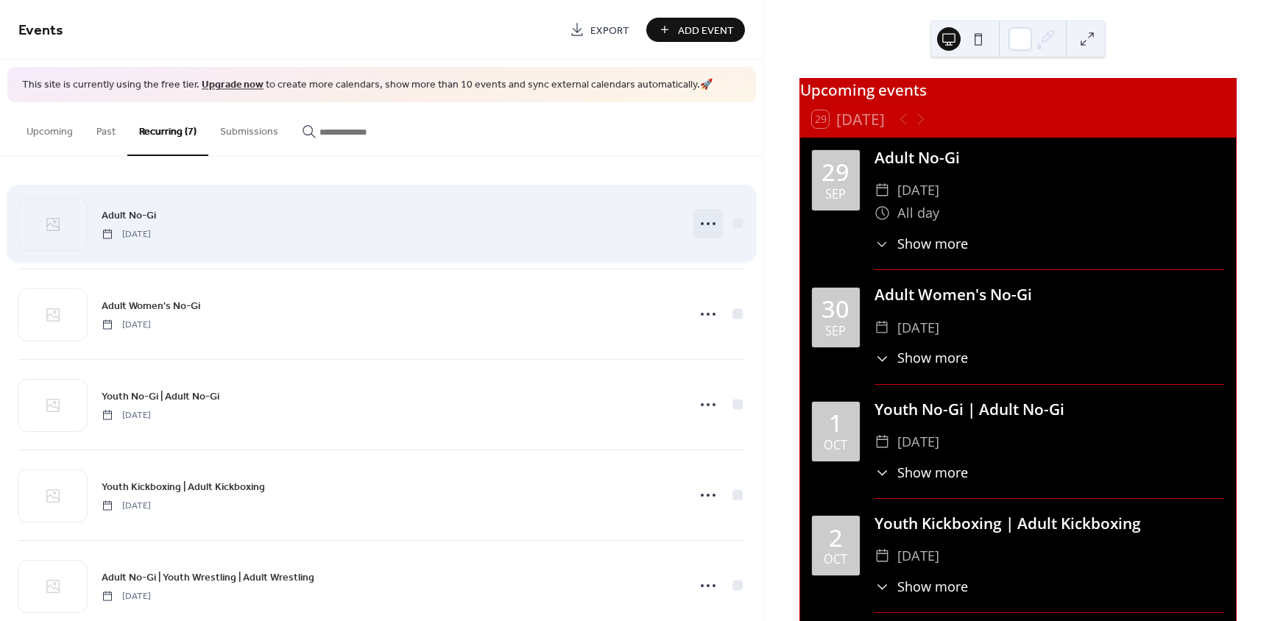
click at [697, 219] on icon at bounding box center [709, 224] width 24 height 24
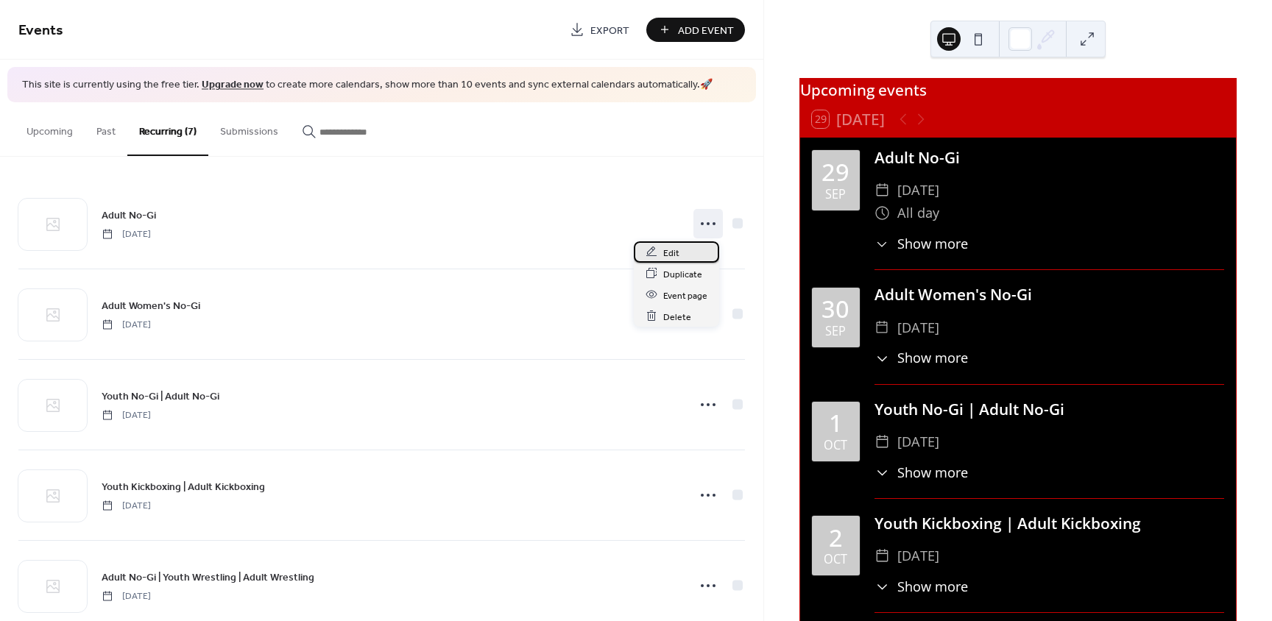
click at [674, 249] on span "Edit" at bounding box center [671, 252] width 16 height 15
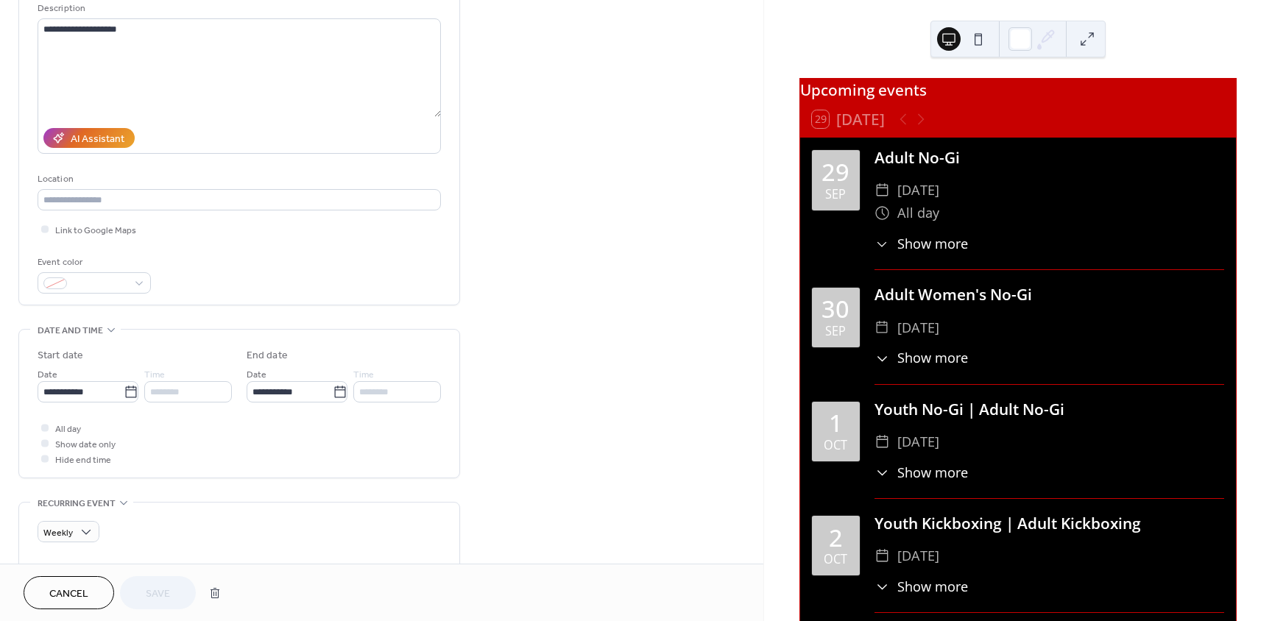
scroll to position [221, 0]
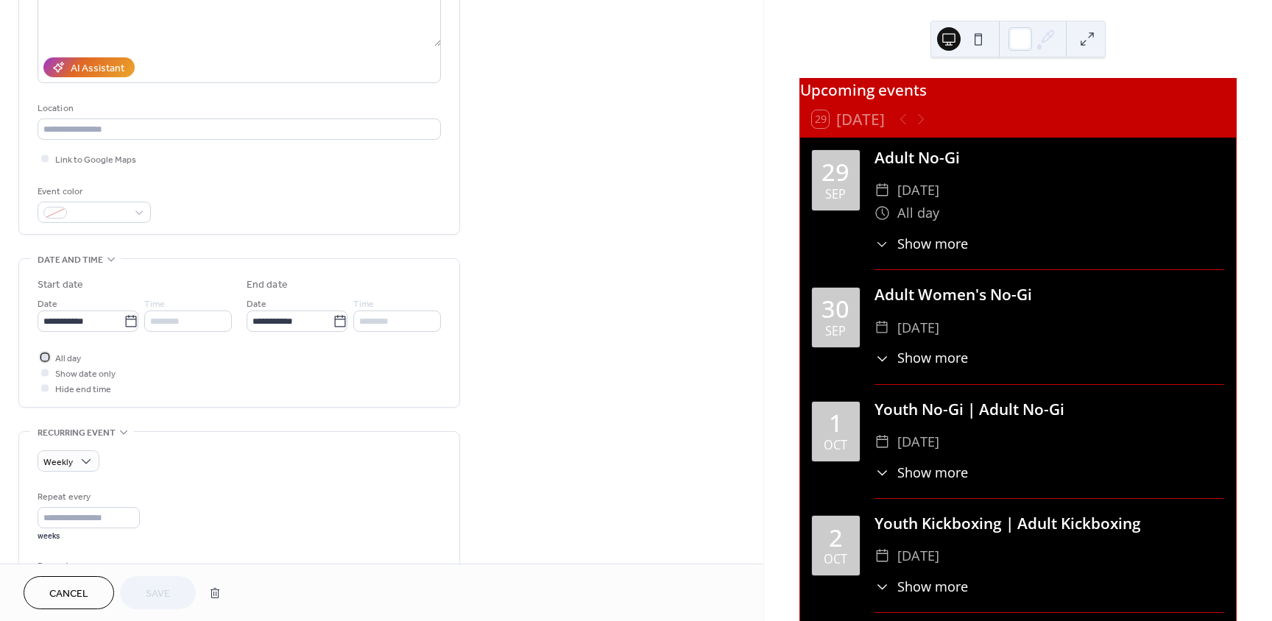
click at [46, 356] on icon at bounding box center [45, 357] width 4 height 3
click at [44, 375] on div at bounding box center [44, 372] width 7 height 7
click at [160, 587] on span "Save" at bounding box center [158, 594] width 24 height 15
